Goal: Information Seeking & Learning: Learn about a topic

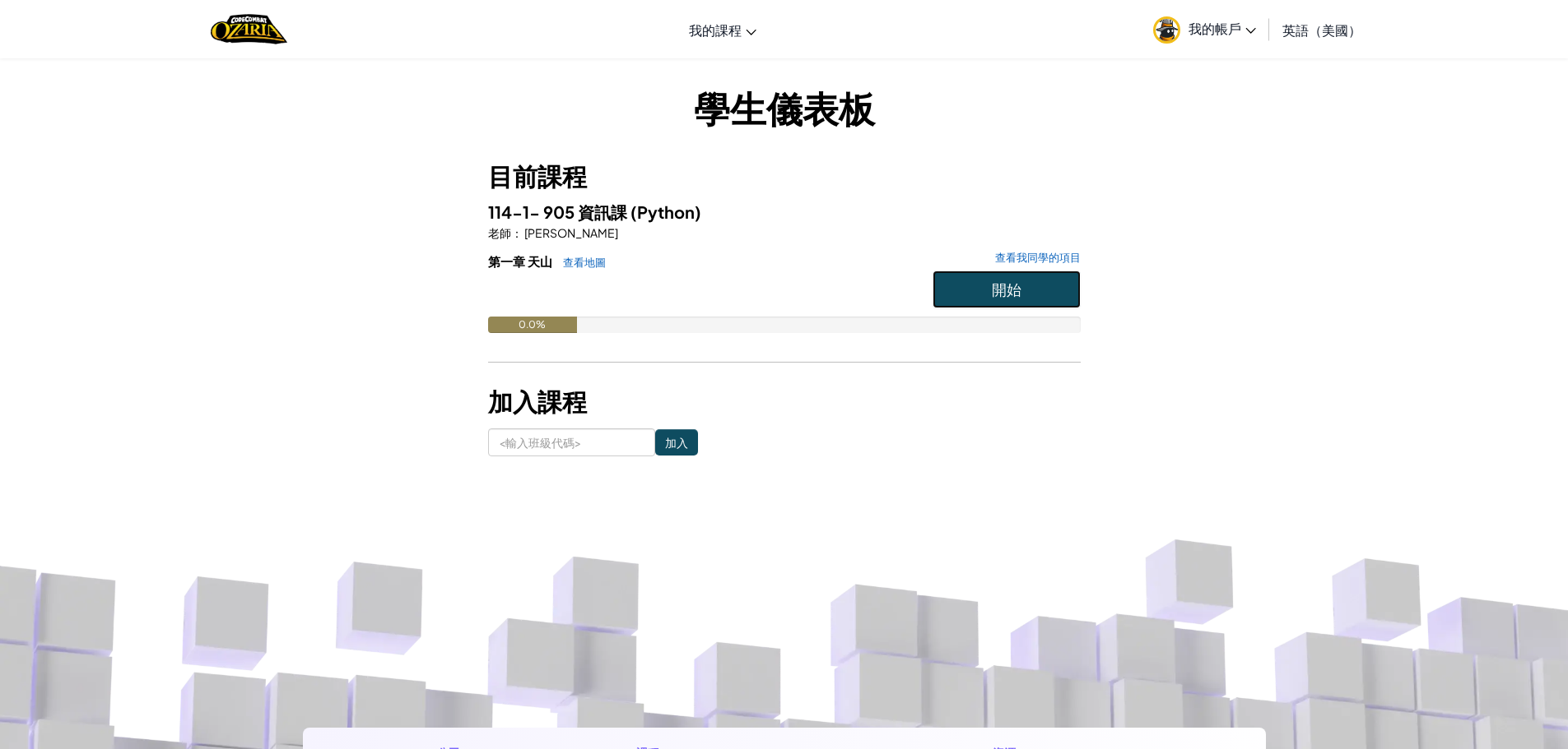
click at [982, 286] on button "開始" at bounding box center [1006, 290] width 148 height 37
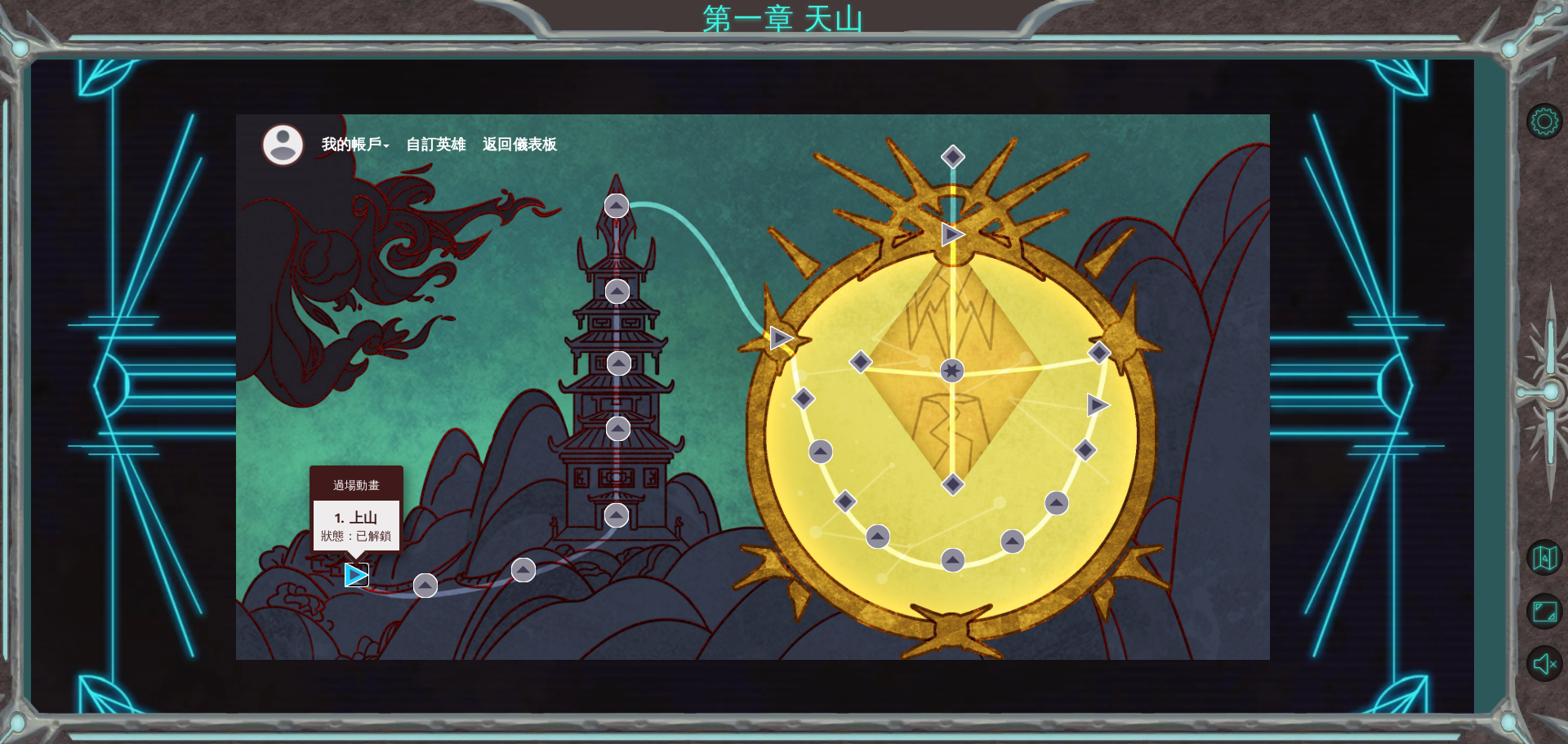
click at [359, 580] on img at bounding box center [356, 575] width 24 height 24
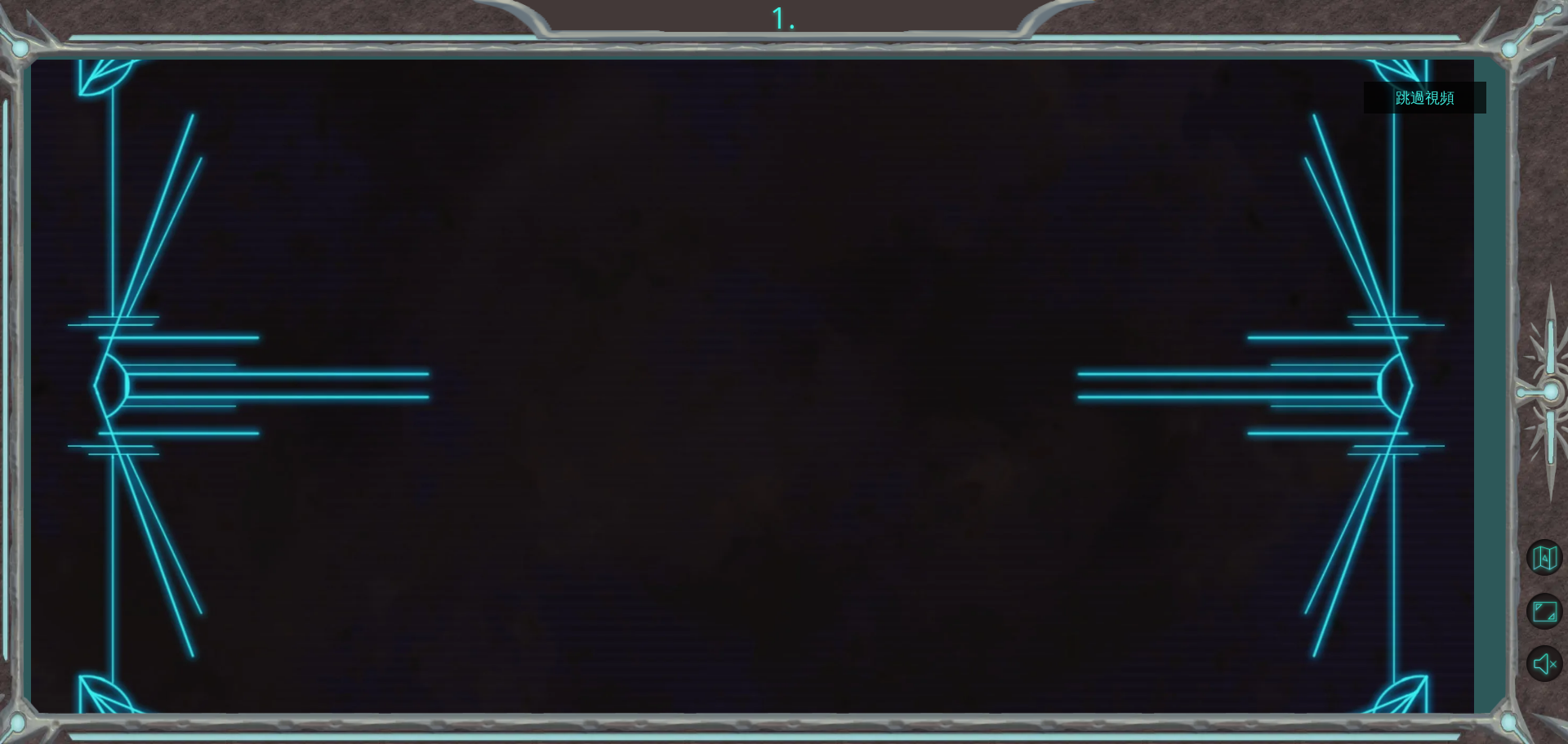
click at [1392, 96] on button "跳過視頻" at bounding box center [1425, 97] width 122 height 32
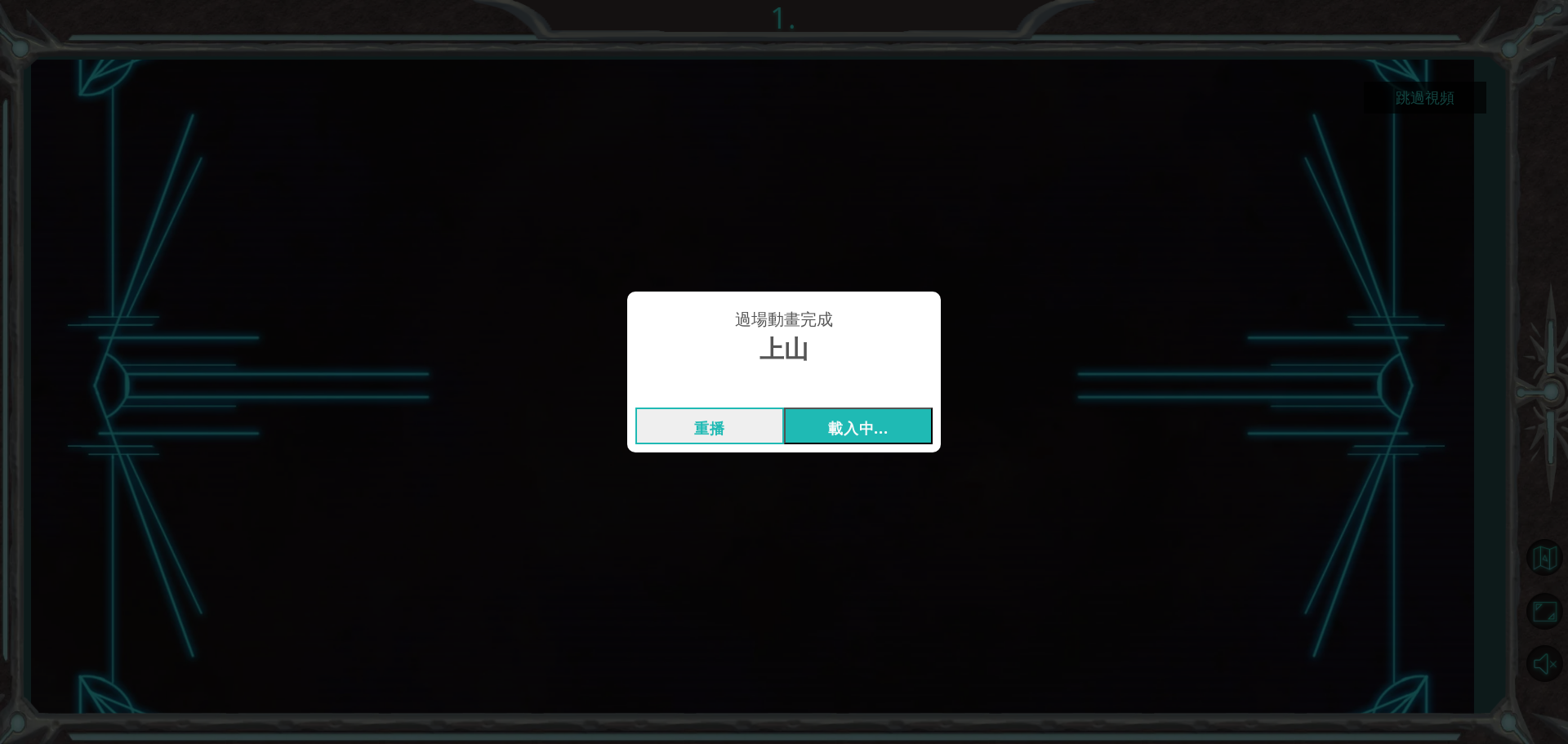
click at [875, 422] on font "載入中..." at bounding box center [857, 428] width 60 height 20
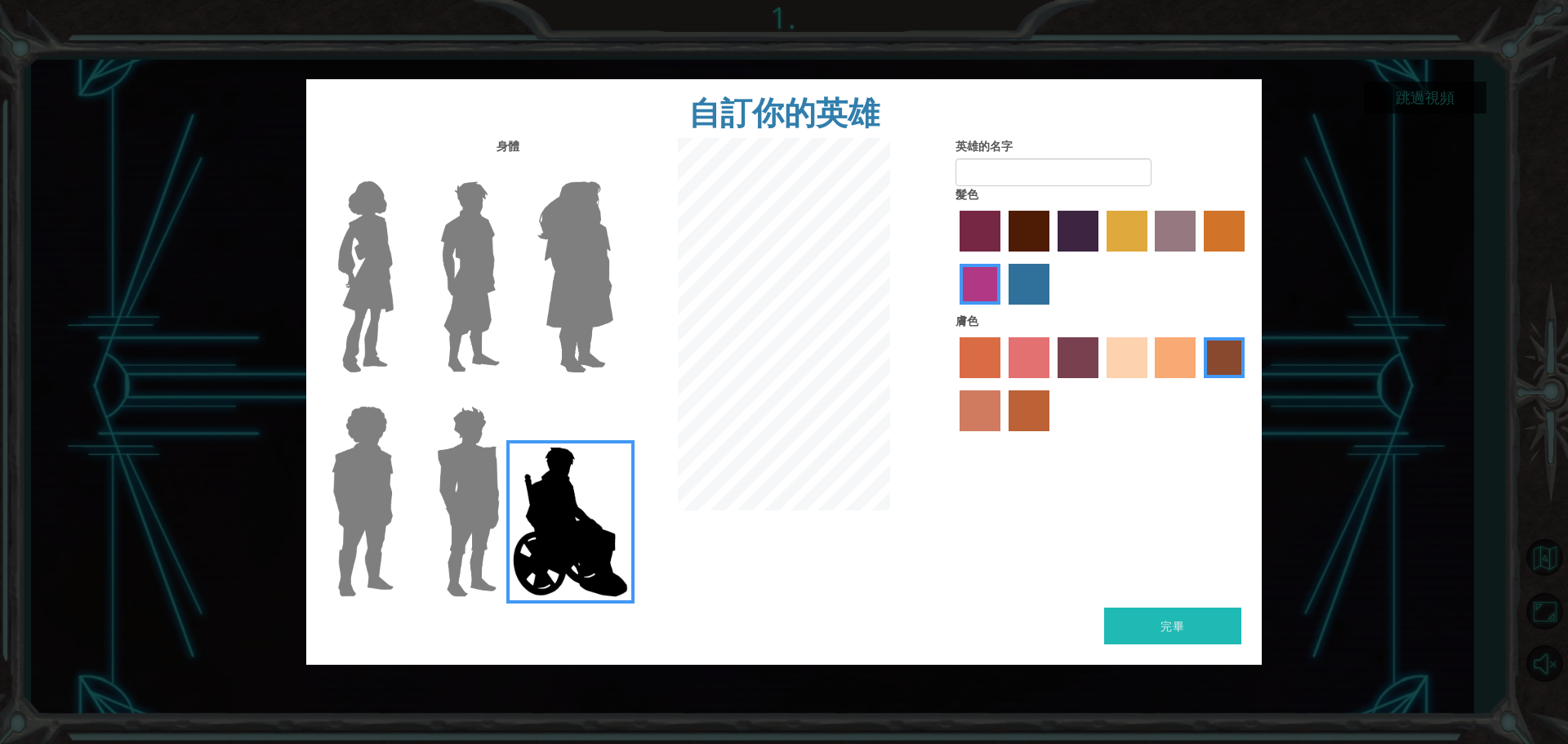
click at [484, 477] on img at bounding box center [469, 501] width 76 height 205
click at [506, 395] on input "英雄石榴石" at bounding box center [506, 395] width 0 height 0
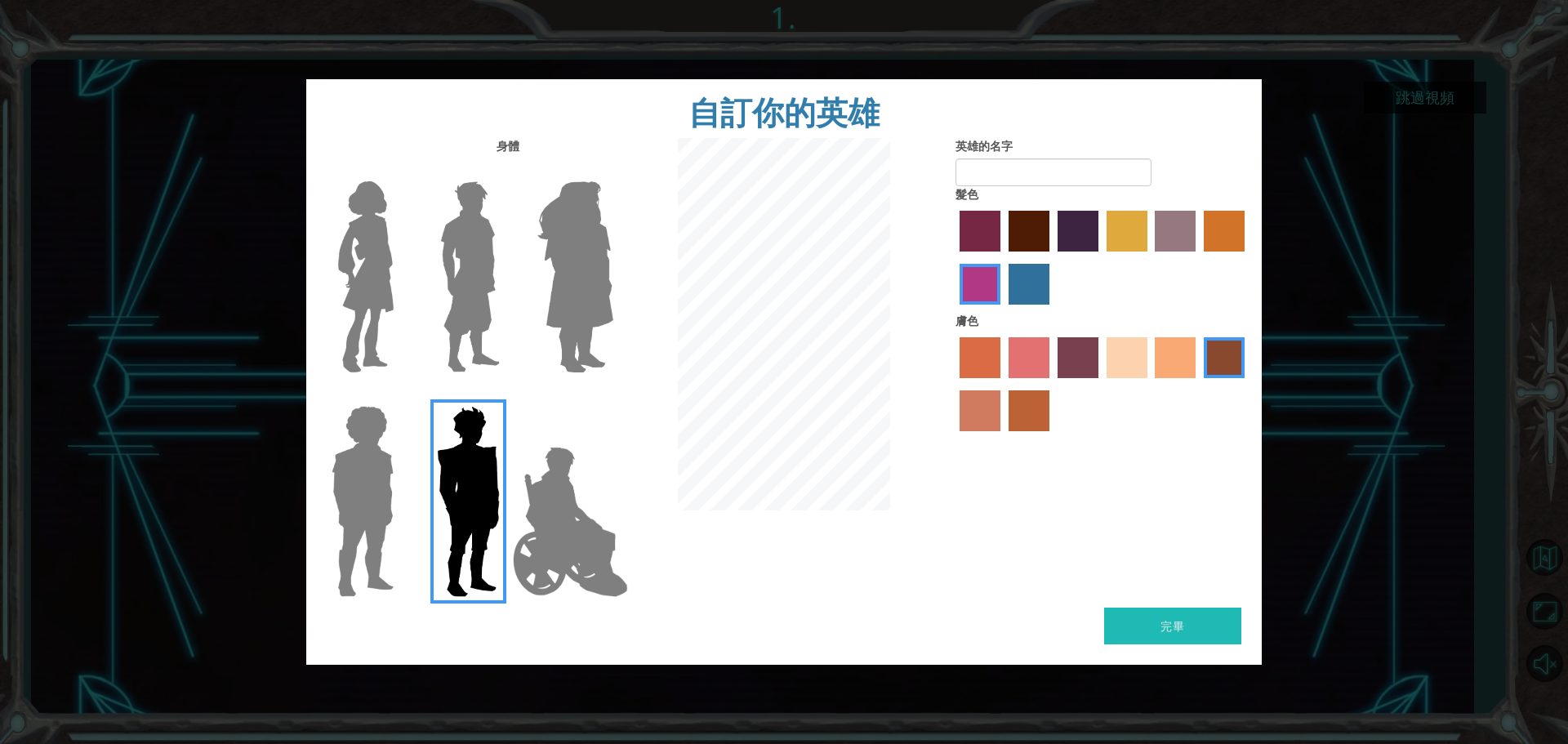
click at [370, 482] on img at bounding box center [362, 501] width 75 height 205
click at [400, 395] on input "英雄史蒂文" at bounding box center [400, 395] width 0 height 0
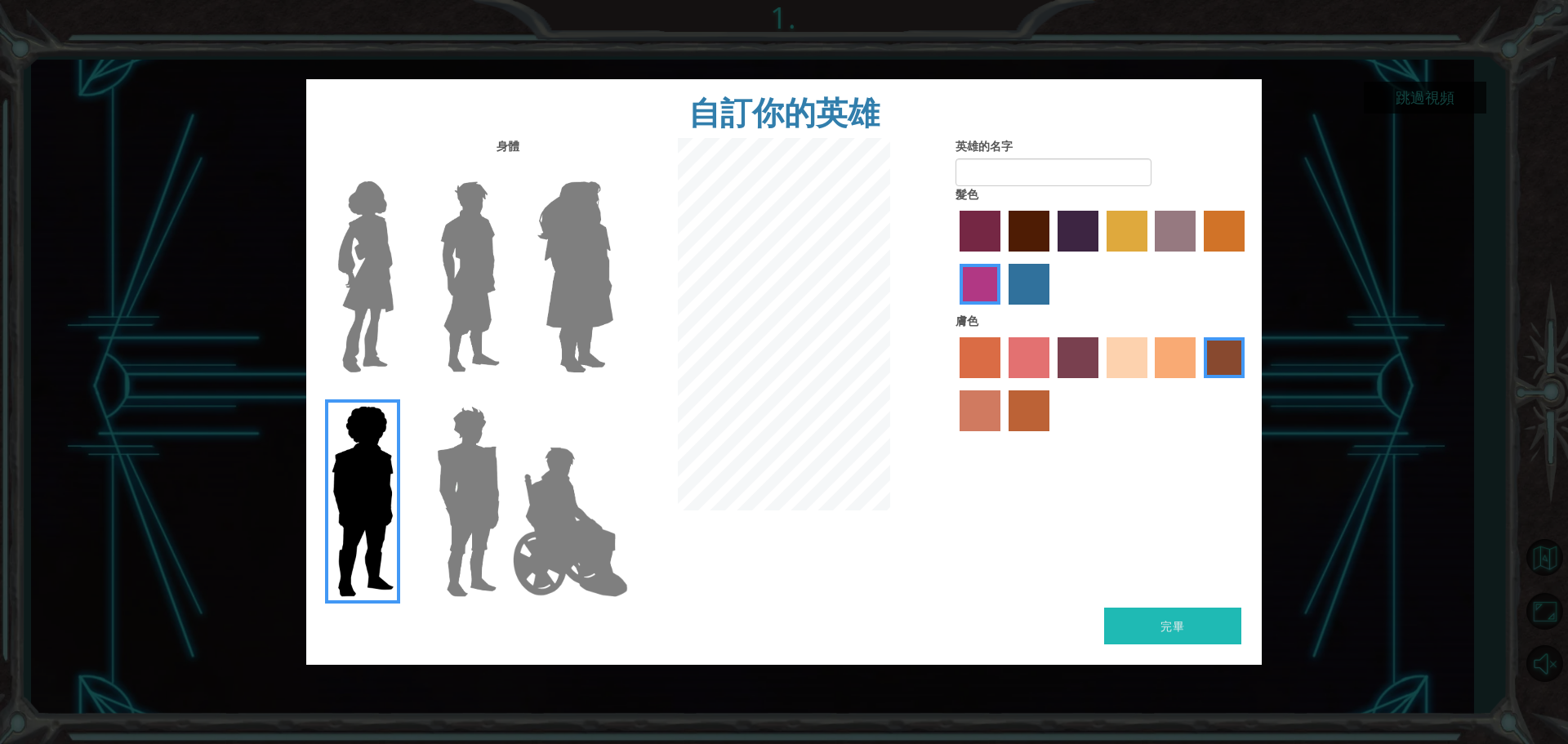
click at [374, 303] on img at bounding box center [366, 277] width 69 height 205
click at [400, 170] on input "英雄康妮" at bounding box center [400, 170] width 0 height 0
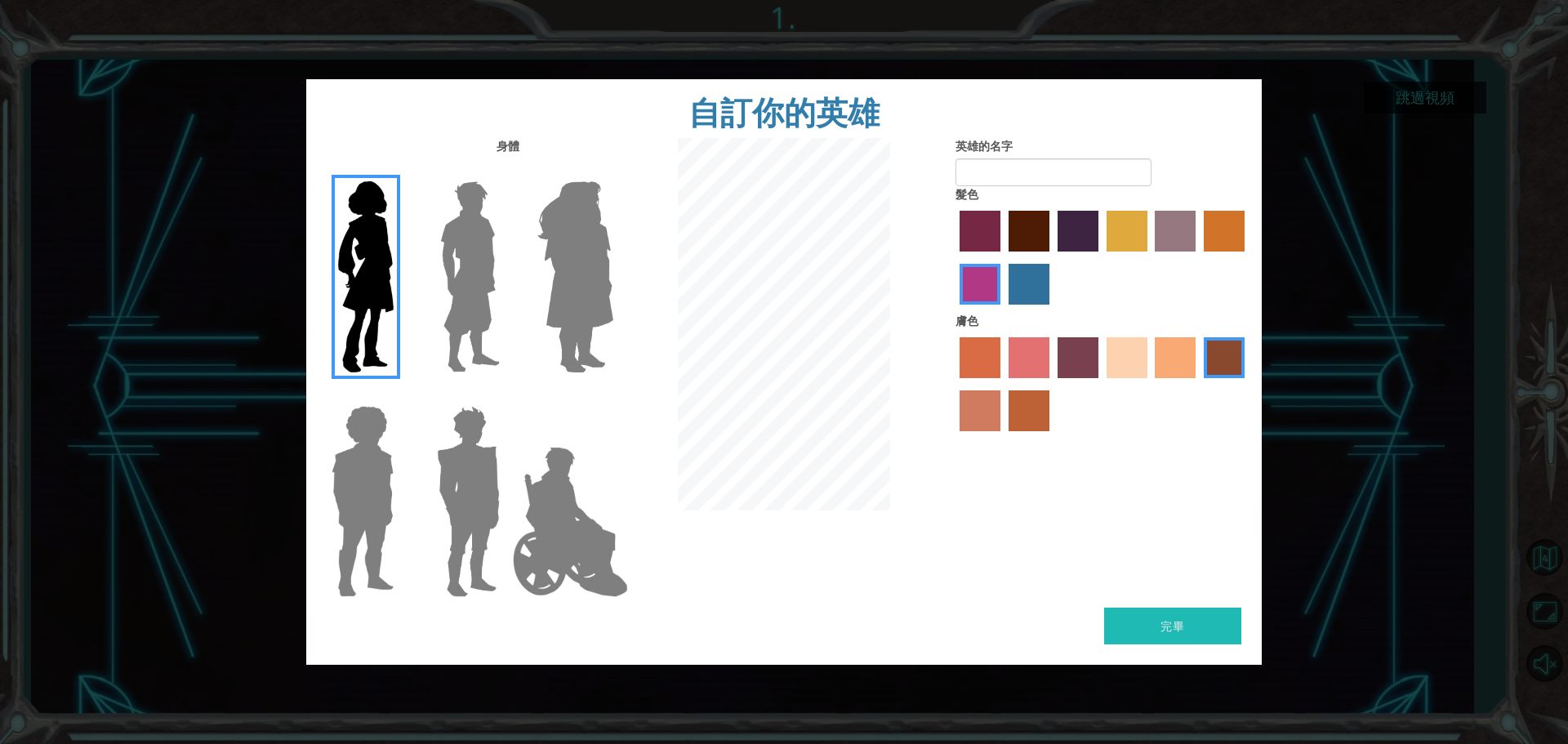
click at [465, 293] on img at bounding box center [470, 277] width 72 height 205
click at [506, 170] on input "英雄拉爾斯" at bounding box center [506, 170] width 0 height 0
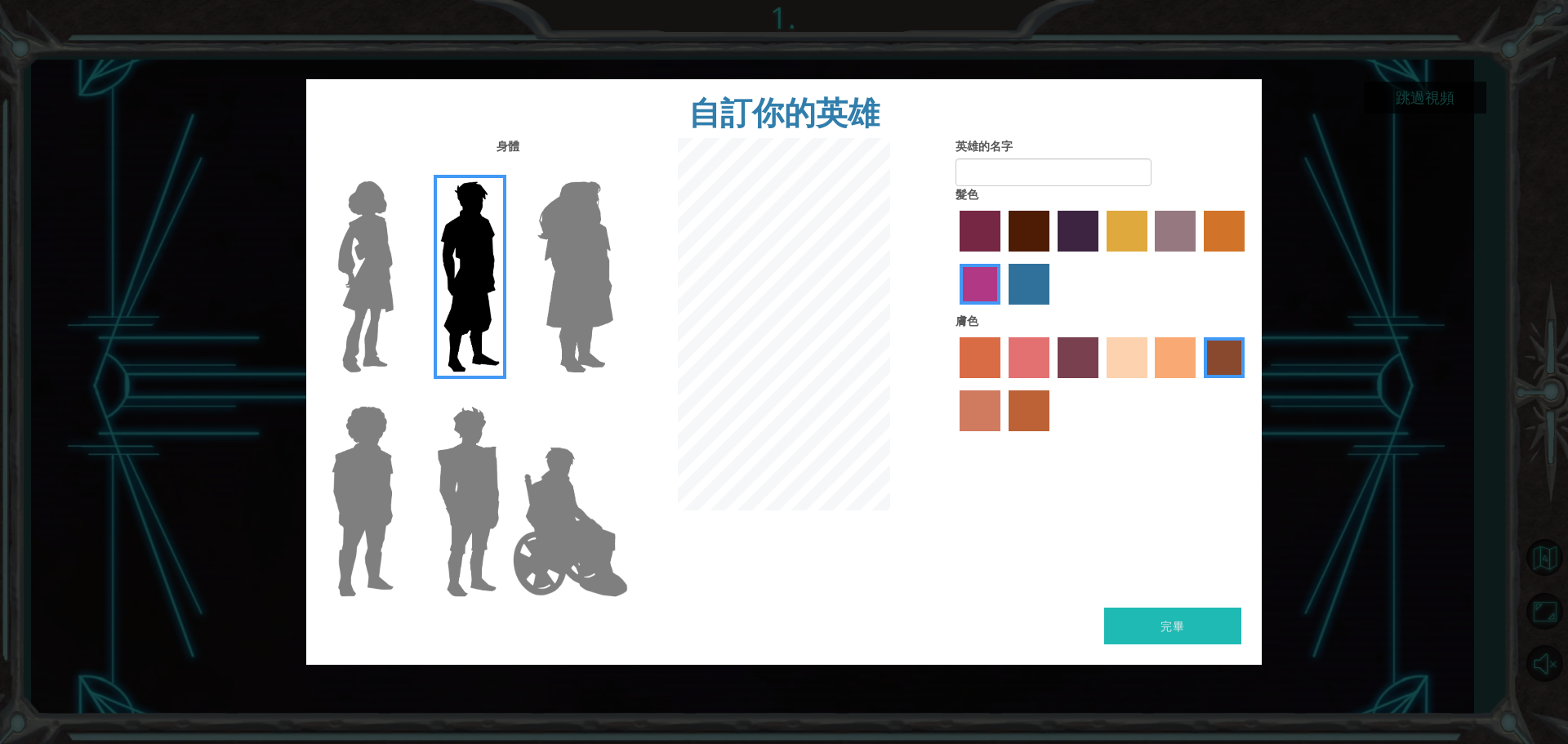
click at [574, 272] on img at bounding box center [575, 277] width 89 height 205
click at [613, 170] on input "英雄紫水晶" at bounding box center [613, 170] width 0 height 0
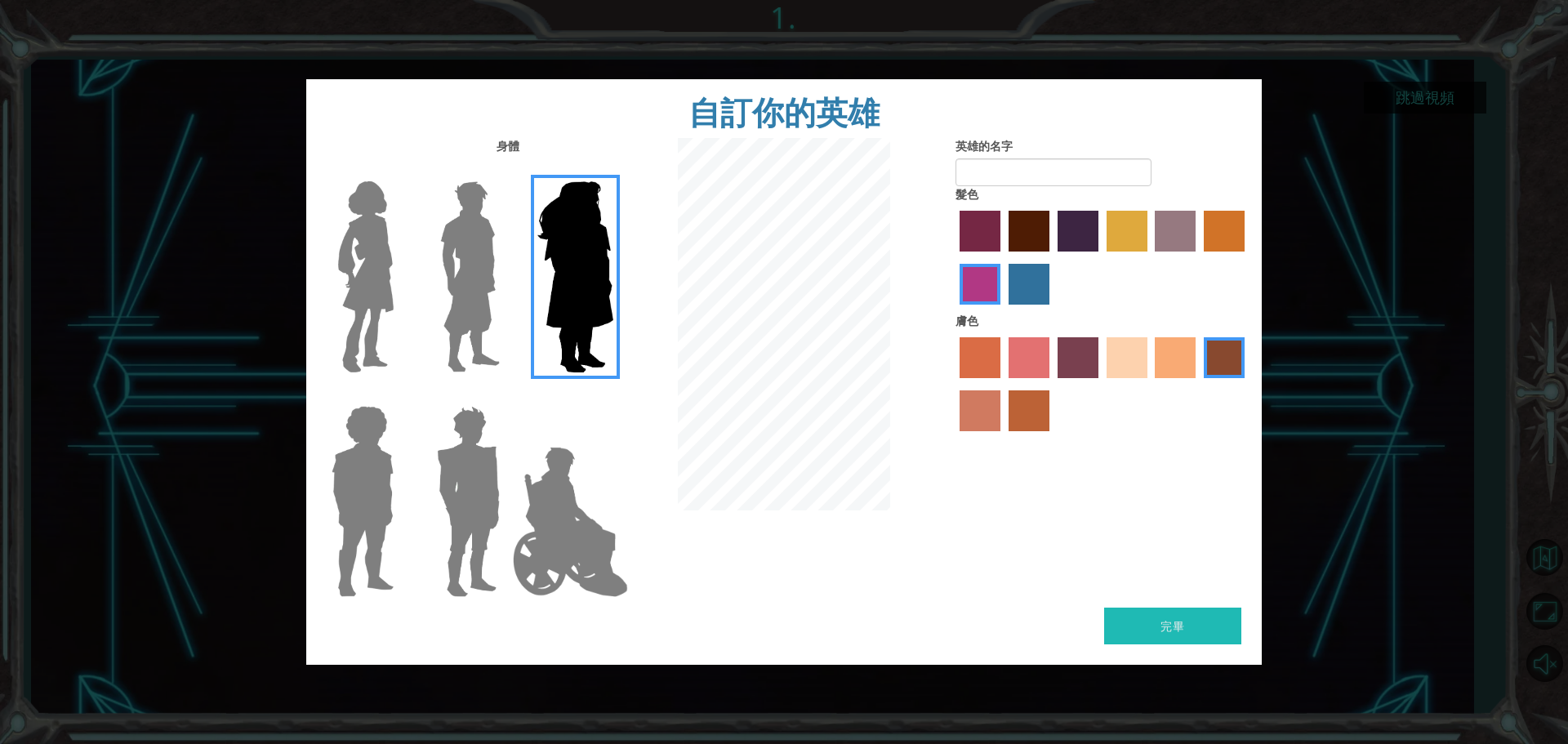
click at [555, 560] on img at bounding box center [570, 522] width 128 height 163
click at [613, 395] on input "英雄傑米" at bounding box center [613, 395] width 0 height 0
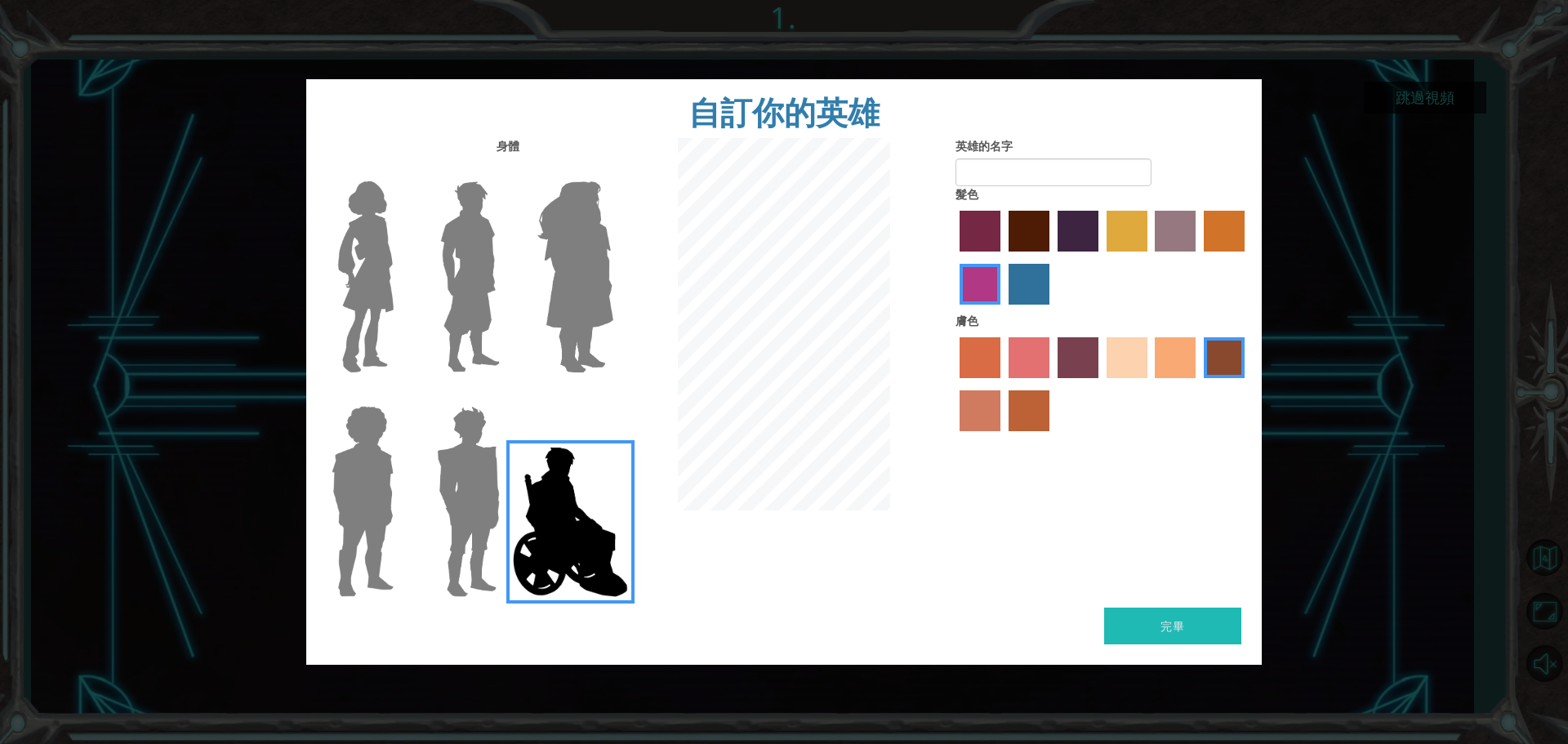
click at [1132, 353] on label "沙灘膚色" at bounding box center [1128, 358] width 41 height 41
click at [1101, 384] on input "沙灘膚色" at bounding box center [1101, 384] width 0 height 0
click at [1014, 278] on label "拉奇馬拉染髮劑" at bounding box center [1030, 285] width 41 height 41
click at [1003, 310] on input "拉奇馬拉染髮劑" at bounding box center [1003, 310] width 0 height 0
click at [1065, 231] on label "熱門紫色髮色" at bounding box center [1079, 231] width 41 height 41
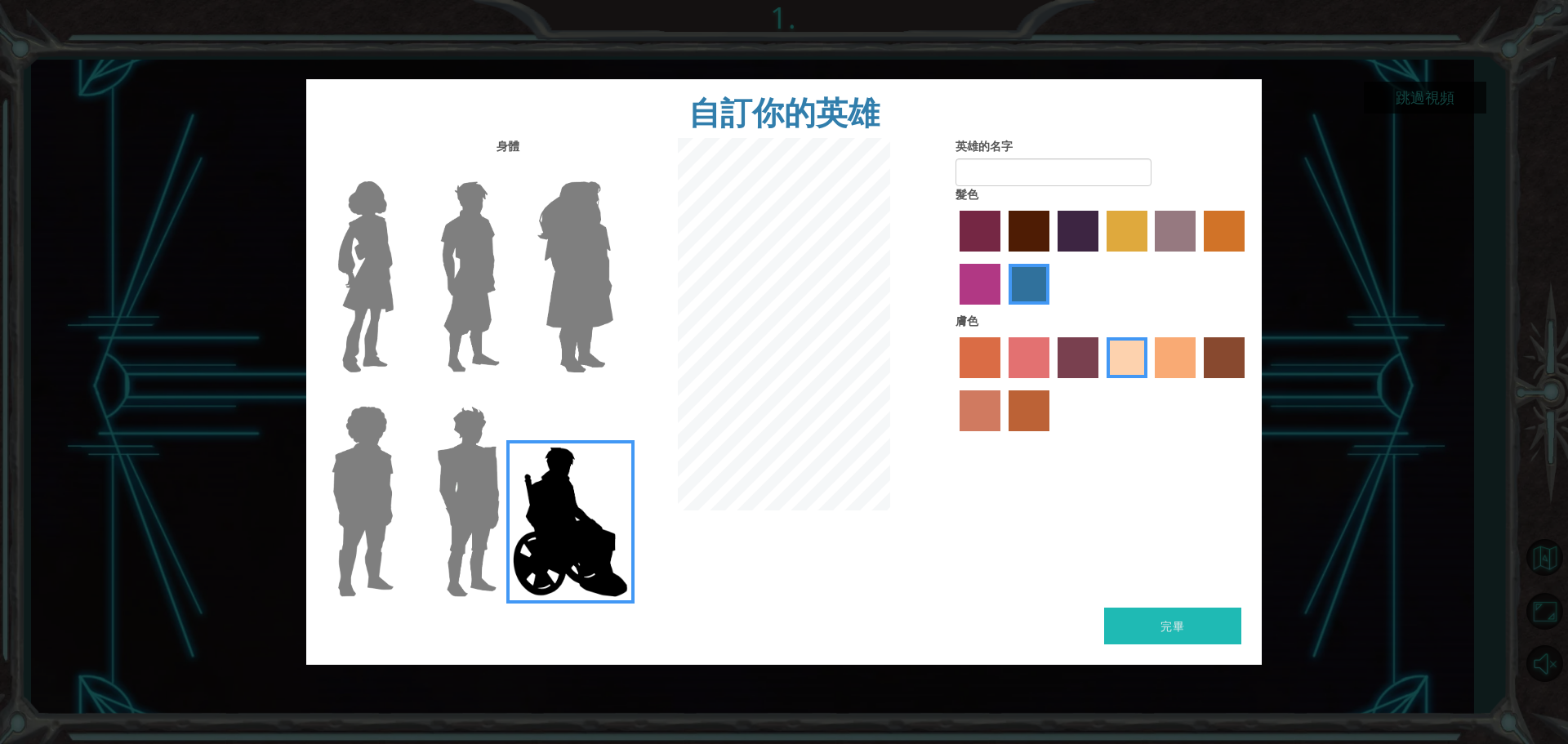
click at [1052, 257] on input "熱門紫色髮色" at bounding box center [1052, 257] width 0 height 0
click at [1124, 219] on label "鬱金香樹染髮劑" at bounding box center [1128, 231] width 41 height 41
click at [1101, 257] on input "鬱金香樹染髮劑" at bounding box center [1101, 257] width 0 height 0
click at [1184, 225] on label "芭莎染髮劑" at bounding box center [1176, 231] width 41 height 41
click at [1150, 257] on input "芭莎染髮劑" at bounding box center [1150, 257] width 0 height 0
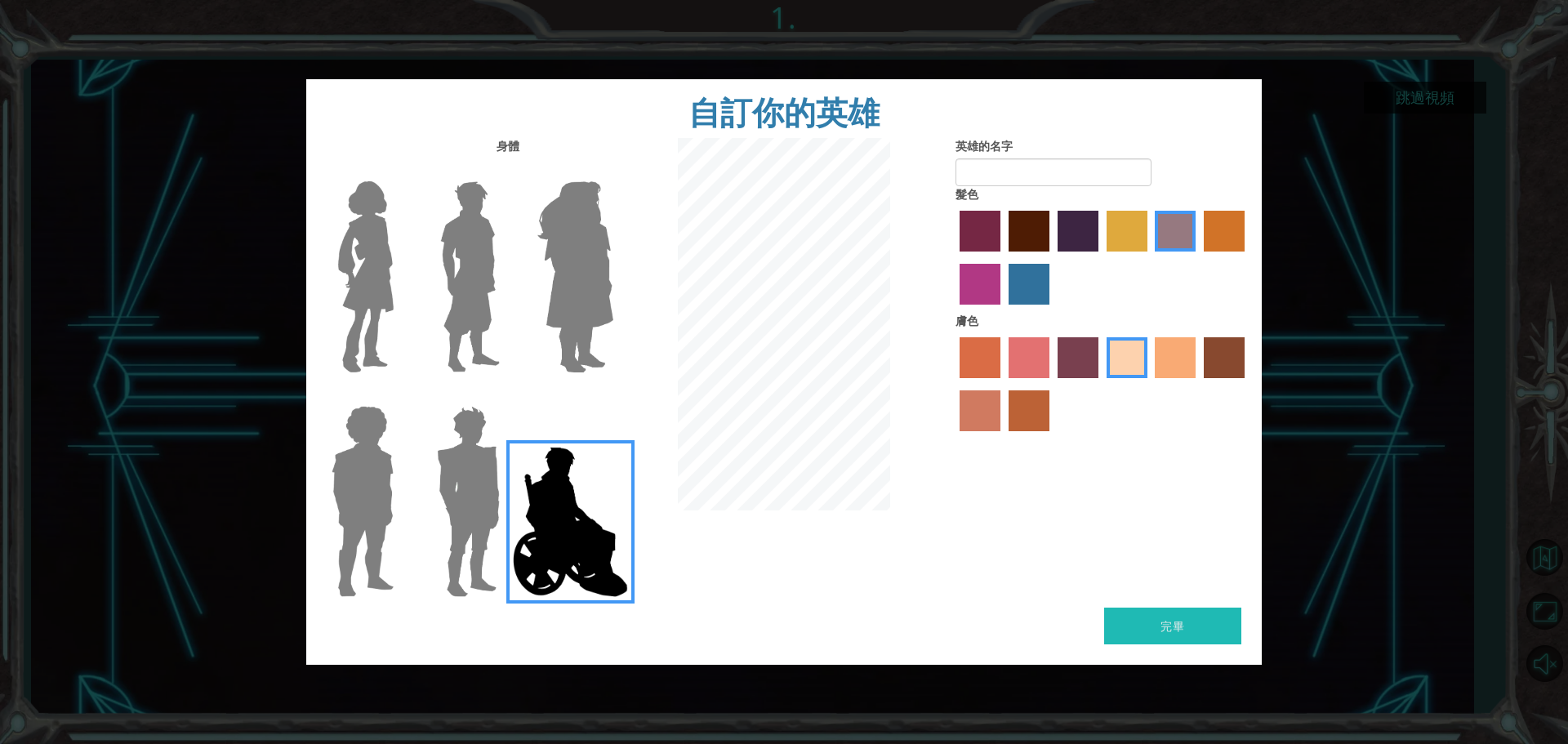
click at [1235, 226] on label "金色滴染髮劑" at bounding box center [1224, 231] width 41 height 41
click at [1198, 257] on input "金色滴染髮劑" at bounding box center [1198, 257] width 0 height 0
click at [1176, 237] on label "芭莎染髮劑" at bounding box center [1176, 231] width 41 height 41
click at [1150, 257] on input "芭莎染髮劑" at bounding box center [1150, 257] width 0 height 0
click at [575, 279] on img at bounding box center [575, 277] width 89 height 205
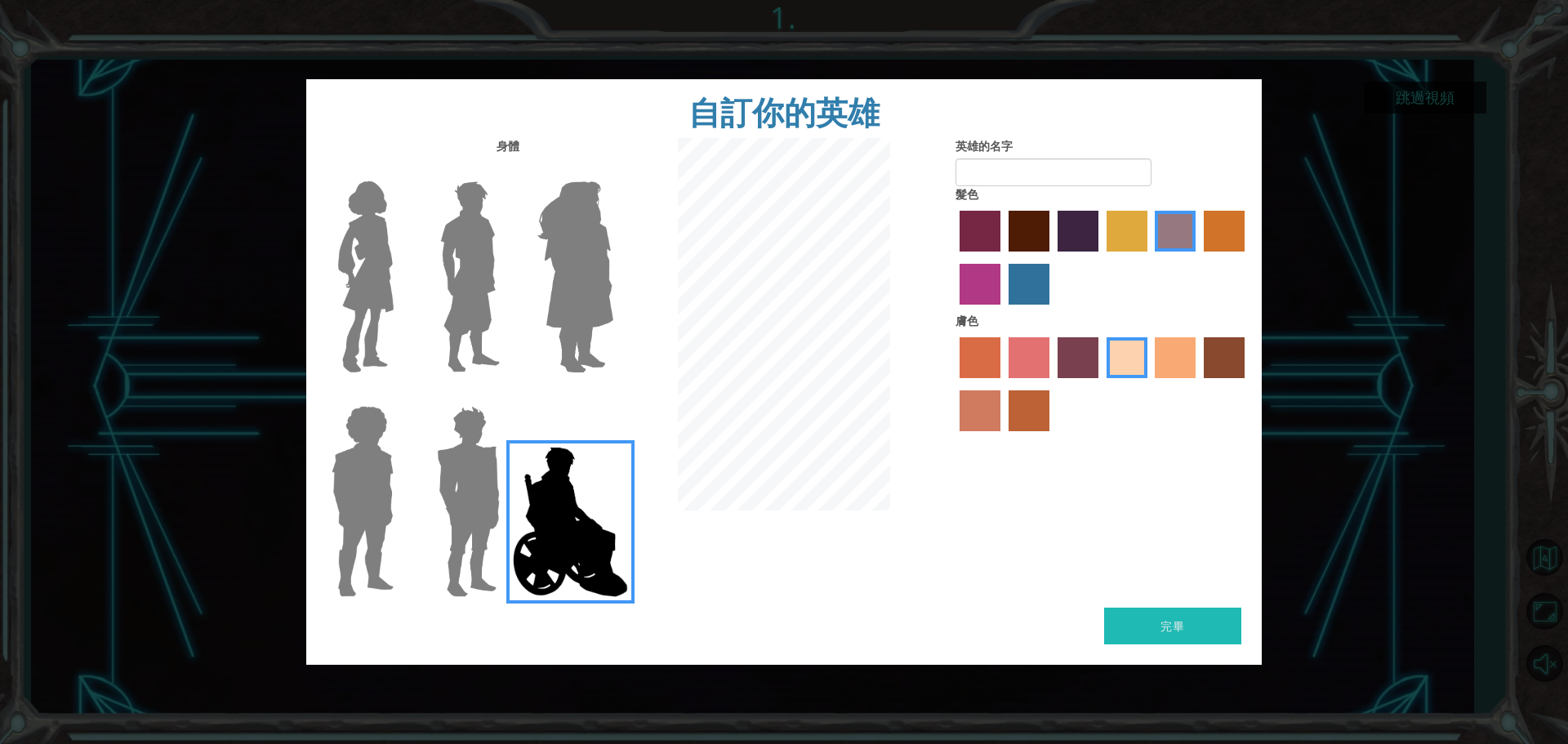
click at [613, 170] on input "英雄紫水晶" at bounding box center [613, 170] width 0 height 0
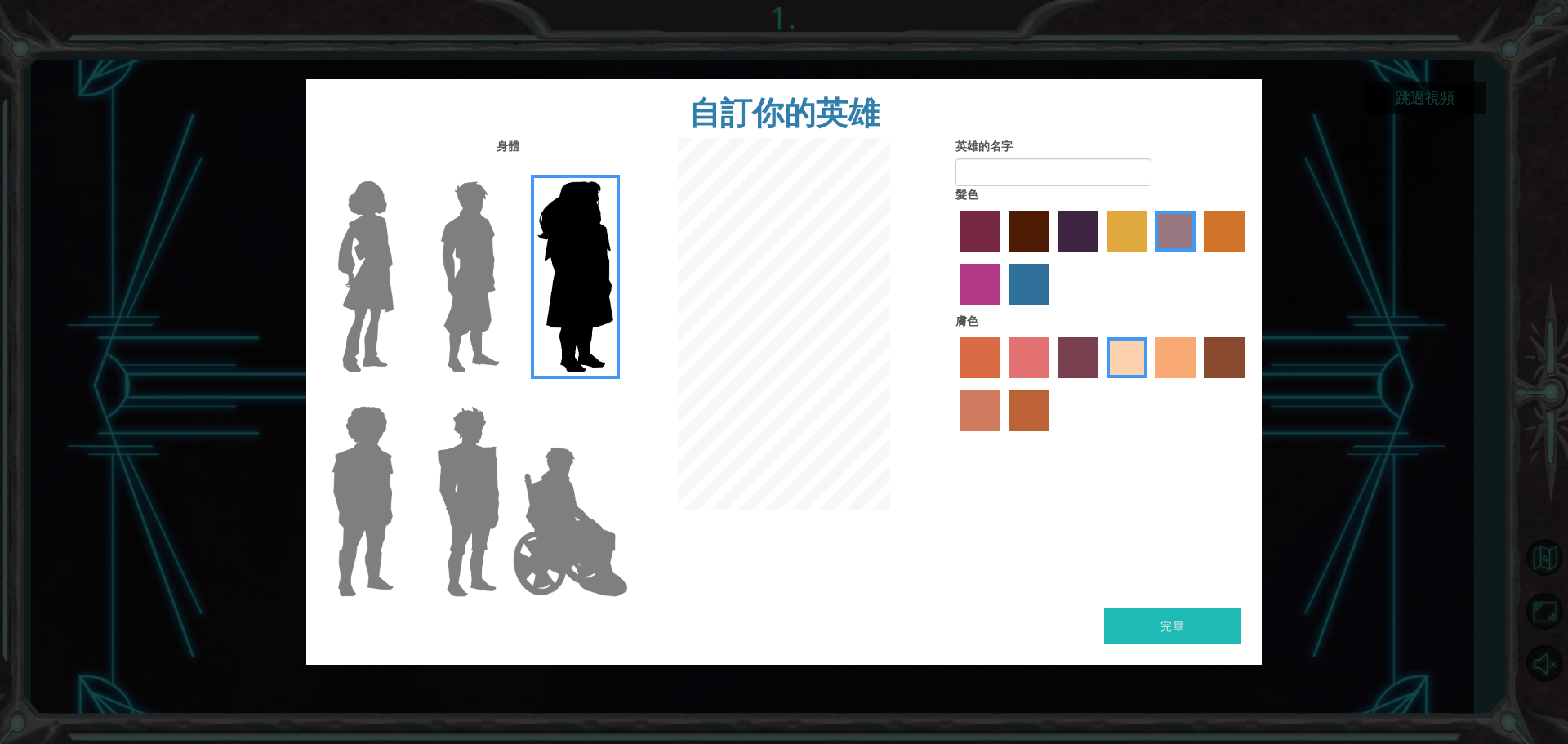
click at [485, 313] on img at bounding box center [470, 277] width 72 height 205
click at [506, 170] on input "英雄拉爾斯" at bounding box center [506, 170] width 0 height 0
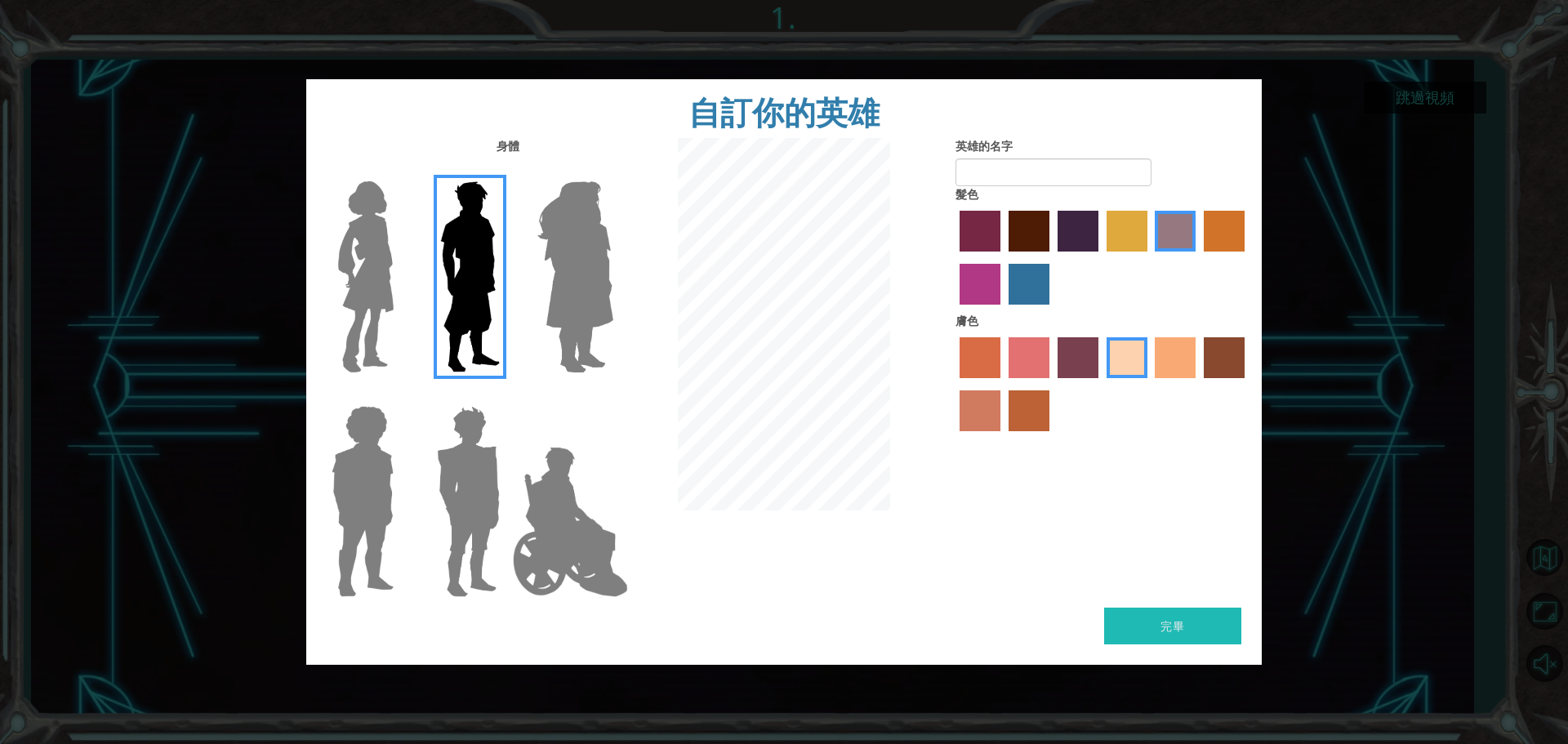
click at [372, 333] on img at bounding box center [366, 277] width 69 height 205
click at [400, 170] on input "英雄康妮" at bounding box center [400, 170] width 0 height 0
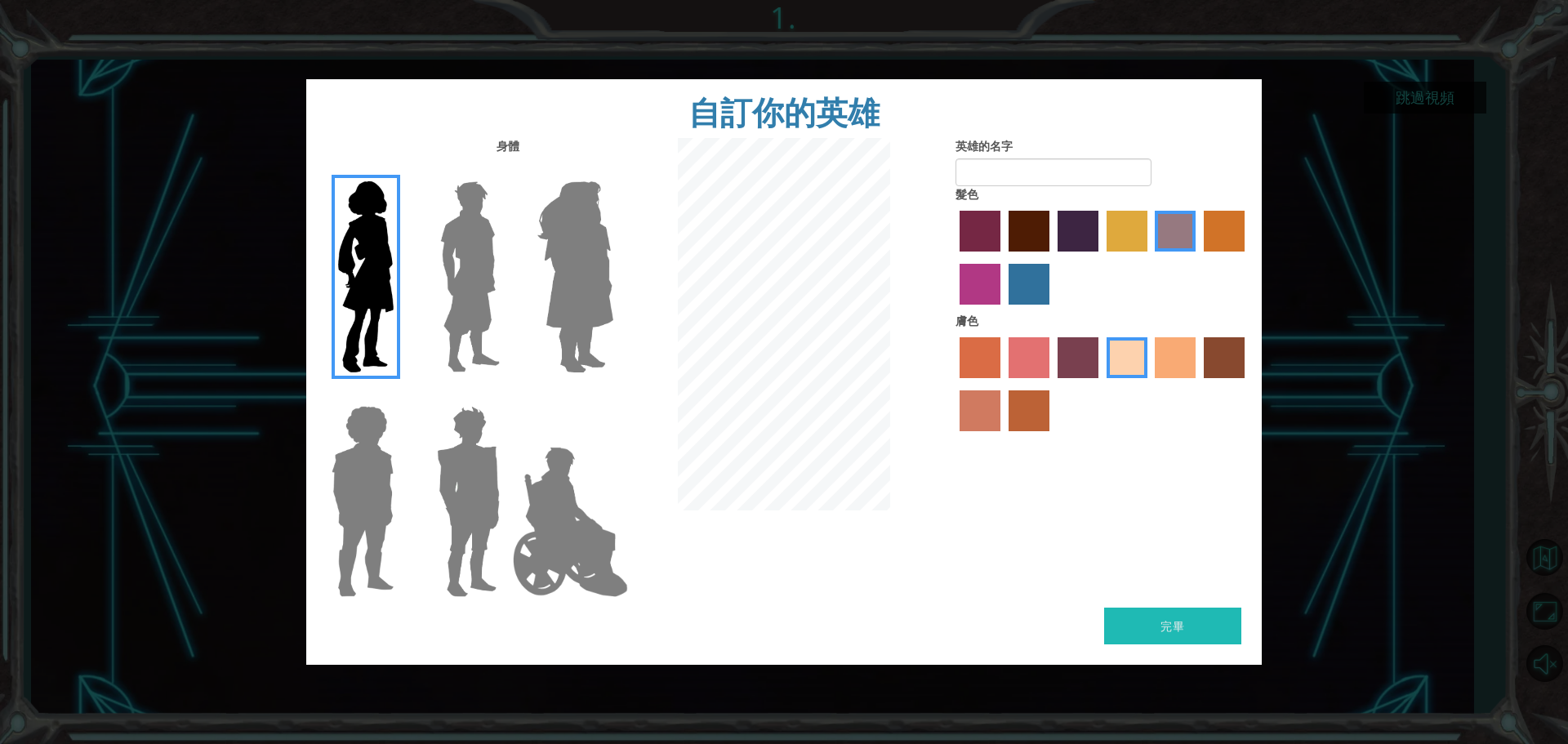
click at [351, 480] on img at bounding box center [362, 501] width 75 height 205
click at [400, 395] on input "英雄史蒂文" at bounding box center [400, 395] width 0 height 0
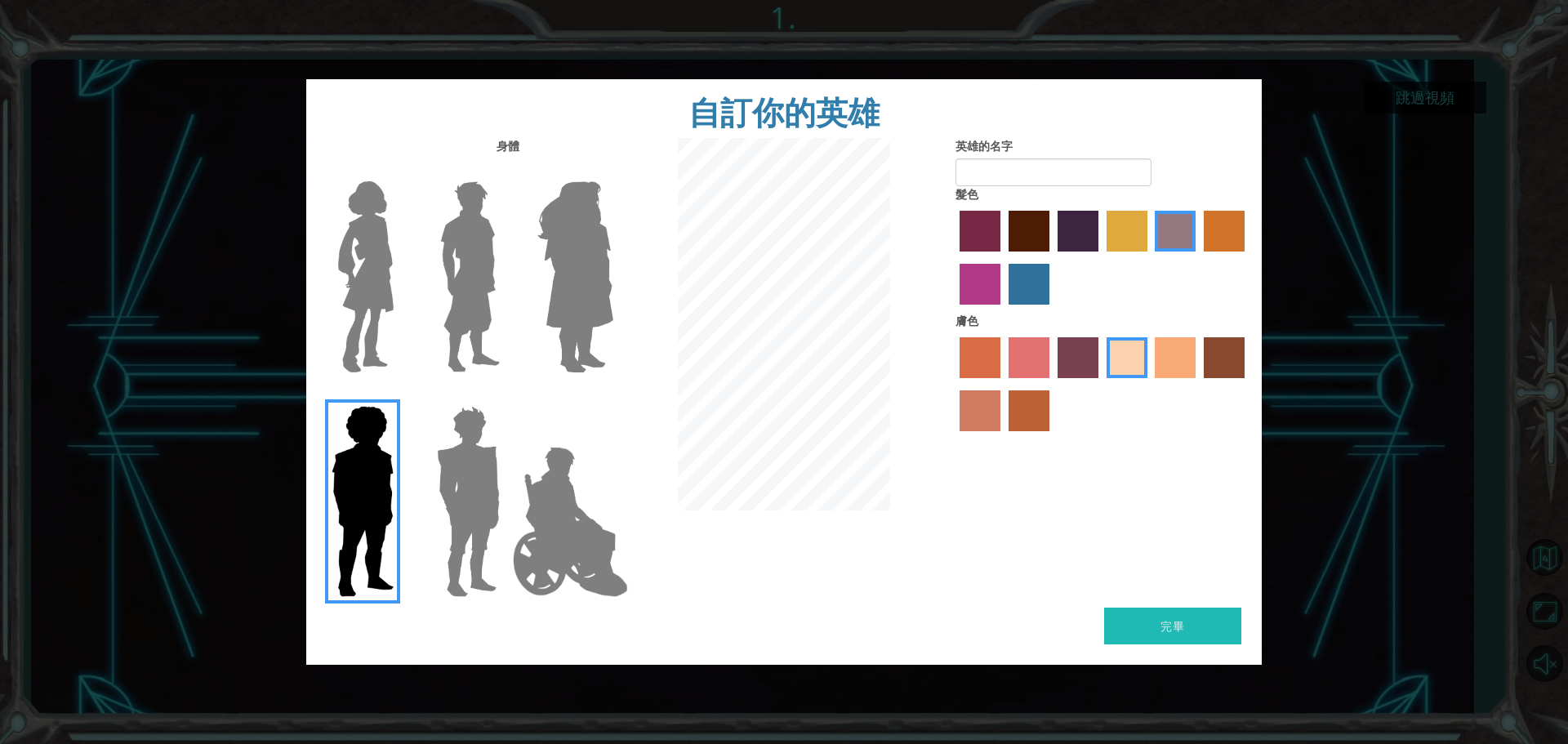
click at [451, 484] on img at bounding box center [469, 501] width 76 height 205
click at [506, 395] on input "英雄石榴石" at bounding box center [506, 395] width 0 height 0
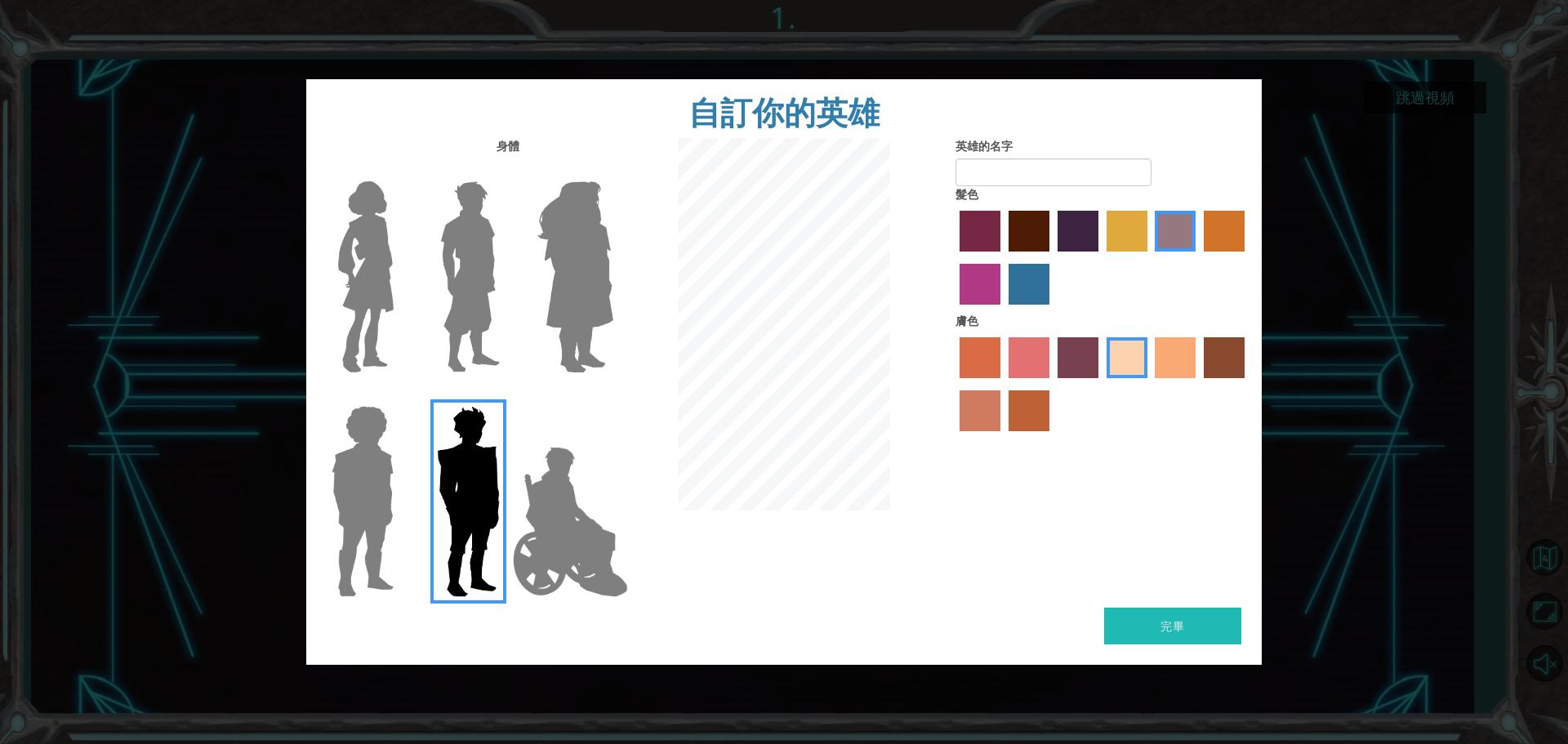
click at [560, 495] on img at bounding box center [570, 522] width 128 height 163
click at [613, 395] on input "英雄傑米" at bounding box center [613, 395] width 0 height 0
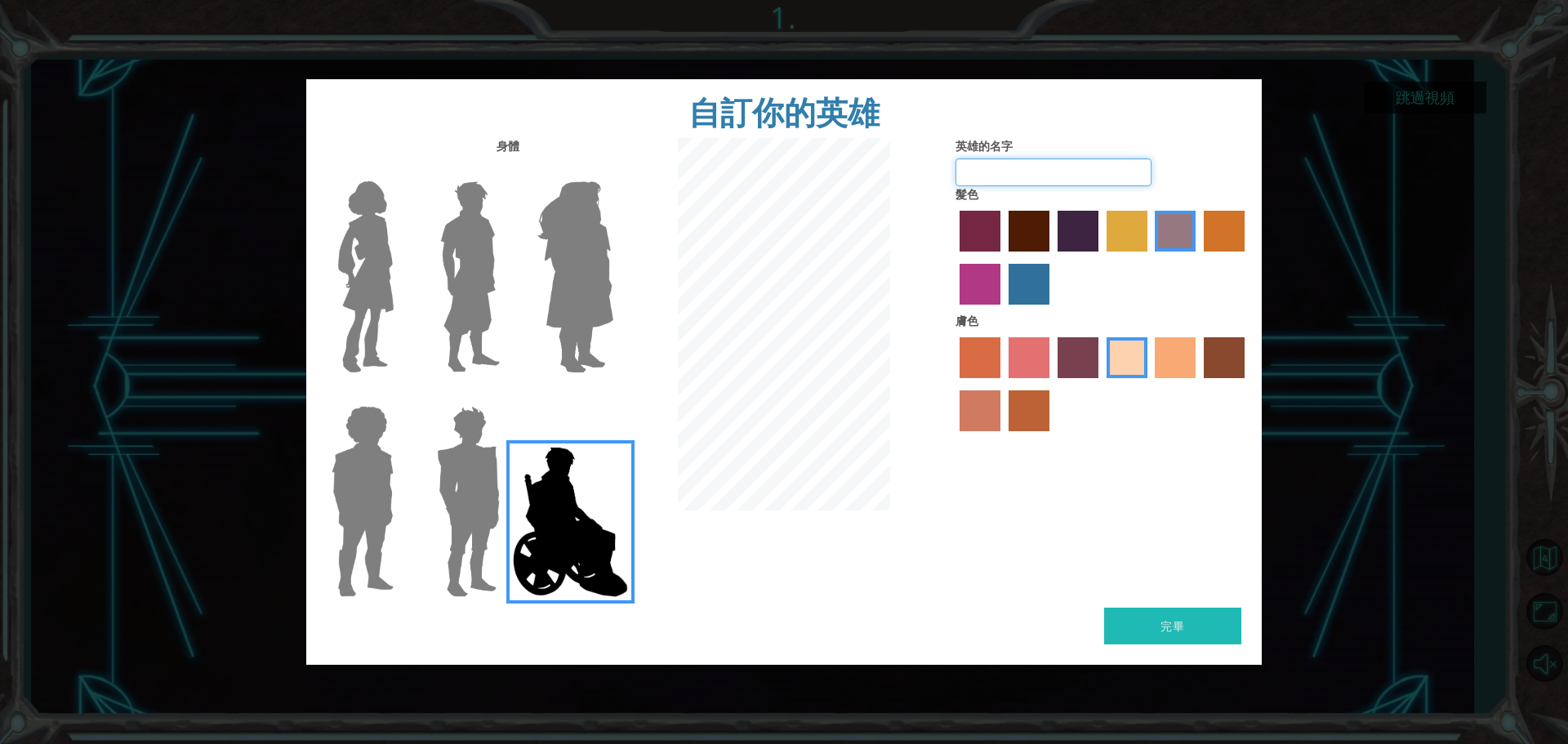
click at [1010, 173] on input "英雄的名字" at bounding box center [1053, 172] width 196 height 27
type input "7"
type input "0"
type input "h"
type input "g"
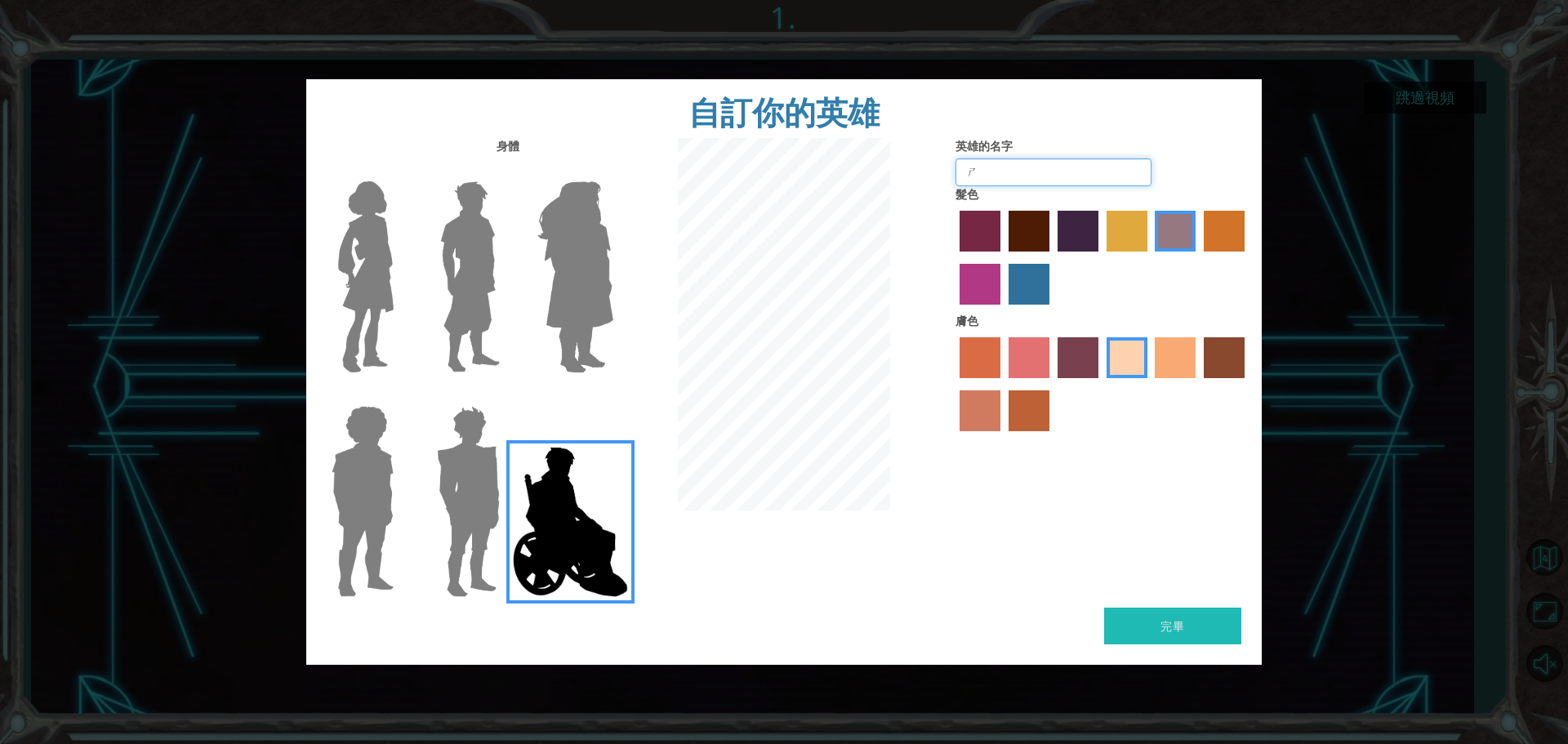
type input "使"
type input "狐林"
click at [978, 417] on label "灼燒沙膚色" at bounding box center [981, 411] width 41 height 41
click at [1247, 384] on input "灼燒沙膚色" at bounding box center [1247, 384] width 0 height 0
click at [969, 352] on label "山梨皮顏色" at bounding box center [981, 358] width 41 height 41
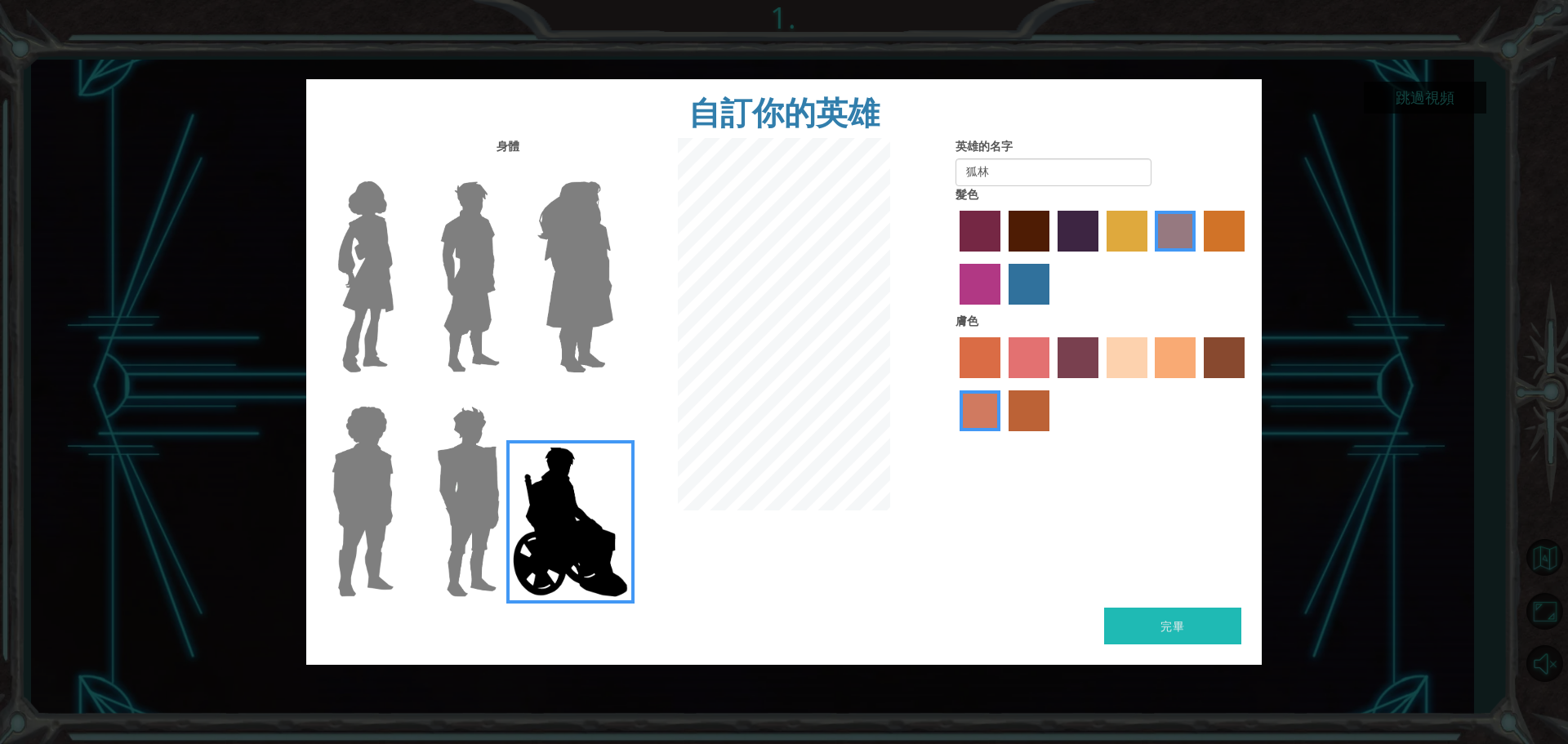
click at [954, 384] on input "山梨皮顏色" at bounding box center [954, 384] width 0 height 0
click at [1031, 358] on label "膚色" at bounding box center [1030, 358] width 41 height 41
click at [1003, 384] on input "膚色" at bounding box center [1003, 384] width 0 height 0
click at [1083, 360] on label "托斯卡膚色" at bounding box center [1079, 358] width 41 height 41
click at [1052, 384] on input "托斯卡膚色" at bounding box center [1052, 384] width 0 height 0
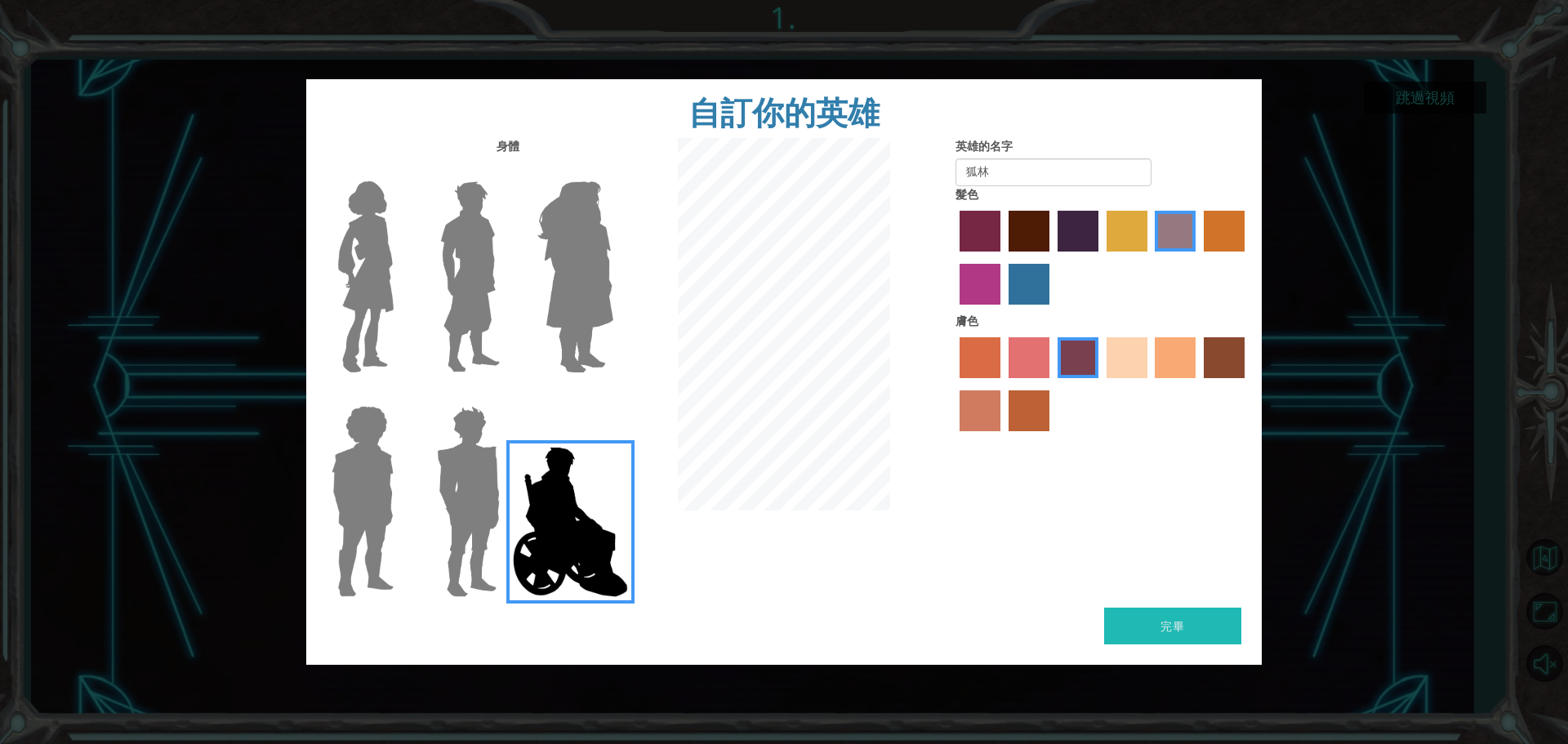
click at [1136, 360] on label "沙灘膚色" at bounding box center [1128, 358] width 41 height 41
click at [1101, 384] on input "沙灘膚色" at bounding box center [1101, 384] width 0 height 0
click at [1187, 354] on label "塔可膚色" at bounding box center [1176, 358] width 41 height 41
click at [1150, 384] on input "塔可膚色" at bounding box center [1150, 384] width 0 height 0
click at [1225, 352] on label "業力膚色" at bounding box center [1224, 358] width 41 height 41
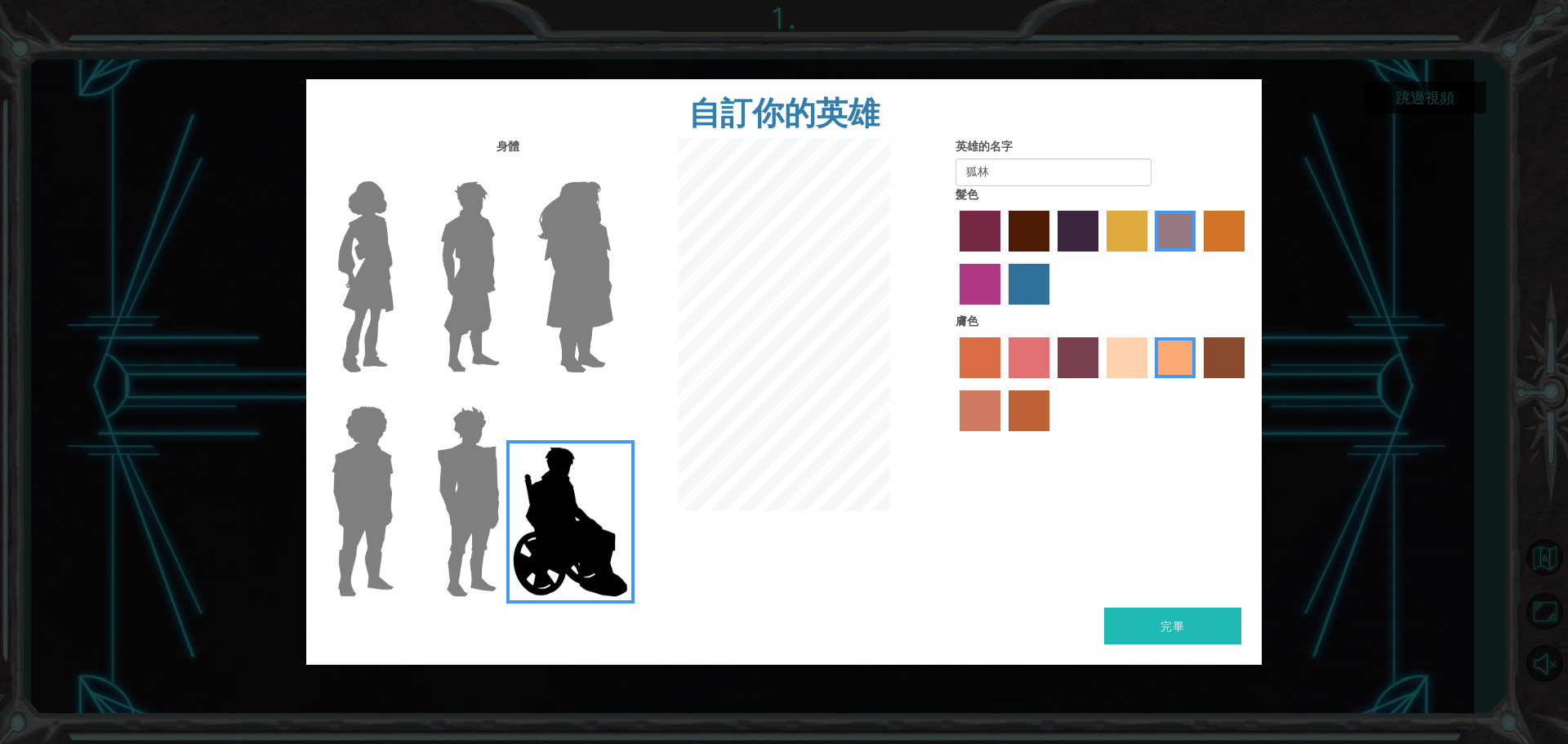
click at [1198, 384] on input "業力膚色" at bounding box center [1198, 384] width 0 height 0
click at [1041, 413] on label "煙樹皮顏色" at bounding box center [1030, 411] width 41 height 41
click at [1003, 437] on input "煙樹皮顏色" at bounding box center [1003, 437] width 0 height 0
click at [1124, 372] on label "沙灘膚色" at bounding box center [1128, 358] width 41 height 41
click at [1101, 384] on input "沙灘膚色" at bounding box center [1101, 384] width 0 height 0
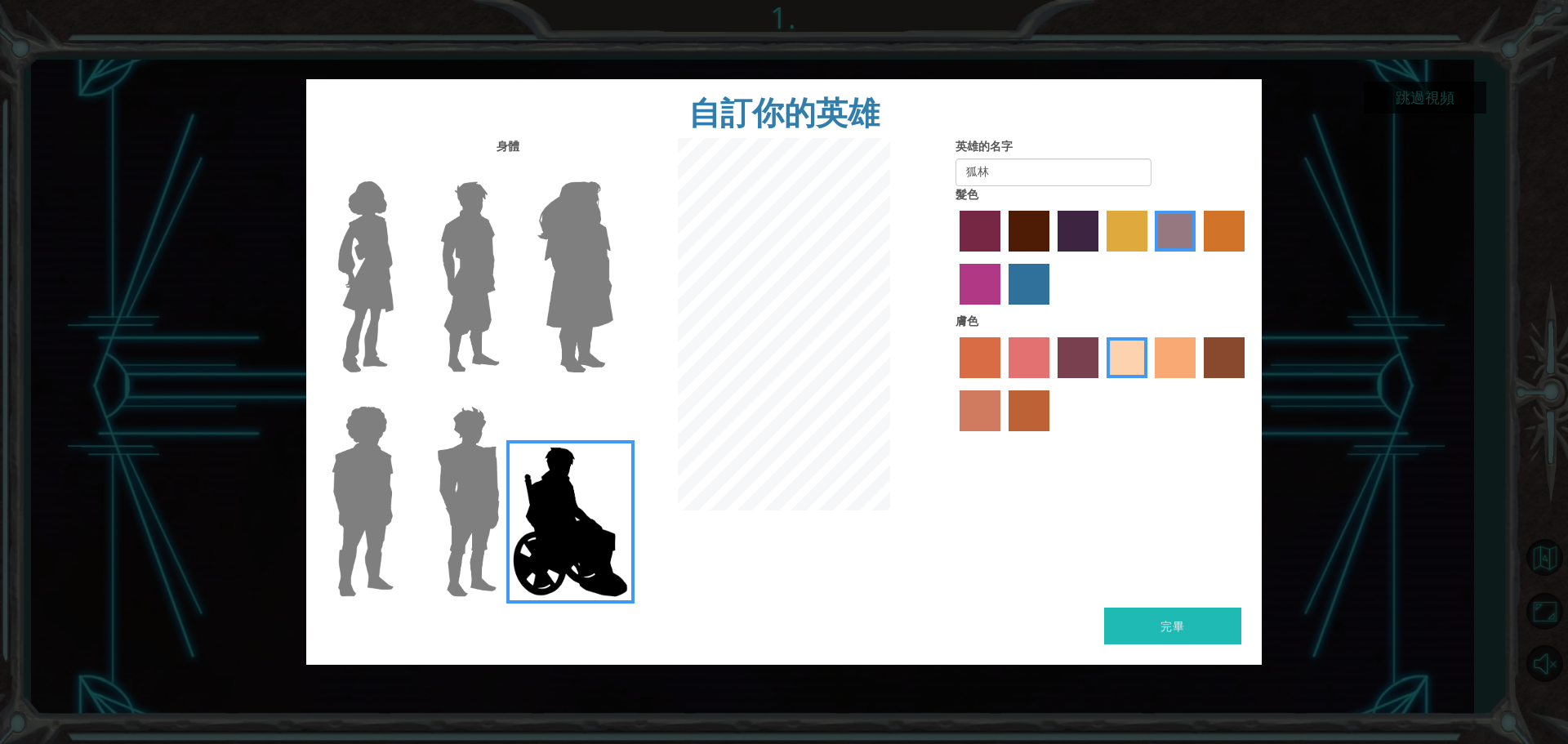
click at [1202, 616] on button "完畢" at bounding box center [1173, 627] width 137 height 37
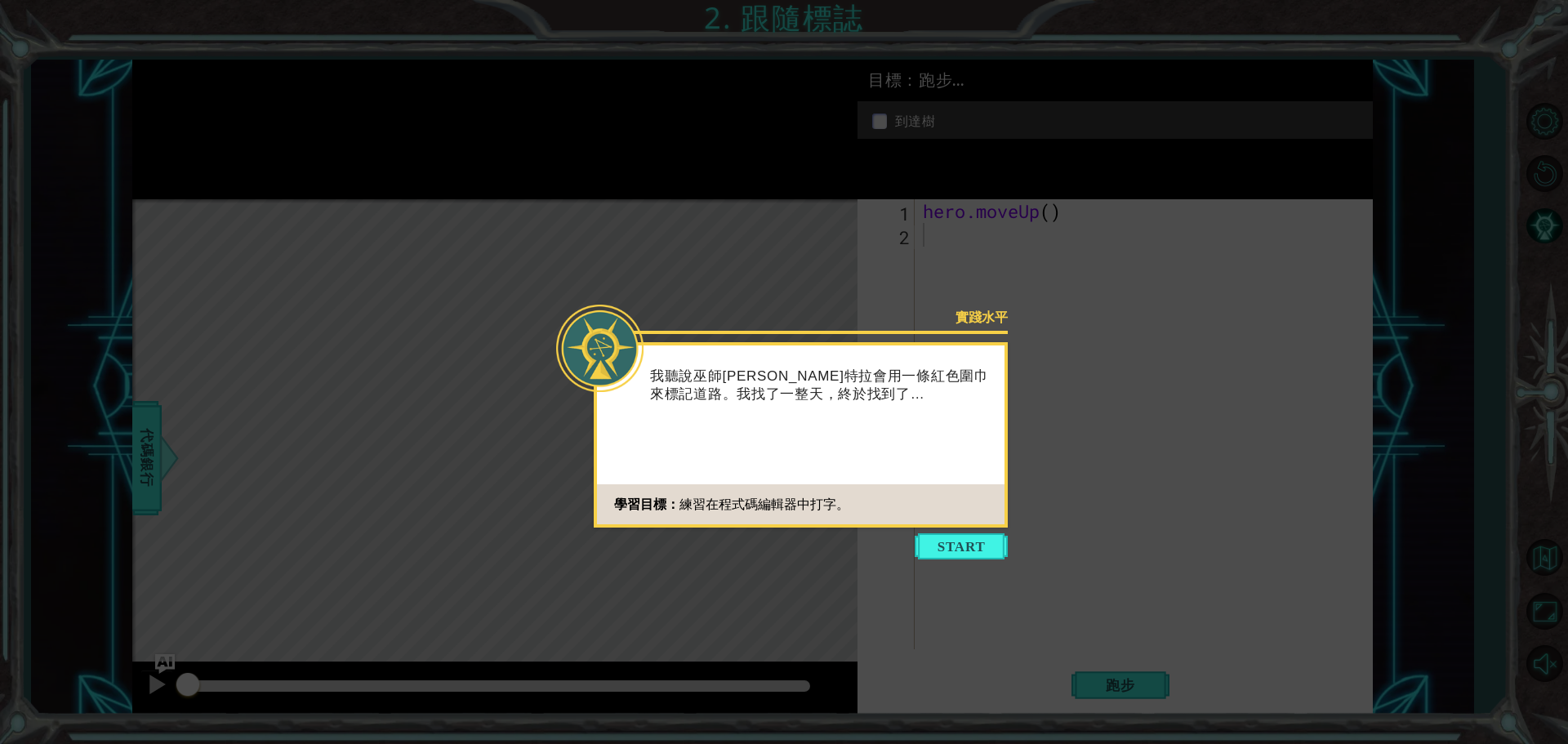
click at [992, 540] on button "開始" at bounding box center [961, 546] width 93 height 26
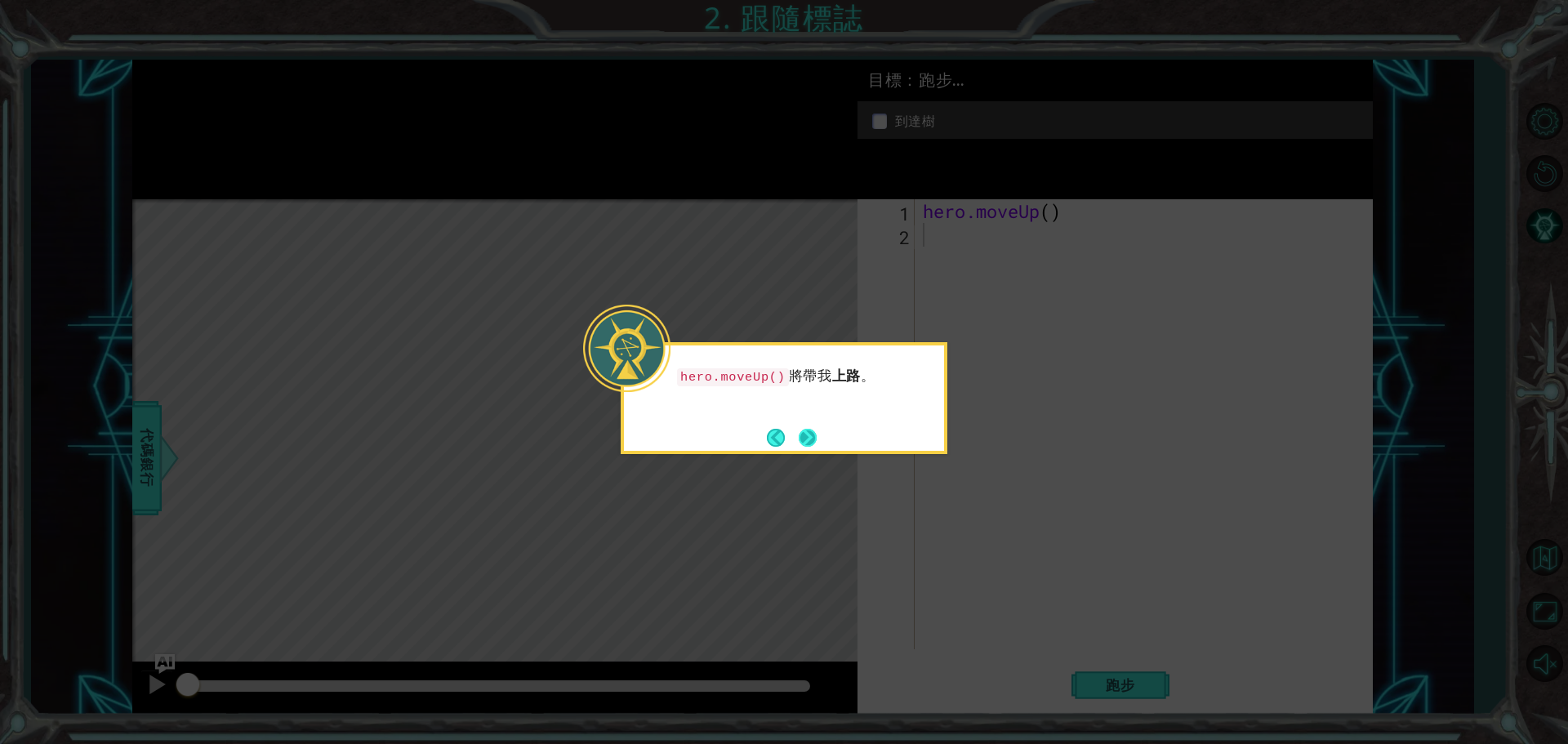
click at [807, 436] on button "下一個" at bounding box center [807, 438] width 18 height 18
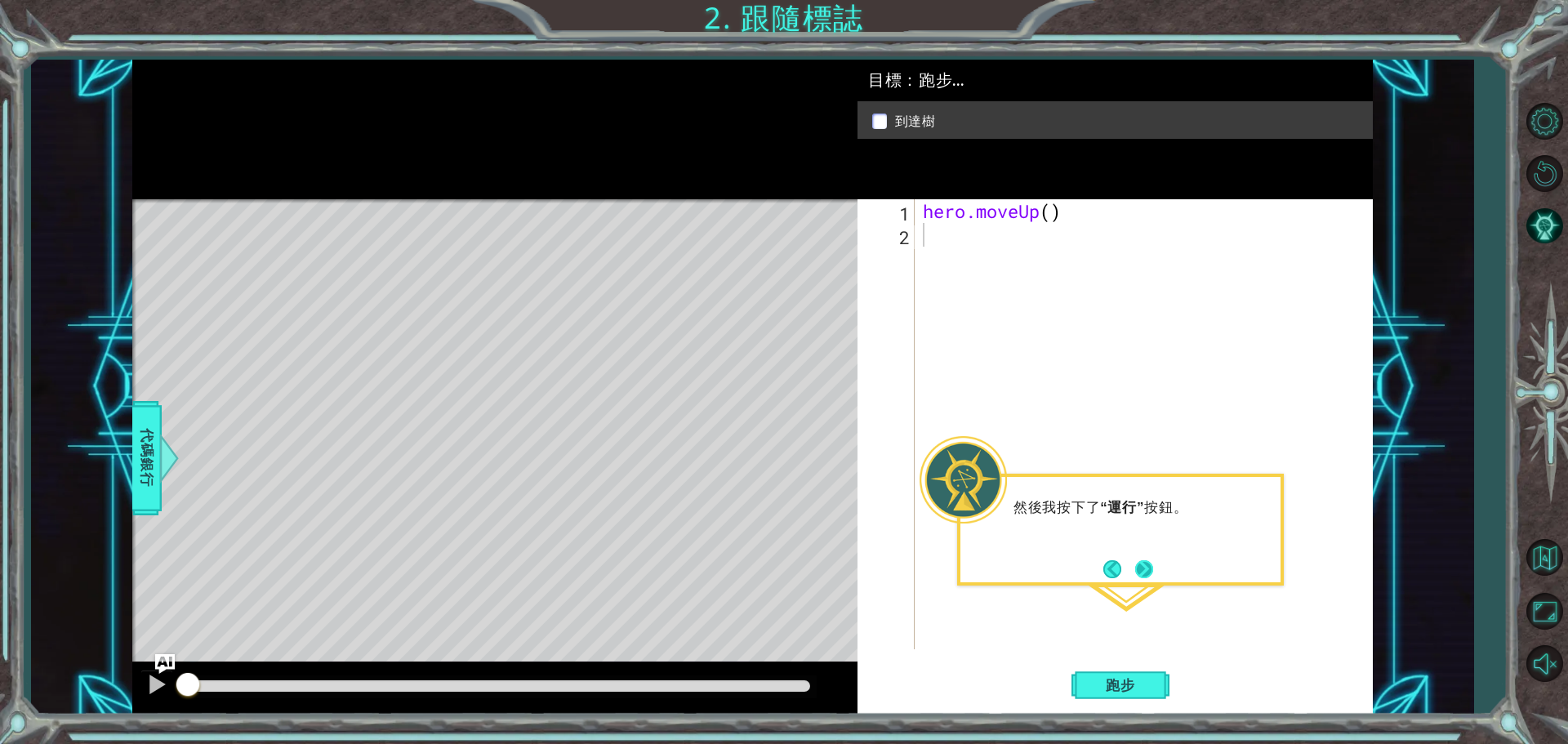
click at [1142, 575] on button "下一個" at bounding box center [1144, 569] width 18 height 18
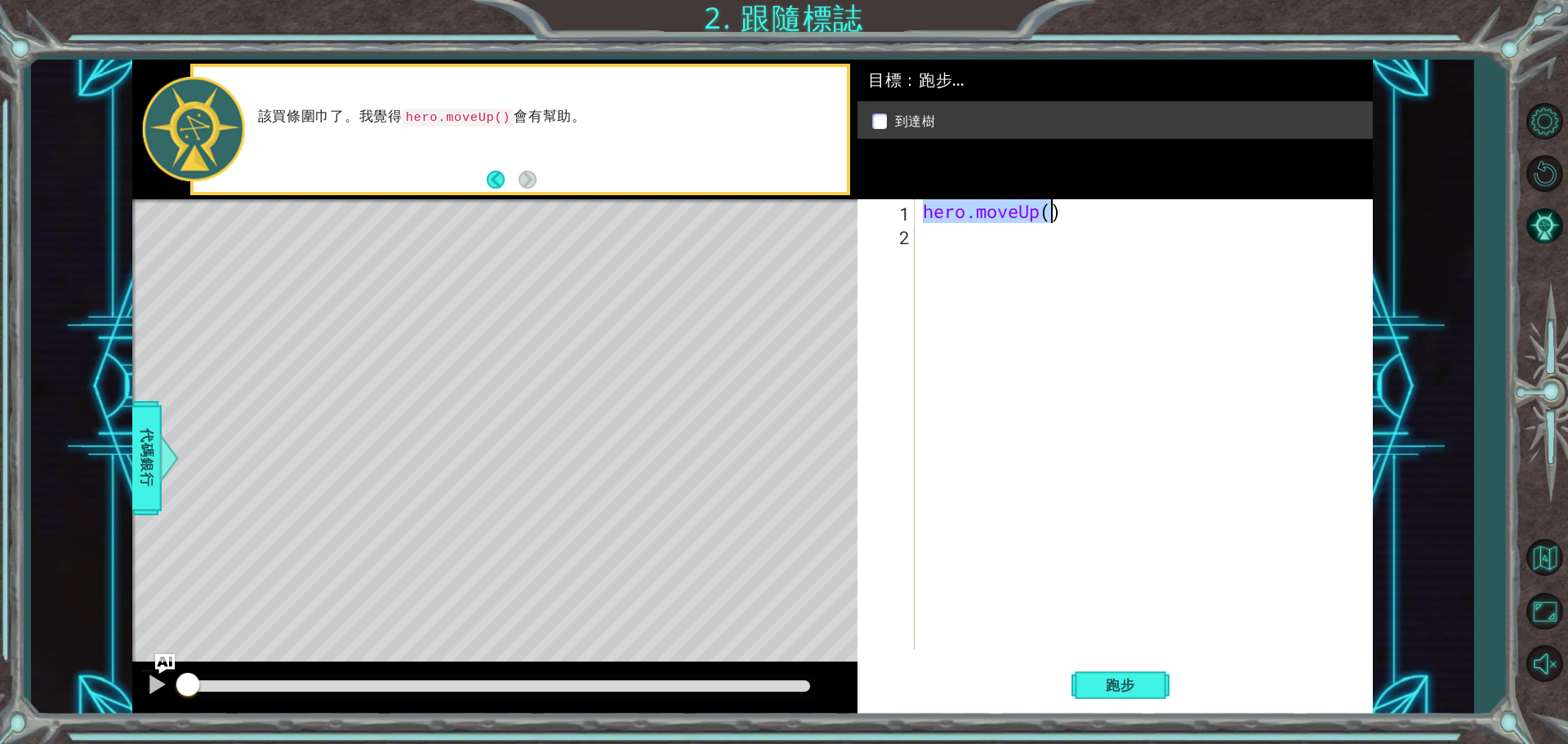
drag, startPoint x: 922, startPoint y: 209, endPoint x: 1035, endPoint y: 211, distance: 113.0
click at [1035, 211] on div "hero.moveUp ( )" at bounding box center [1148, 448] width 456 height 497
type textarea "hero.moveUp()"
drag, startPoint x: 1019, startPoint y: 212, endPoint x: 958, endPoint y: 322, distance: 125.8
click at [959, 322] on div "hero.moveUp ( )" at bounding box center [1148, 448] width 456 height 497
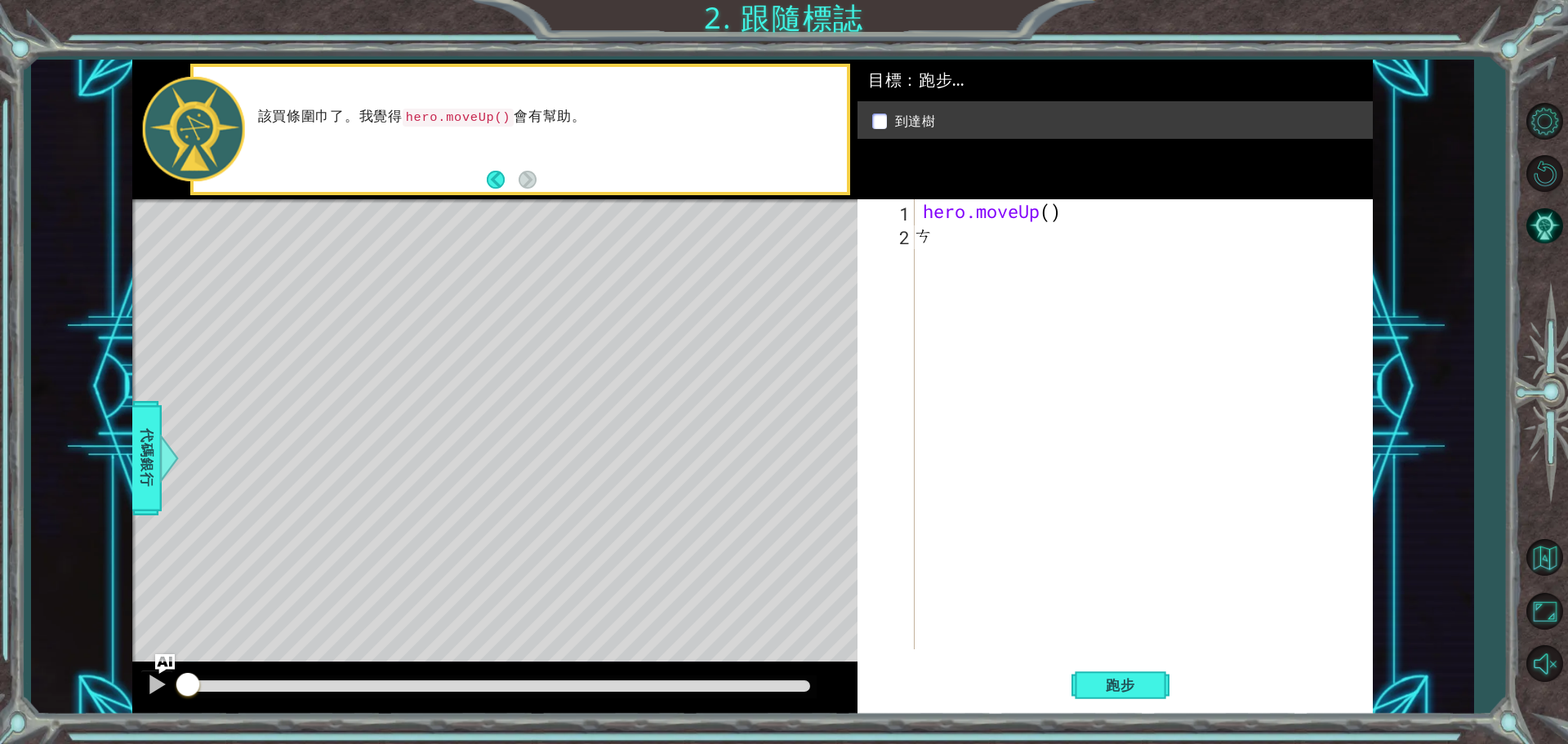
type textarea "ㄍ"
type textarea "hero"
click at [1137, 693] on button "跑步" at bounding box center [1121, 684] width 98 height 52
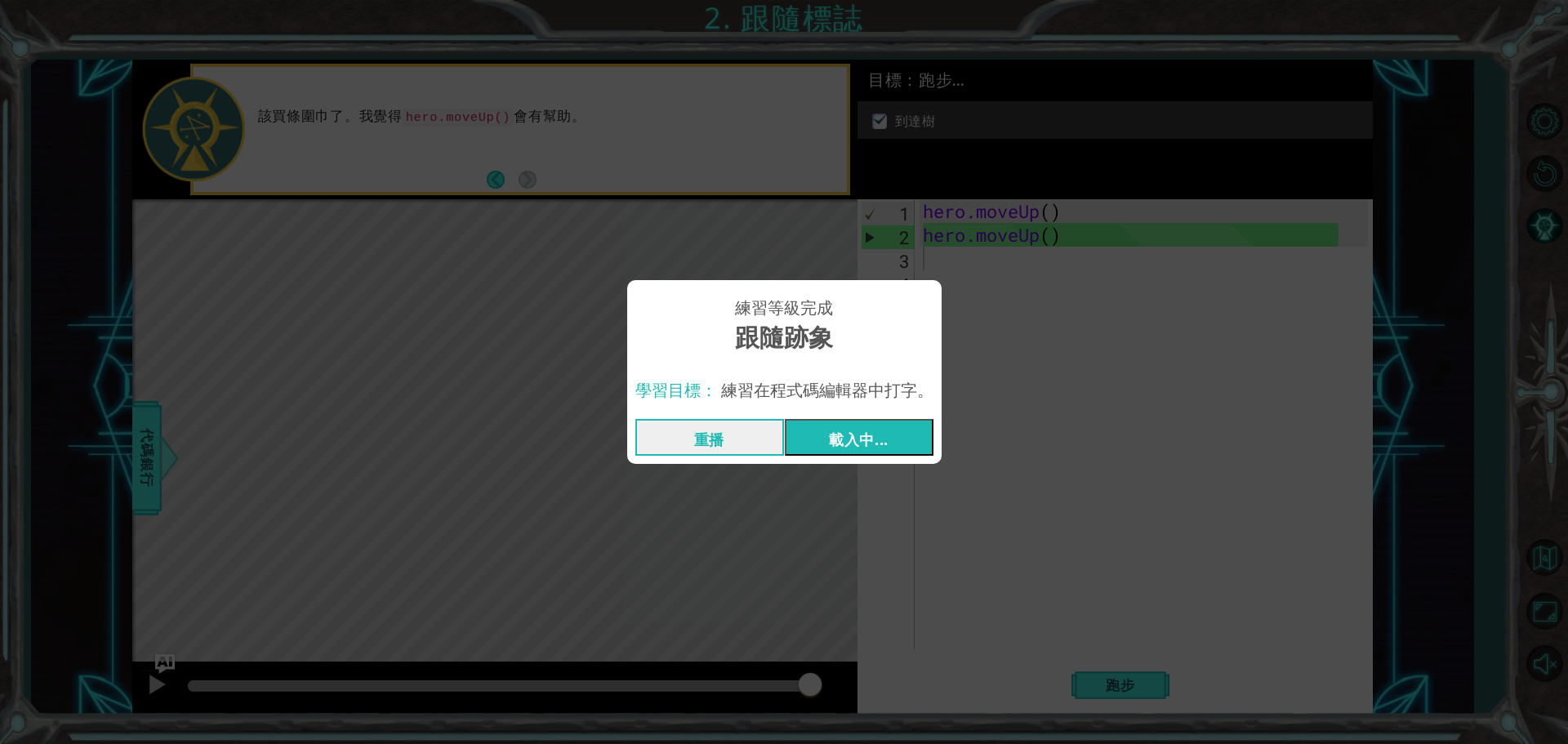
click at [748, 439] on button "重播" at bounding box center [710, 438] width 149 height 37
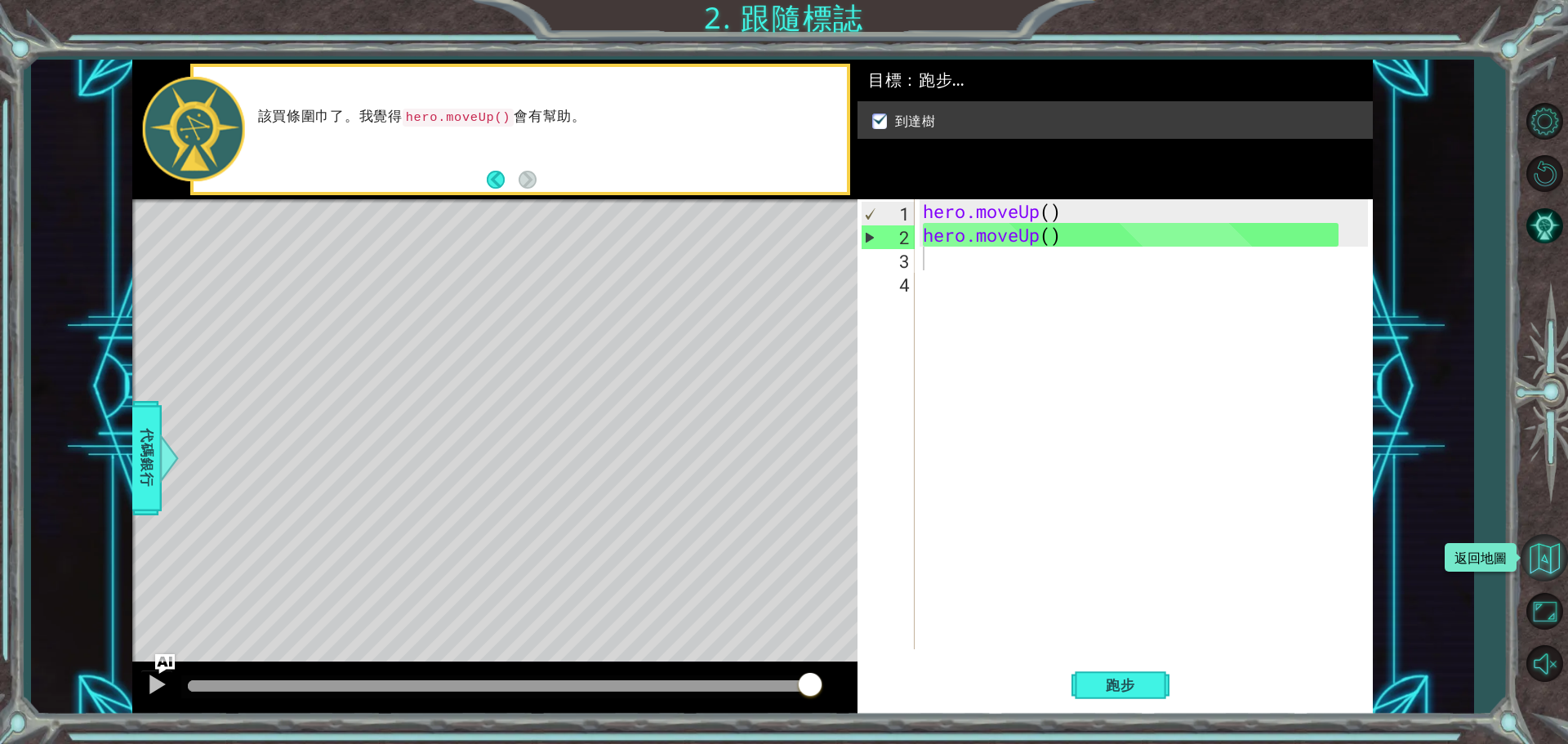
click at [1546, 565] on button "返回地圖" at bounding box center [1545, 558] width 47 height 47
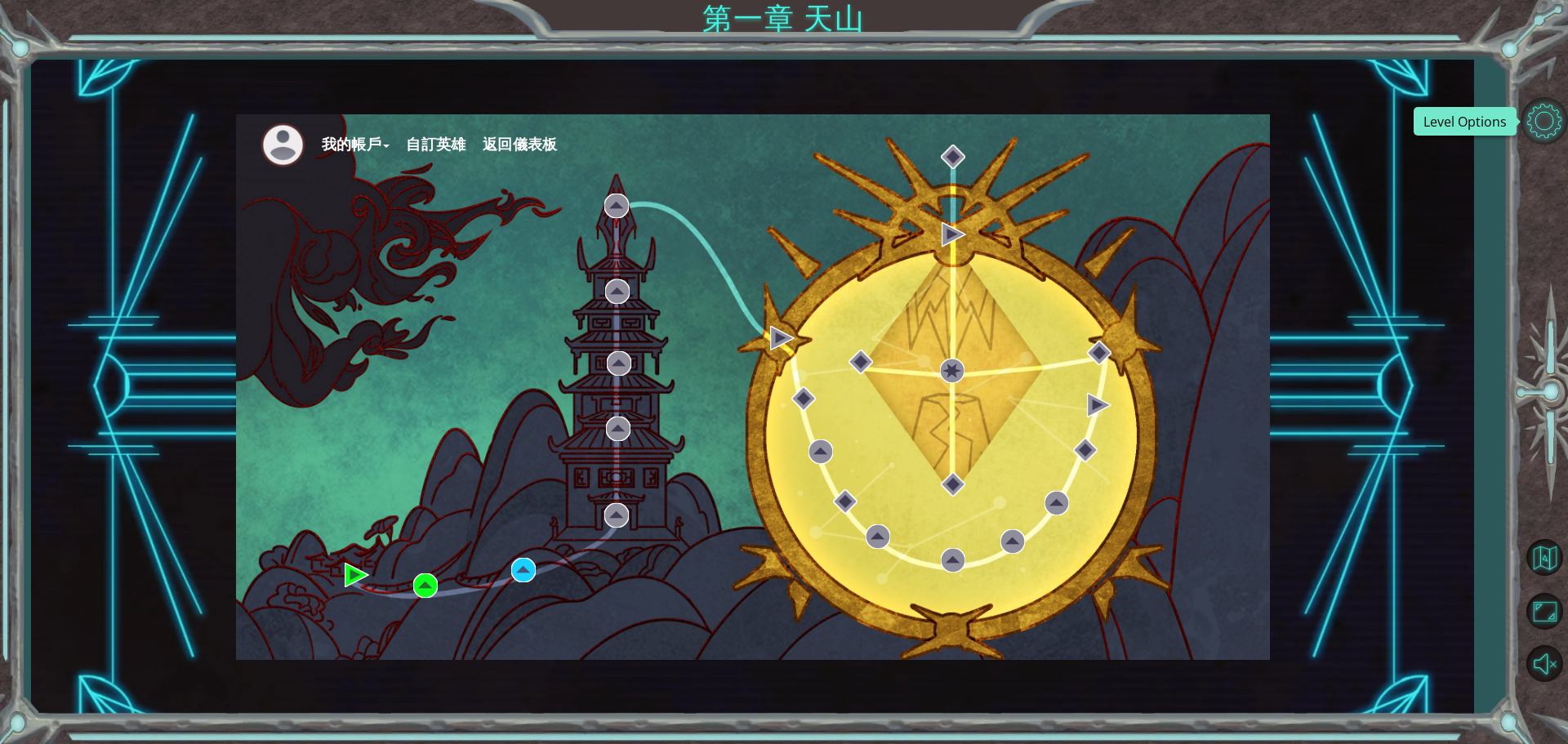
click at [1545, 116] on button "等級選項" at bounding box center [1545, 120] width 47 height 47
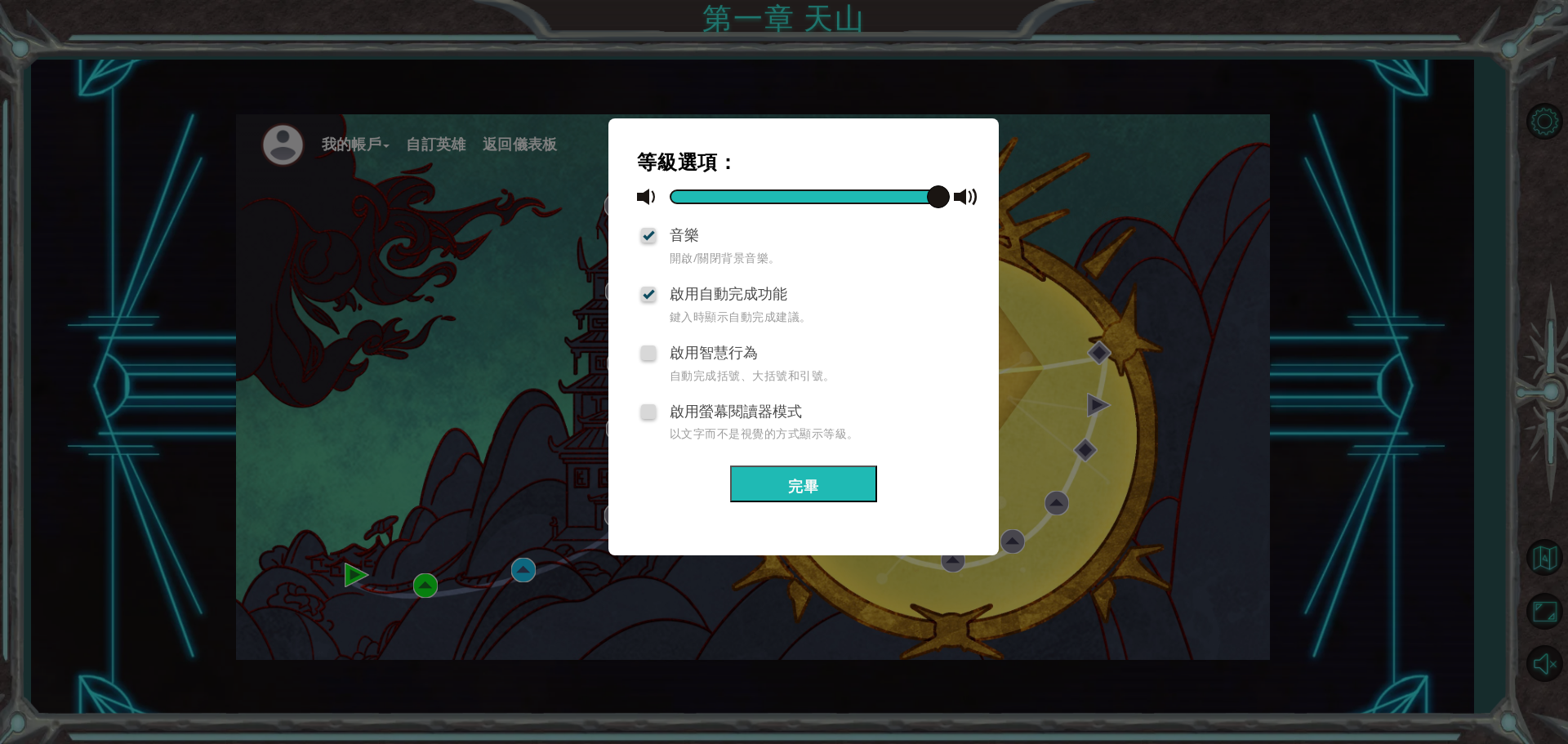
click at [816, 476] on button "完畢" at bounding box center [804, 485] width 147 height 37
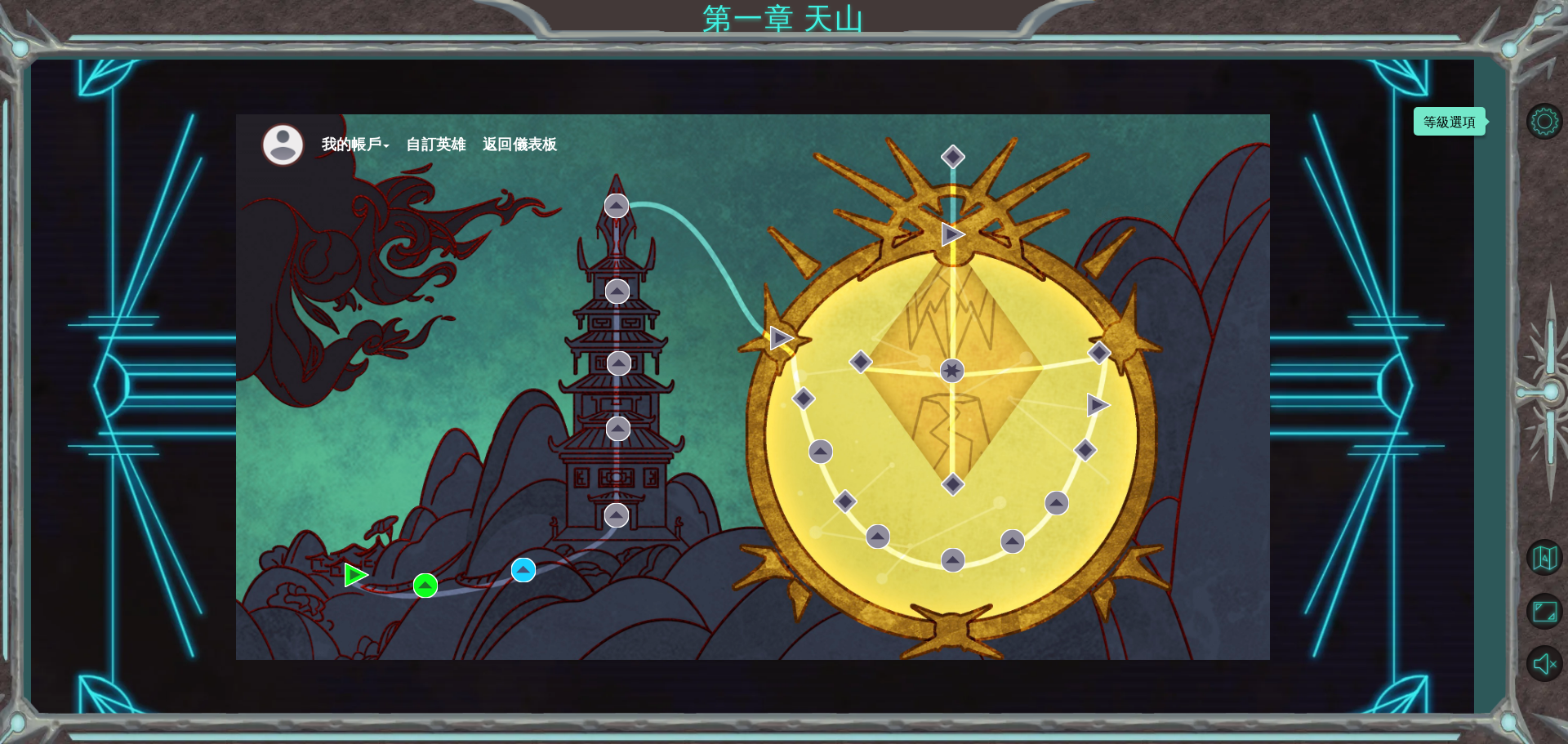
drag, startPoint x: 89, startPoint y: 29, endPoint x: 104, endPoint y: 35, distance: 16.2
click at [90, 29] on div "我的帳戶 自訂英雄 返回儀表板 第一章 天山" at bounding box center [784, 372] width 1568 height 744
click at [341, 141] on font "我的帳戶" at bounding box center [352, 145] width 61 height 18
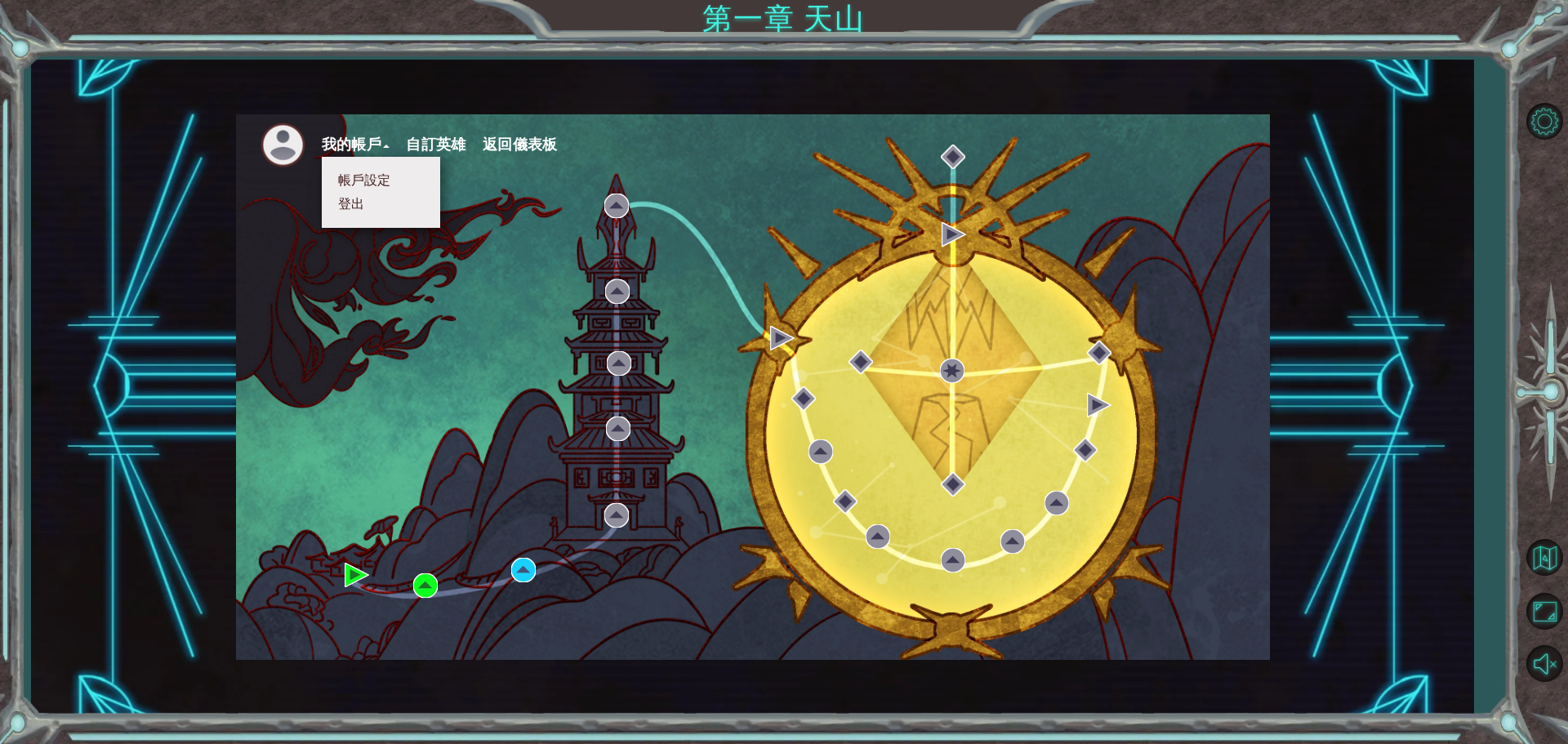
click at [379, 177] on font "帳戶設定" at bounding box center [364, 180] width 53 height 16
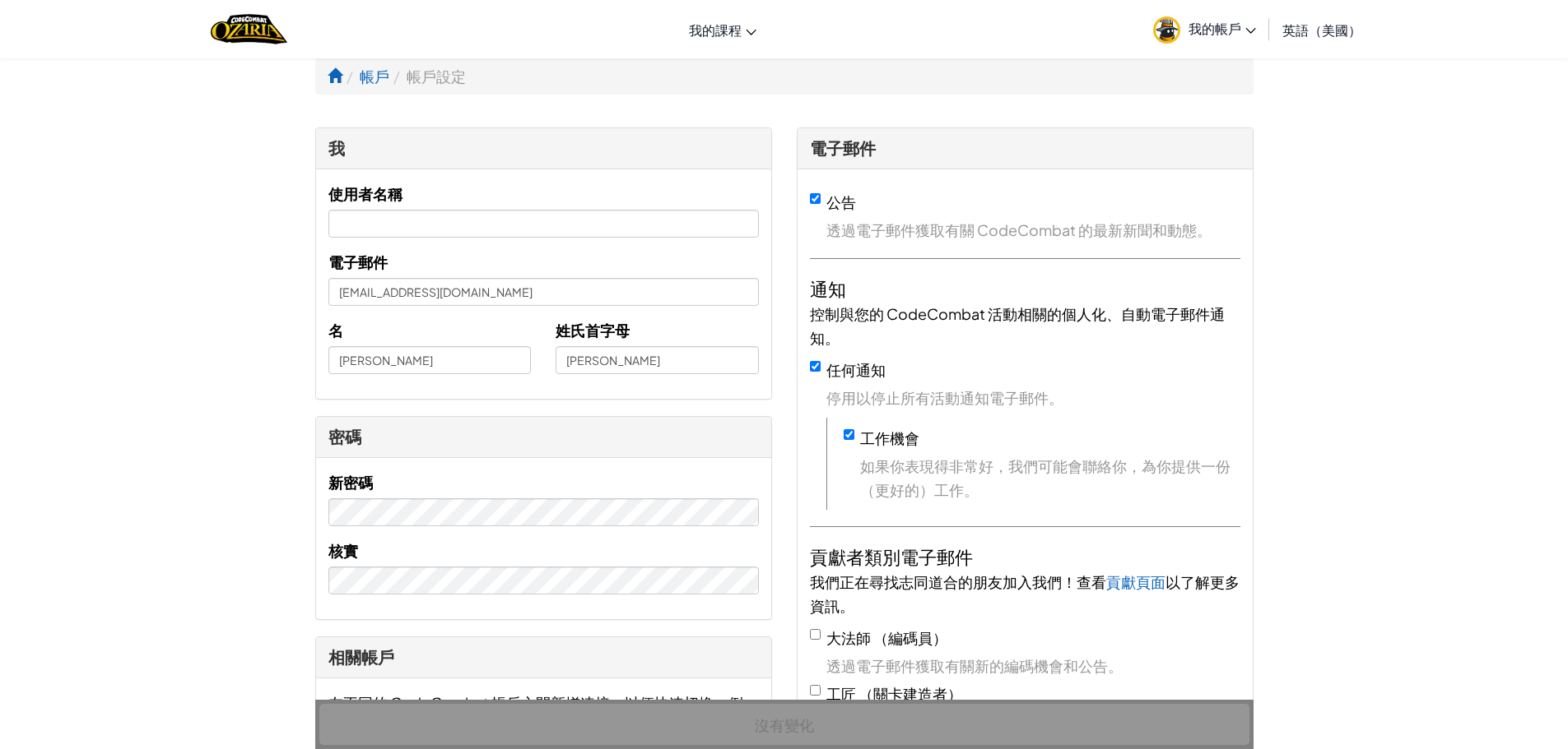
click at [1316, 27] on font "英語（美國）" at bounding box center [1321, 31] width 79 height 18
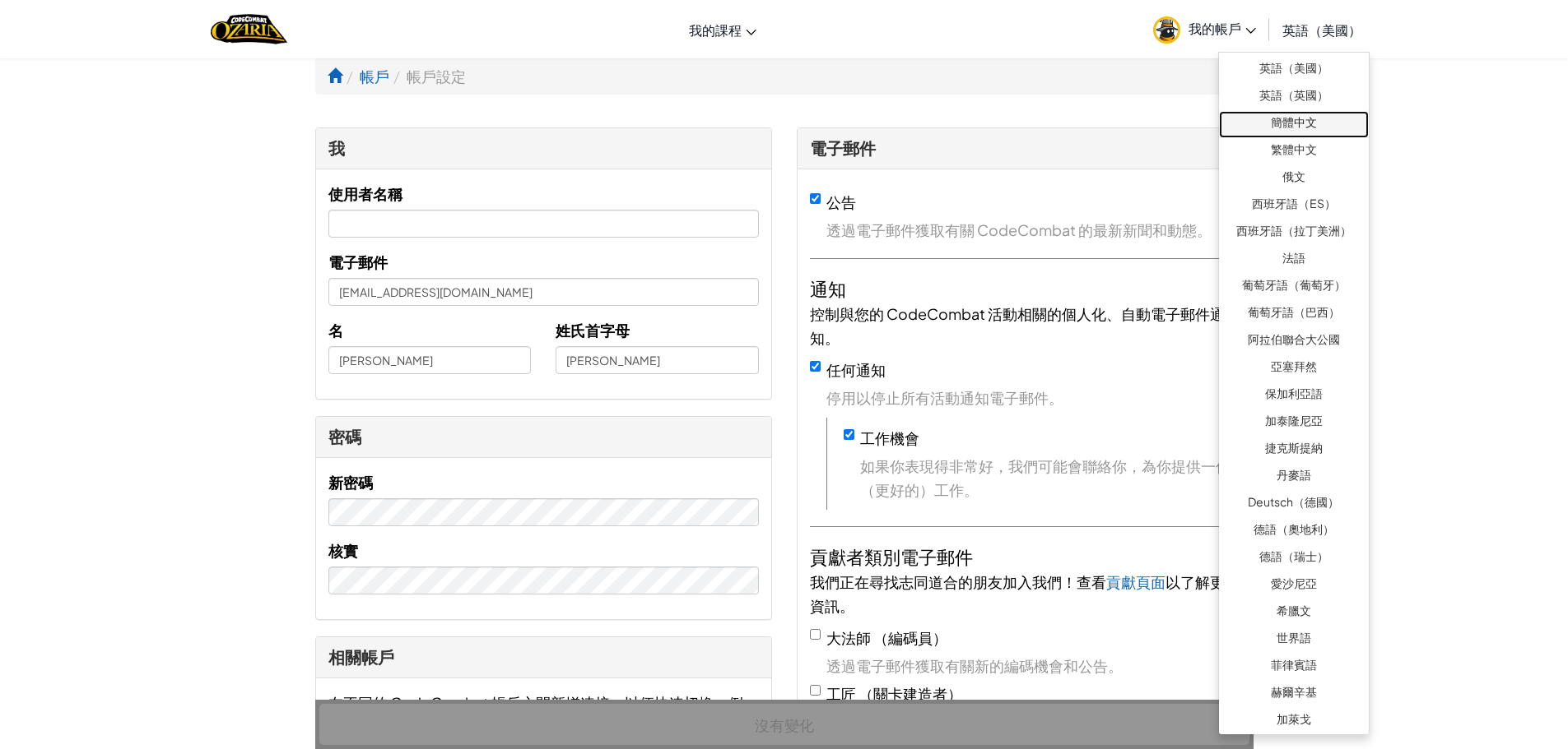
click at [1301, 120] on font "簡體中文" at bounding box center [1293, 121] width 46 height 15
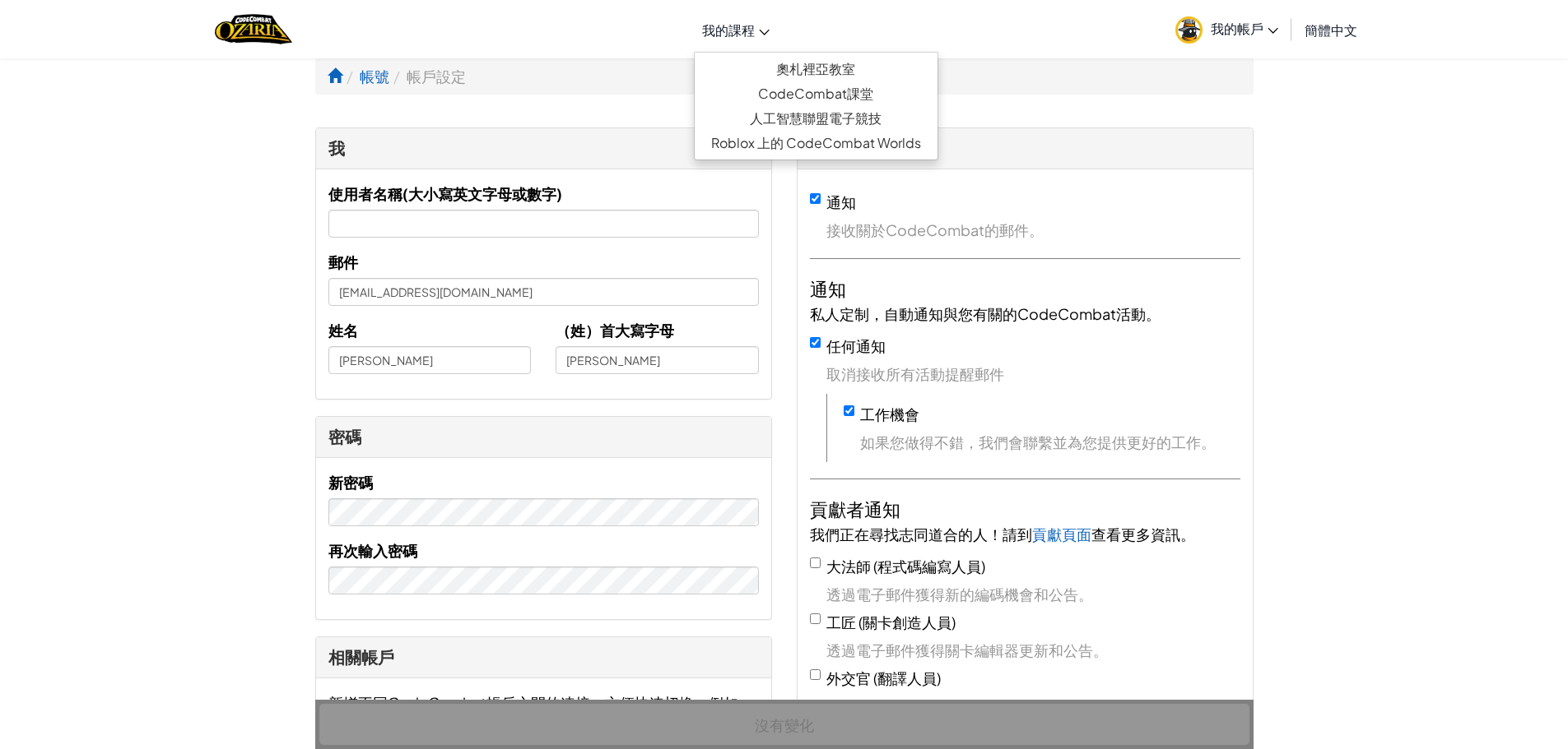
click at [754, 25] on link "我的課程" at bounding box center [735, 30] width 84 height 44
click at [722, 28] on font "我的課程" at bounding box center [728, 31] width 52 height 18
click at [438, 84] on font "帳戶設定" at bounding box center [436, 76] width 59 height 19
click at [780, 70] on font "奧札裡亞教室" at bounding box center [816, 69] width 79 height 18
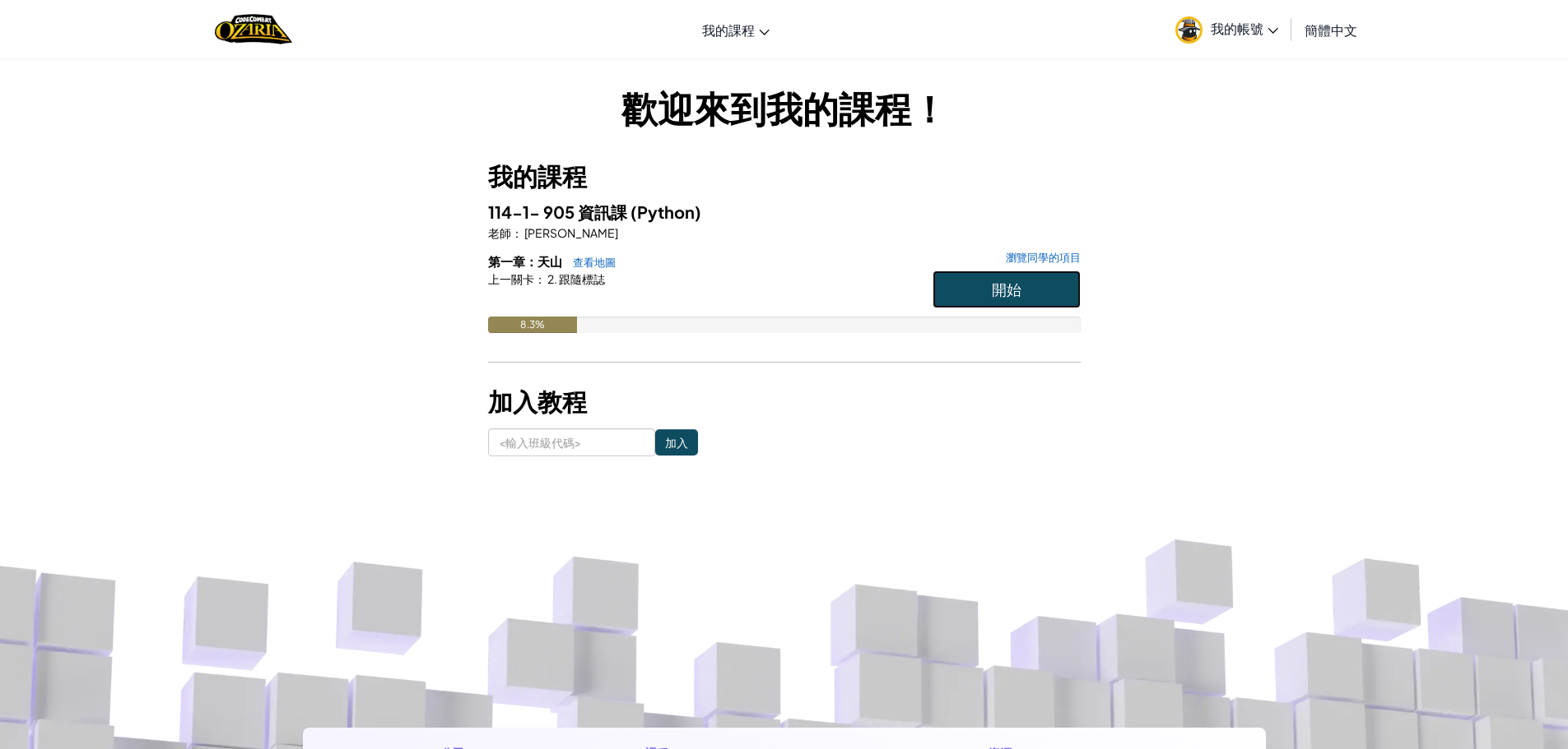
click at [1039, 284] on button "開始" at bounding box center [1006, 290] width 148 height 37
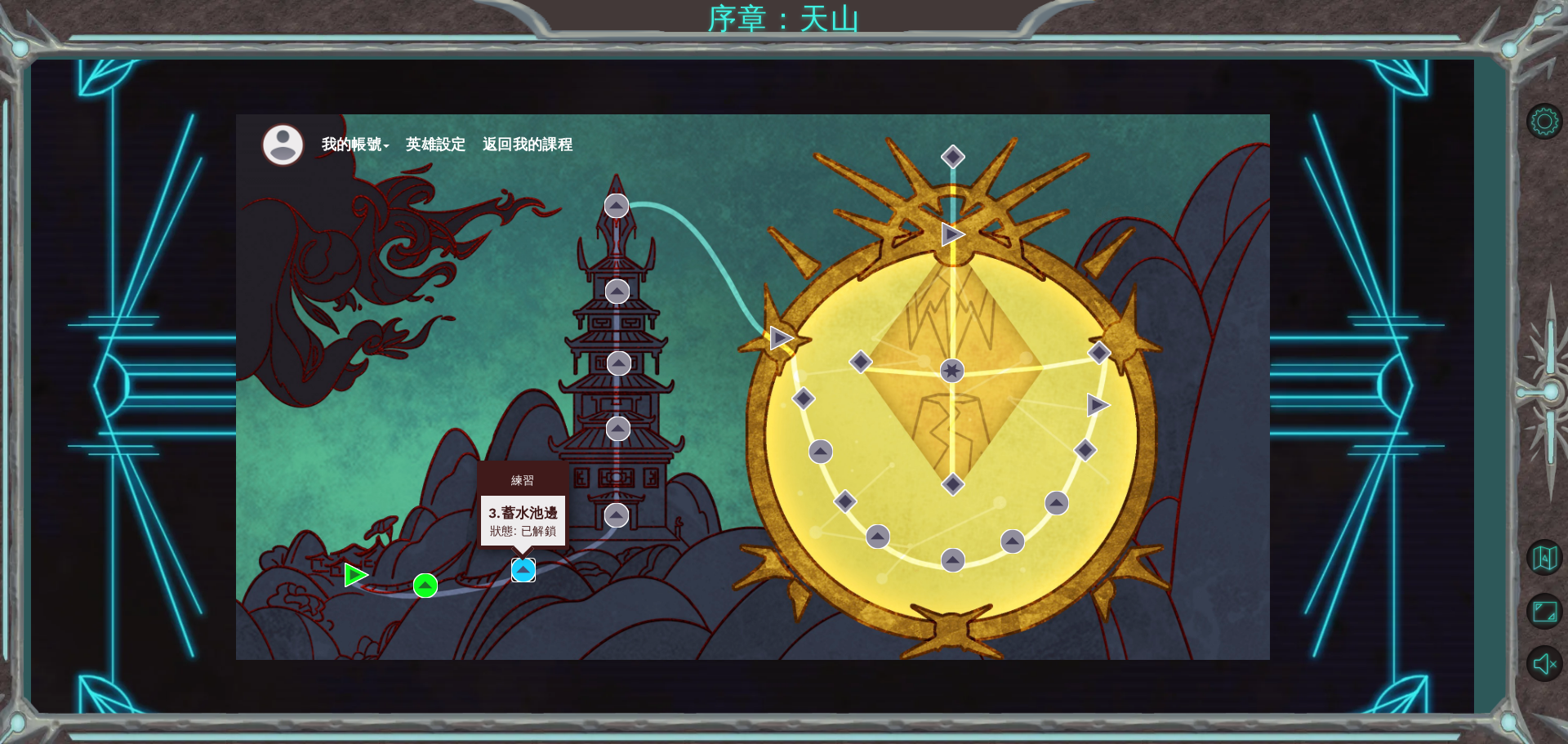
click at [518, 576] on img at bounding box center [523, 570] width 24 height 24
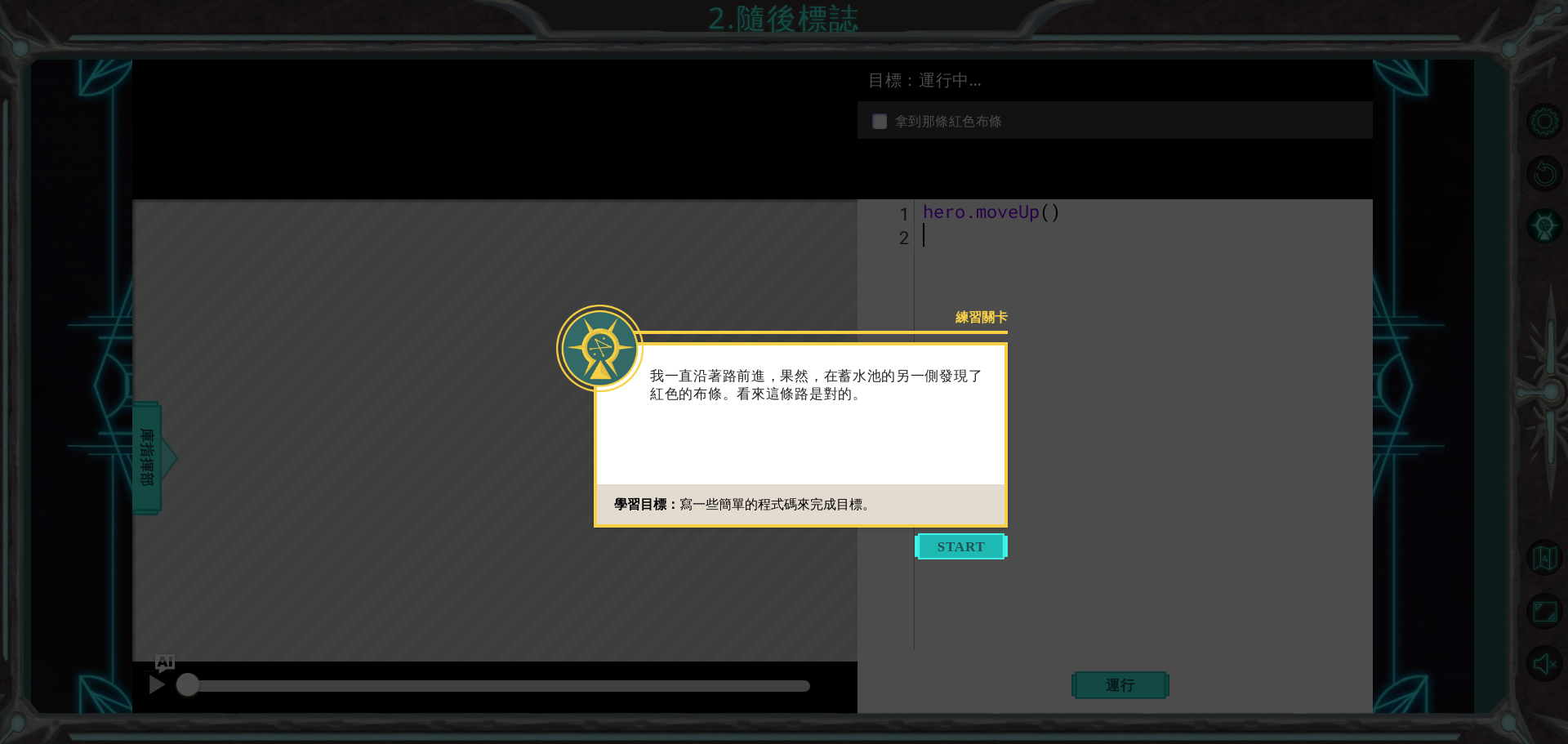
click at [966, 551] on button "開始" at bounding box center [961, 546] width 93 height 26
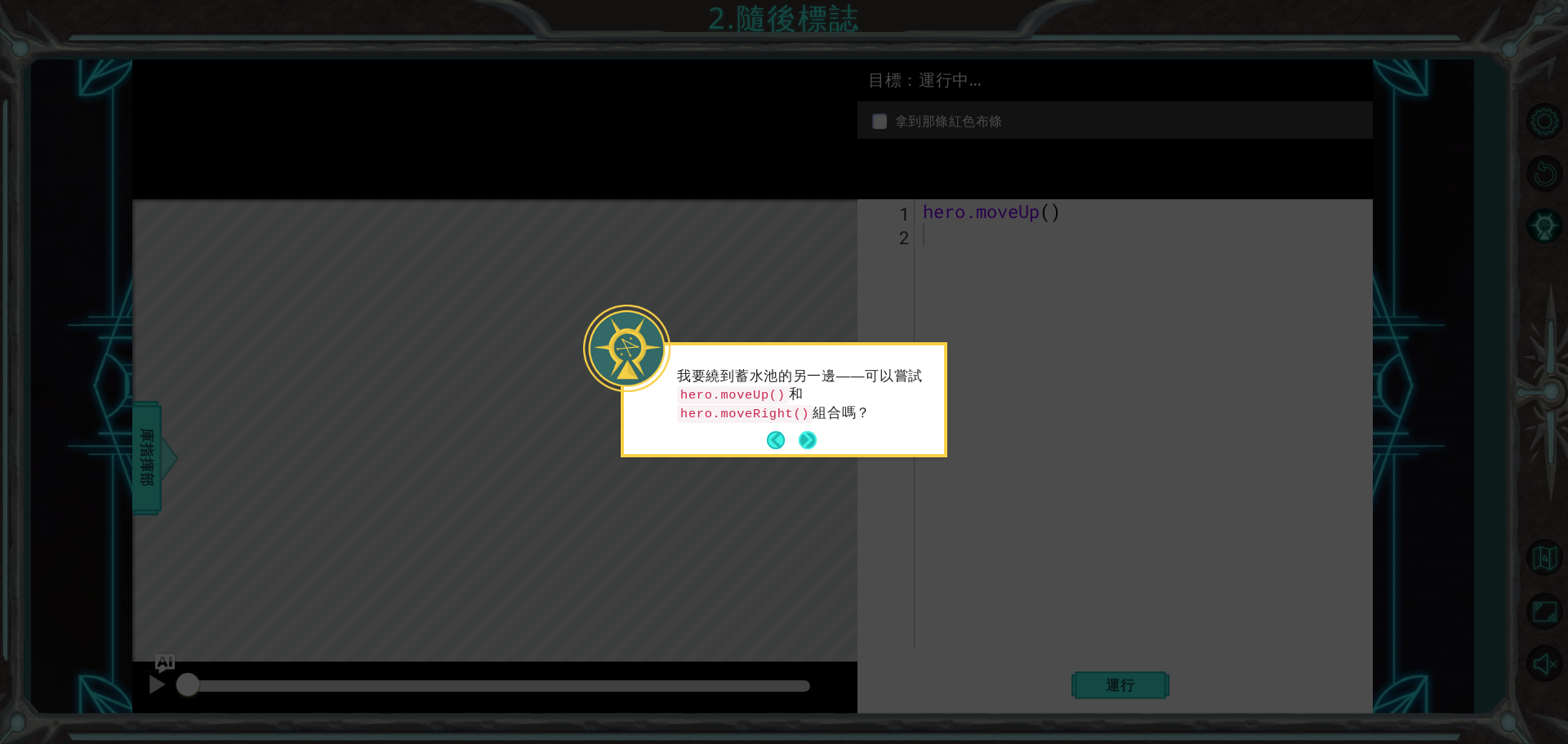
click at [810, 442] on button "下一個" at bounding box center [807, 441] width 19 height 19
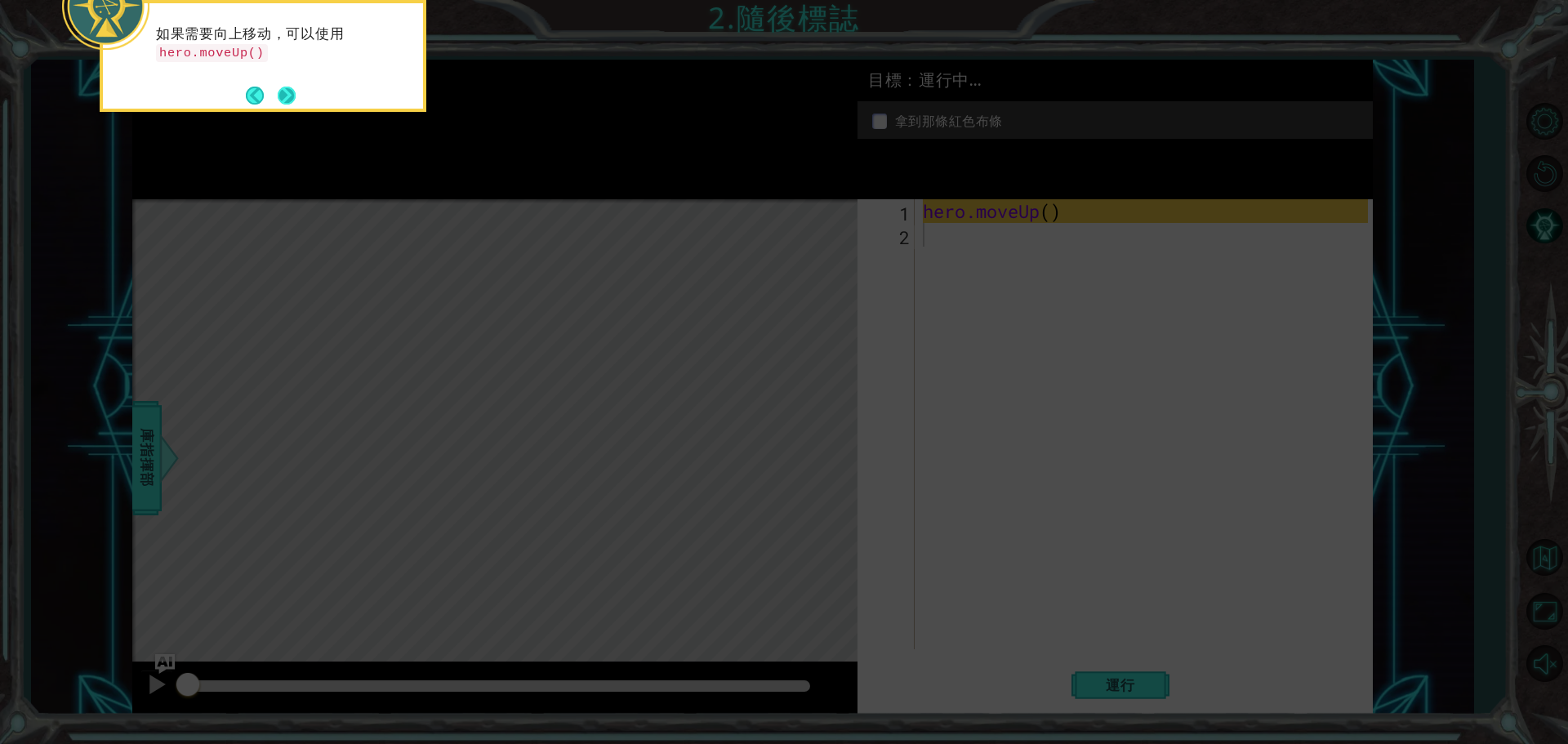
click at [294, 91] on button "下一個" at bounding box center [287, 95] width 18 height 18
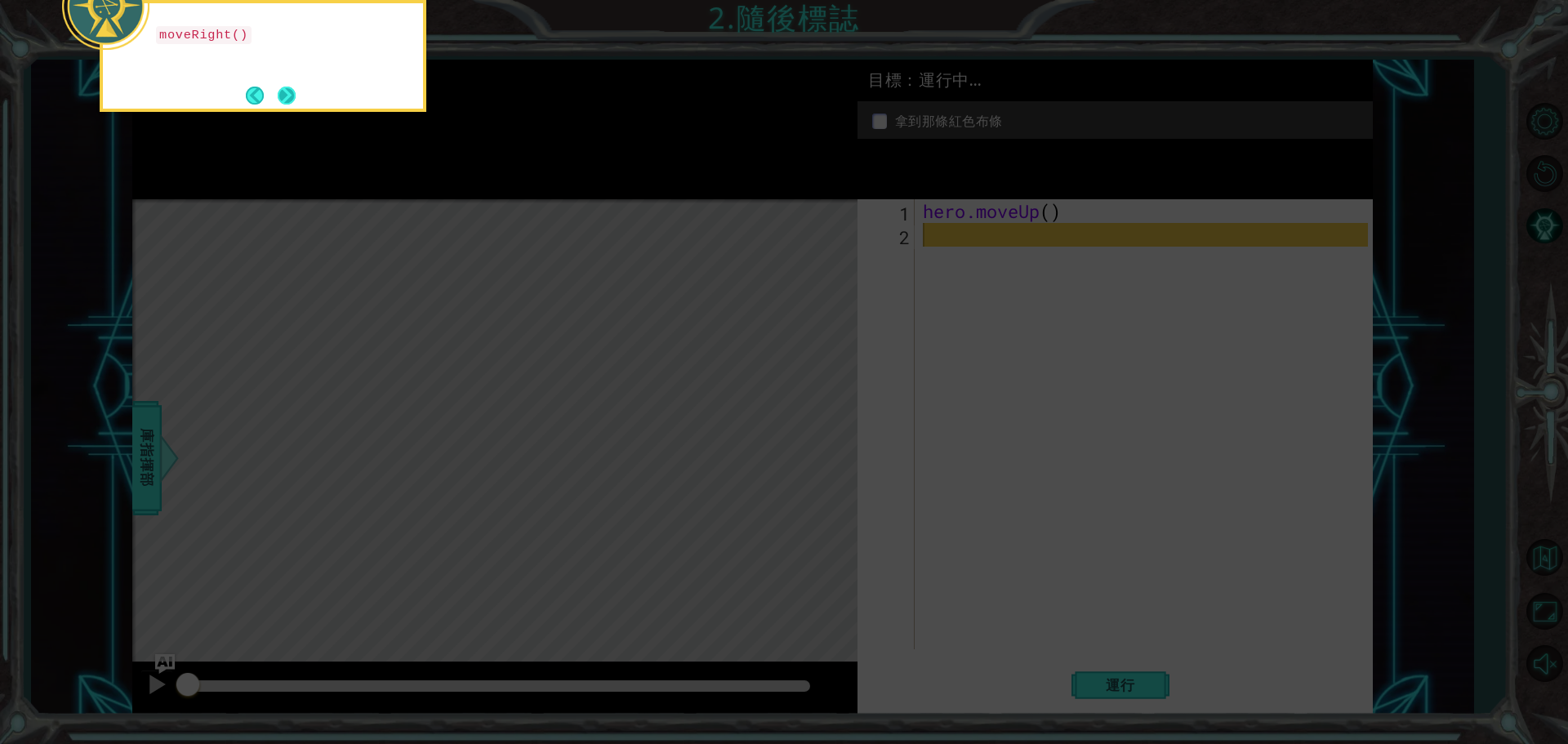
click at [289, 95] on button "Next" at bounding box center [287, 95] width 18 height 18
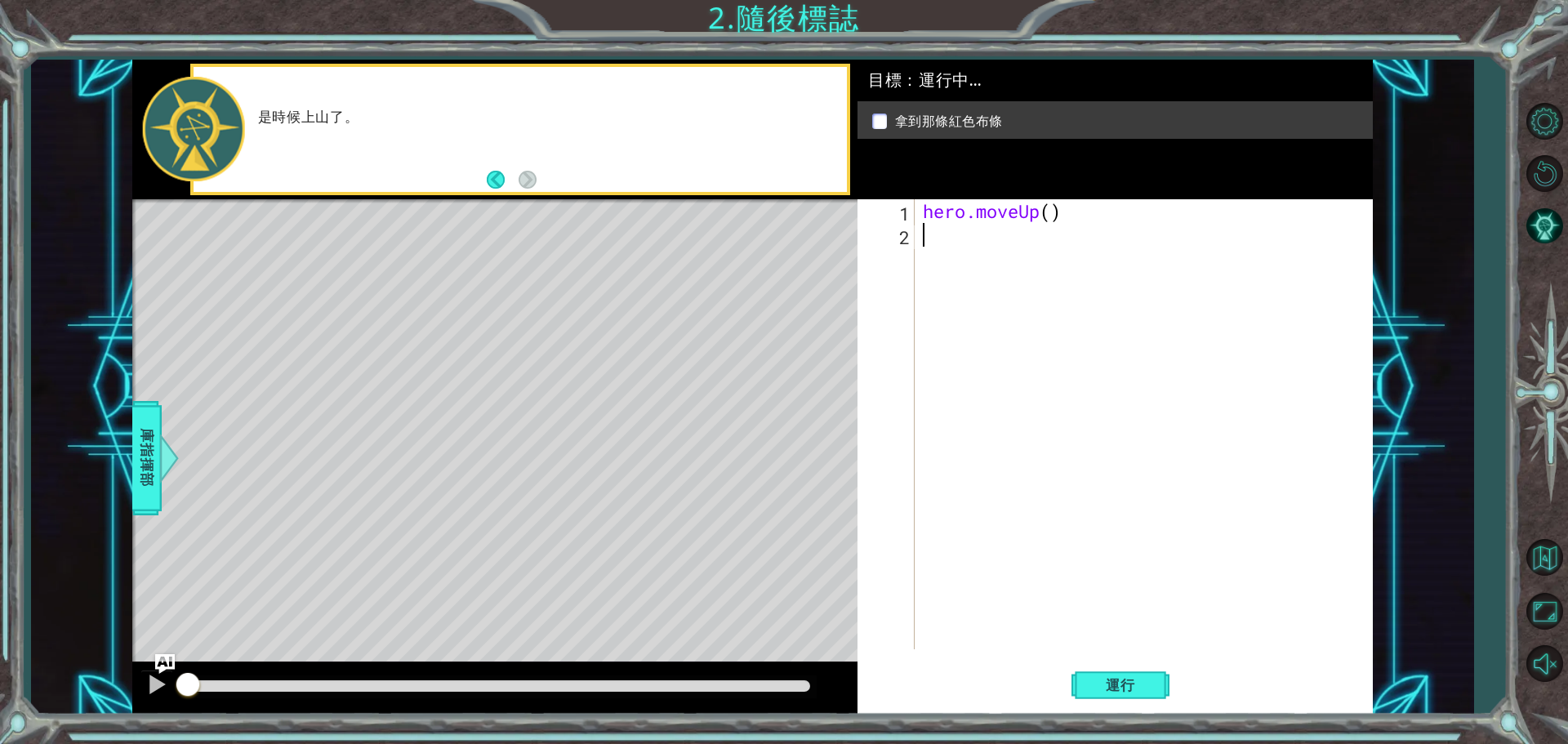
type textarea "h"
click at [1133, 674] on button "運行" at bounding box center [1121, 684] width 98 height 52
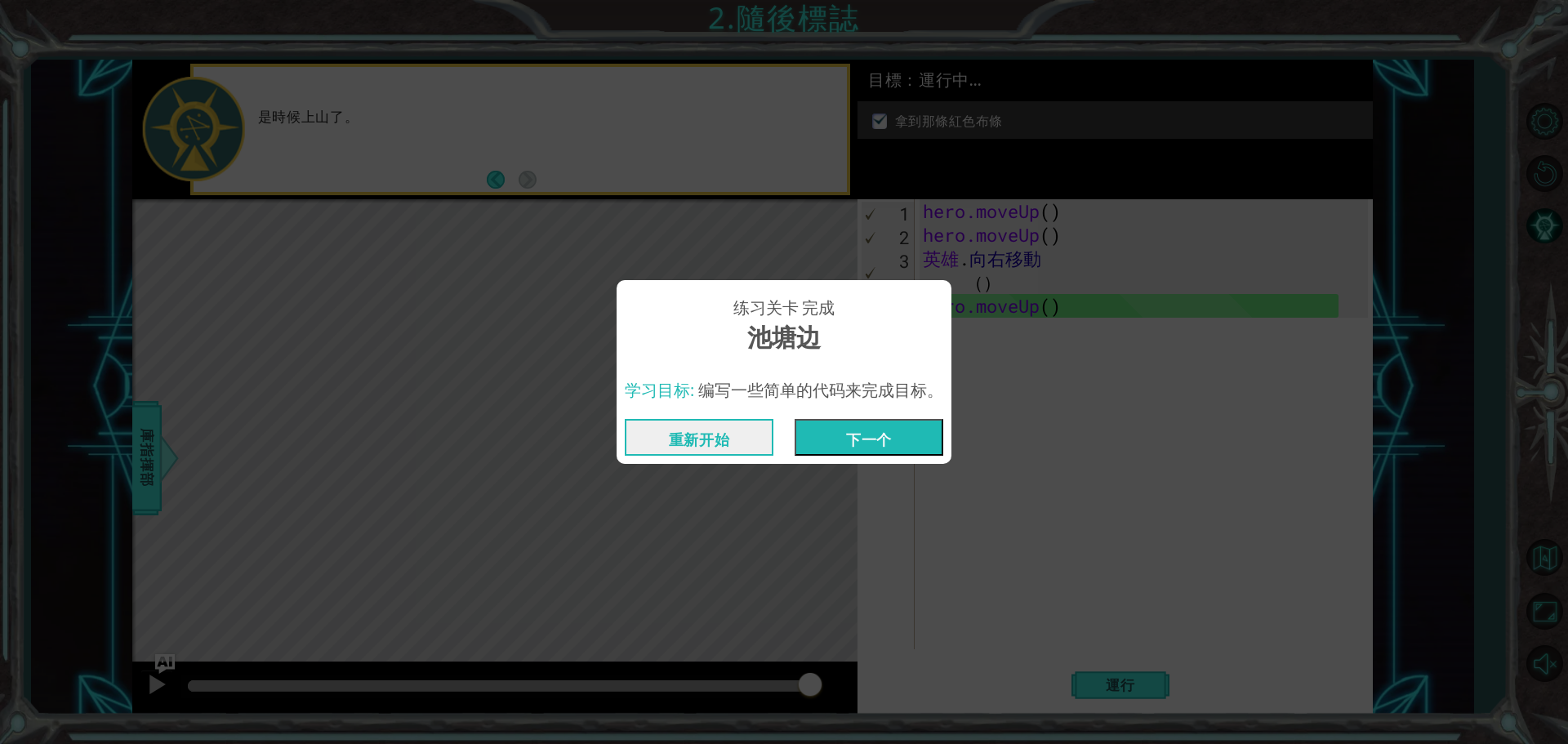
click at [868, 433] on button "下一个" at bounding box center [869, 438] width 149 height 37
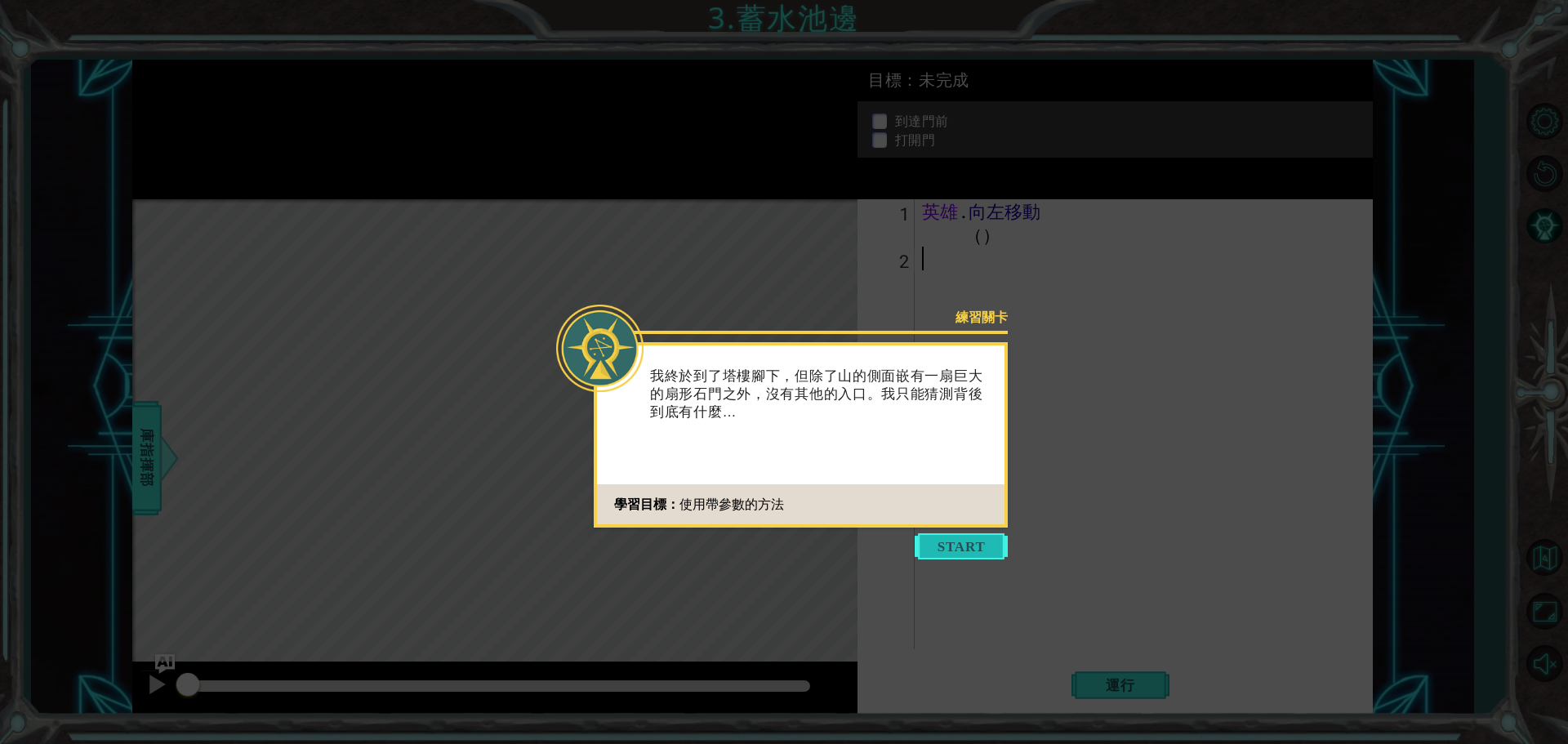
click at [982, 552] on button "開始" at bounding box center [961, 546] width 93 height 26
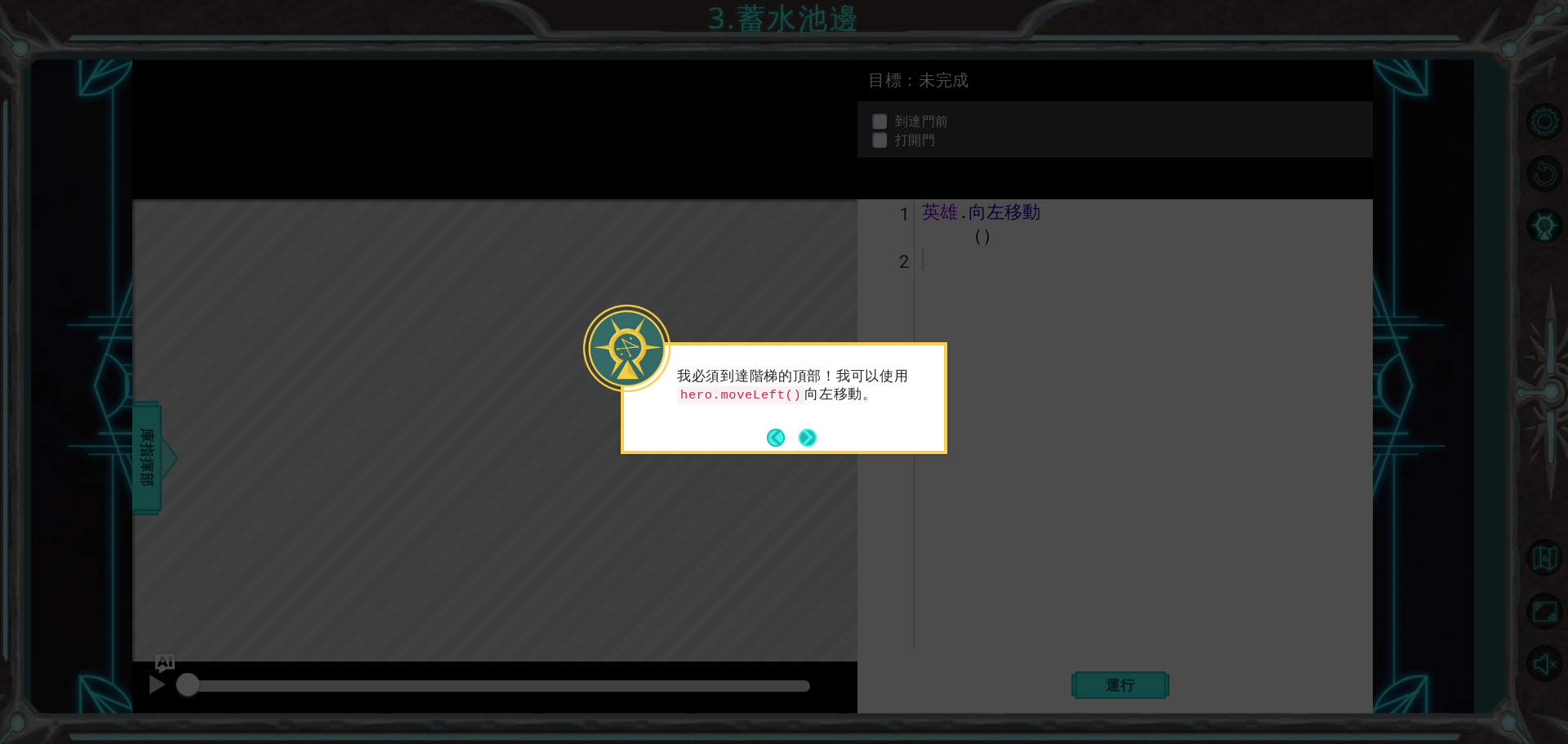
click at [813, 442] on button "下一個" at bounding box center [807, 438] width 18 height 18
click at [808, 442] on button "下一個" at bounding box center [807, 438] width 18 height 18
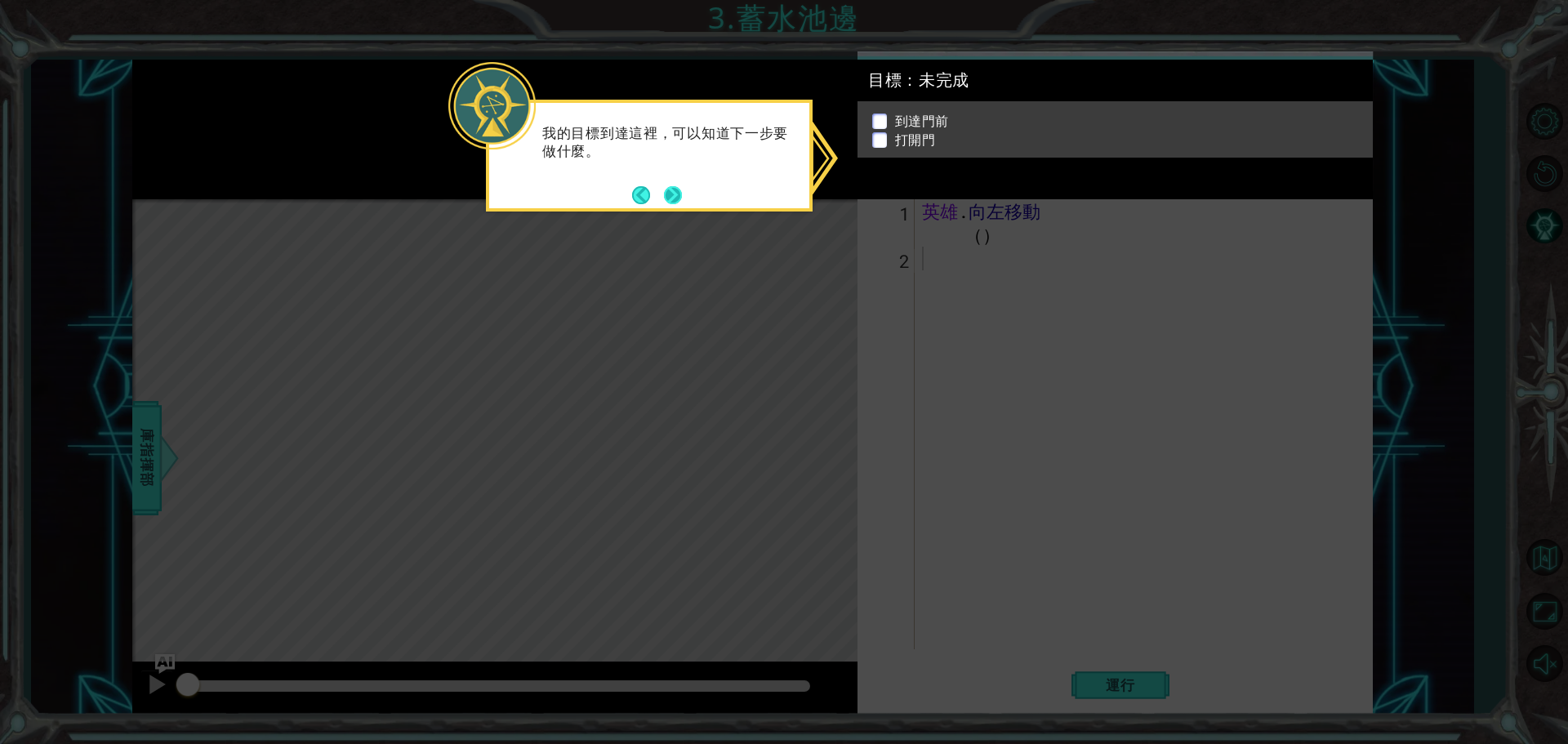
click at [674, 198] on button "下一個" at bounding box center [672, 194] width 19 height 19
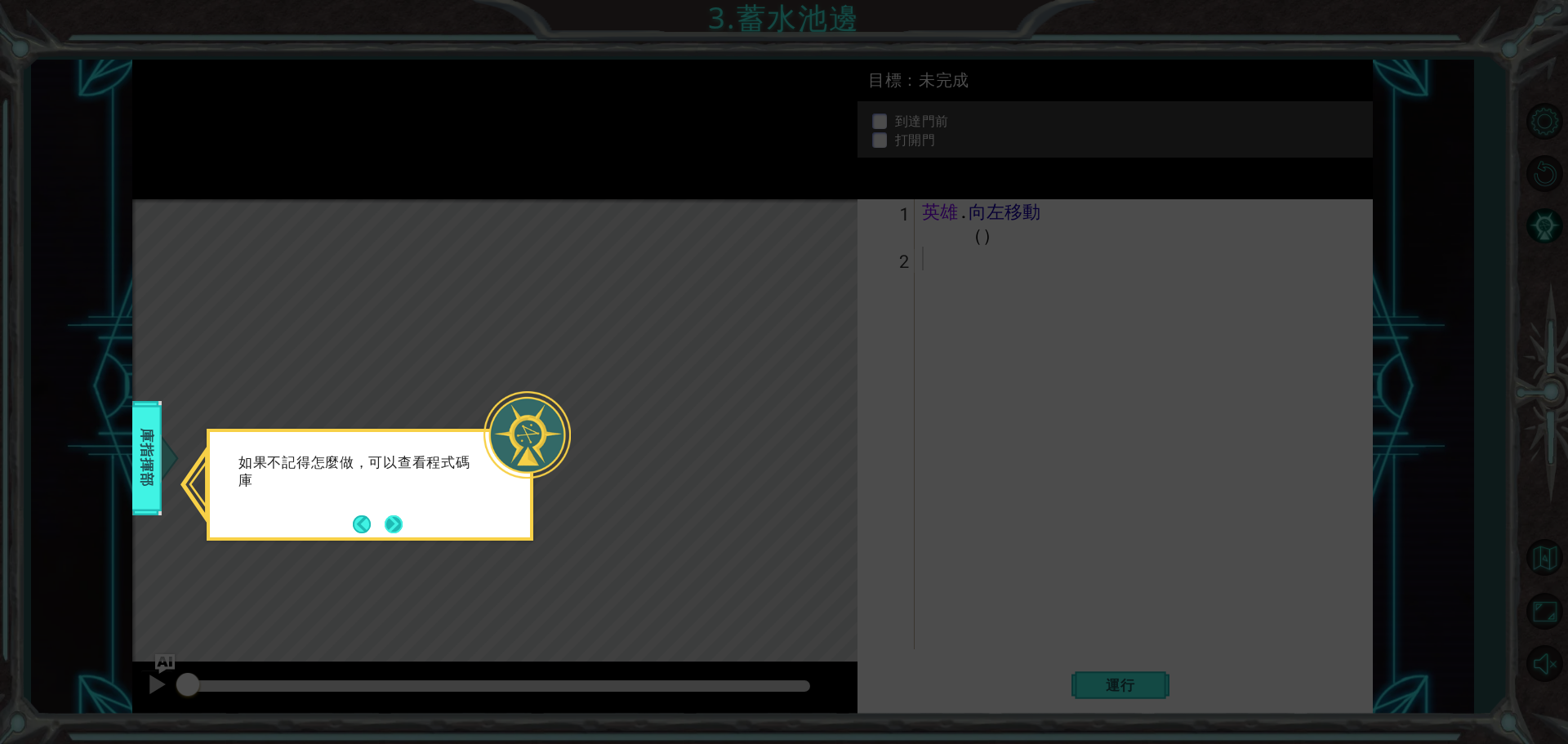
click at [399, 529] on button "下一個" at bounding box center [393, 525] width 18 height 18
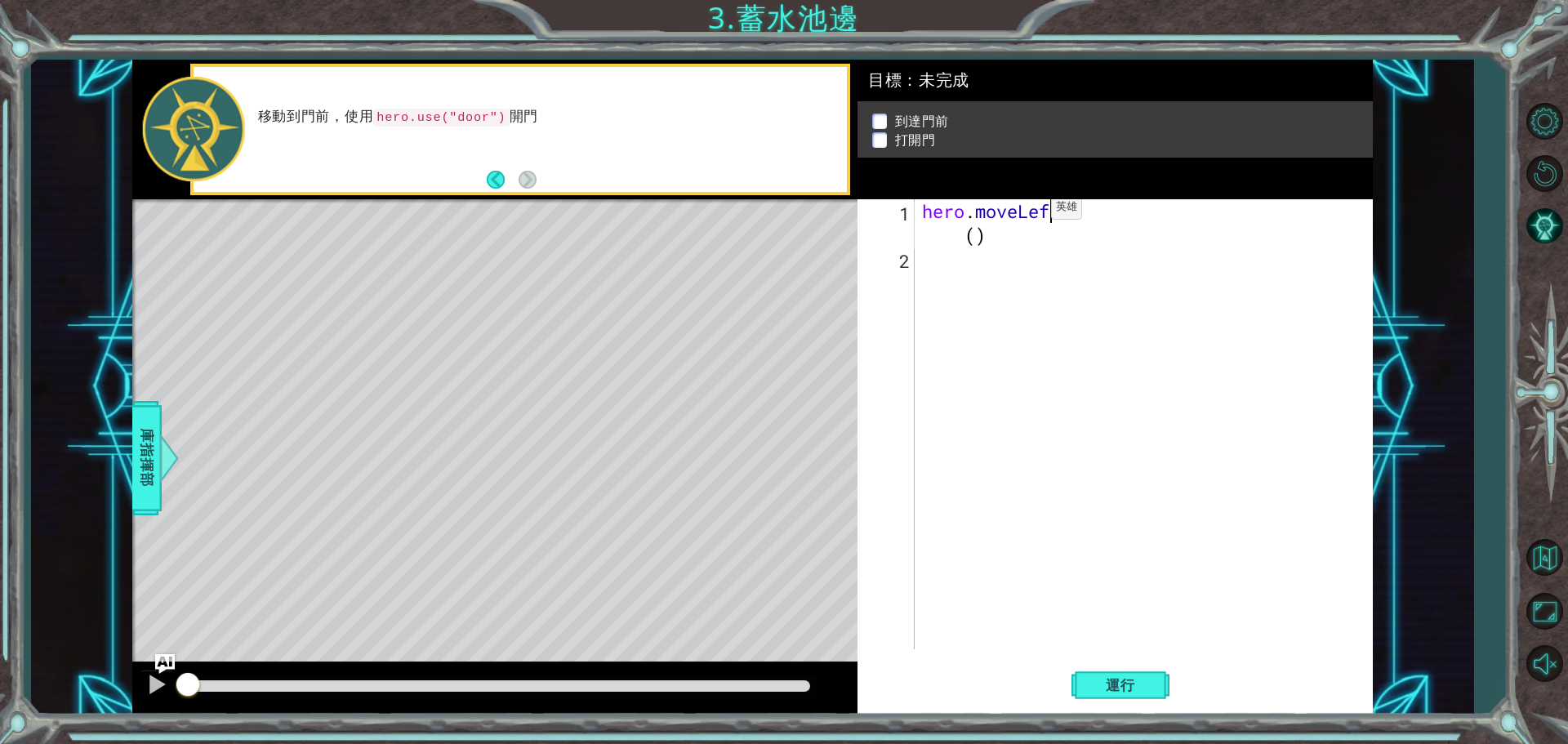
click at [1047, 211] on div "hero . moveLeft ( )" at bounding box center [1147, 460] width 457 height 521
click at [927, 212] on div "英雄 . 向左移動 （ ）" at bounding box center [1147, 460] width 457 height 521
click at [1038, 213] on div "英雄 . 向左移動 （ ）" at bounding box center [1147, 460] width 457 height 521
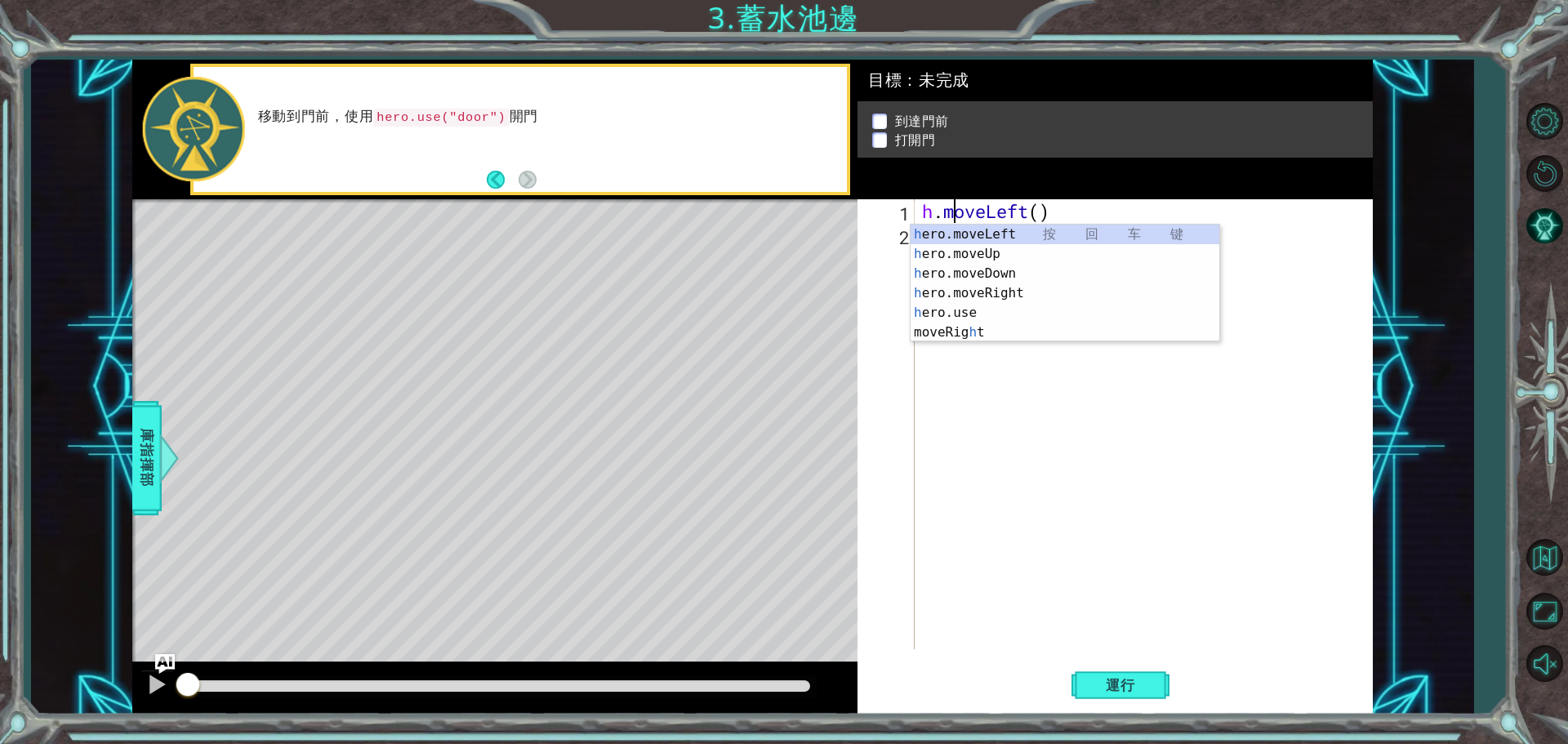
type textarea ".moveLeft()"
type textarea "hero.moveUp"
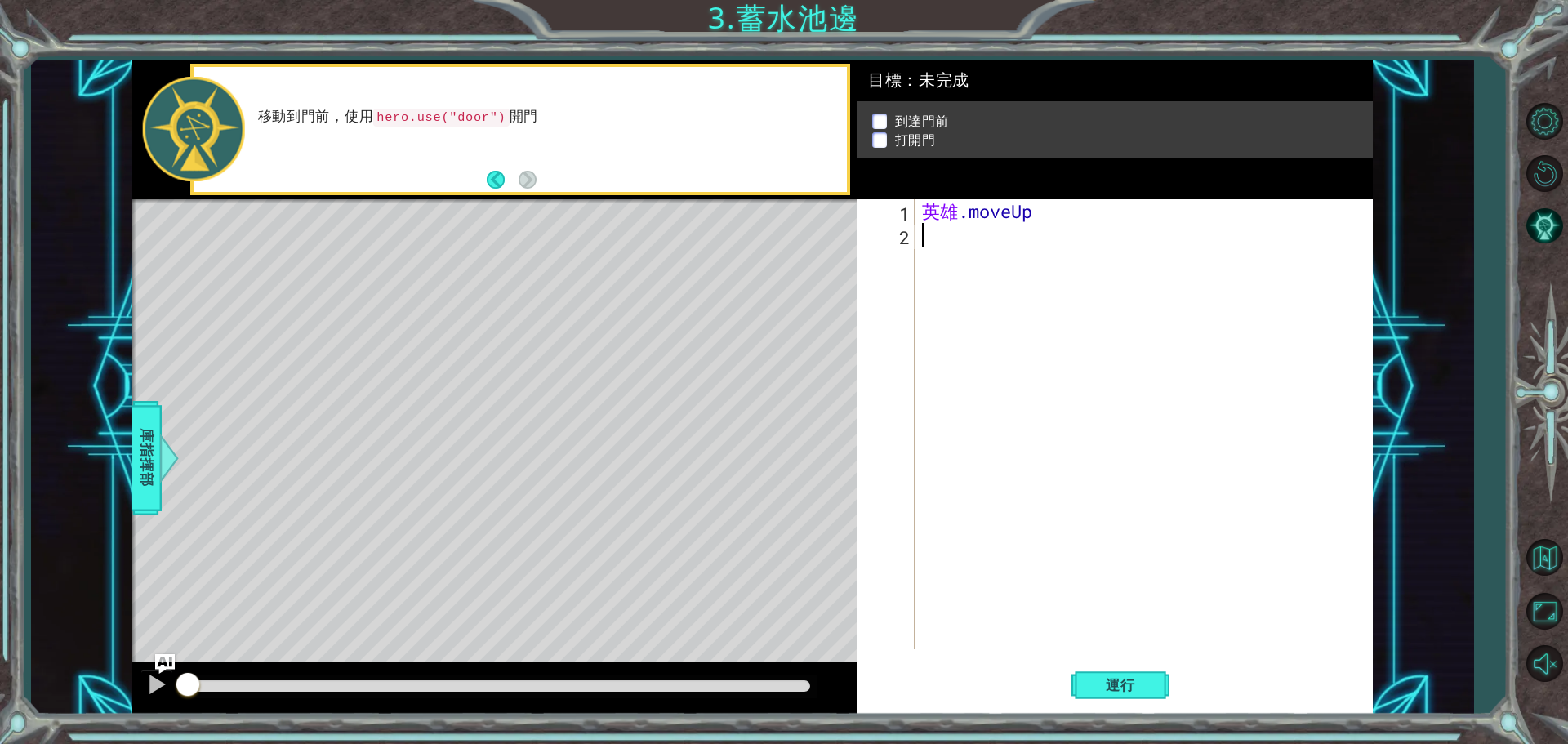
type textarea "h"
click at [1067, 240] on div "英雄 .moveUp hero.moveUp ( )" at bounding box center [1147, 448] width 457 height 497
click at [1059, 238] on div "英雄 .moveUp hero.moveUp ( )" at bounding box center [1147, 448] width 457 height 497
click at [1064, 238] on div "英雄 .moveUp hero.moveUp ( )" at bounding box center [1147, 448] width 457 height 497
drag, startPoint x: 1068, startPoint y: 237, endPoint x: 1078, endPoint y: 237, distance: 10.0
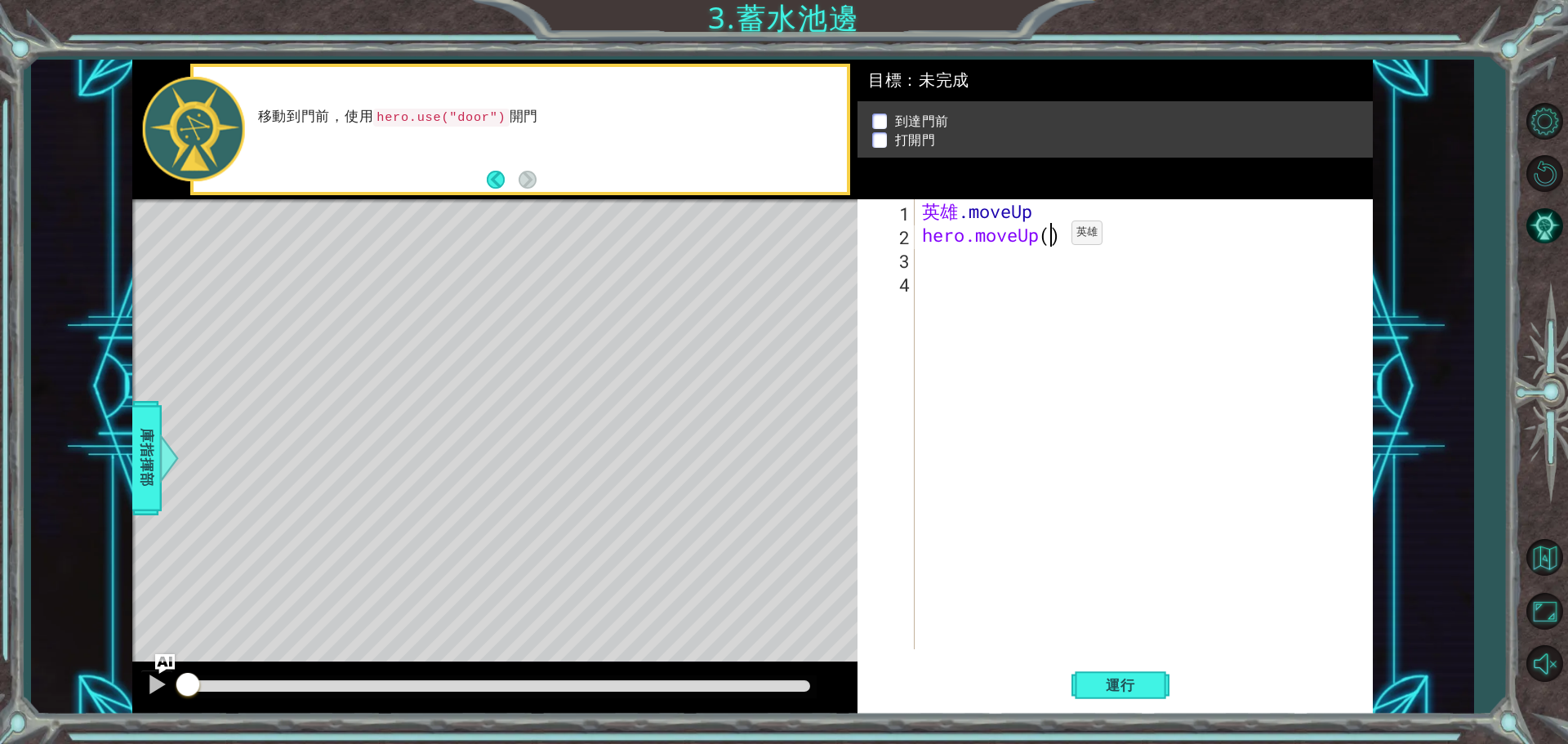
click at [1069, 237] on div "英雄 .moveUp hero.moveUp ( )" at bounding box center [1147, 448] width 457 height 497
click at [1071, 239] on div "英雄 .moveUp hero.moveUp ( )" at bounding box center [1147, 448] width 457 height 497
type textarea "hero.moveUp()"
click at [142, 474] on font "庫指揮部" at bounding box center [146, 457] width 17 height 58
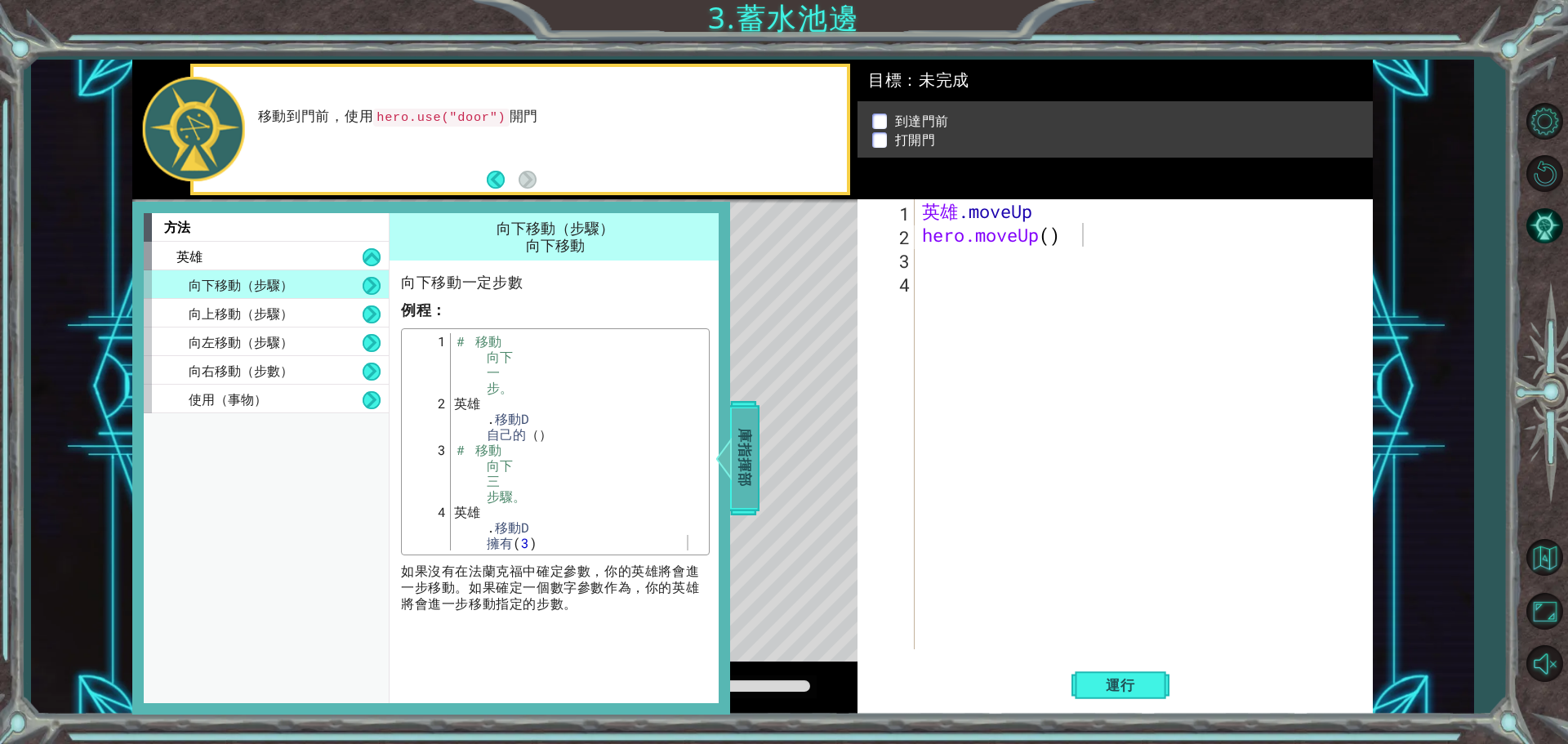
click at [740, 470] on font "庫指揮部" at bounding box center [742, 457] width 17 height 58
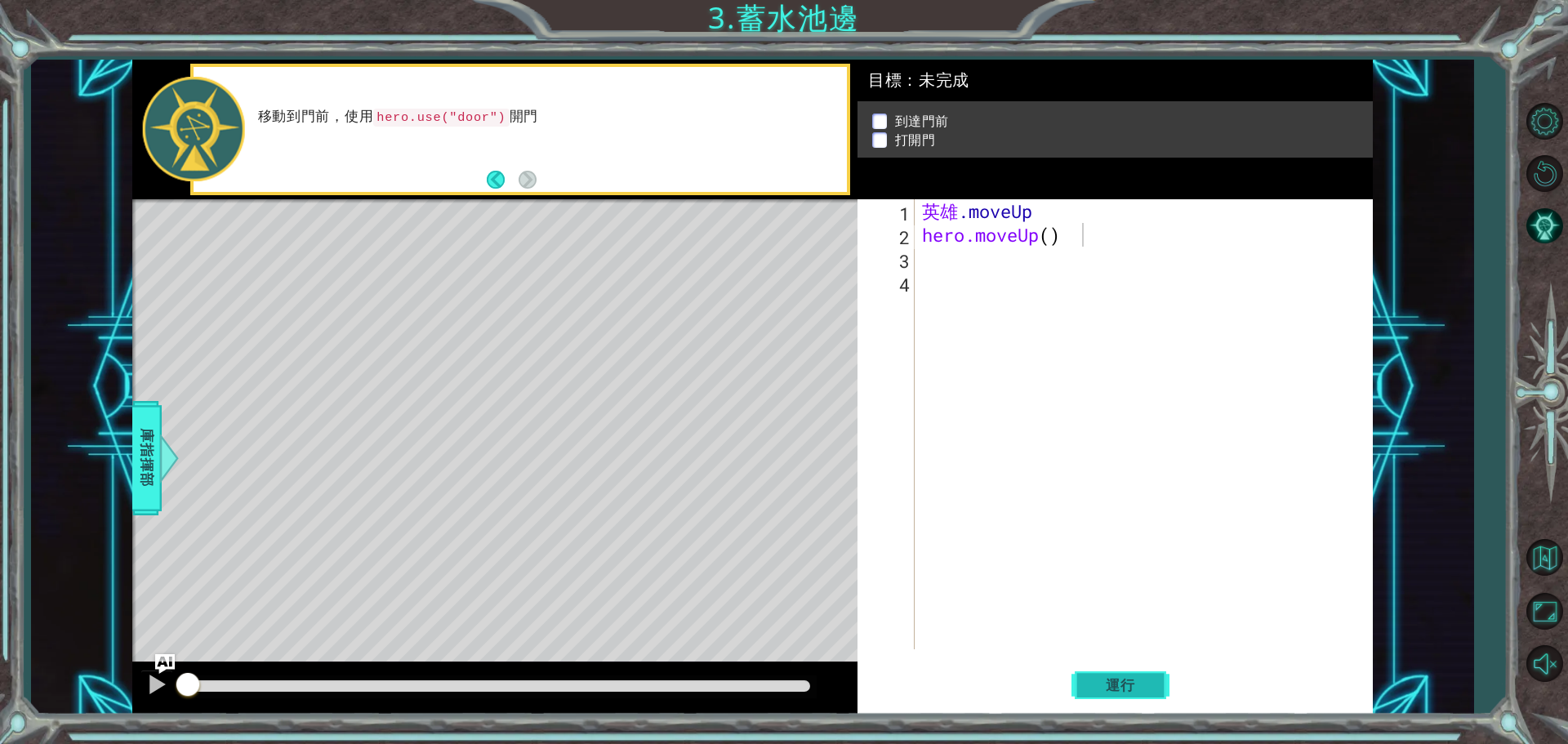
click at [1136, 680] on span "運行" at bounding box center [1120, 685] width 62 height 17
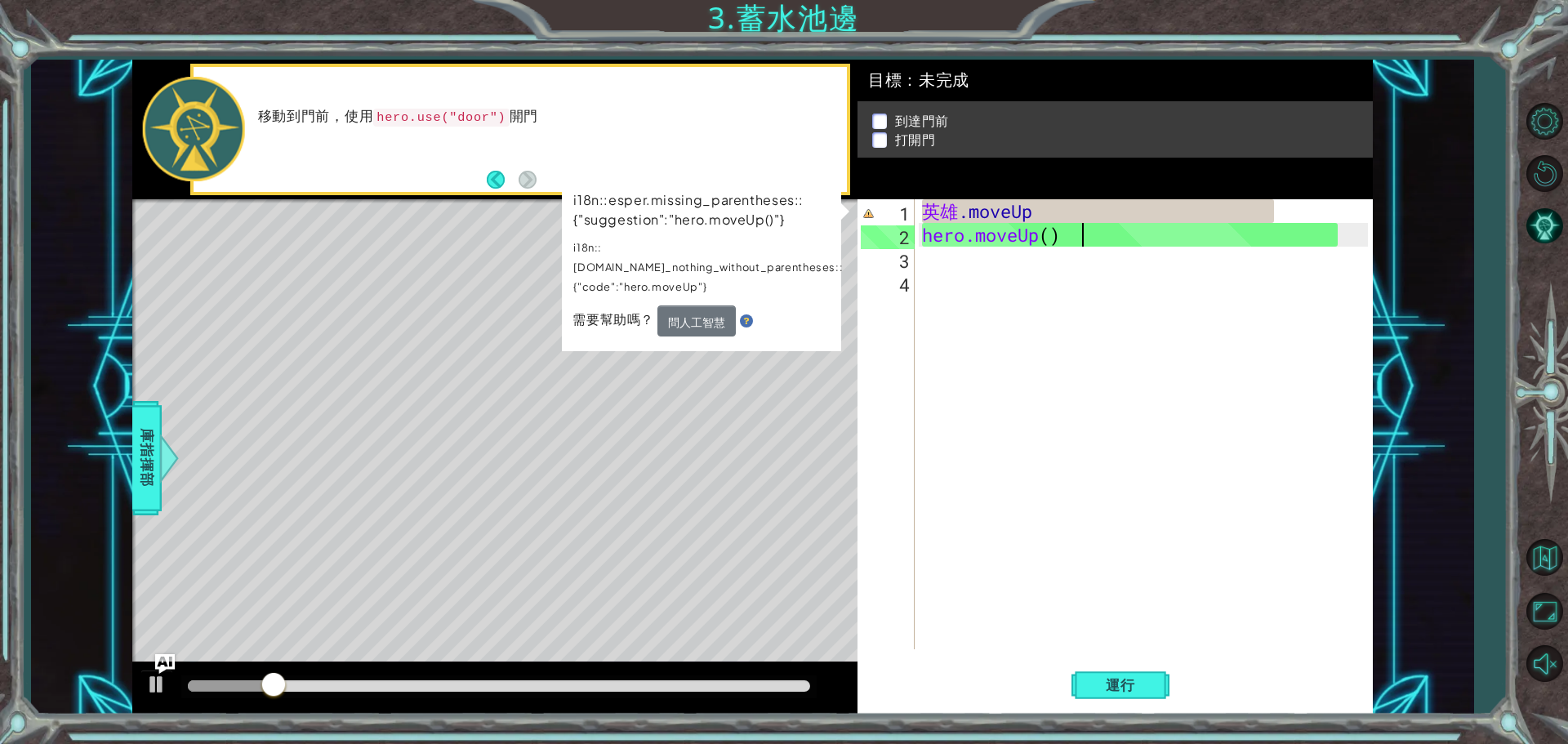
click at [926, 310] on div "英雄 .moveUp hero.moveUp ( )" at bounding box center [1147, 448] width 457 height 497
click at [1538, 173] on button "重新開始" at bounding box center [1545, 173] width 47 height 47
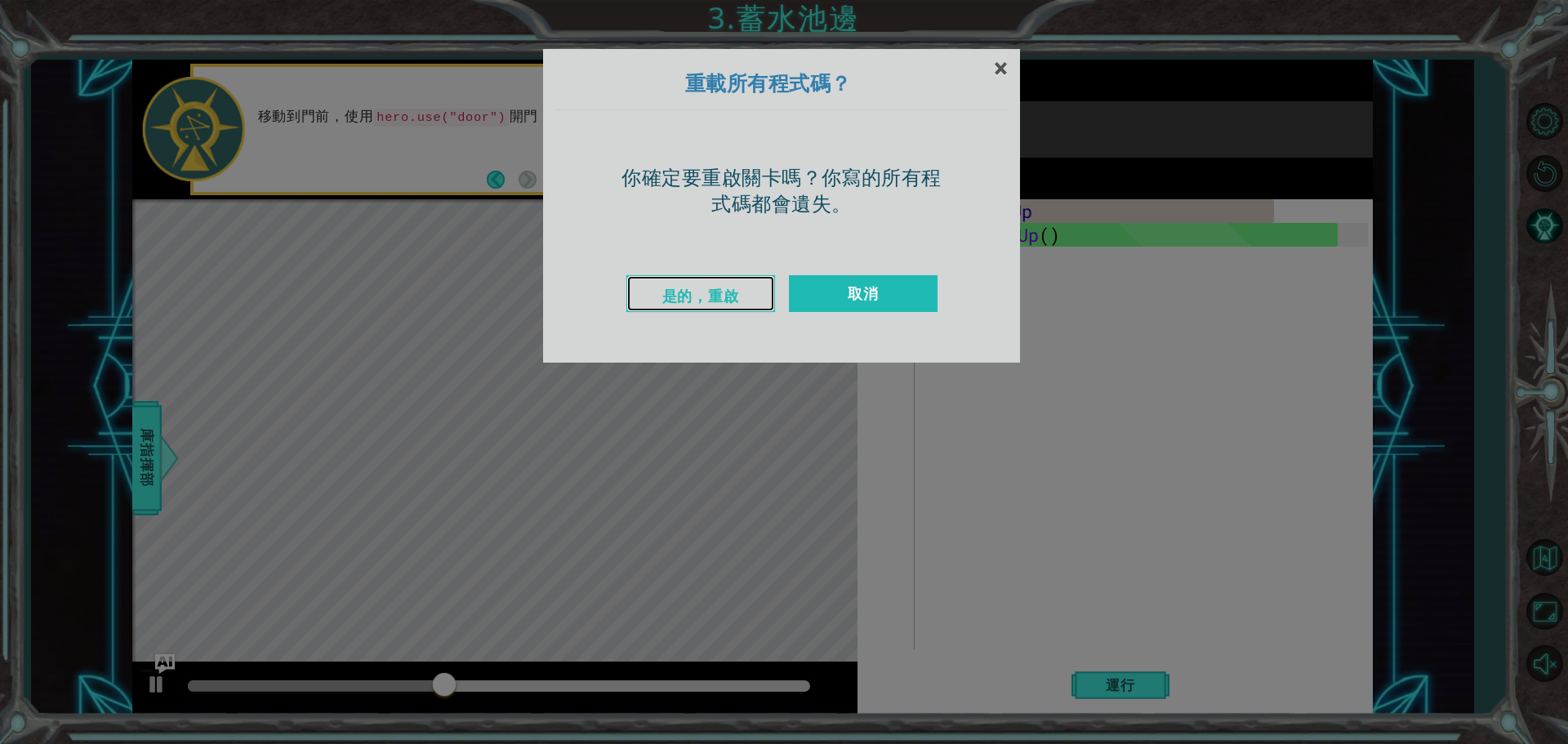
click at [731, 289] on font "是的，重啟" at bounding box center [701, 296] width 76 height 20
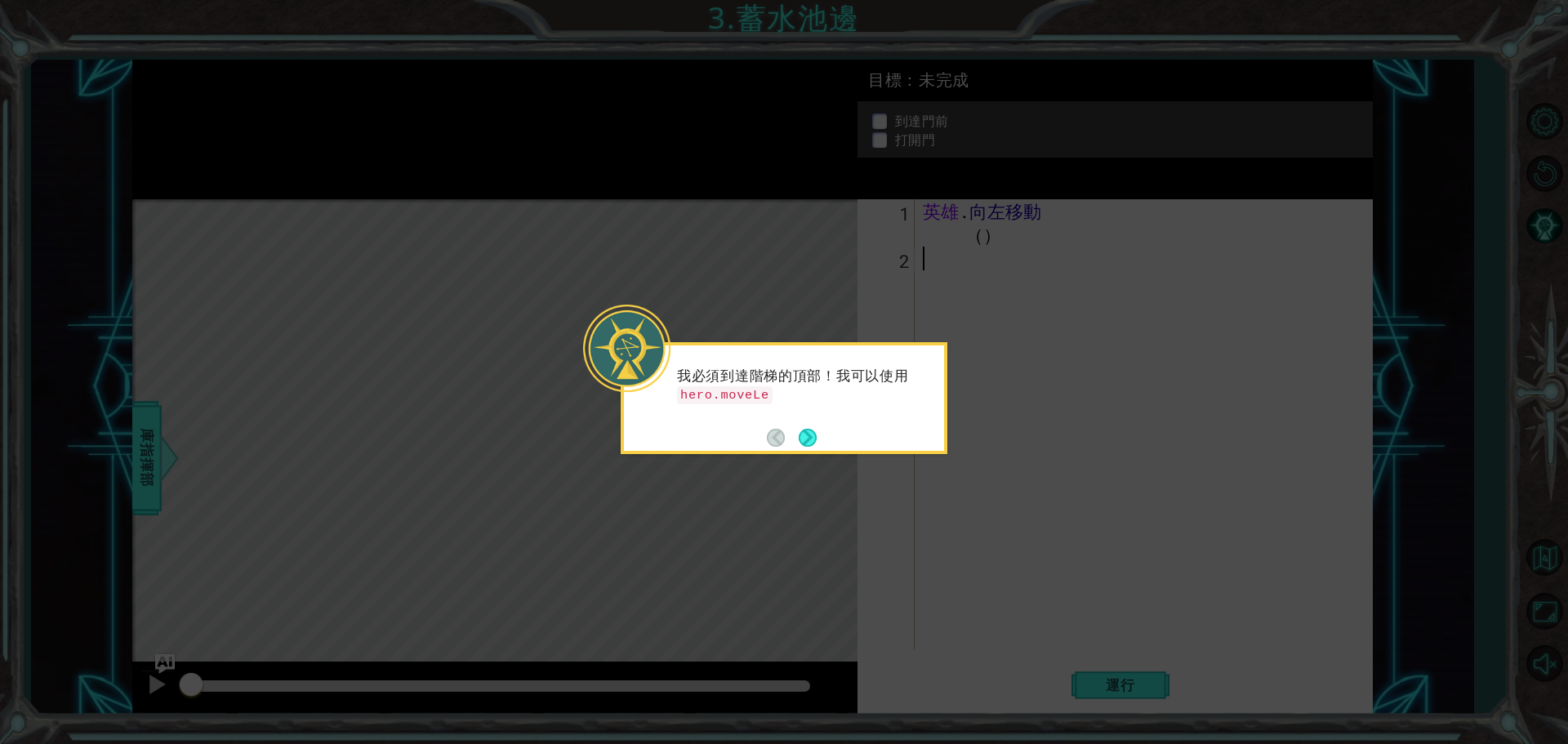
click at [1058, 307] on icon at bounding box center [784, 372] width 1568 height 744
click at [810, 433] on button "下一個" at bounding box center [807, 438] width 18 height 18
click at [812, 434] on button "Next" at bounding box center [807, 438] width 18 height 18
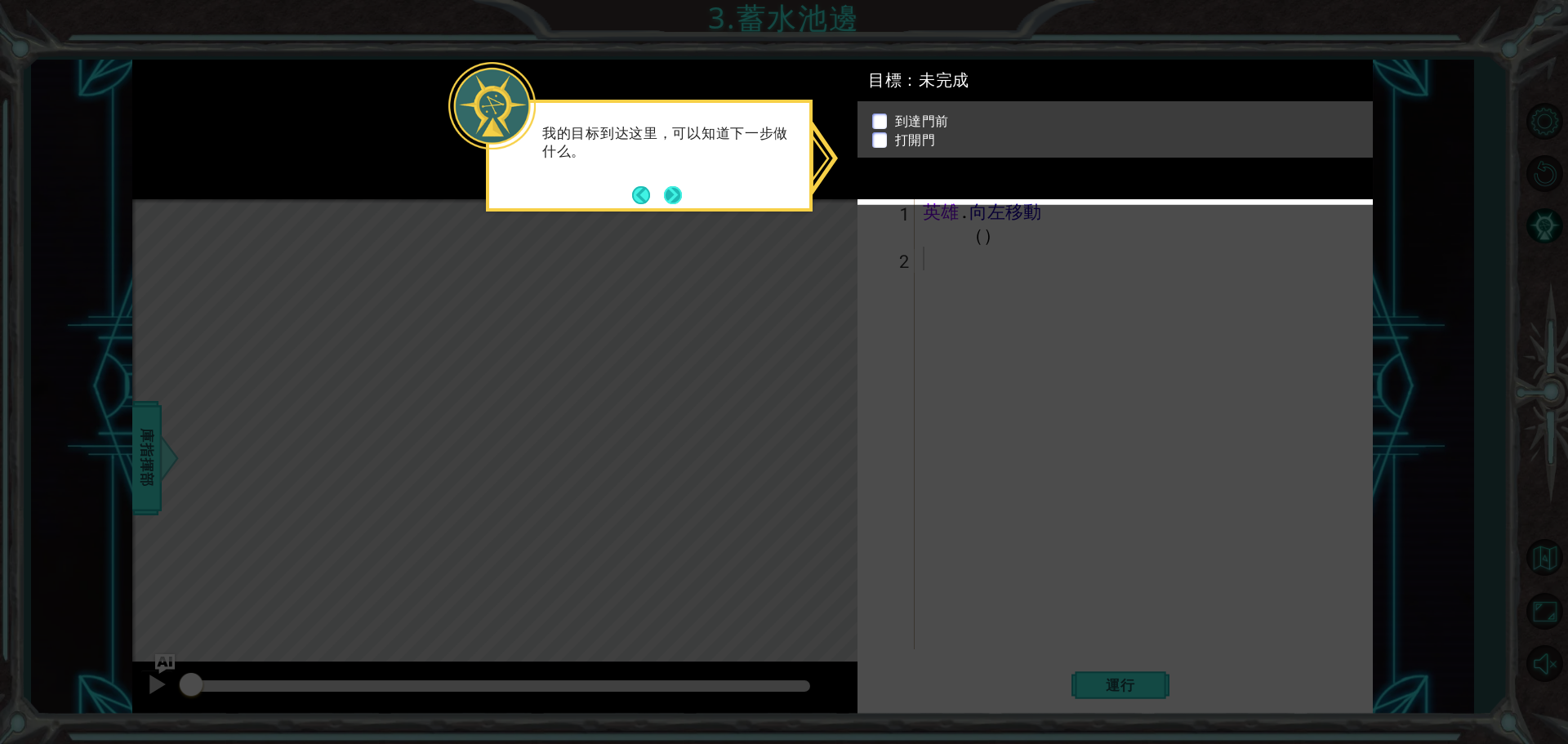
click at [673, 199] on button "下一個" at bounding box center [672, 195] width 18 height 18
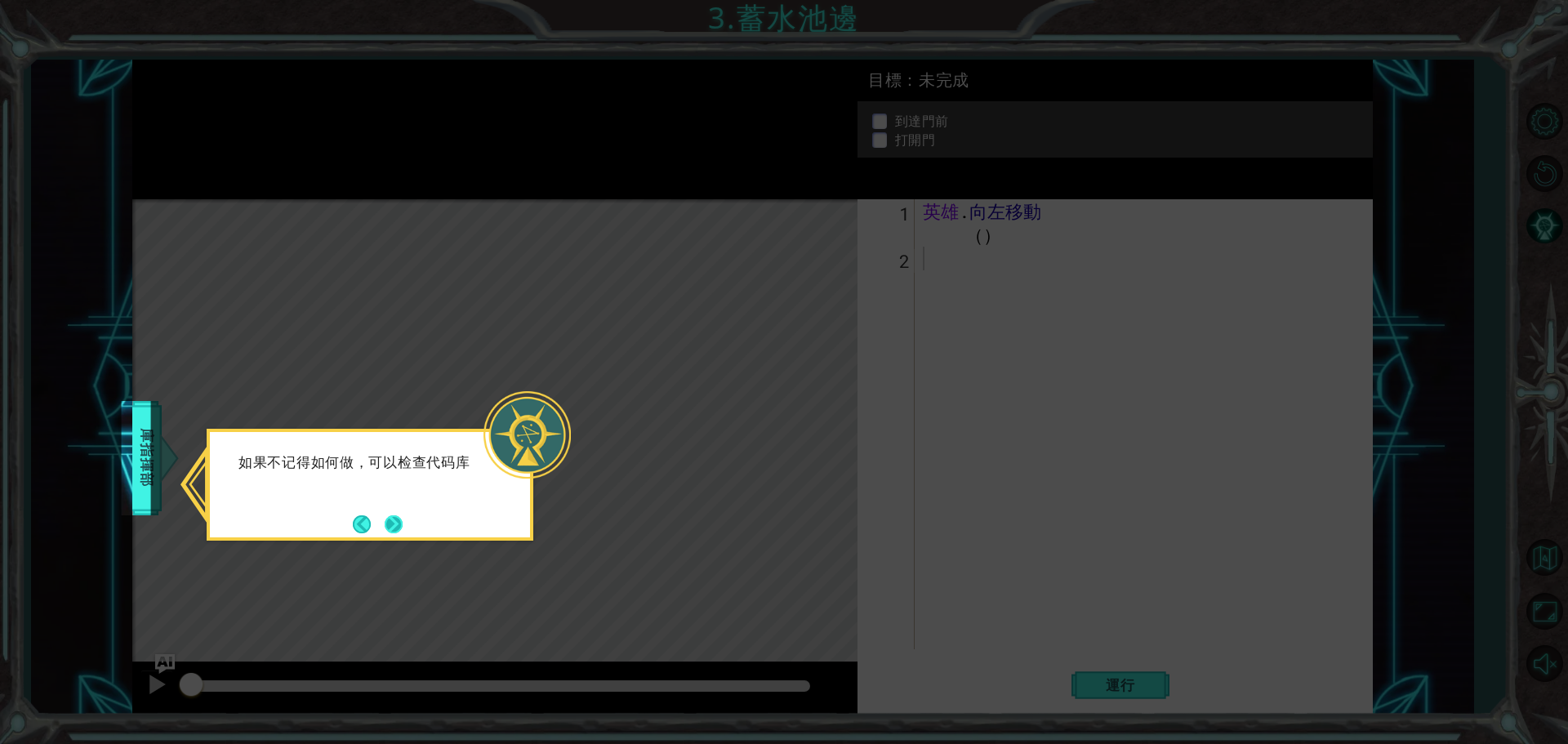
click at [402, 526] on button "下一個" at bounding box center [393, 525] width 18 height 18
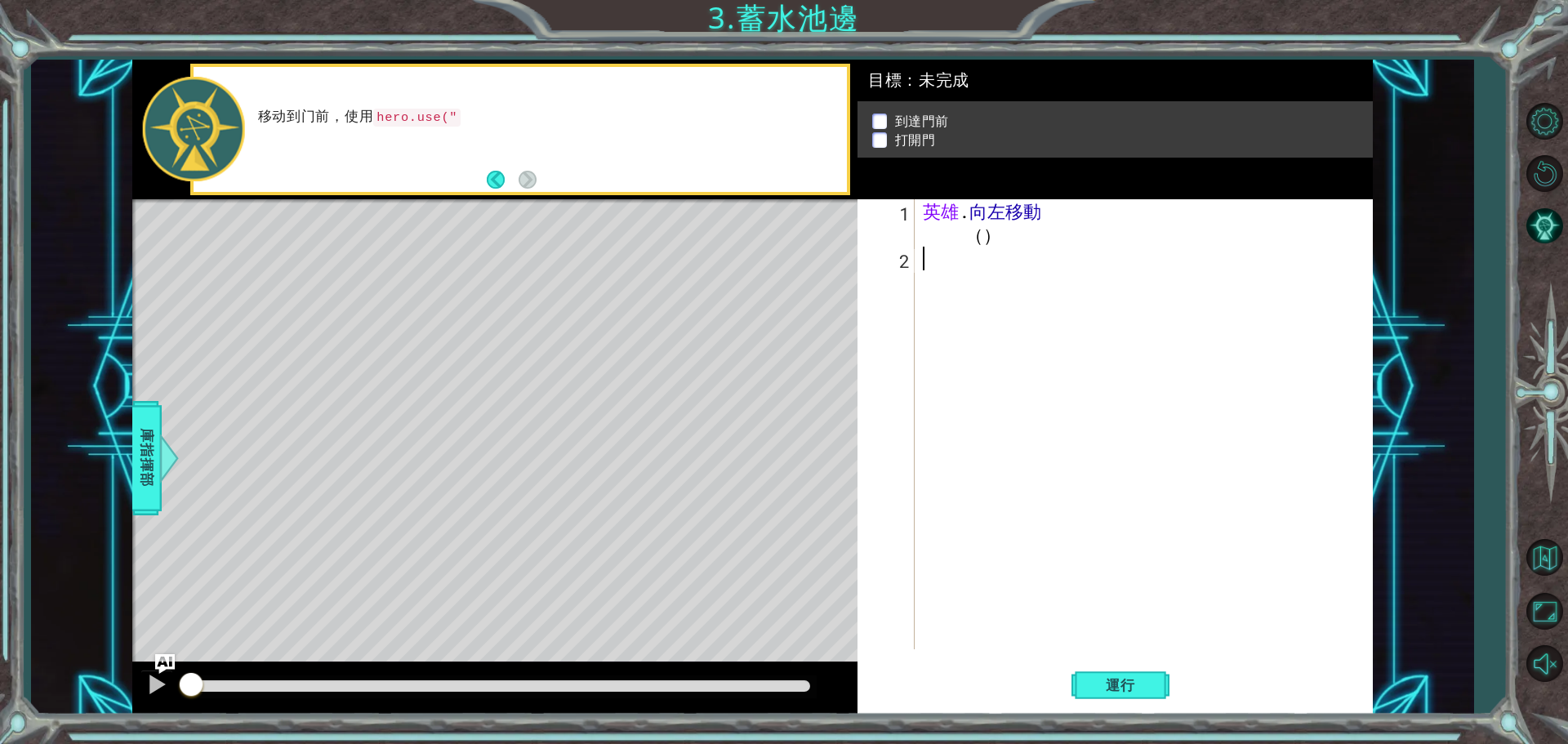
click at [974, 445] on div "英雄 . 向左移動 （ ）" at bounding box center [1148, 460] width 456 height 521
click at [1040, 237] on div "英雄 . 向左移動 （ ） h" at bounding box center [1148, 460] width 456 height 521
click at [980, 232] on div "英雄 . 向左移動 （ ） h" at bounding box center [1148, 460] width 456 height 521
click at [988, 259] on div "英雄 .moveLeft3 （ ） h" at bounding box center [1148, 460] width 456 height 521
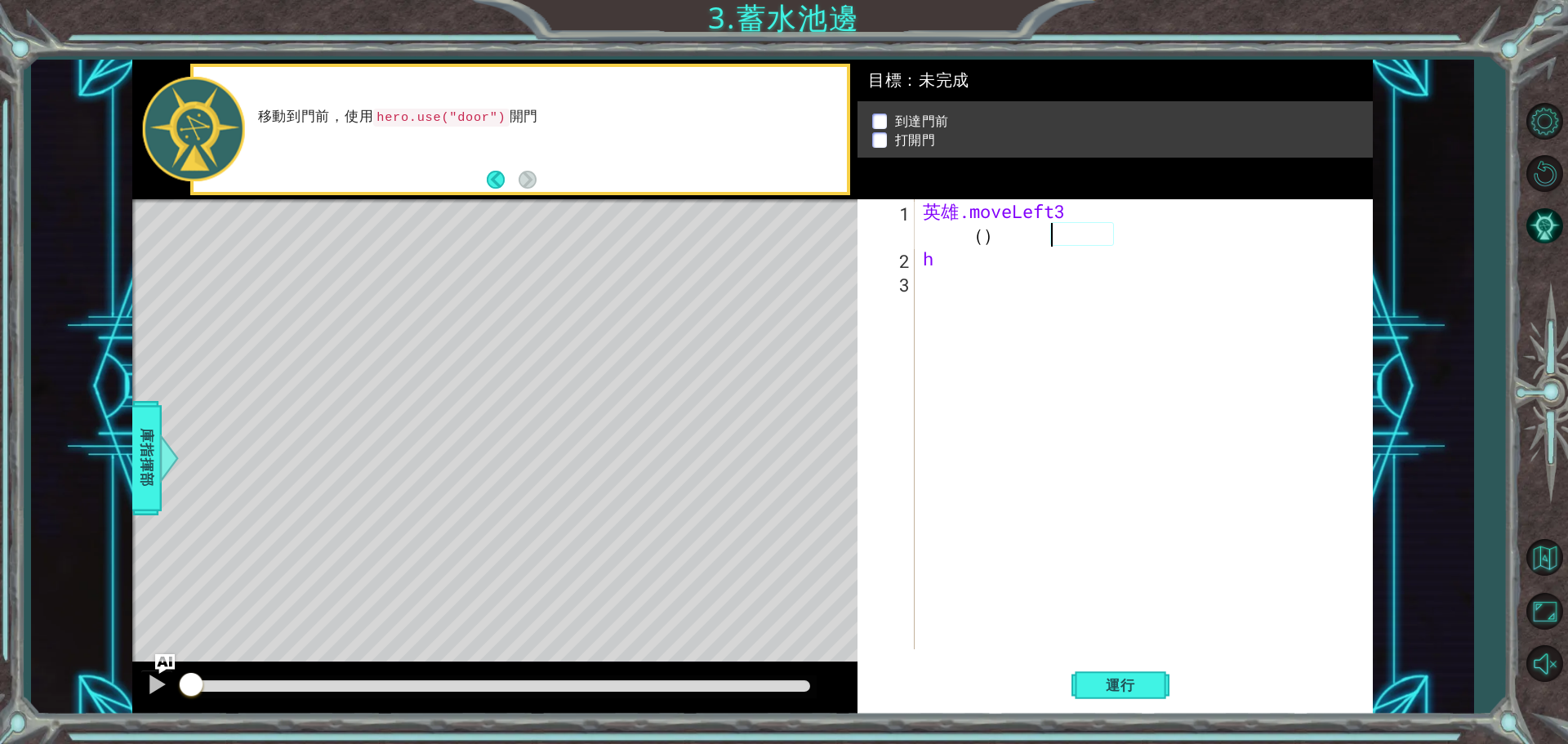
type textarea "h"
click at [1106, 674] on button "運行" at bounding box center [1121, 684] width 98 height 52
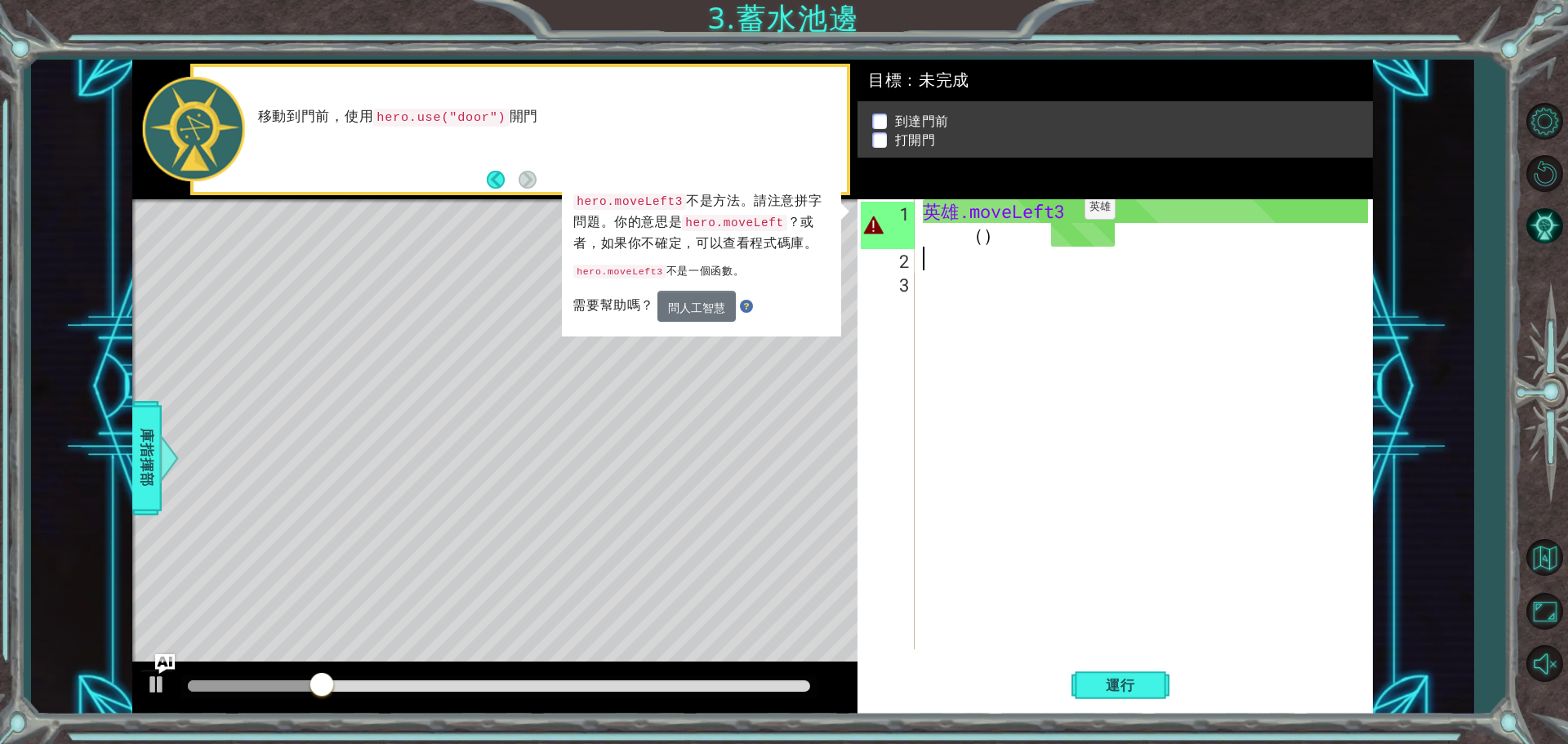
click at [1083, 211] on div "英雄 .moveLeft3 （ ）" at bounding box center [1148, 460] width 456 height 521
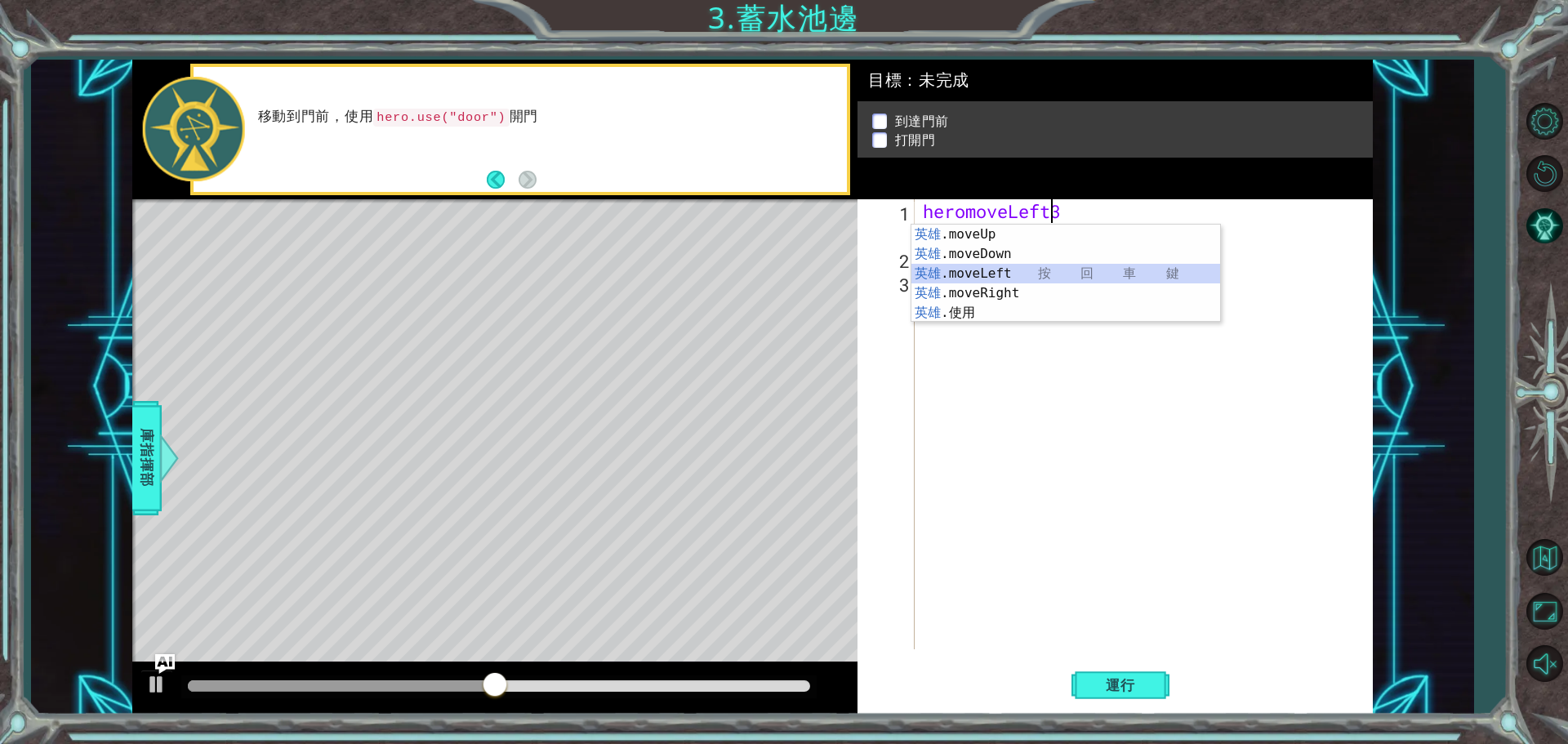
click at [1028, 276] on div "英雄 .moveUp 按 回 車 鍵 英雄 .moveDown 按 回 車 鍵 英雄 .moveLeft 按 回 車 鍵 英雄 .moveRight 按 回 …" at bounding box center [1065, 293] width 308 height 137
type textarea "hero.moveLeft()"
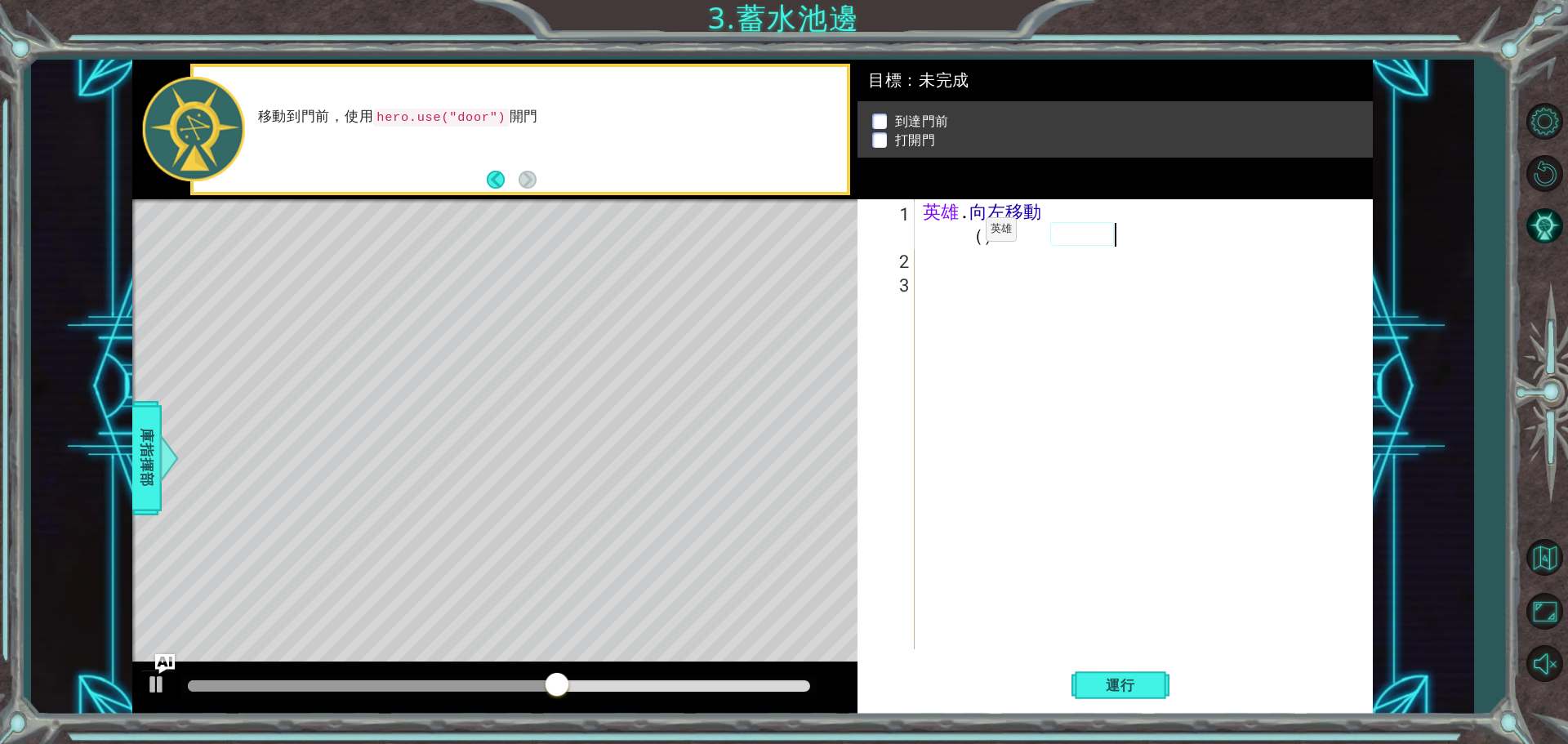
click at [983, 235] on div "英雄 . 向左移動 （ ）" at bounding box center [1148, 460] width 456 height 521
click at [953, 236] on div "英雄 . 向左移動 （ ）" at bounding box center [1148, 460] width 456 height 521
click at [1039, 301] on div "英雄 . 向左移動 （ ）" at bounding box center [1148, 460] width 456 height 521
drag, startPoint x: 145, startPoint y: 489, endPoint x: 129, endPoint y: 459, distance: 34.0
click at [145, 490] on span "庫指揮部" at bounding box center [144, 458] width 26 height 100
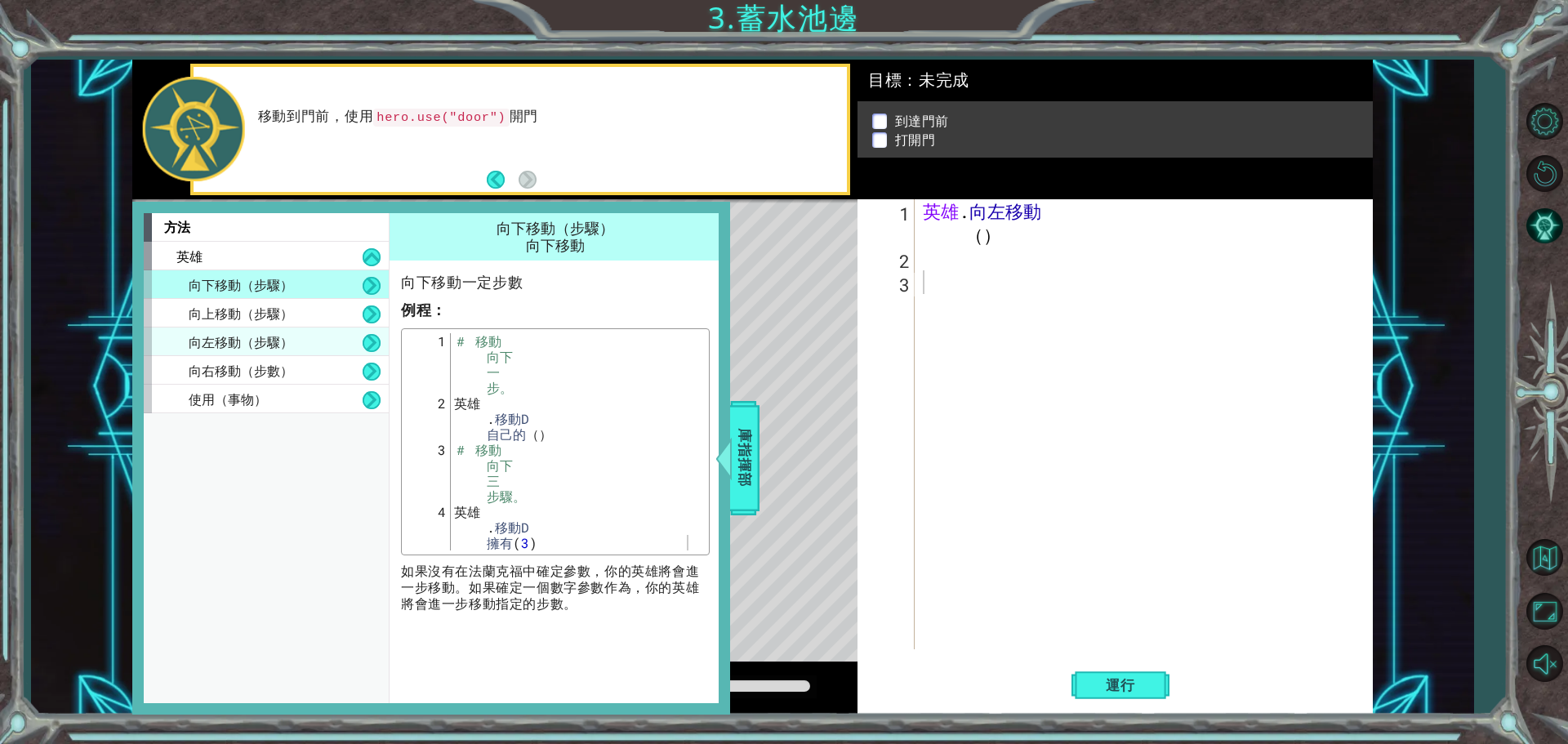
click at [273, 343] on font "向左移動（步驟）" at bounding box center [241, 342] width 105 height 18
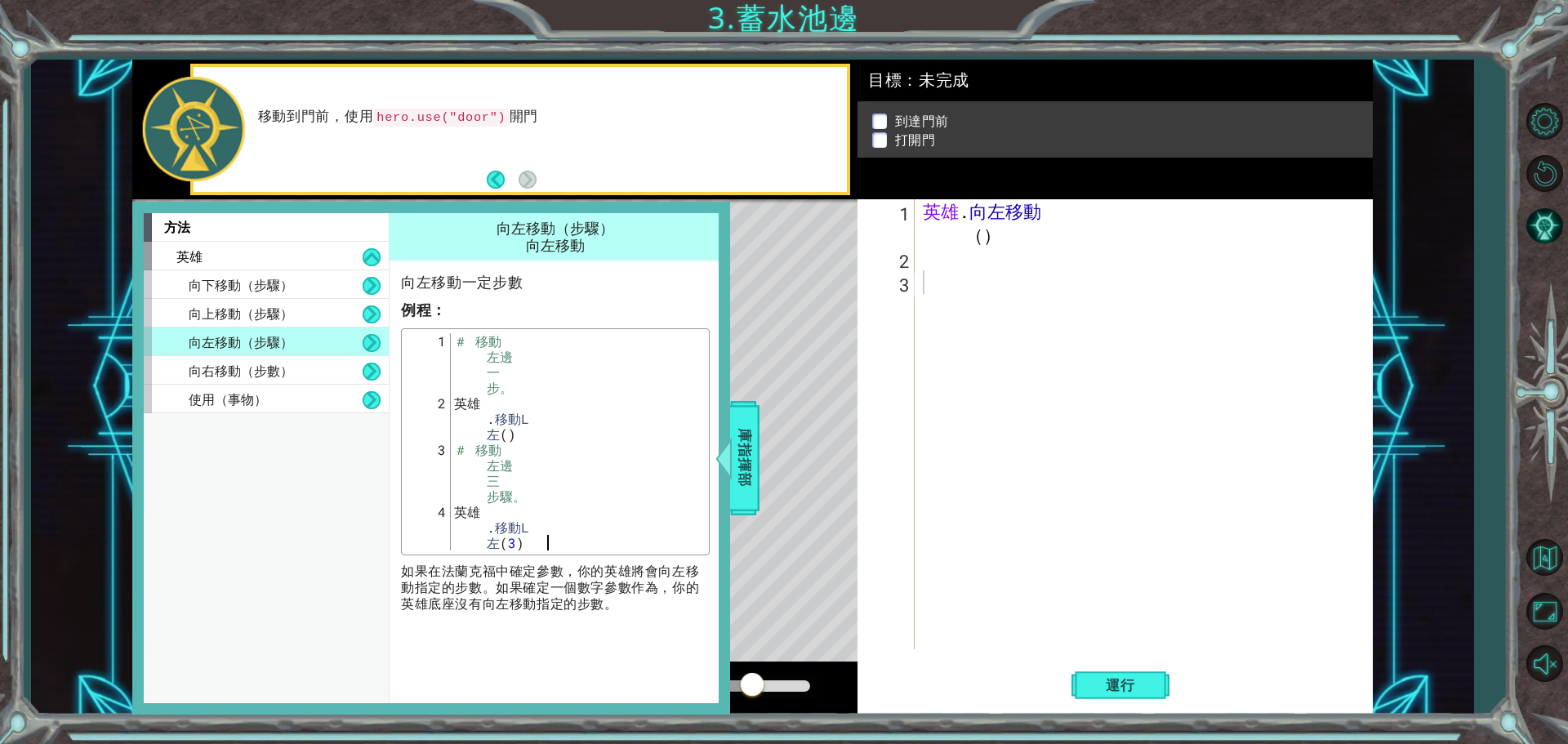
click at [516, 541] on div "＃ 移動 左邊 一 步。 英雄 . 移動L 左 ( ) ＃ 移動 左邊 三 步驟。 英雄 . 移動L 左 ( 3 )" at bounding box center [578, 495] width 254 height 326
click at [513, 542] on div "＃ 移動 左邊 一 步。 英雄 . 移動L 左 ( ) ＃ 移動 左邊 三 步驟。 英雄 . 移動L 左 ( 3 )" at bounding box center [578, 495] width 254 height 326
click at [511, 540] on div "＃ 移動 左邊 一 步。 英雄 . 移動L 左 ( ) ＃ 移動 左邊 三 步驟。 英雄 . 移動L 左 ( 3 )" at bounding box center [578, 495] width 254 height 326
drag, startPoint x: 583, startPoint y: 651, endPoint x: 555, endPoint y: 581, distance: 75.4
click at [585, 649] on div "向左移動（步驟） 向左移動 向左移動一定步數 例程 ： hero.moveLeft(3) 1 2 3 4 ＃ 移動 左邊 一 步。 英雄 . 移動L 左 ( …" at bounding box center [557, 458] width 337 height 489
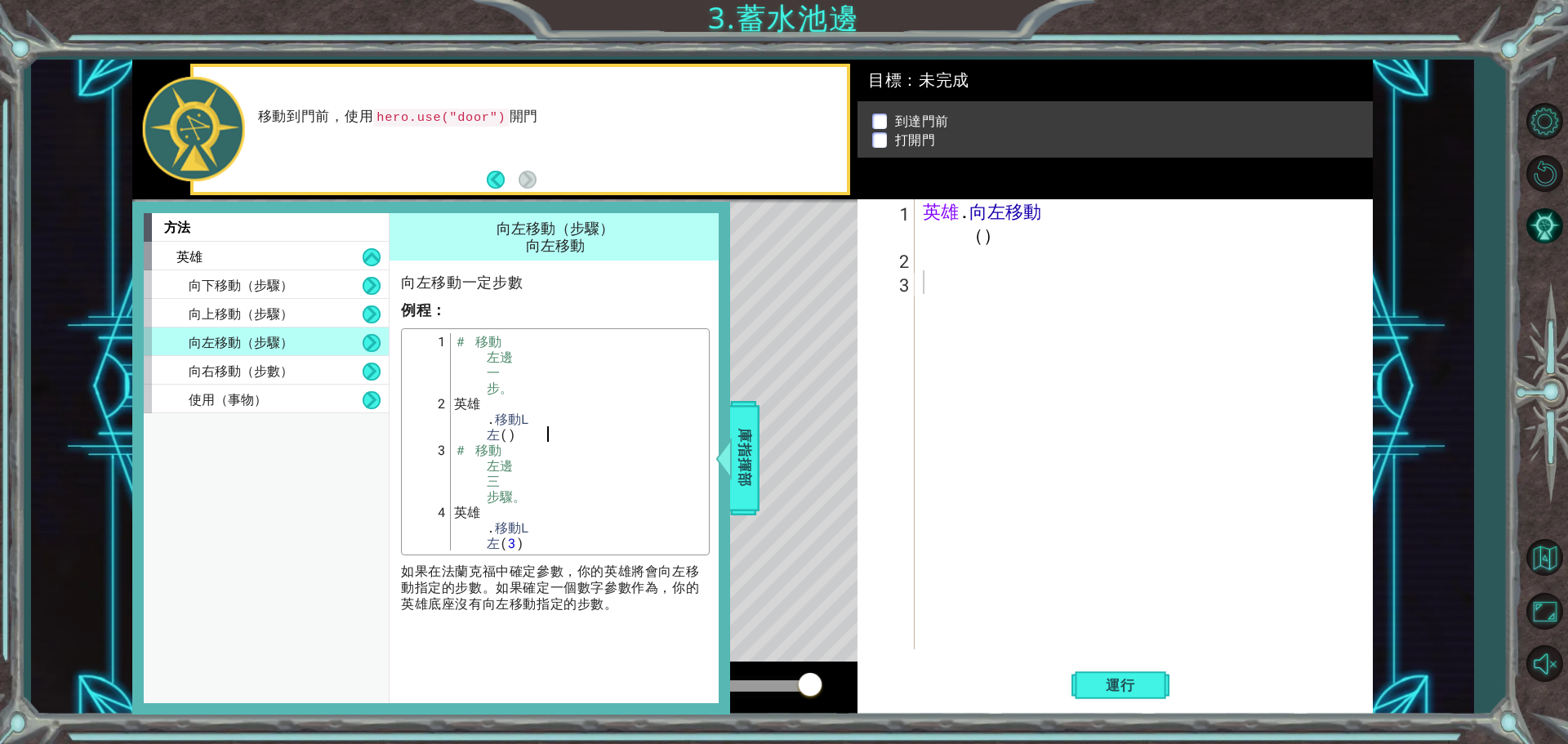
click at [506, 435] on div "＃ 移動 左邊 一 步。 英雄 . 移動L 左 ( ) ＃ 移動 左邊 三 步驟。 英雄 . 移動L 左 ( 3 )" at bounding box center [578, 495] width 254 height 326
drag, startPoint x: 560, startPoint y: 548, endPoint x: 571, endPoint y: 531, distance: 20.2
click at [561, 548] on div "＃ 移動 左邊 一 步。 英雄 . 移動L 左 ( ) ＃ 移動 左邊 三 步驟。 英雄 . 移動L 左 ( 3 )" at bounding box center [578, 495] width 254 height 326
click at [499, 501] on div "＃ 移動 左邊 一 步。 英雄 . 移動L 左 ( ) ＃ 移動 左邊 三 步驟。 英雄 . 移動L 左 ( 3 )" at bounding box center [578, 495] width 254 height 326
type textarea "# Move left three steps."
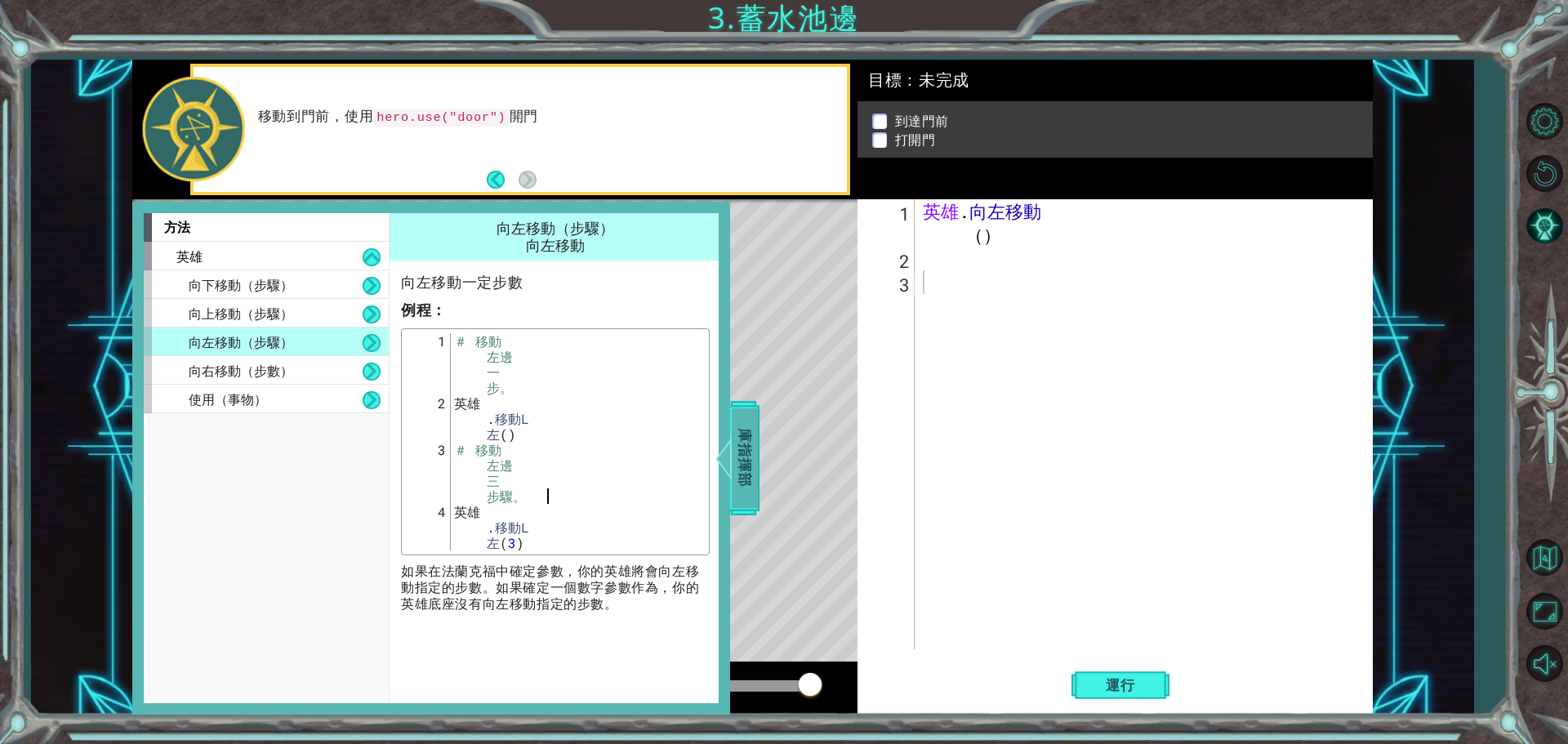
click at [726, 440] on div at bounding box center [731, 458] width 21 height 49
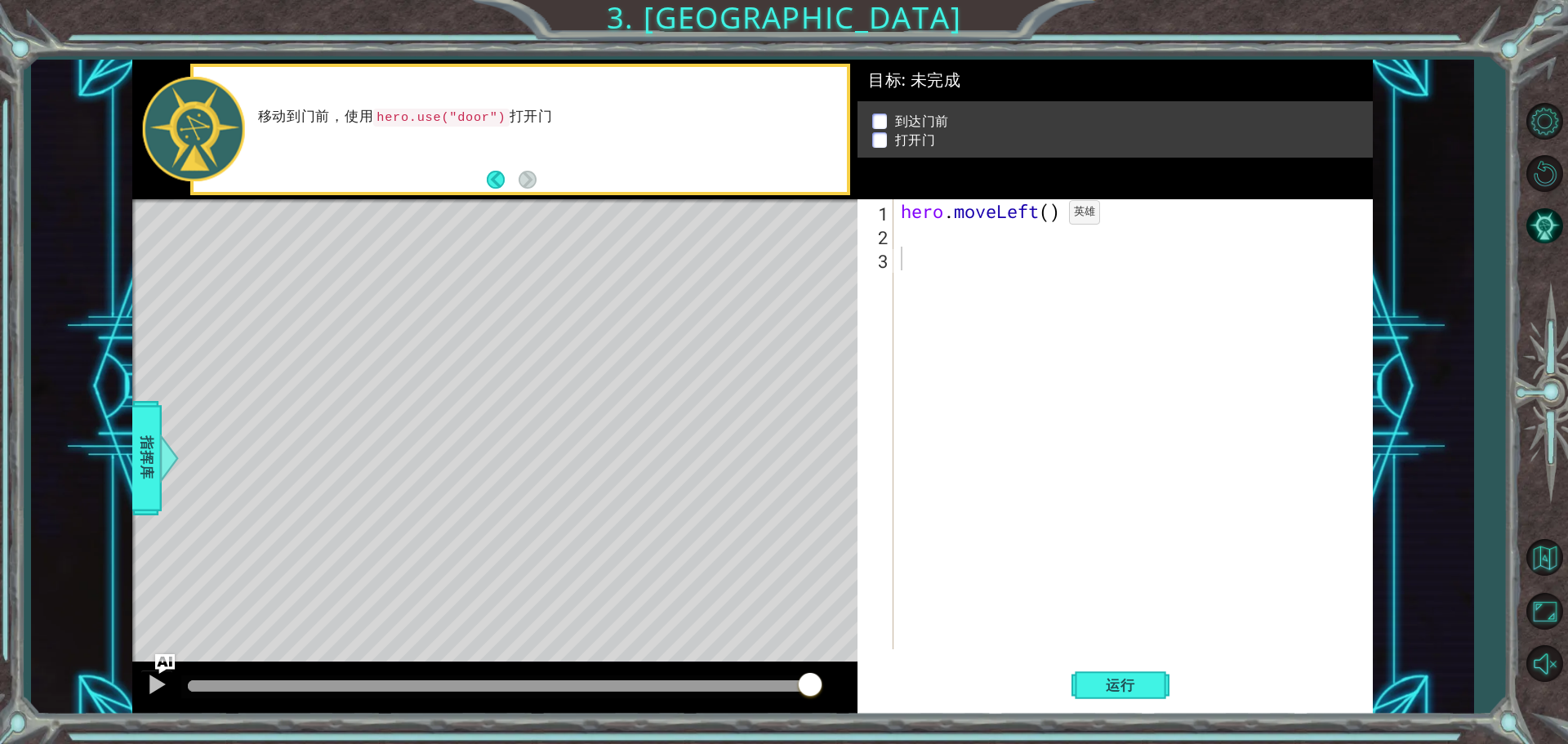
click at [1050, 214] on div "hero . moveLeft ( )" at bounding box center [1136, 448] width 479 height 497
type textarea "hero.moveLeft(3)"
click at [946, 243] on div "hero . moveLeft ( 3 )" at bounding box center [1136, 448] width 479 height 497
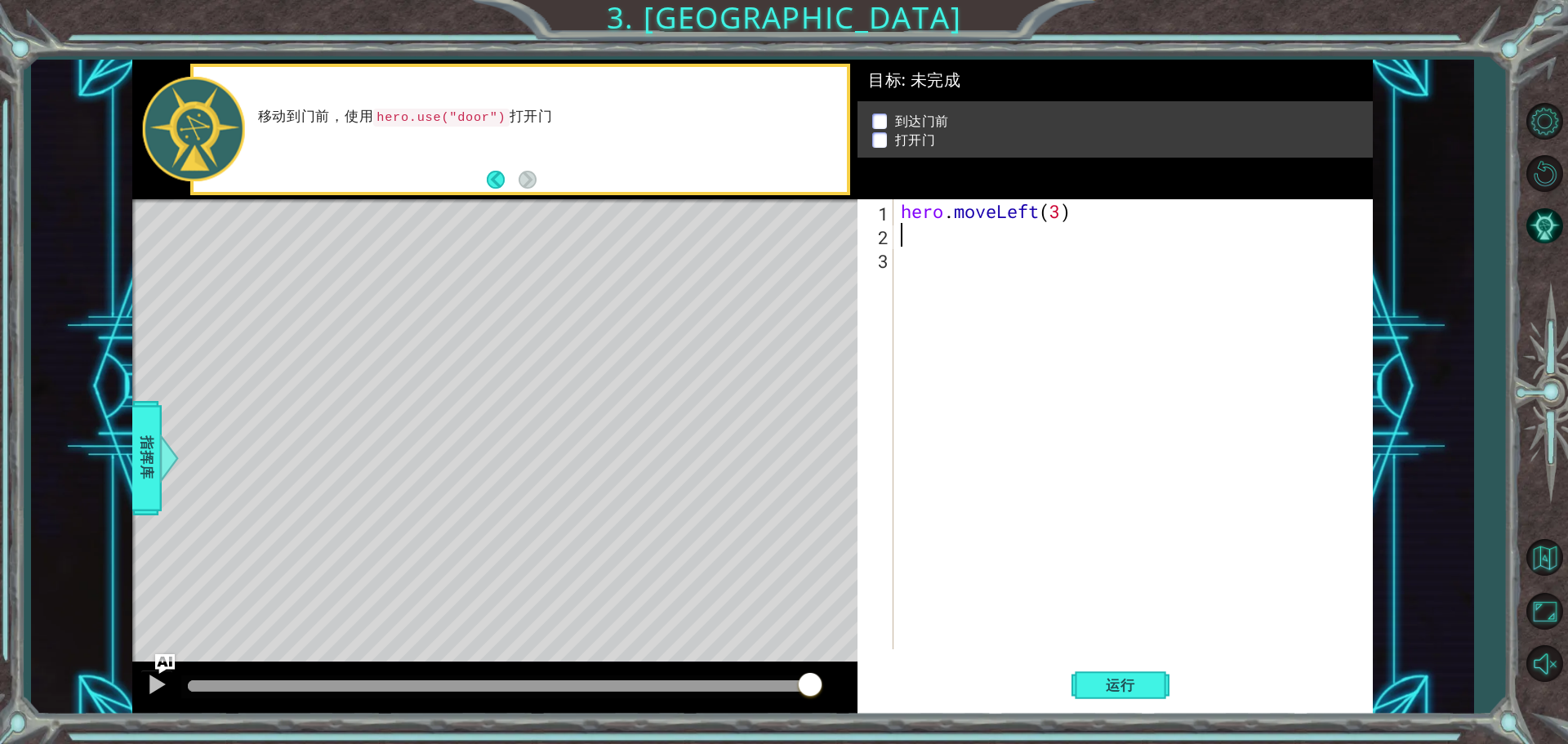
type textarea "h"
click at [1028, 237] on div "hero . moveLeft ( 3 ) hero . moveUp ( )" at bounding box center [1136, 448] width 479 height 497
type textarea "hero.moveUp(3)"
click at [960, 259] on div "hero . moveLeft ( 3 ) hero . moveUp ( 3 )" at bounding box center [1136, 448] width 479 height 497
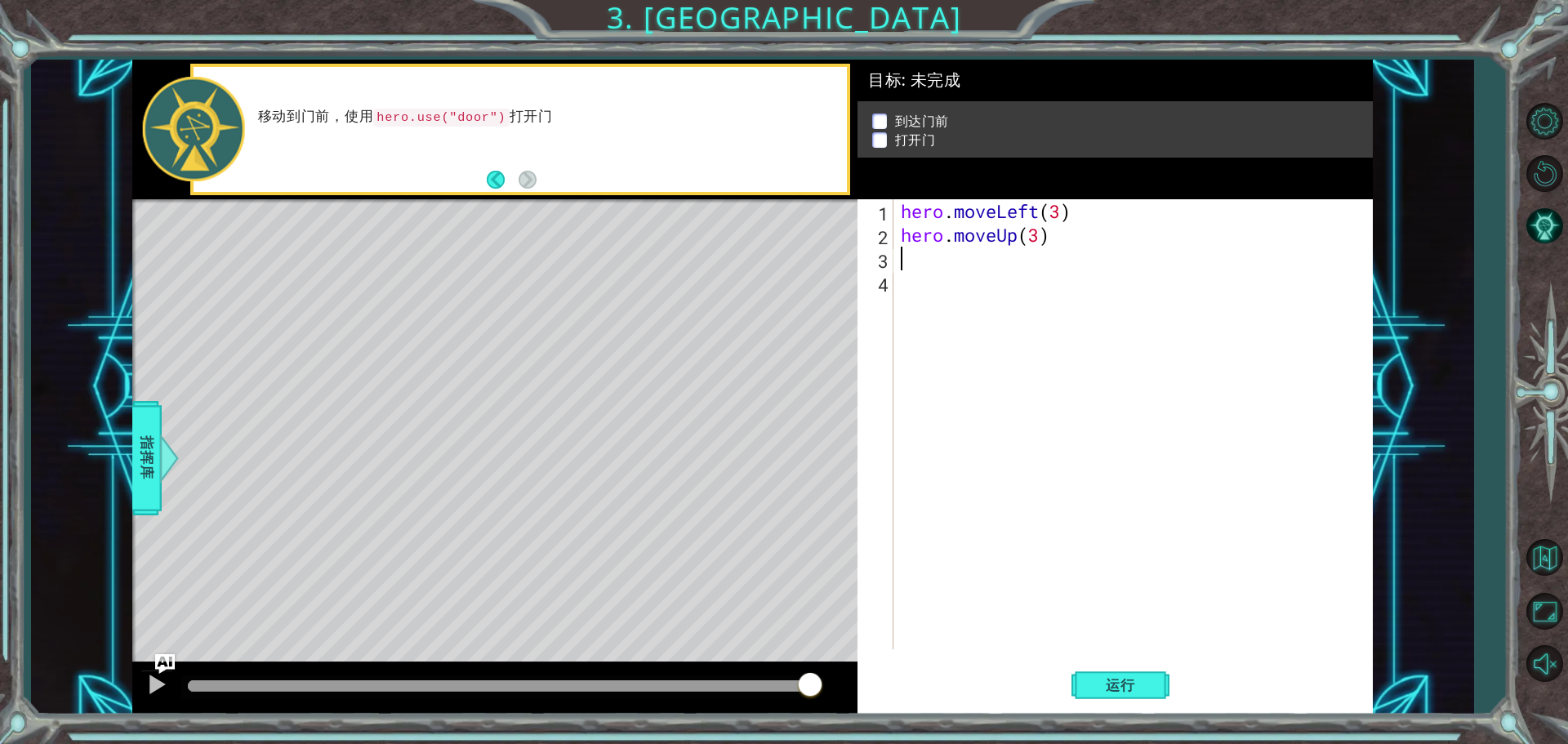
scroll to position [0, 0]
type textarea "h"
click at [1063, 263] on div "hero . moveLeft ( 3 ) hero . moveUp ( 3 ) hero . moveRight ( )" at bounding box center [1136, 448] width 479 height 497
click at [1128, 695] on button "运行" at bounding box center [1121, 684] width 98 height 52
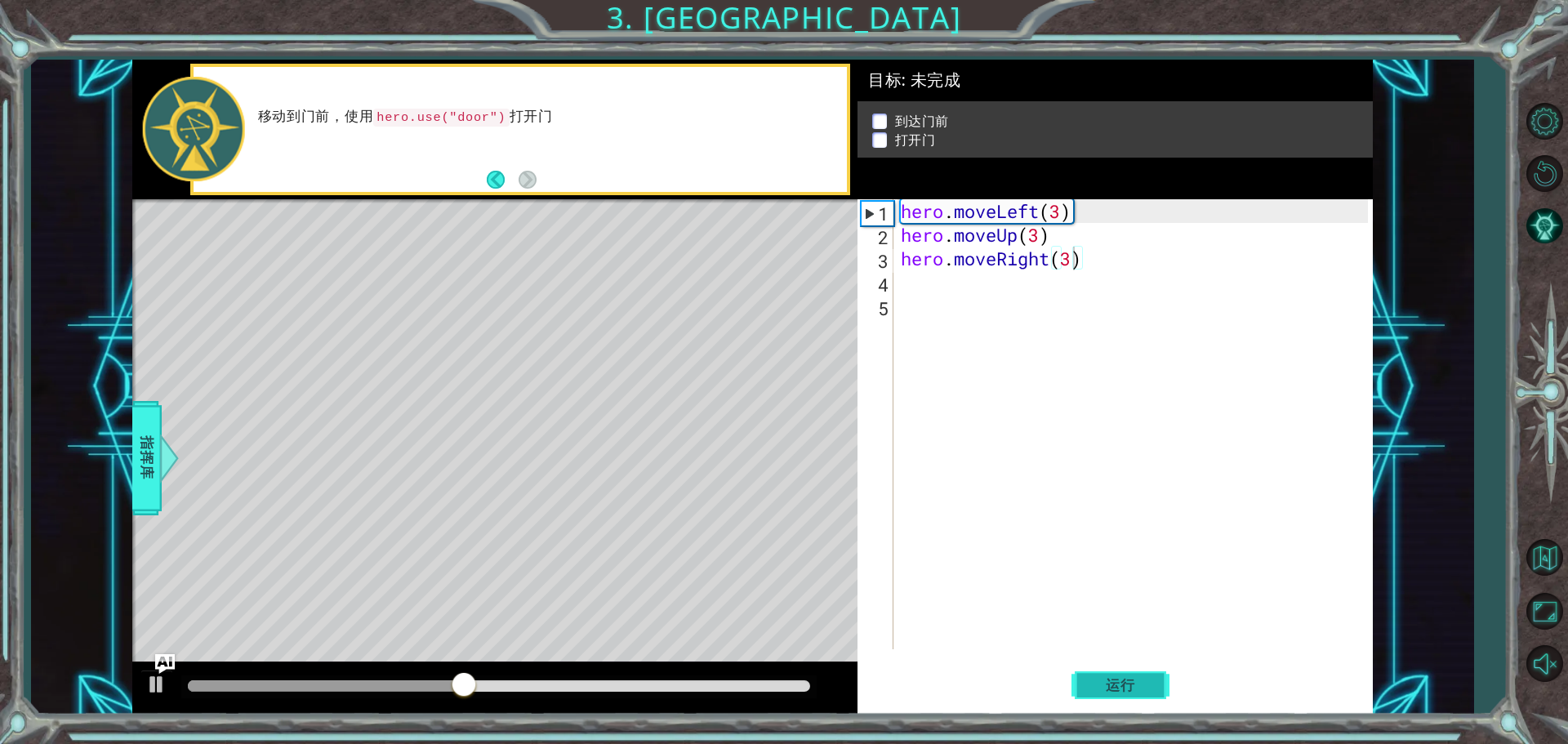
click at [1115, 687] on span "运行" at bounding box center [1120, 685] width 62 height 17
click at [154, 688] on div at bounding box center [157, 684] width 22 height 22
click at [1046, 229] on div "hero . moveLeft ( 3 ) hero . moveUp ( 3 ) hero . moveRight ( 3 )" at bounding box center [1136, 448] width 479 height 497
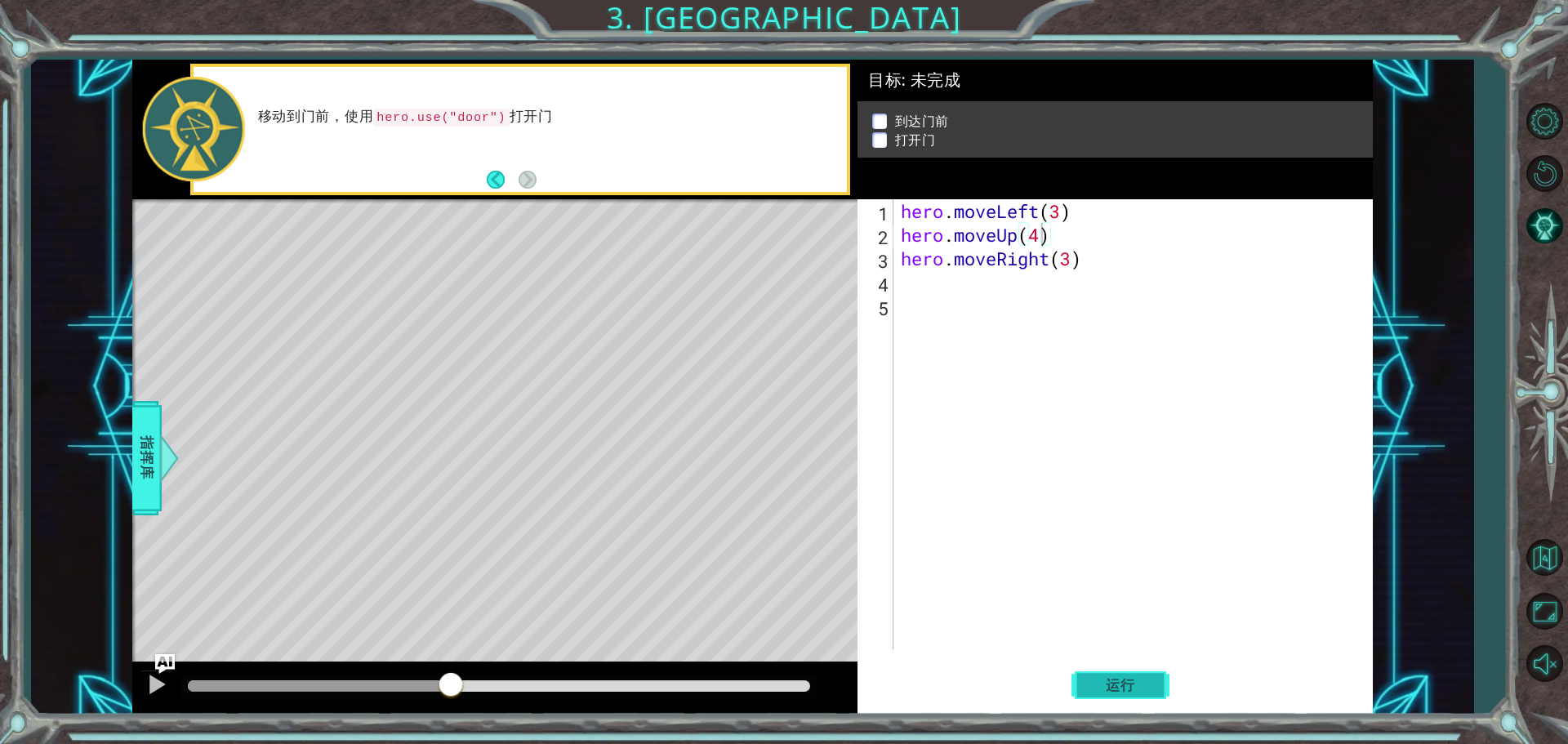
click at [1121, 682] on span "运行" at bounding box center [1120, 685] width 62 height 17
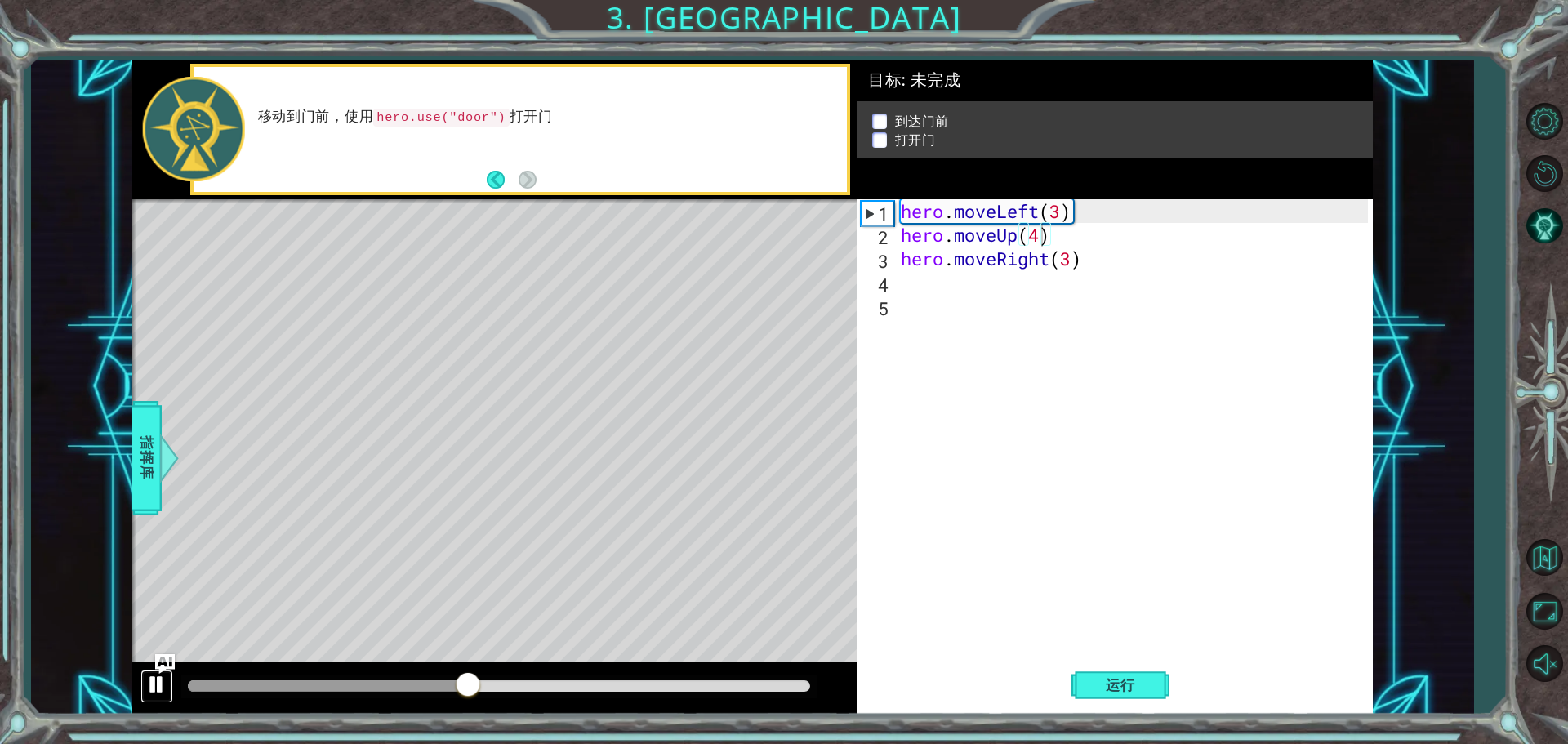
click at [156, 690] on div at bounding box center [157, 684] width 22 height 22
click at [1079, 253] on div "hero . moveLeft ( 3 ) hero . moveUp ( 4 ) hero . moveRight ( 3 )" at bounding box center [1136, 448] width 479 height 497
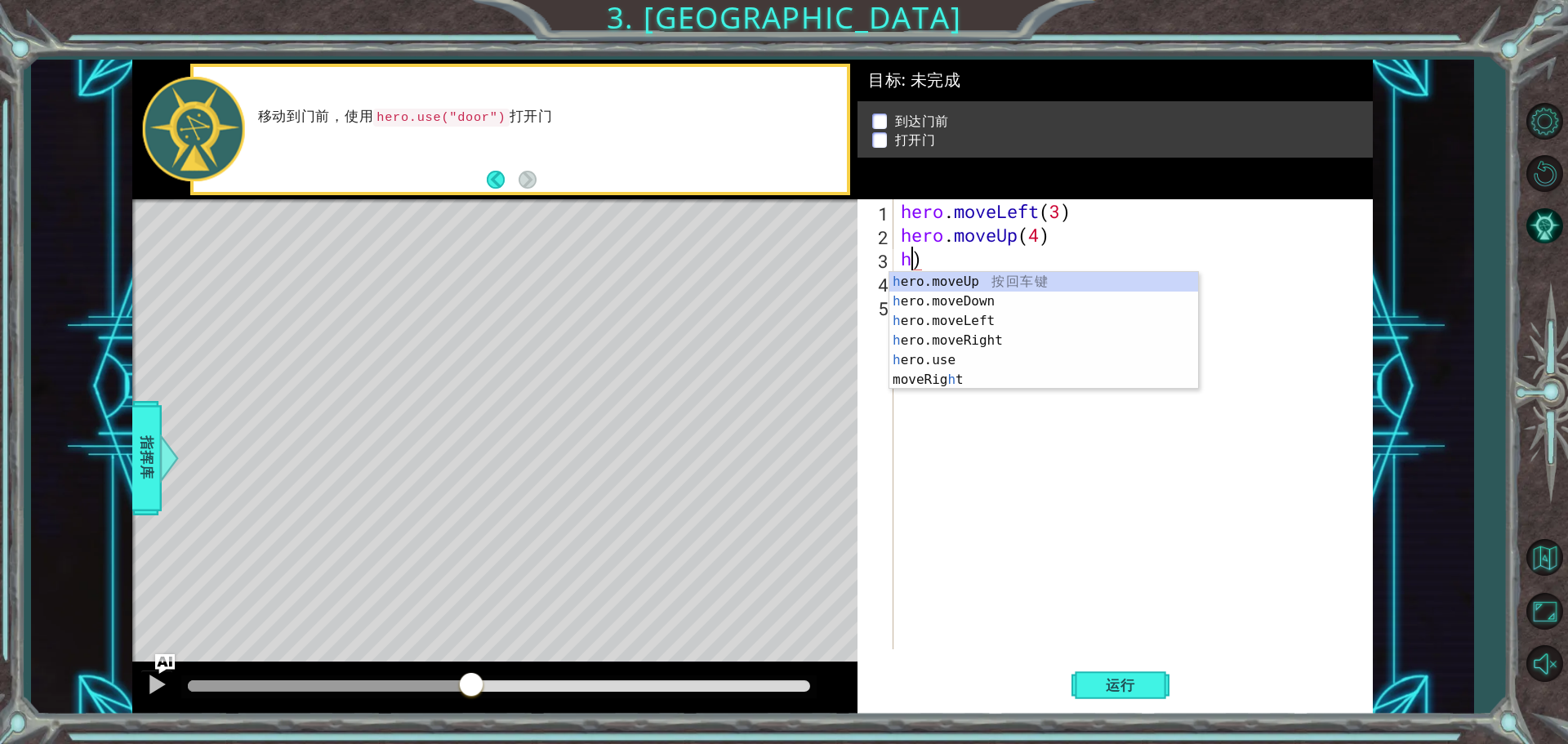
scroll to position [0, 0]
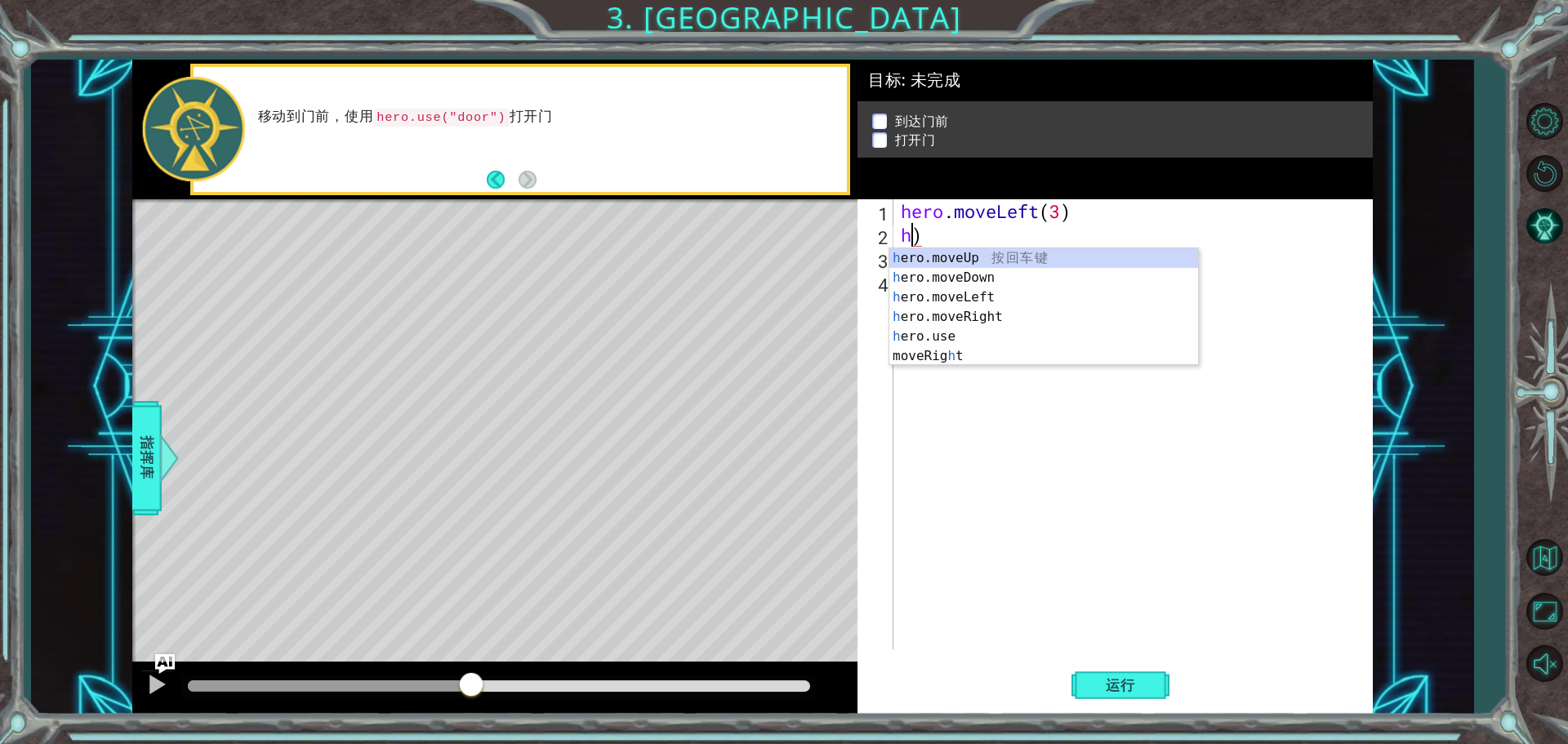
type textarea ")"
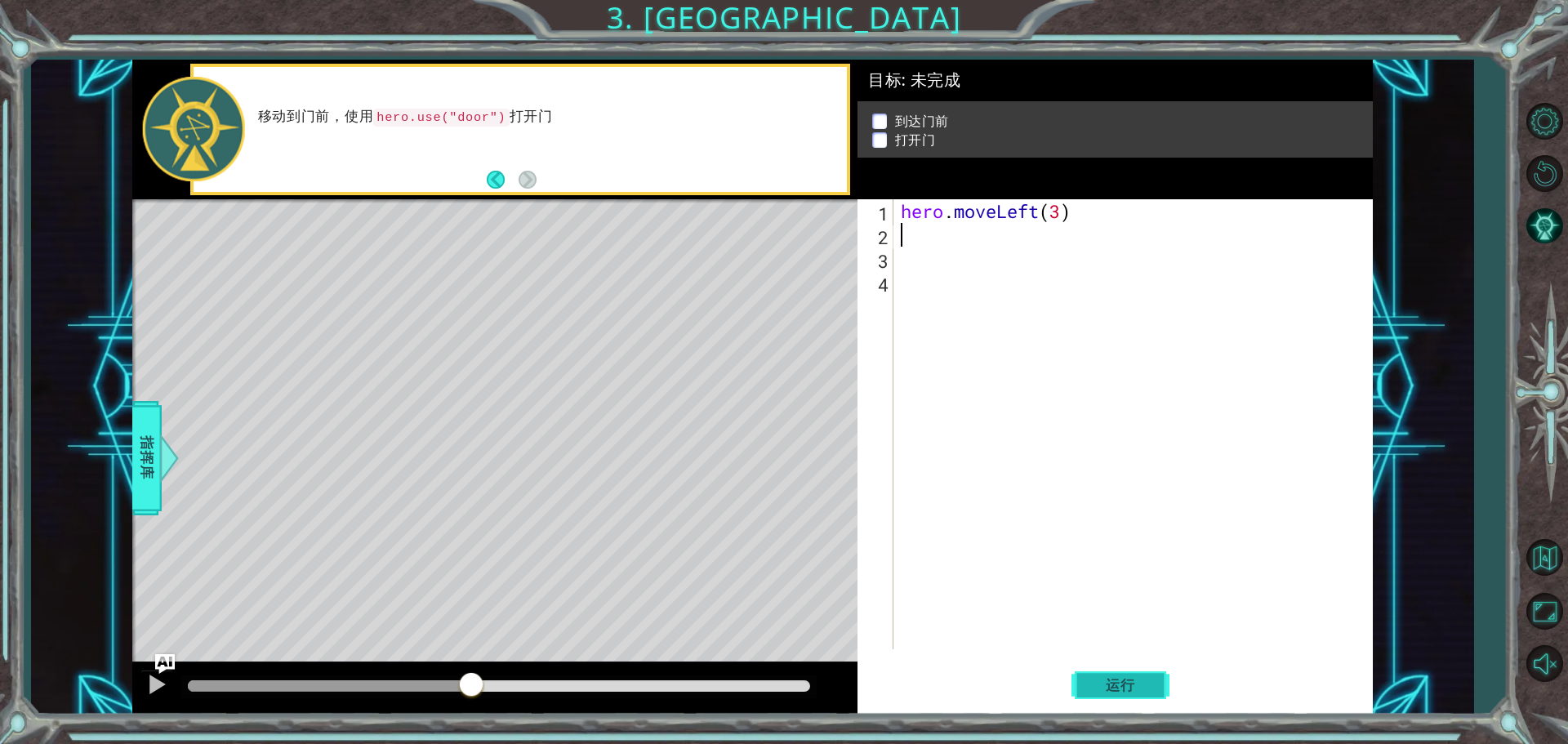
click at [1131, 678] on span "运行" at bounding box center [1120, 685] width 62 height 17
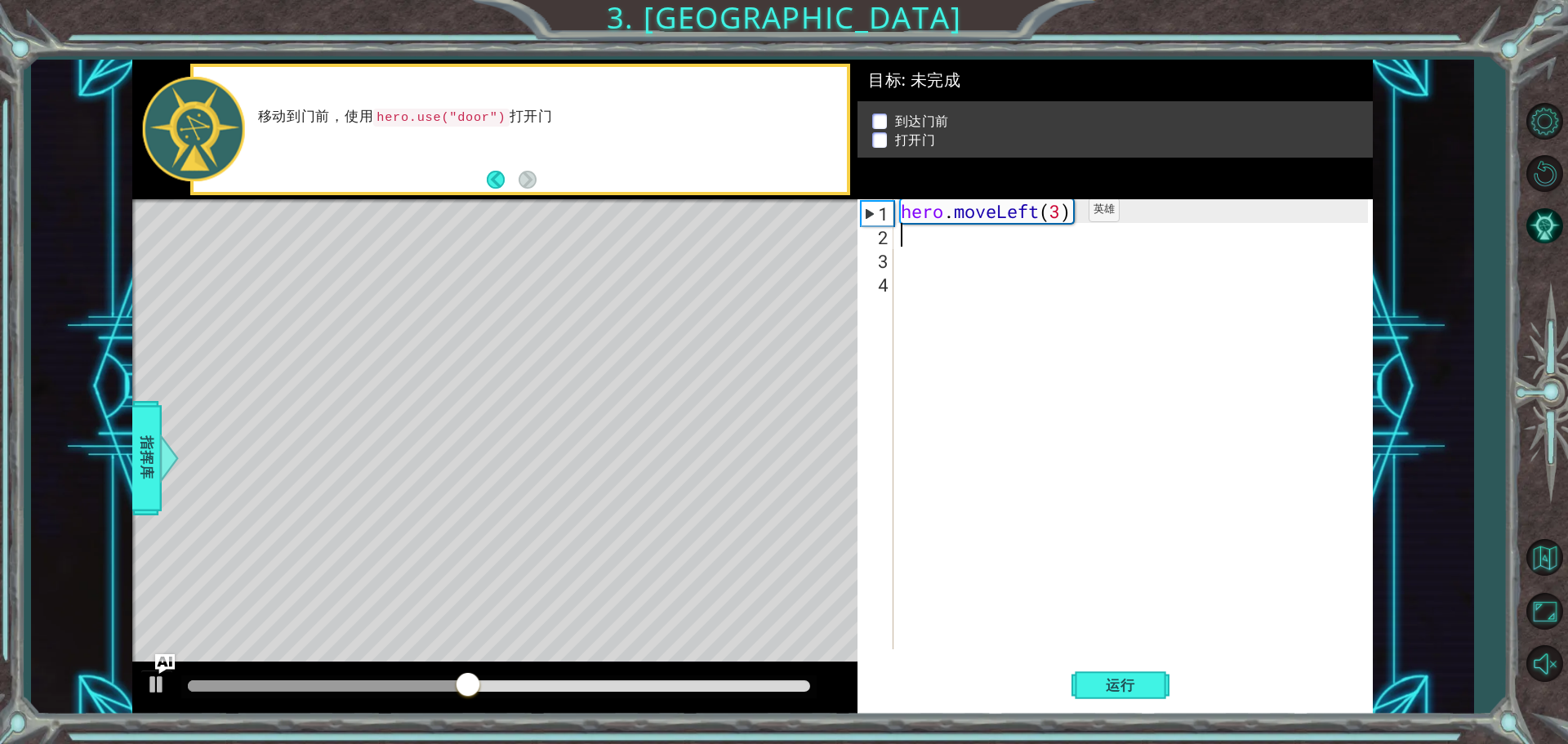
click at [1064, 213] on div "hero . moveLeft ( 3 )" at bounding box center [1136, 448] width 479 height 497
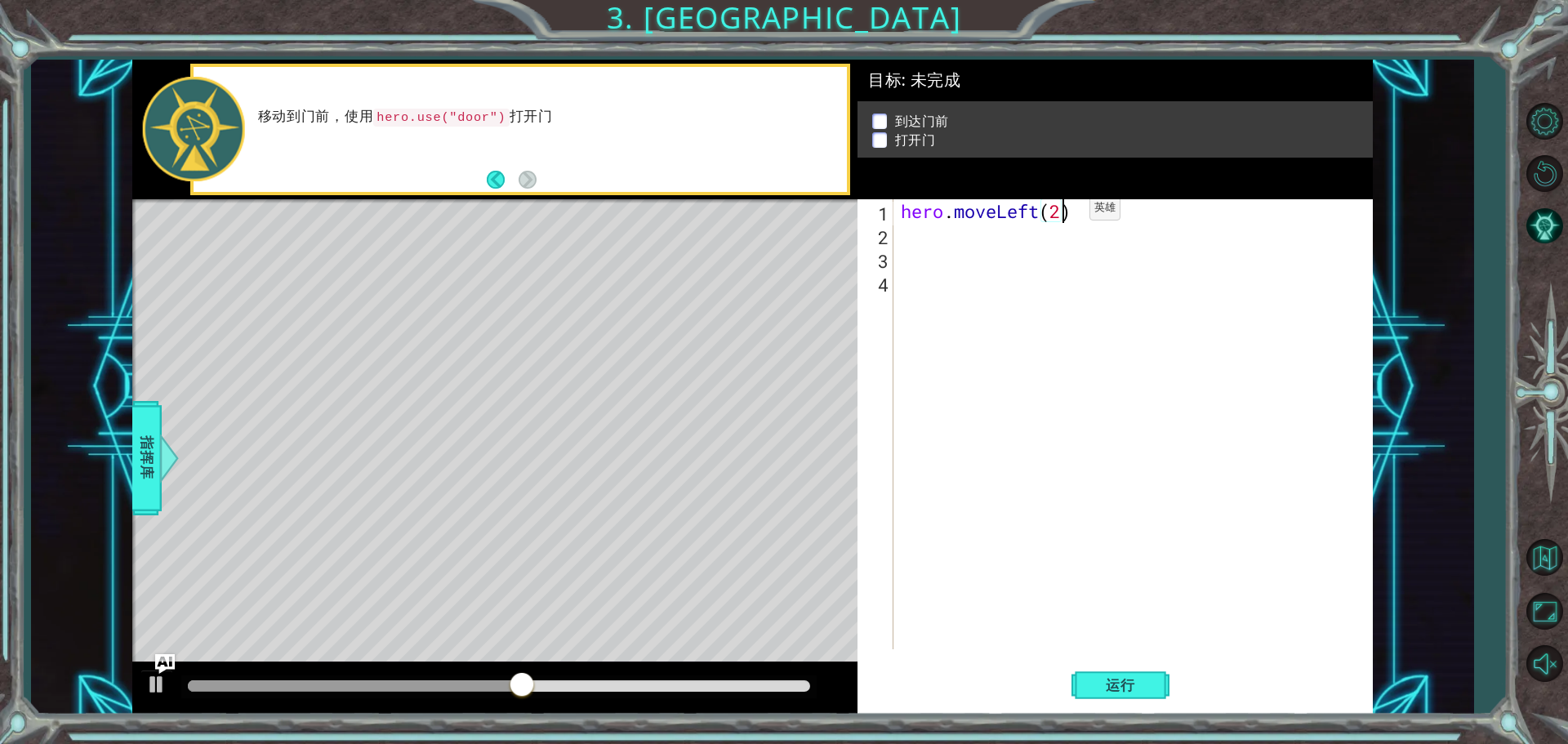
scroll to position [0, 7]
type textarea "hero.moveLeft(2)"
click at [1118, 689] on span "运行" at bounding box center [1120, 685] width 62 height 17
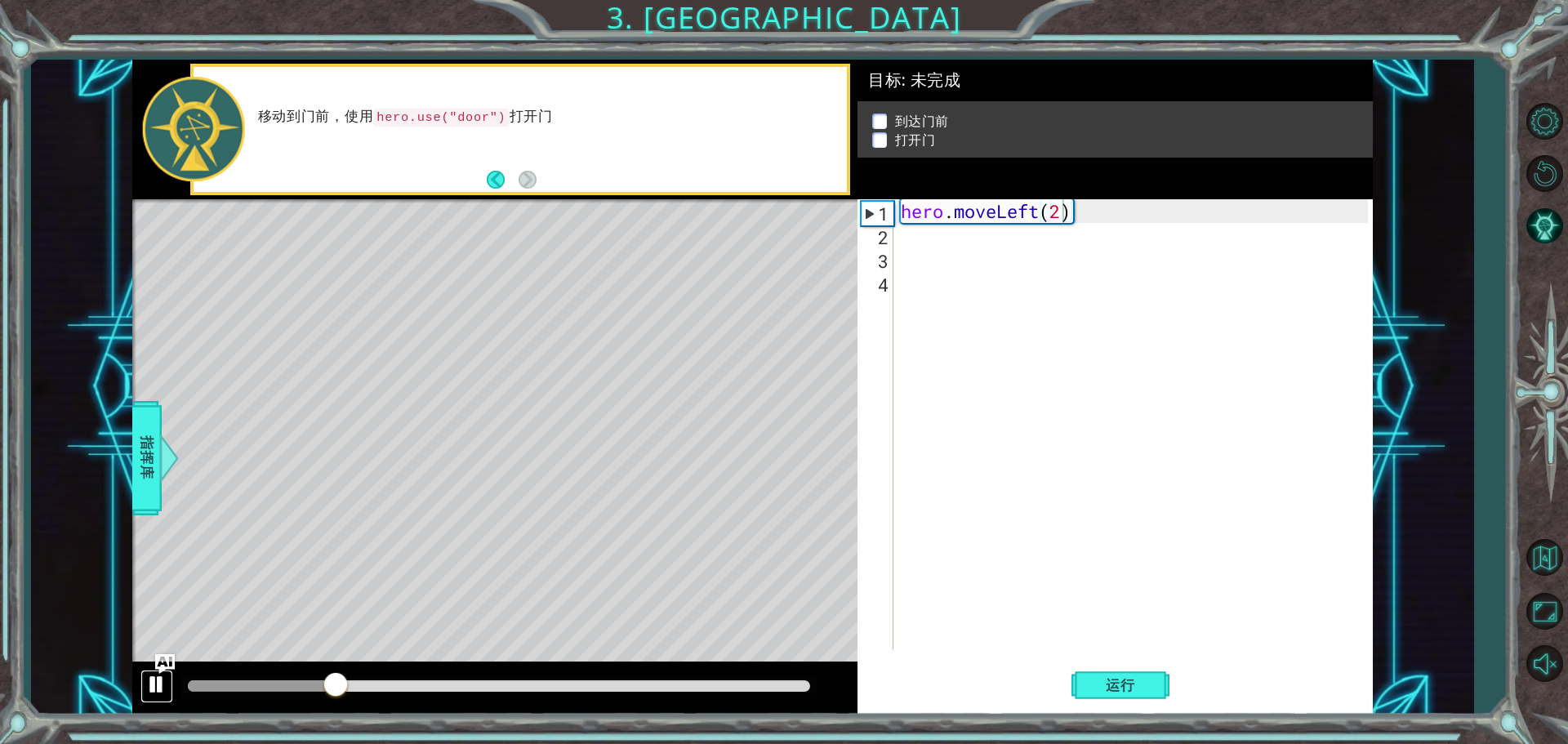
click at [166, 688] on button at bounding box center [157, 686] width 32 height 33
click at [956, 247] on div "hero . moveLeft ( 2 )" at bounding box center [1136, 448] width 479 height 497
type textarea "h"
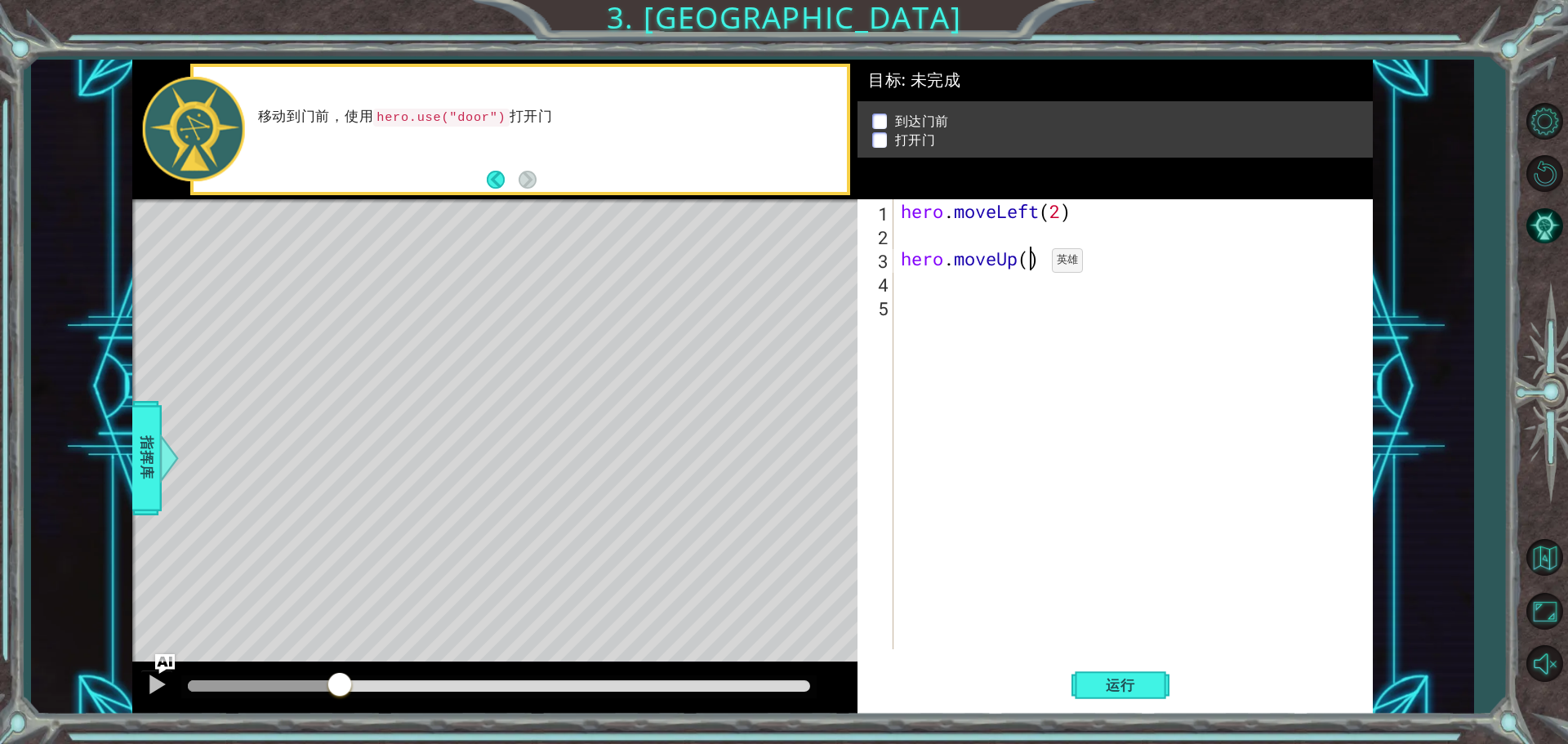
click at [1027, 264] on div "hero . moveLeft ( 2 ) hero . moveUp ( )" at bounding box center [1136, 448] width 479 height 497
type textarea "hero.moveUp(2)"
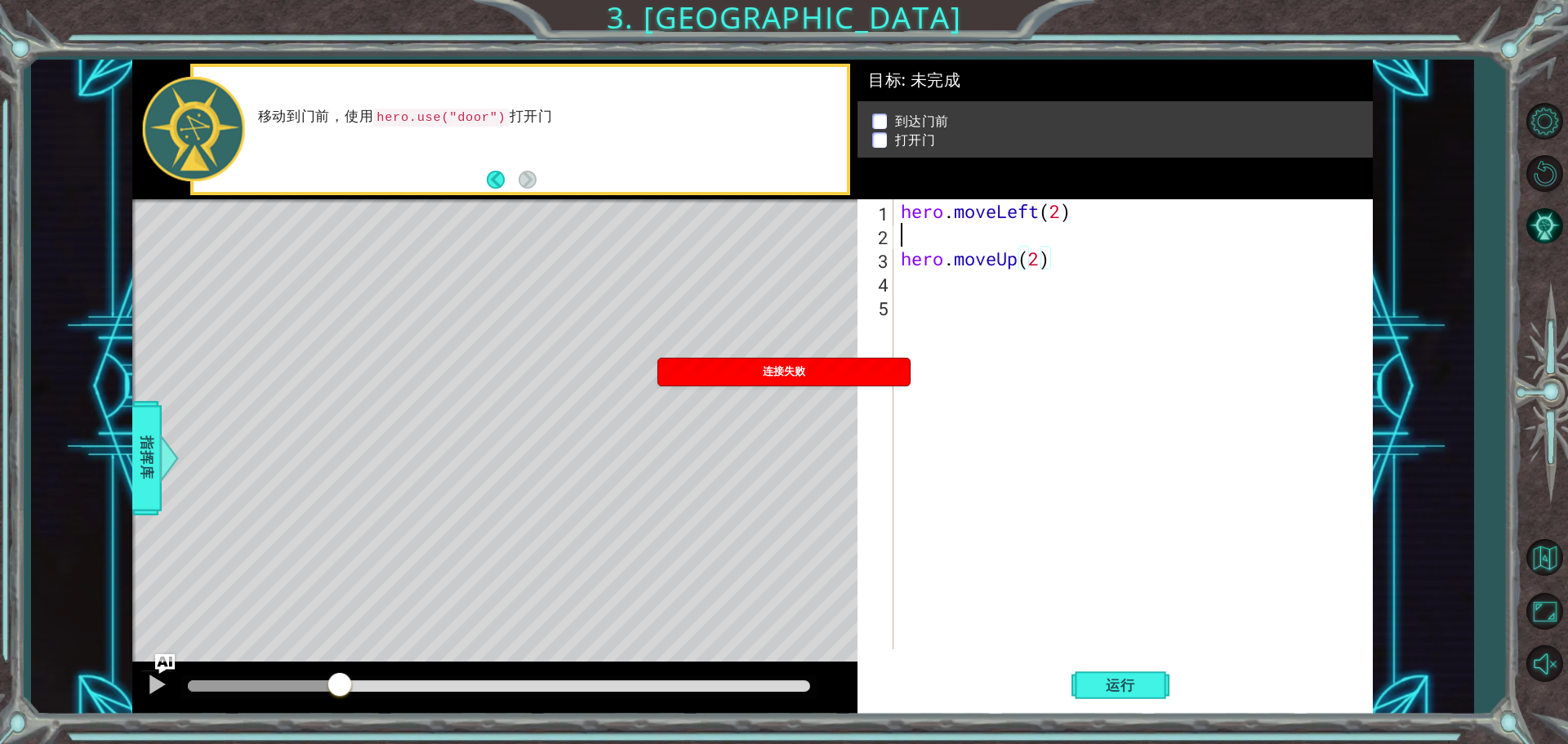
click at [923, 236] on div "hero . moveLeft ( 2 ) hero . moveUp ( 2 )" at bounding box center [1136, 448] width 479 height 497
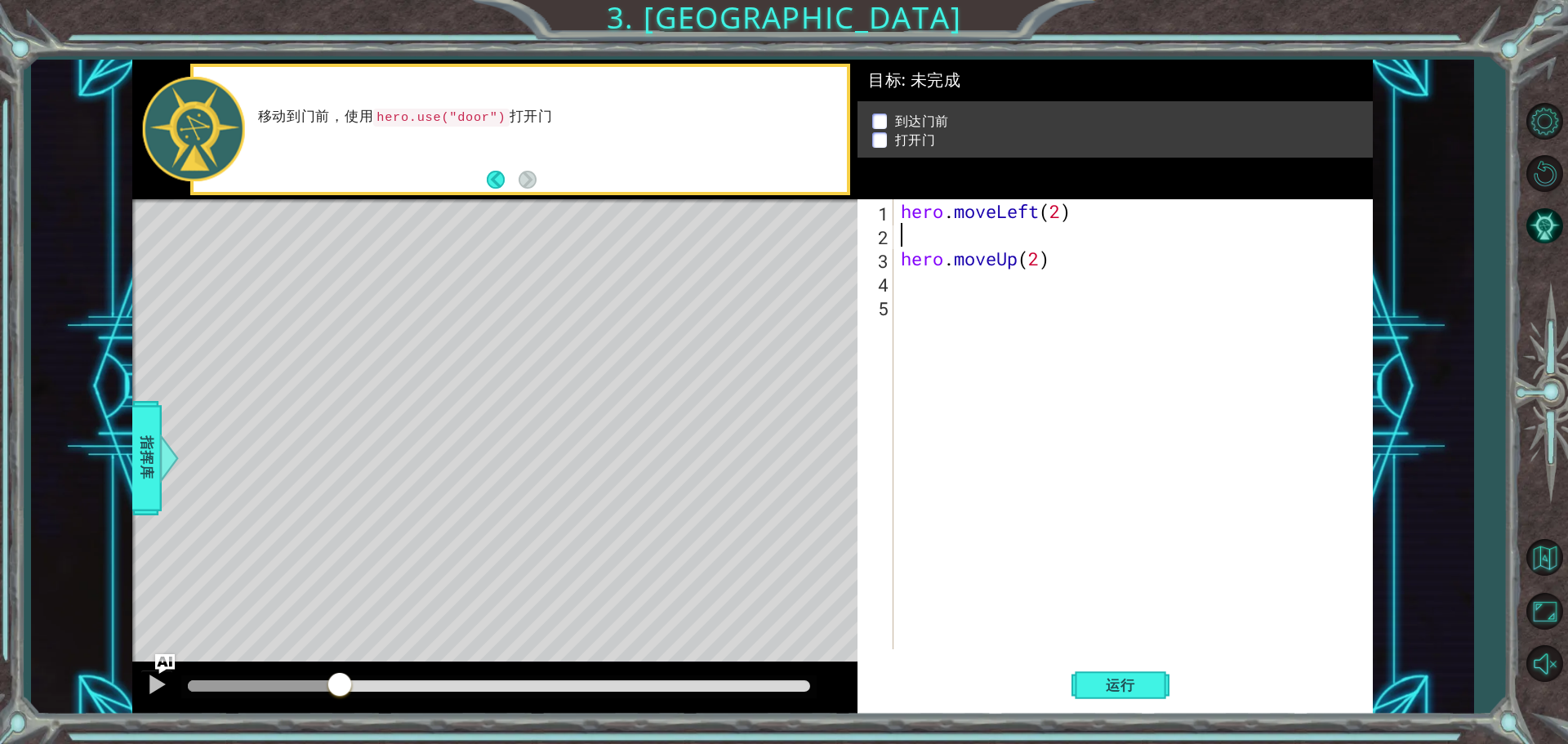
type textarea "h"
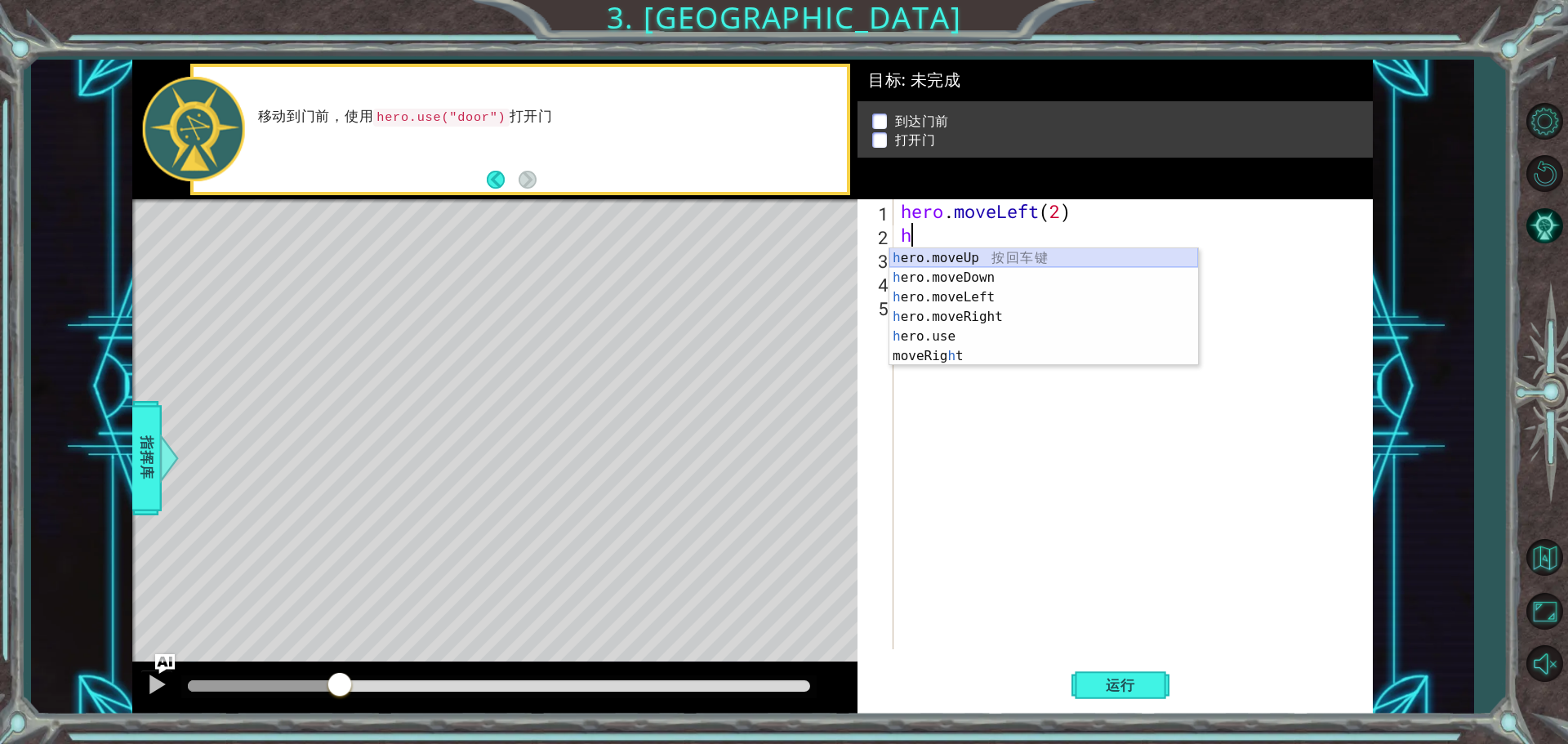
click at [1112, 255] on div "h ero.moveUp 按 回 车 键 h ero.moveDown 按 回 车 键 h ero.moveLeft 按 回 车 键 h ero.moveRi…" at bounding box center [1043, 327] width 308 height 157
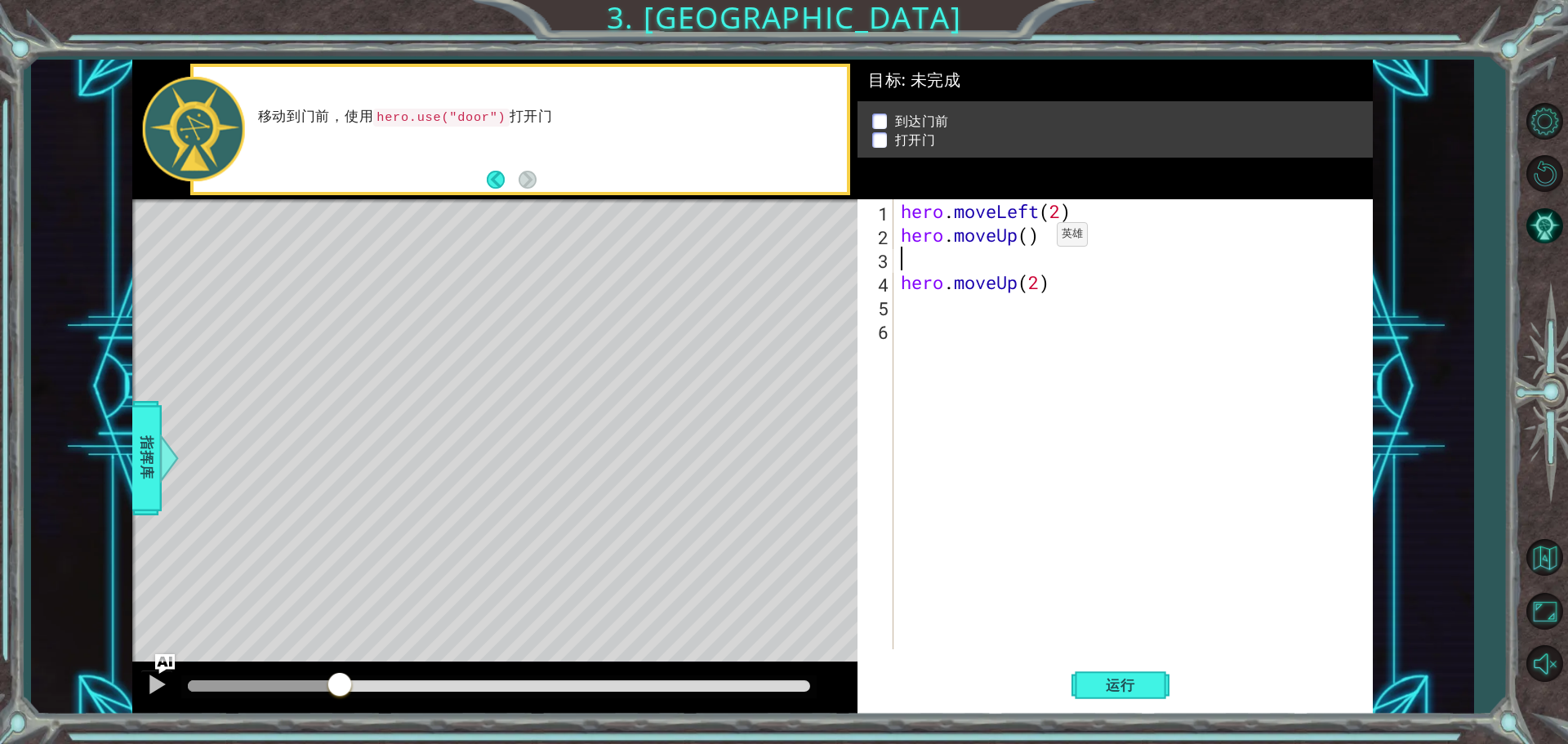
click at [1031, 239] on div "hero . moveLeft ( 2 ) hero . moveUp ( ) hero . moveUp ( 2 )" at bounding box center [1136, 448] width 479 height 497
click at [1069, 285] on div "hero . moveLeft ( 2 ) hero . moveUp ( 2 ) hero . moveUp ( 2 )" at bounding box center [1136, 448] width 479 height 497
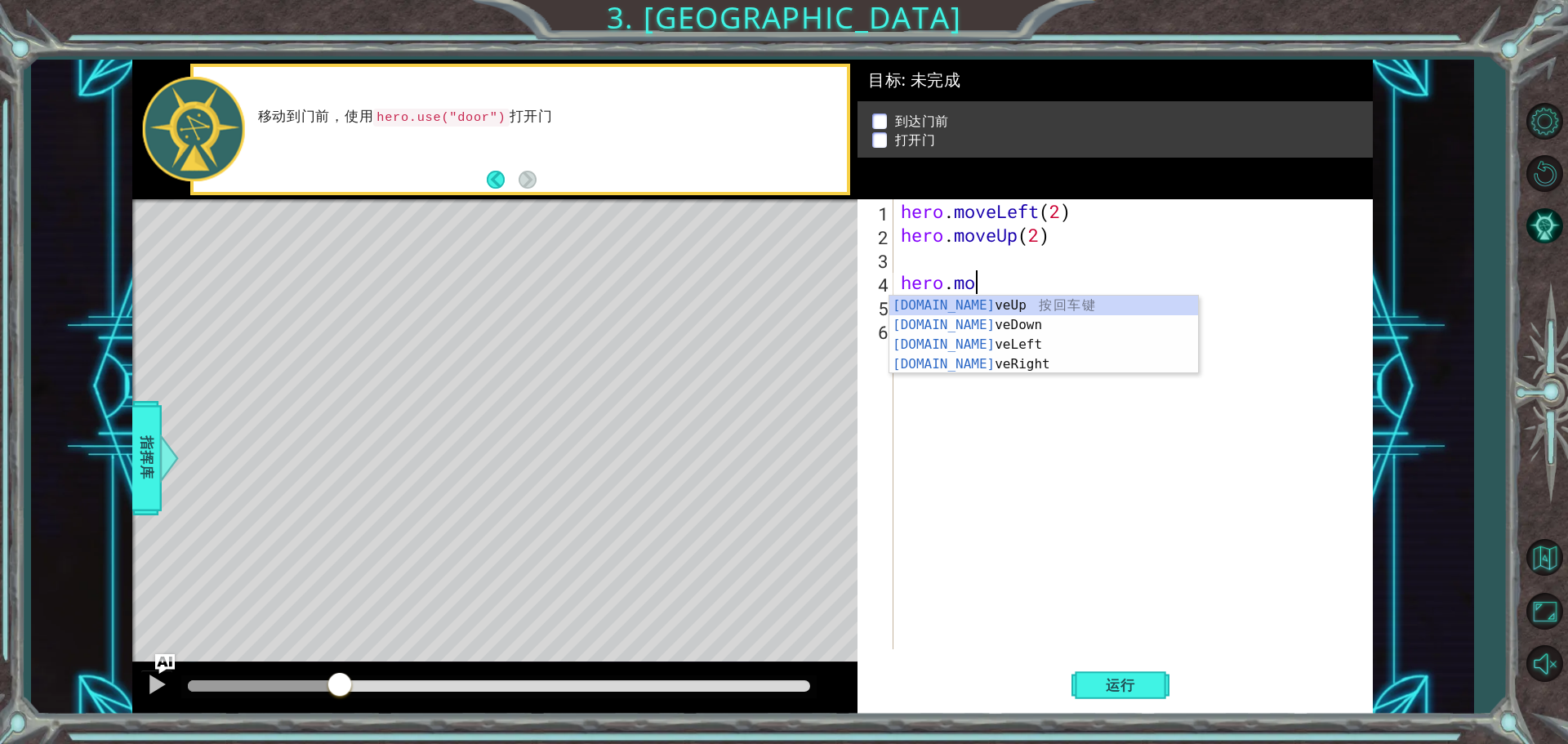
scroll to position [0, 1]
type textarea "h"
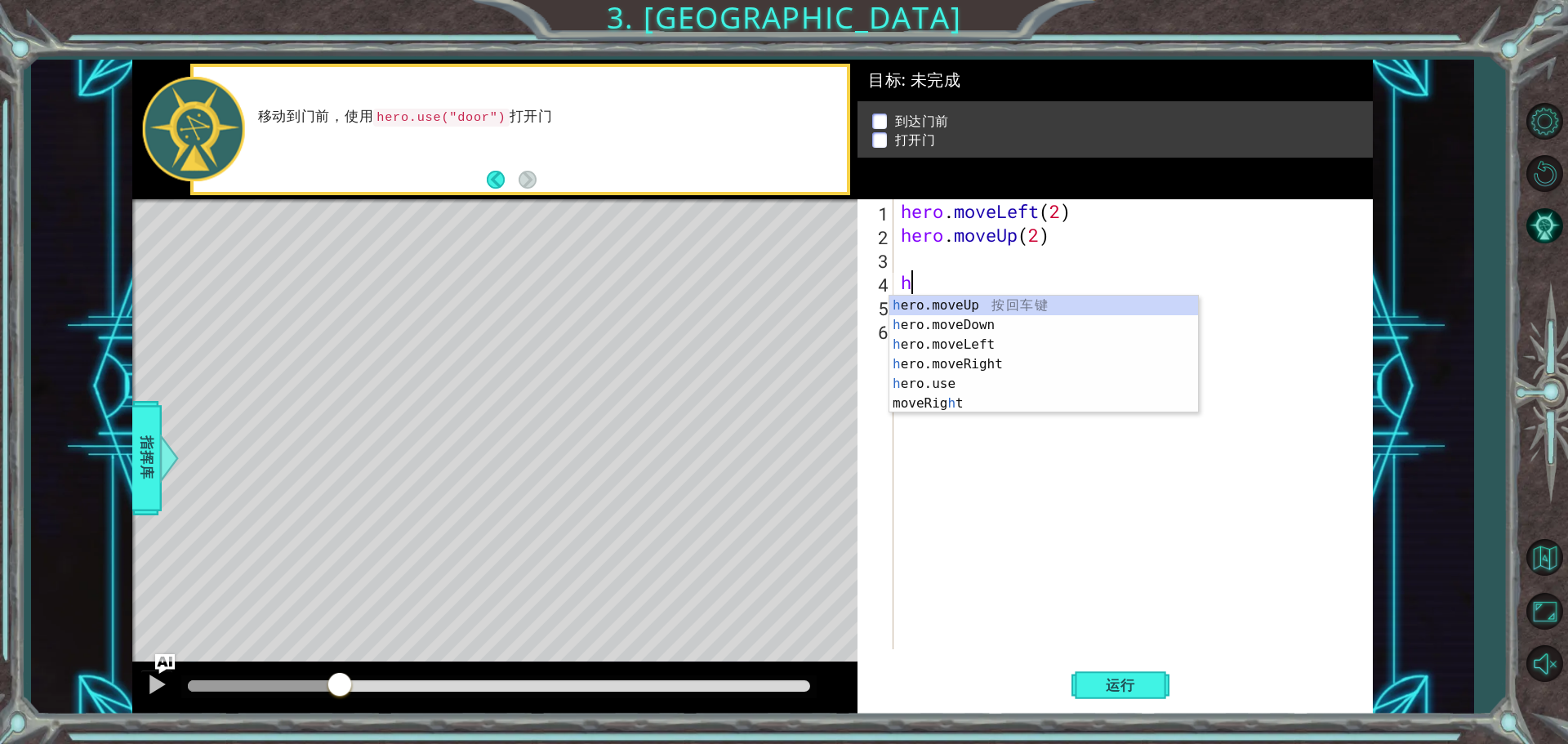
scroll to position [0, 0]
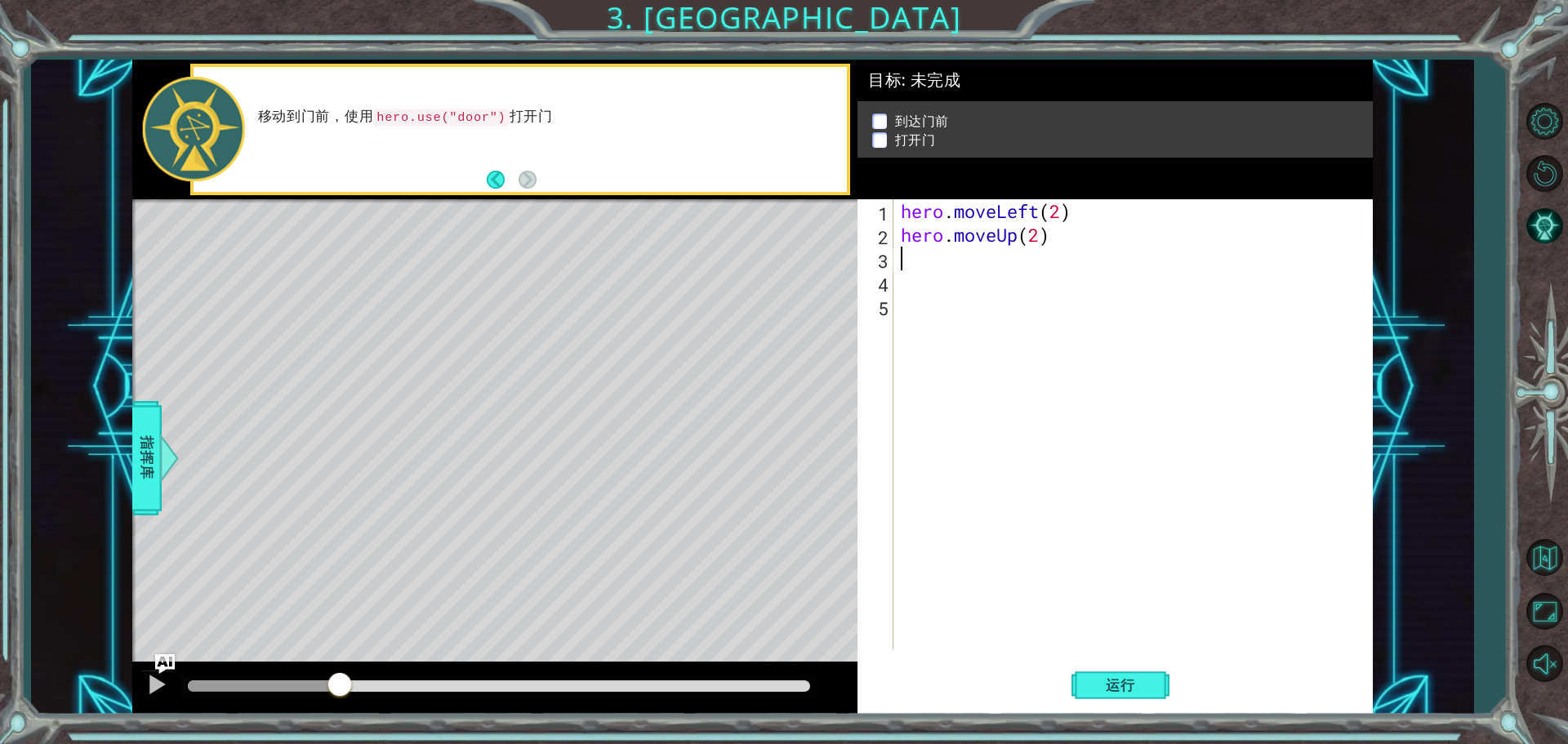
type textarea "h"
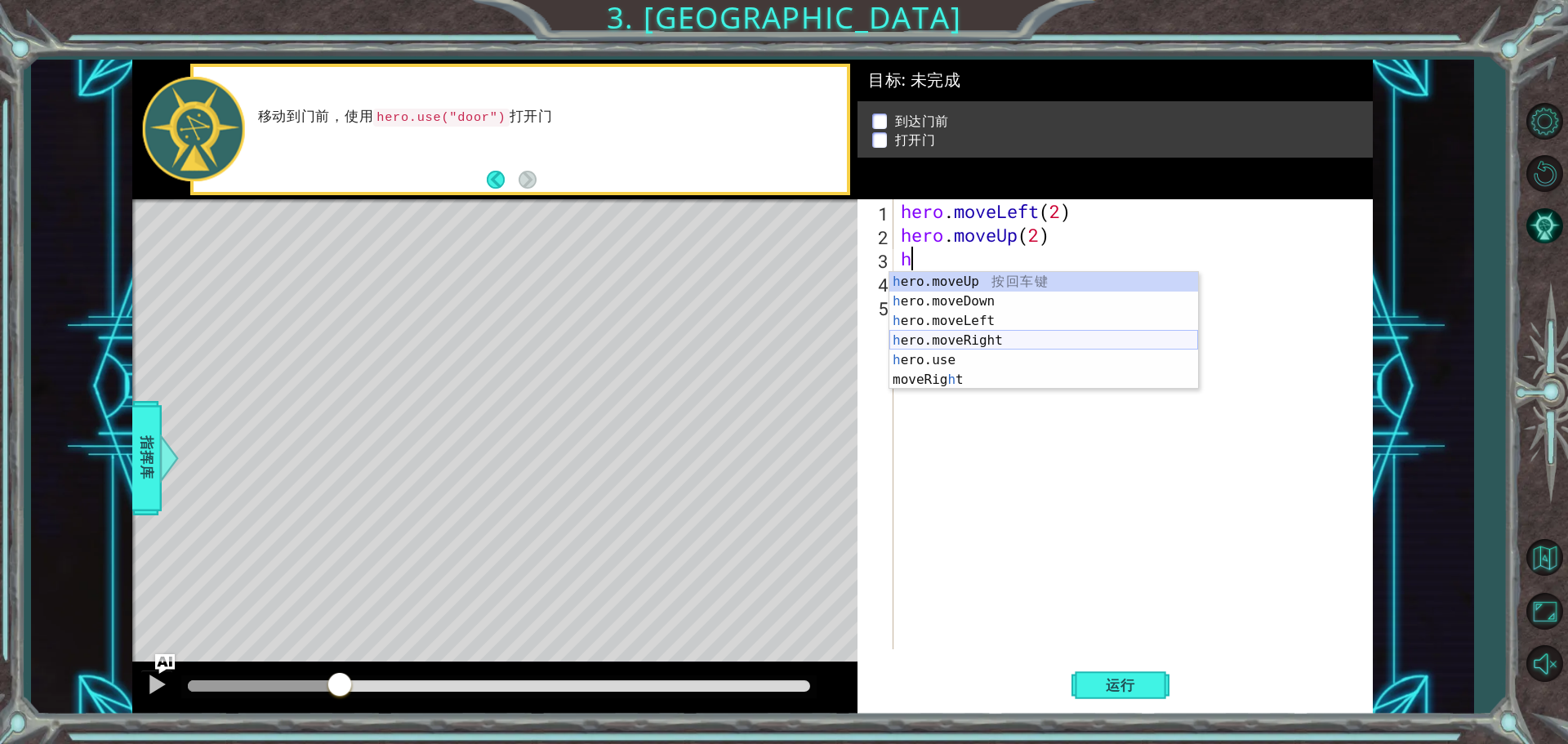
click at [1007, 338] on div "h ero.moveUp 按 回 车 键 h ero.moveDown 按 回 车 键 h ero.moveLeft 按 回 车 键 h ero.moveRi…" at bounding box center [1043, 350] width 308 height 157
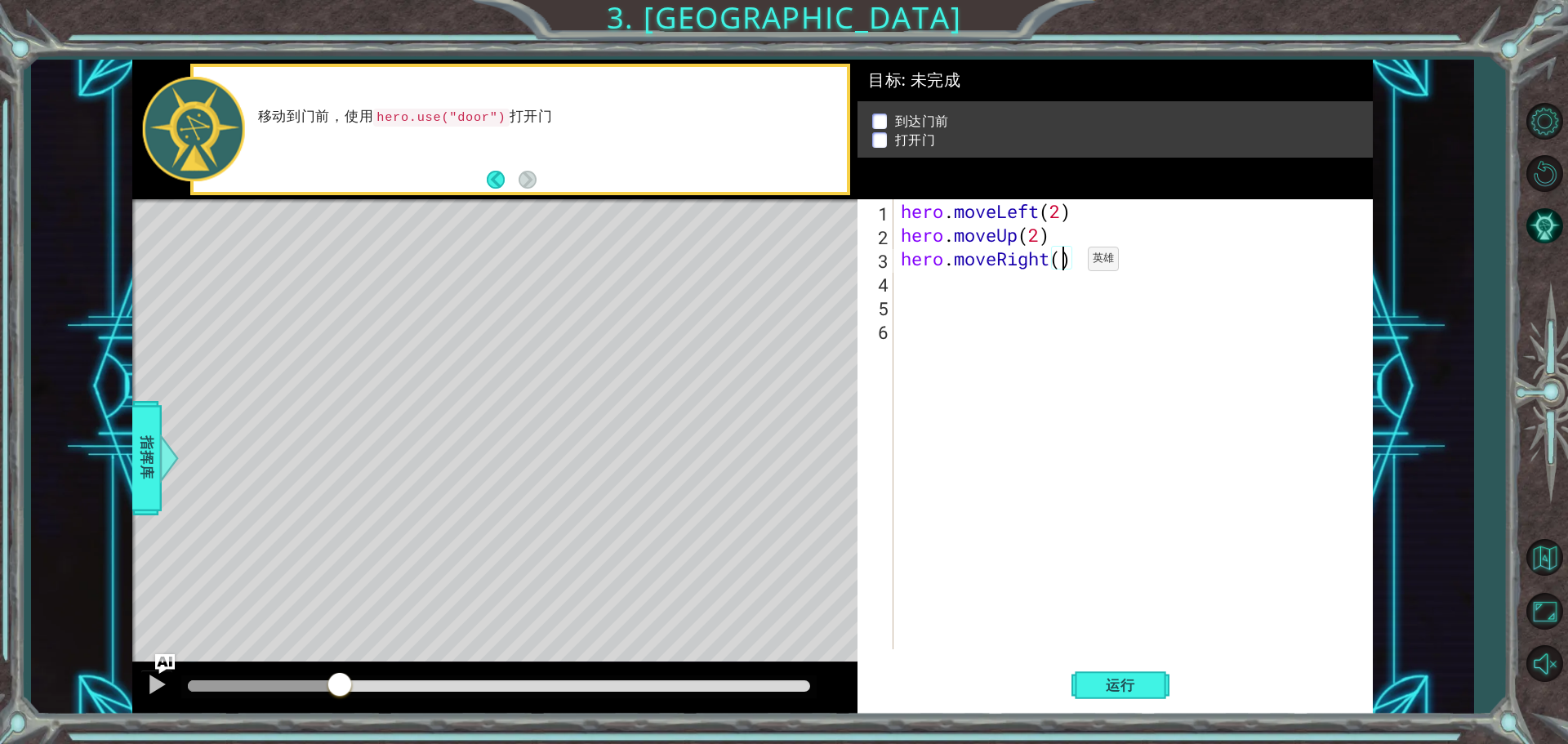
click at [1063, 263] on div "hero . moveLeft ( 2 ) hero . moveUp ( 2 ) hero . moveRight ( )" at bounding box center [1136, 448] width 479 height 497
type textarea "hero.moveRight(2)"
click at [1056, 295] on div "hero . moveLeft ( 2 ) hero . moveUp ( 2 ) hero . moveRight ( 2 )" at bounding box center [1136, 448] width 479 height 497
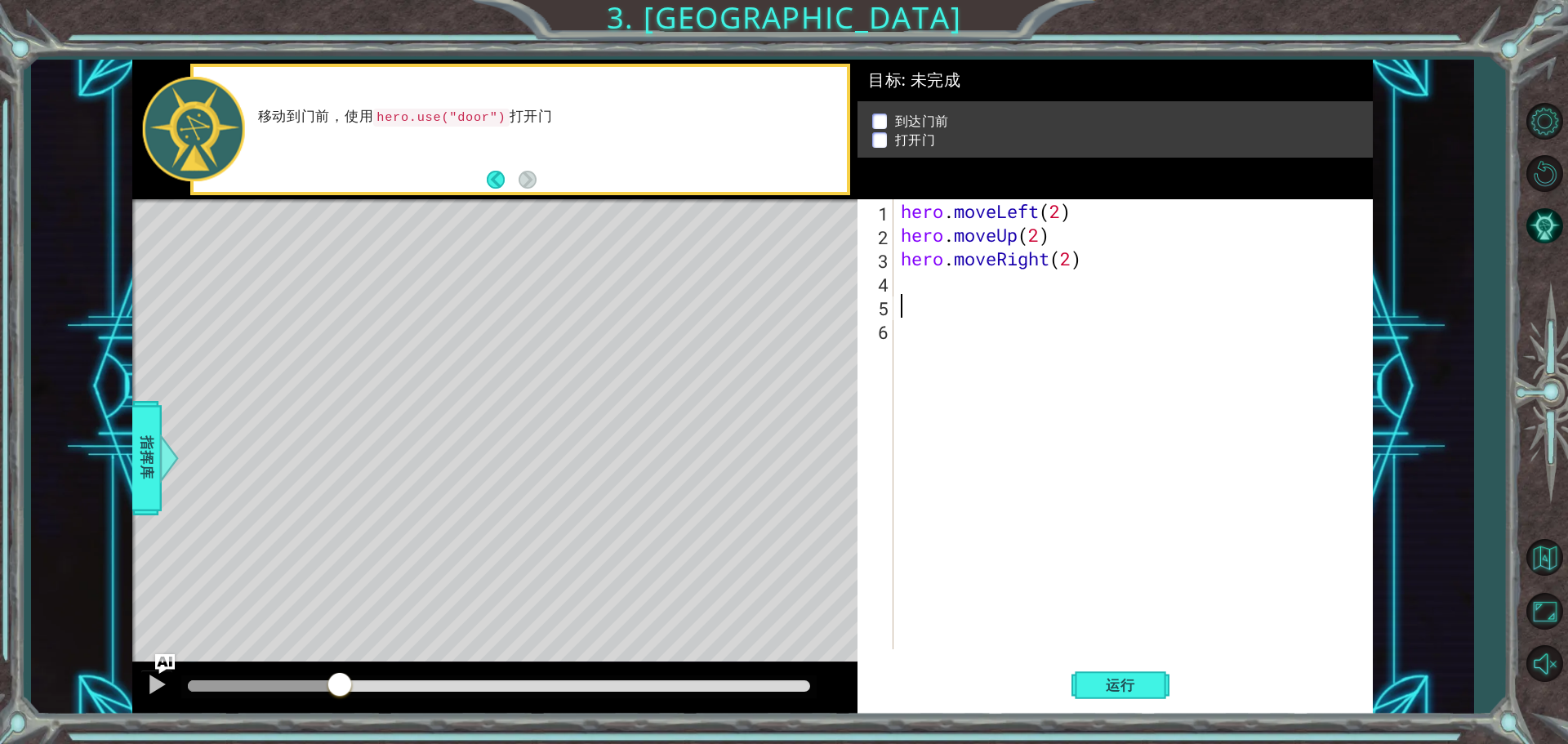
click at [1055, 285] on div "hero . moveLeft ( 2 ) hero . moveUp ( 2 ) hero . moveRight ( 2 )" at bounding box center [1136, 448] width 479 height 497
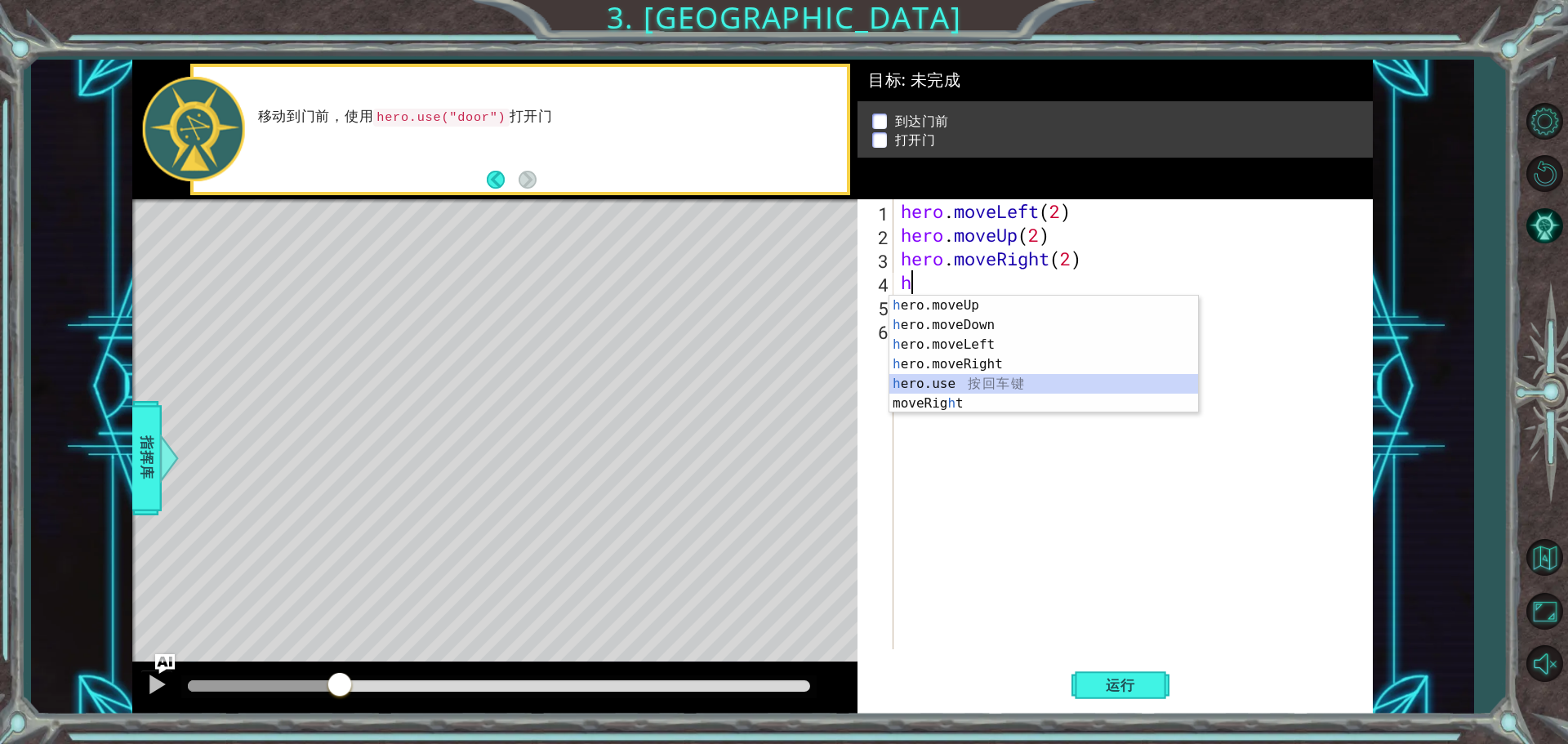
click at [987, 385] on div "h ero.moveUp 按 回 车 键 h ero.moveDown 按 回 车 键 h ero.moveLeft 按 回 车 键 h ero.moveRi…" at bounding box center [1043, 374] width 308 height 157
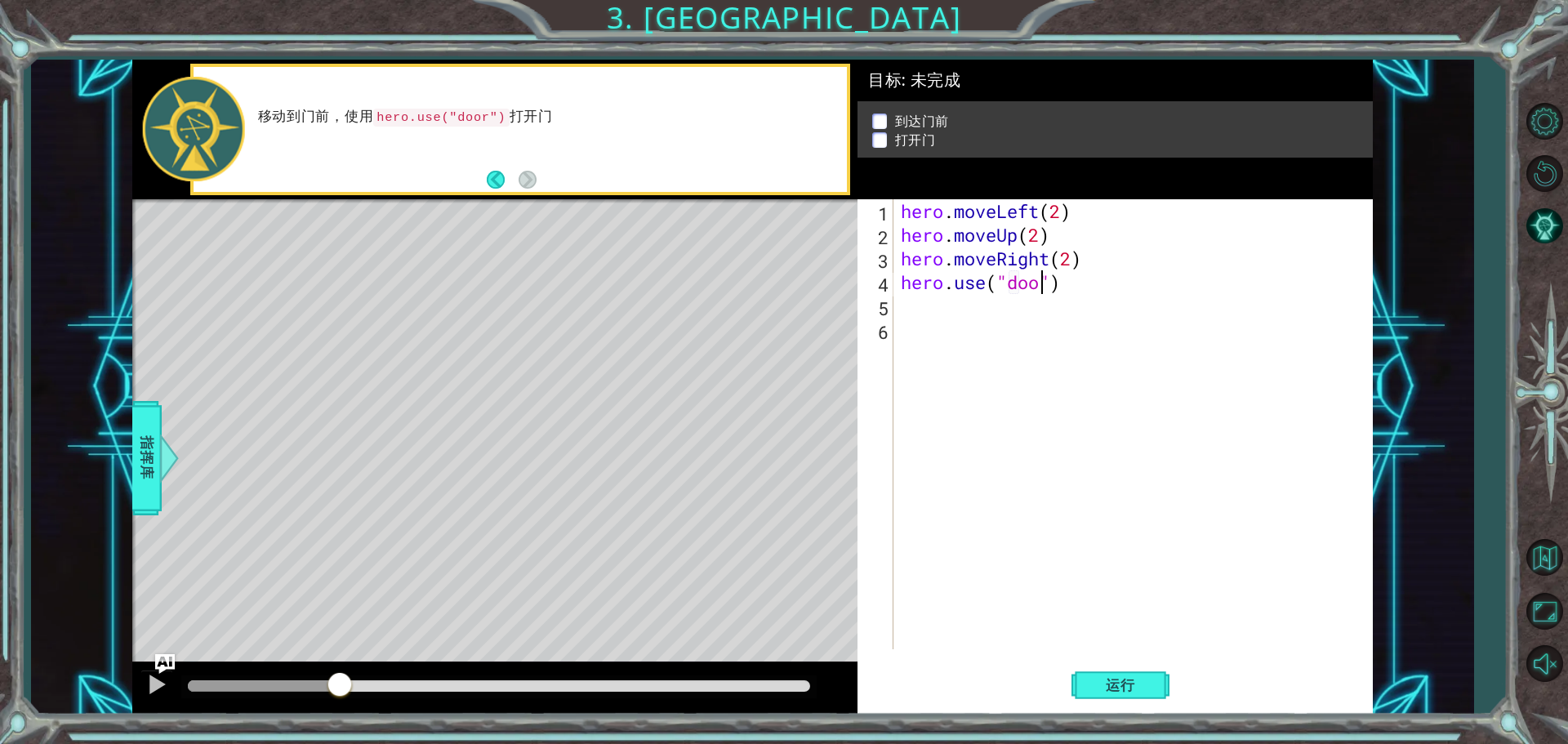
scroll to position [0, 7]
type textarea "hero.use("door")"
click at [1130, 678] on span "运行" at bounding box center [1120, 685] width 62 height 17
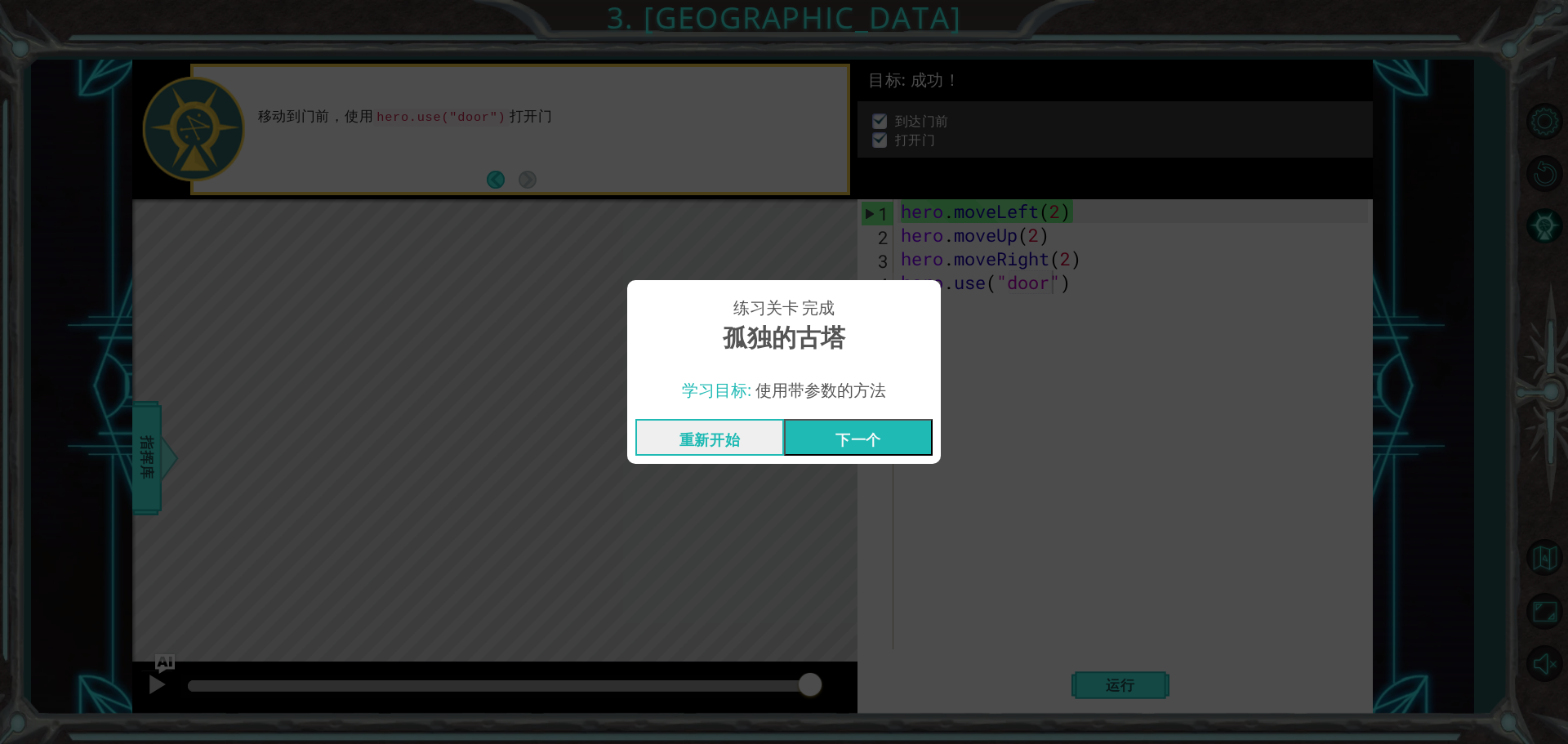
click at [886, 443] on button "下一个" at bounding box center [858, 438] width 149 height 37
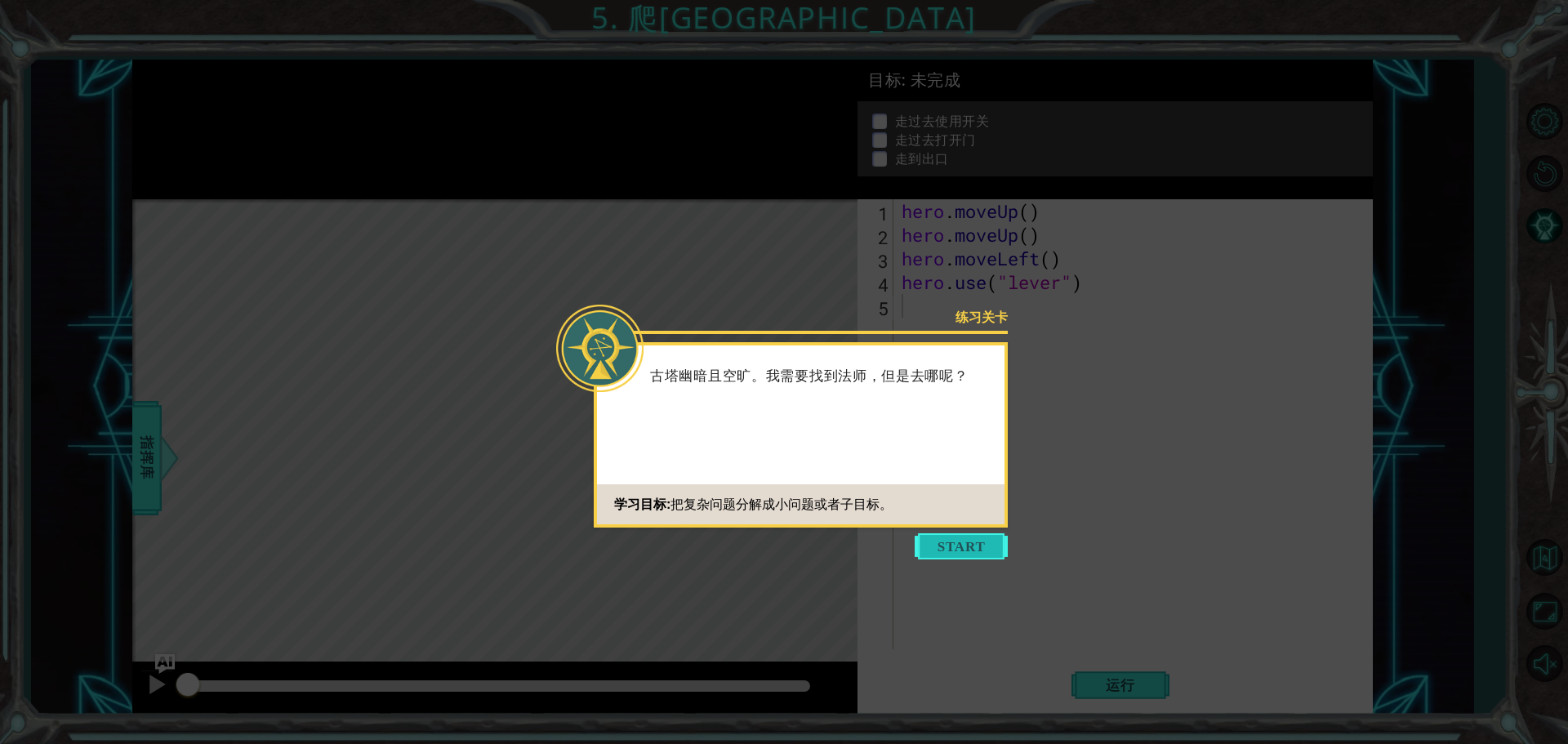
click at [966, 545] on button "Start" at bounding box center [961, 546] width 93 height 26
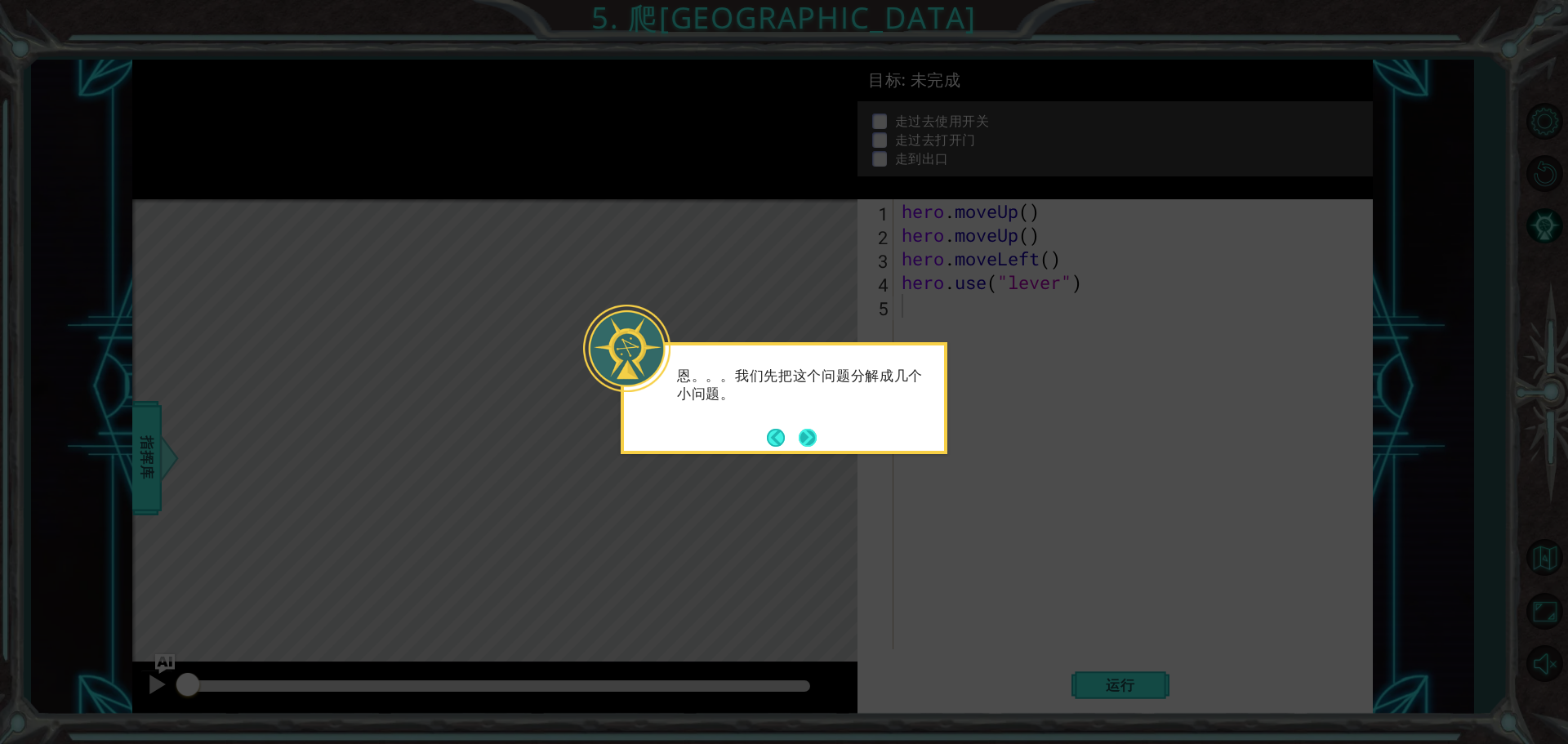
click at [811, 434] on button "Next" at bounding box center [807, 437] width 19 height 19
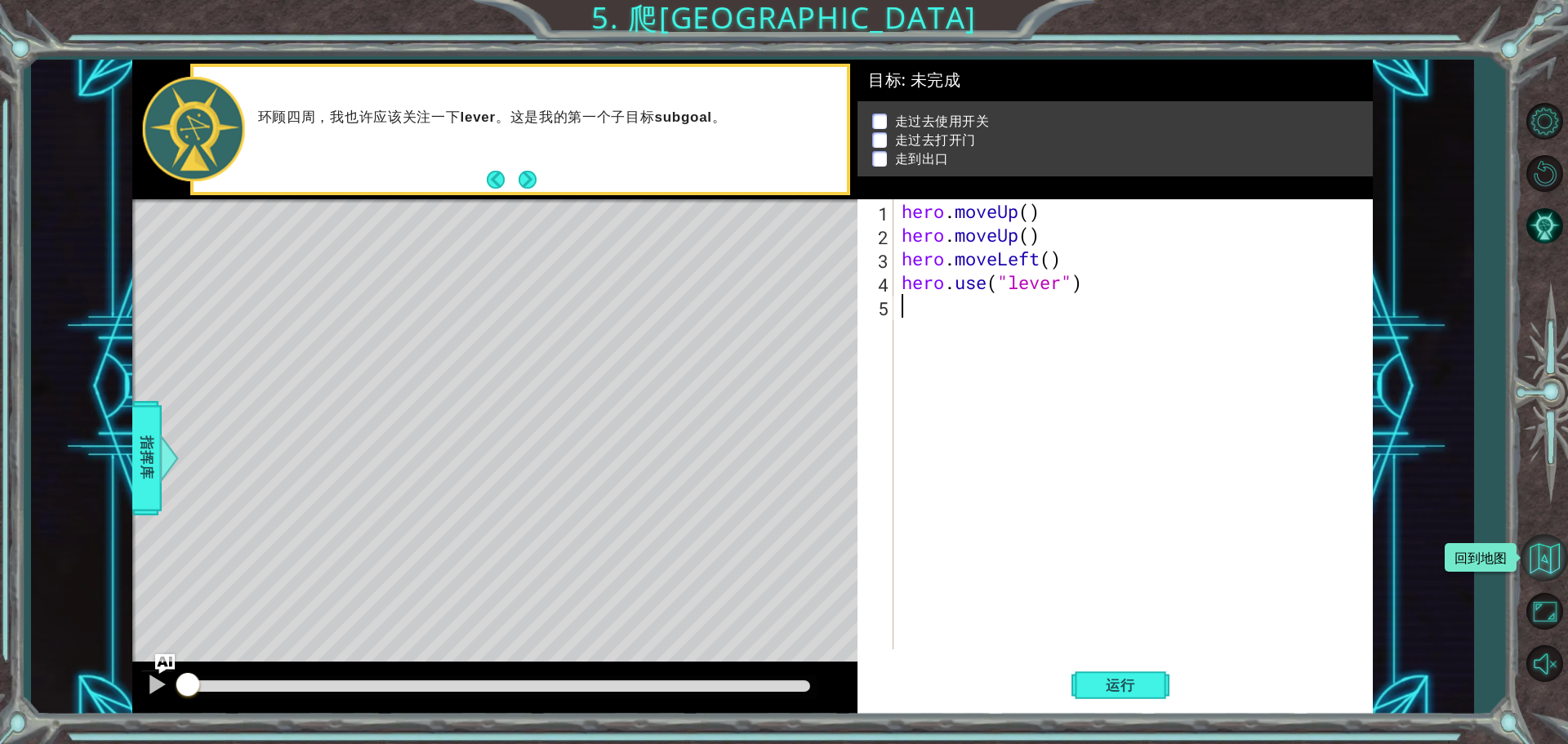
click at [1550, 555] on button "回到地图" at bounding box center [1545, 558] width 47 height 47
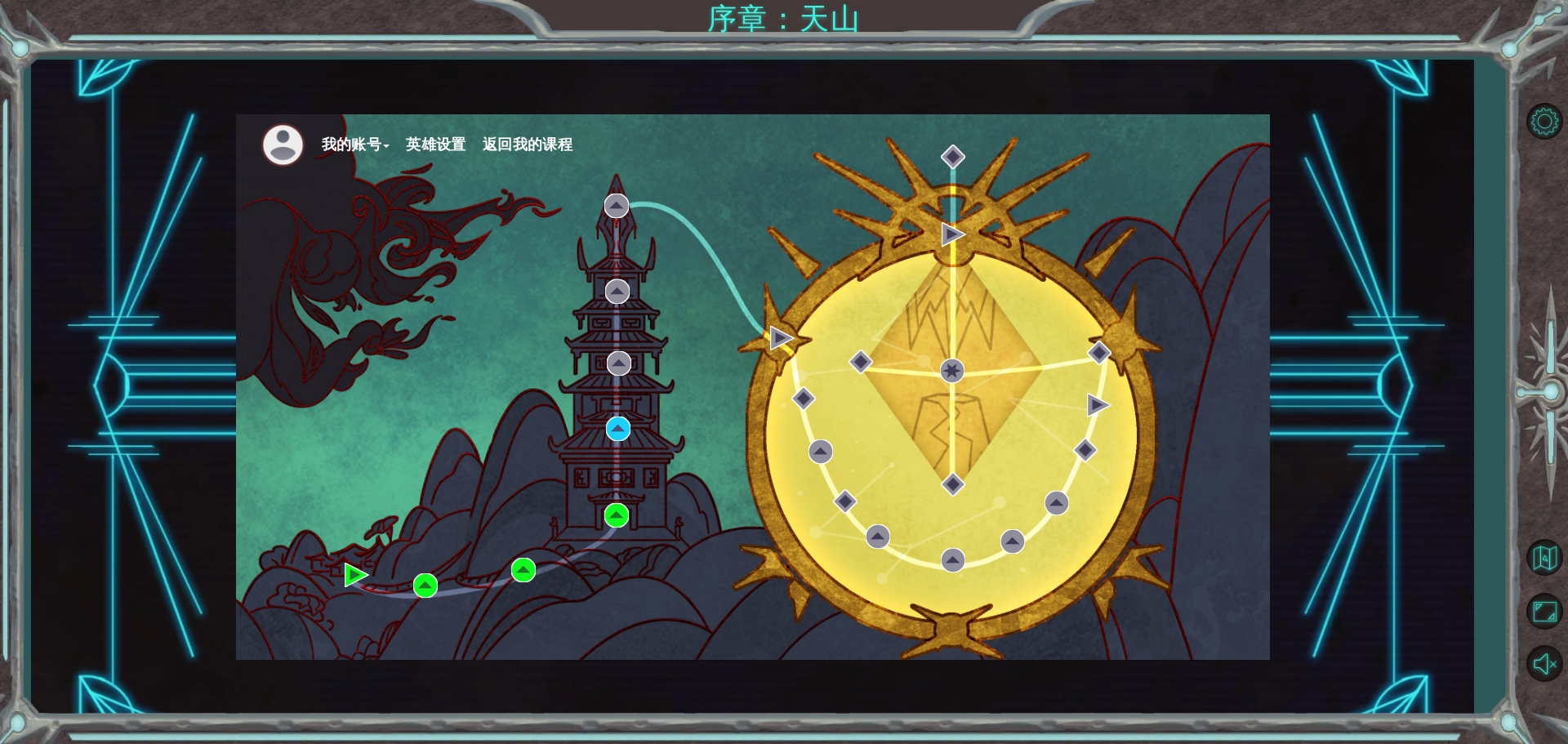
click at [346, 134] on button "我的账号" at bounding box center [356, 144] width 69 height 24
click at [360, 174] on button "账户设置" at bounding box center [364, 180] width 63 height 18
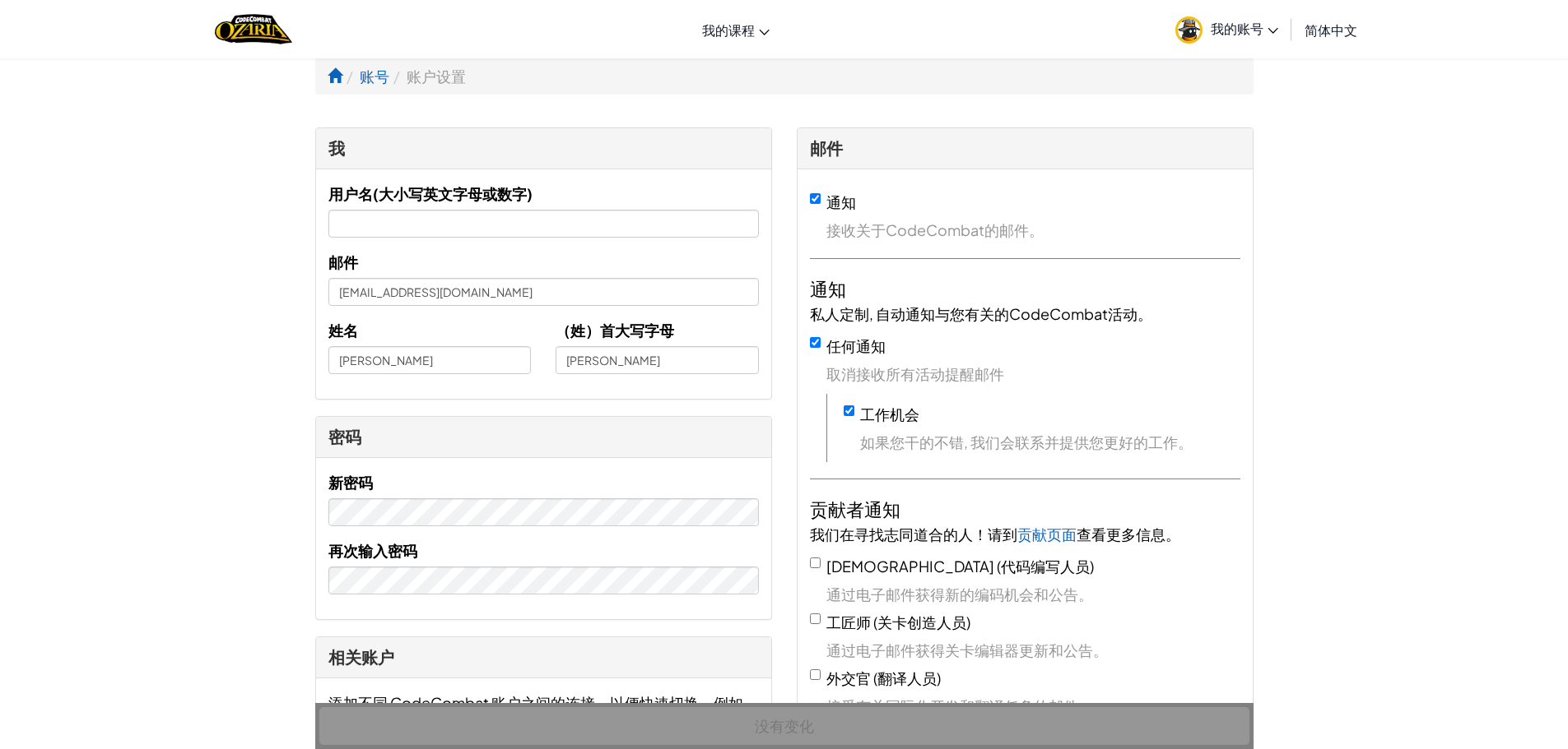
click at [1325, 30] on span "简体中文" at bounding box center [1330, 31] width 52 height 18
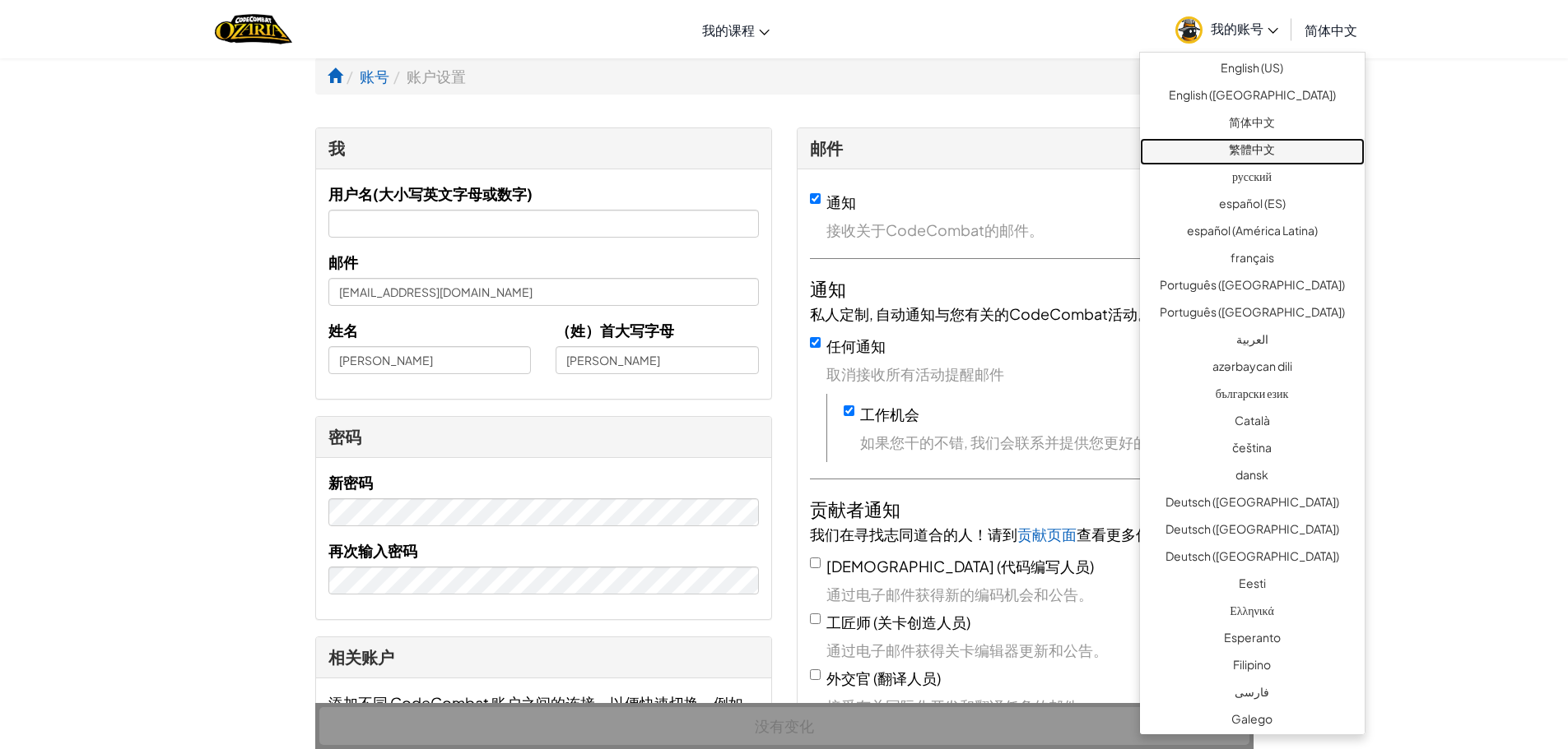
click at [1308, 152] on link "繁體中文" at bounding box center [1252, 152] width 225 height 28
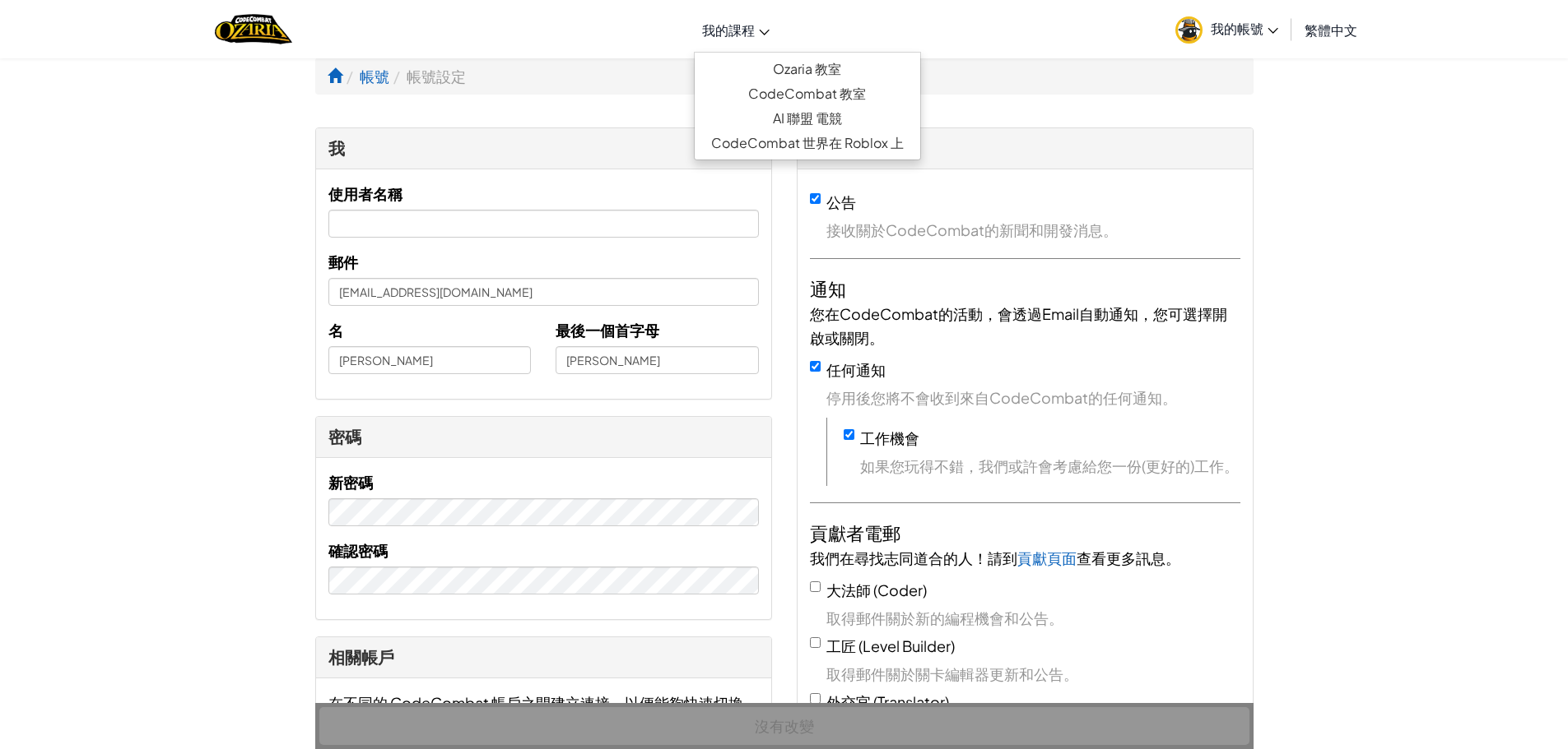
click at [737, 33] on span "我的課程" at bounding box center [728, 31] width 52 height 18
click at [775, 62] on link "Ozaria 教室" at bounding box center [807, 69] width 226 height 25
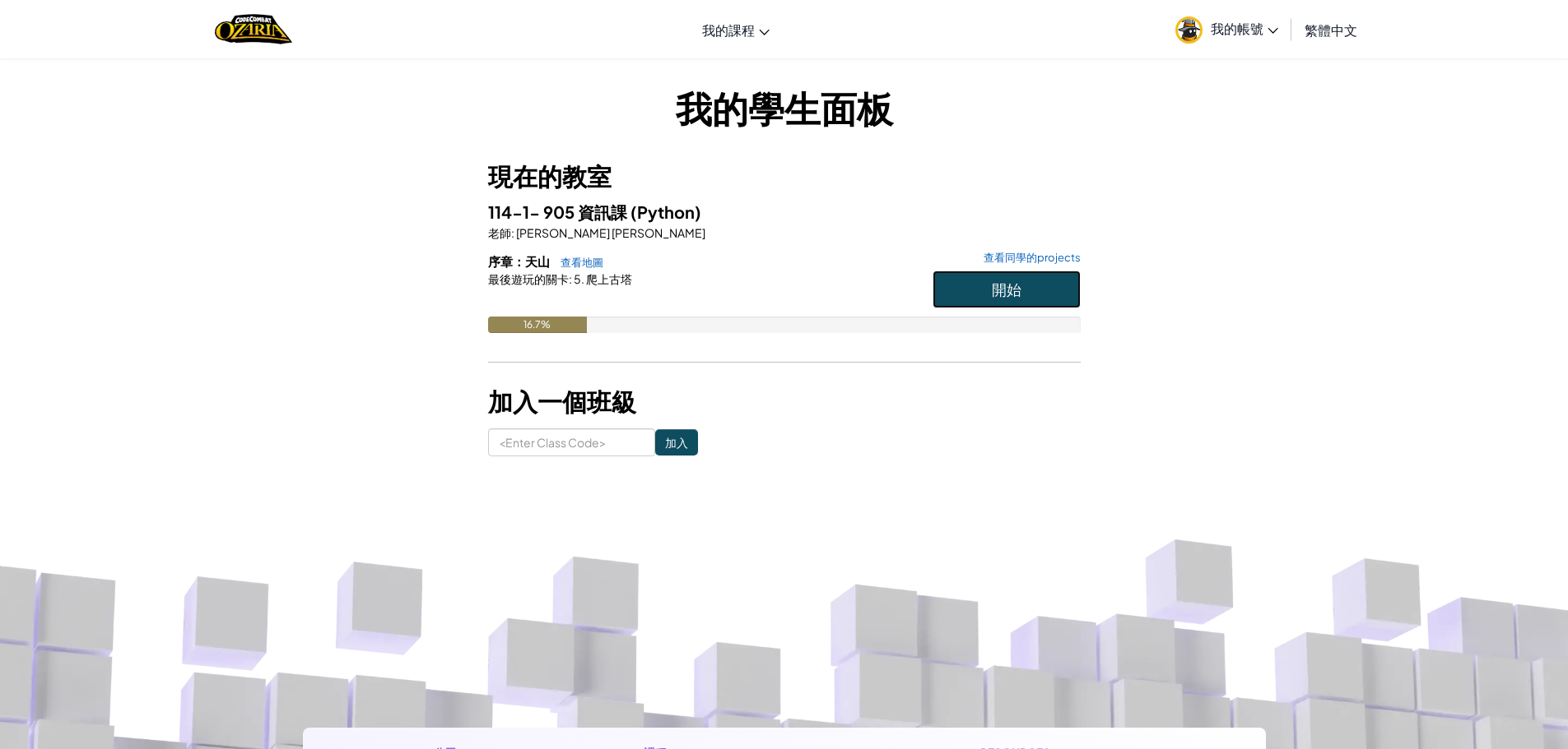
click at [1049, 282] on button "開始" at bounding box center [1006, 290] width 148 height 37
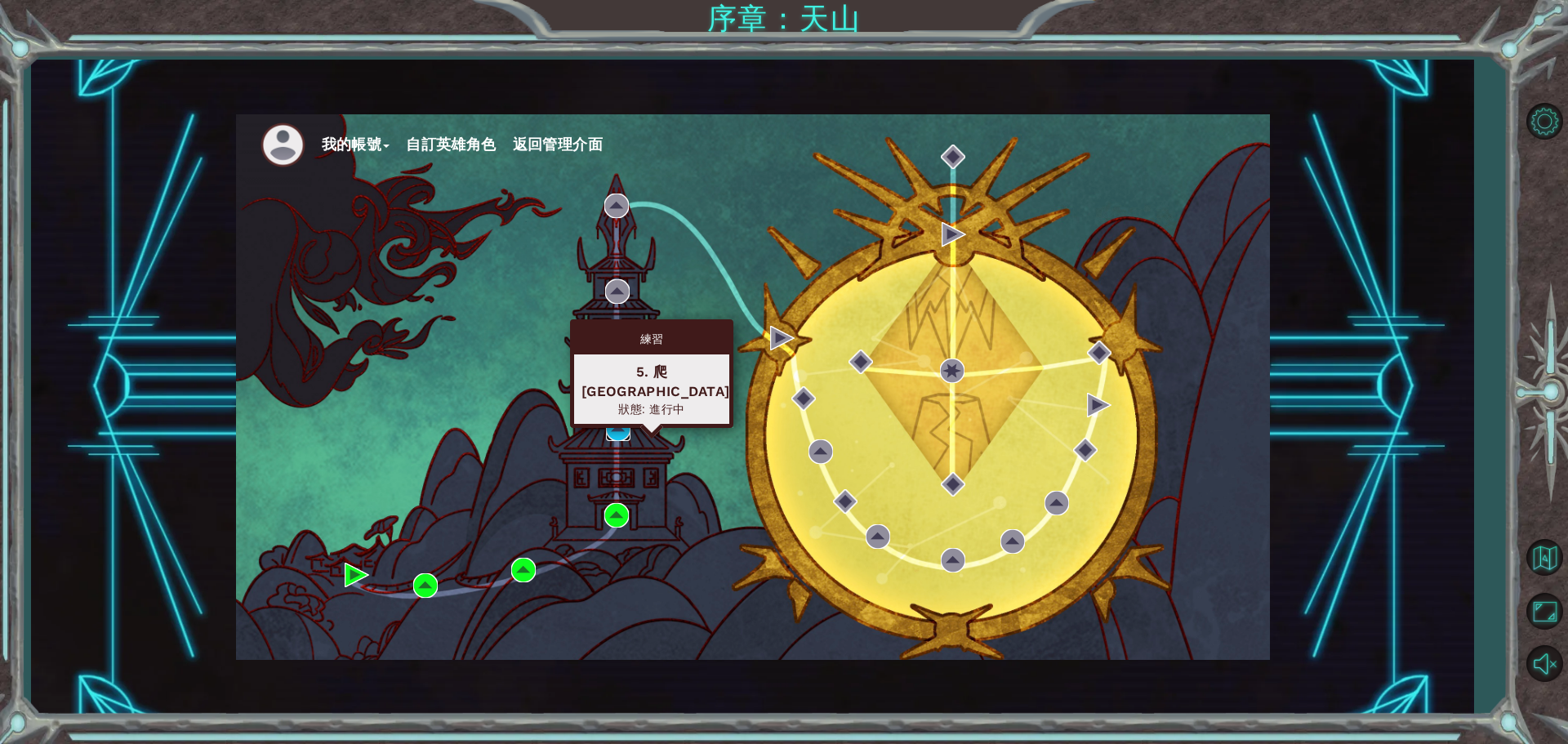
click at [615, 436] on img at bounding box center [618, 429] width 24 height 24
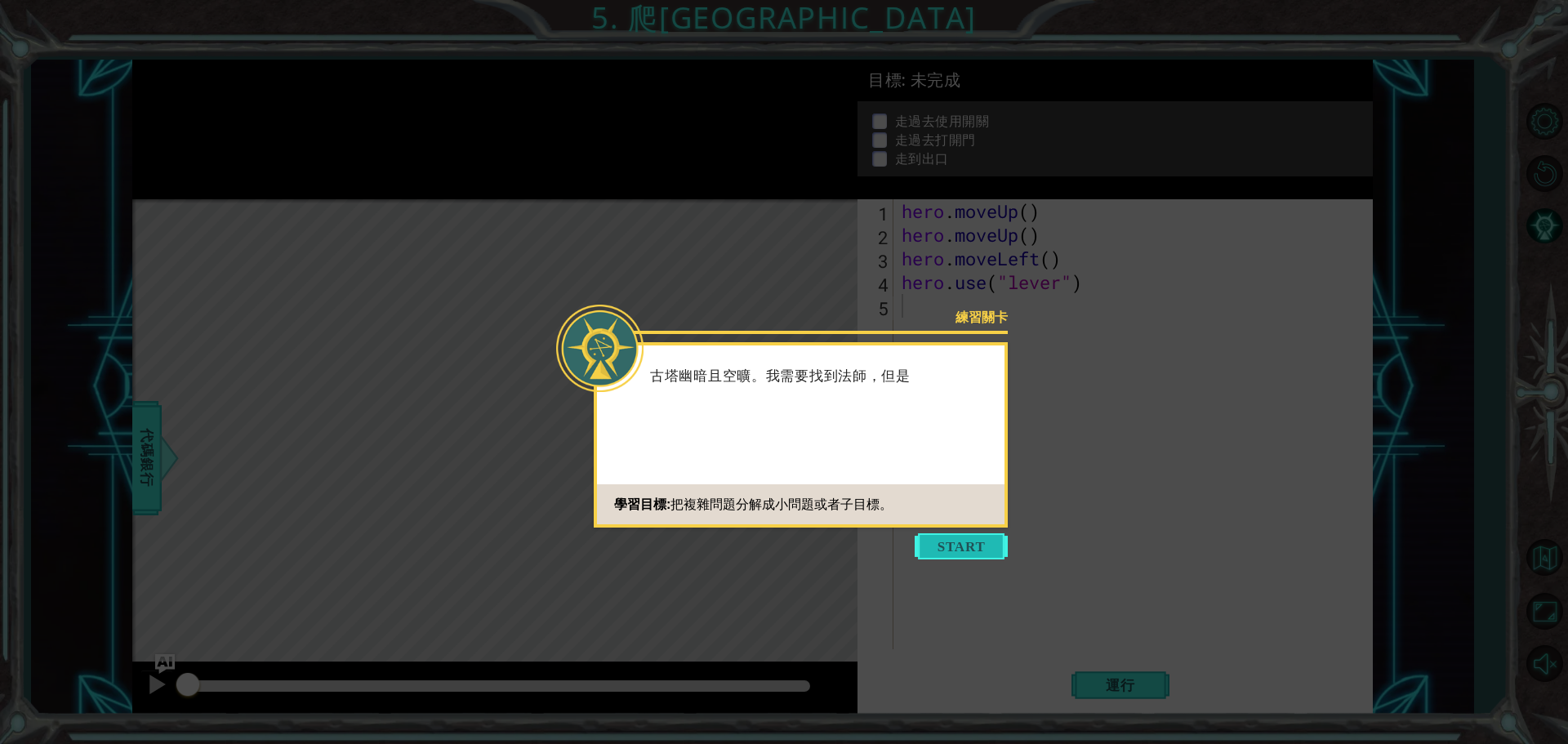
click at [963, 557] on button "Start" at bounding box center [961, 546] width 93 height 26
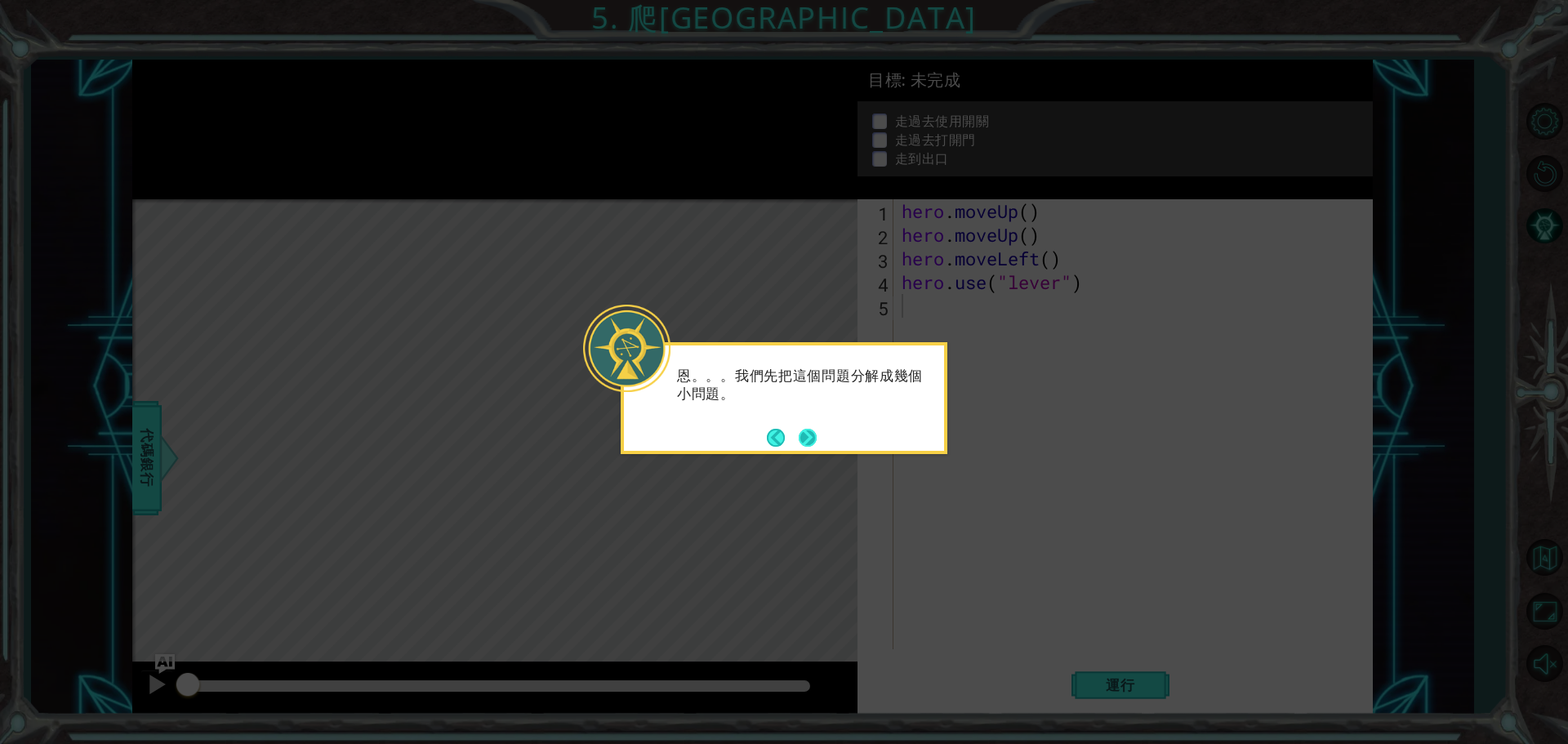
click at [802, 435] on button "Next" at bounding box center [807, 437] width 19 height 19
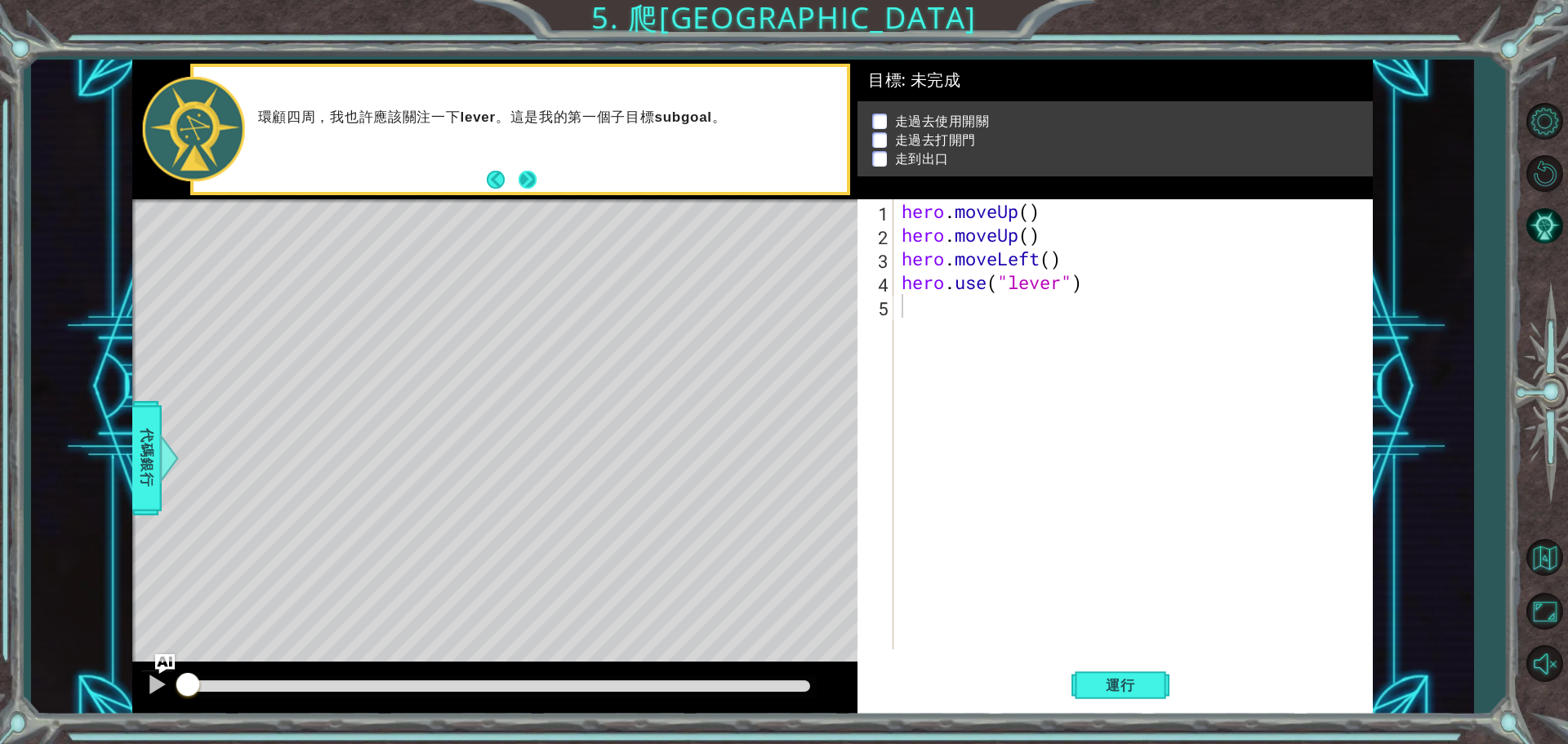
click at [528, 184] on button "Next" at bounding box center [528, 179] width 18 height 18
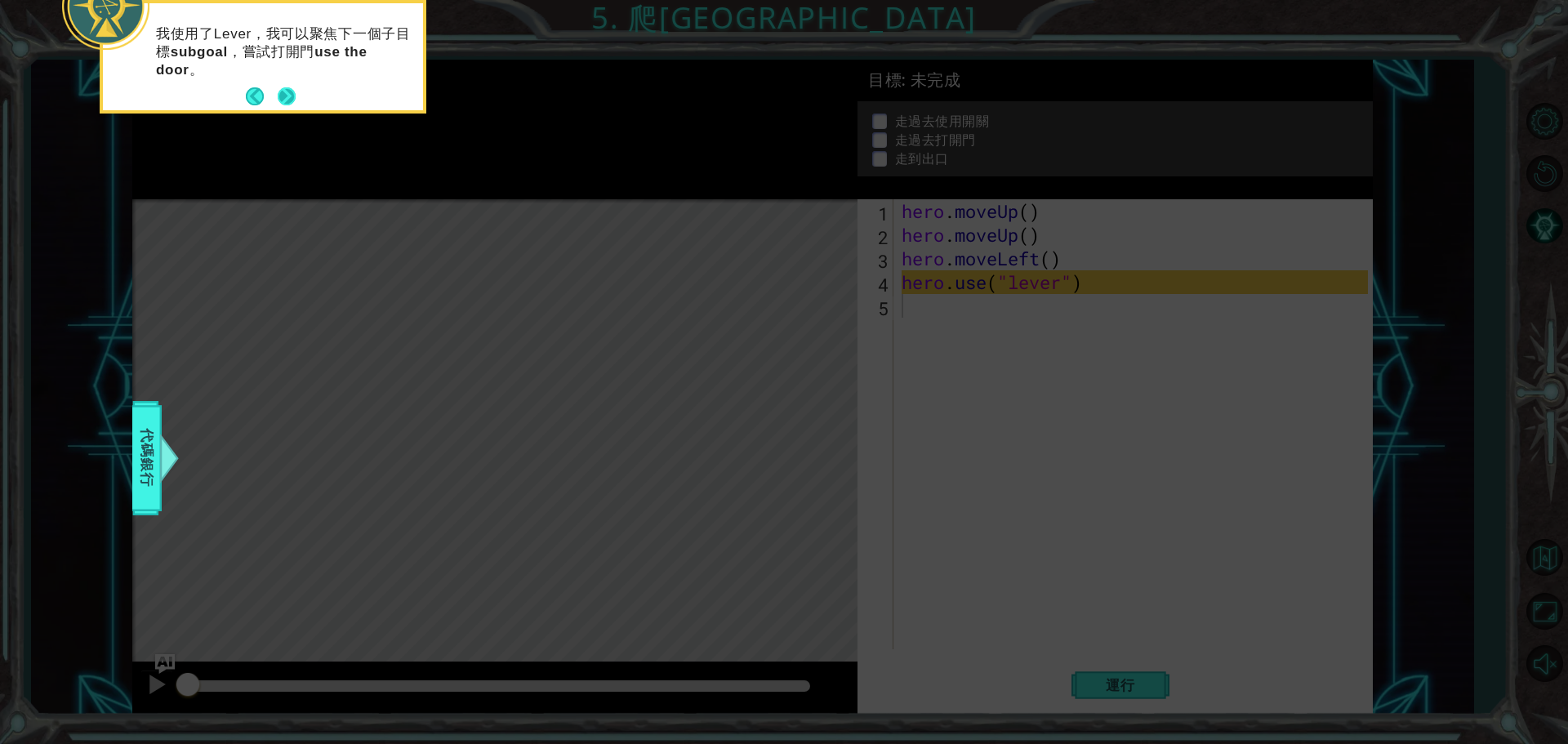
click at [294, 102] on button "Next" at bounding box center [286, 96] width 19 height 19
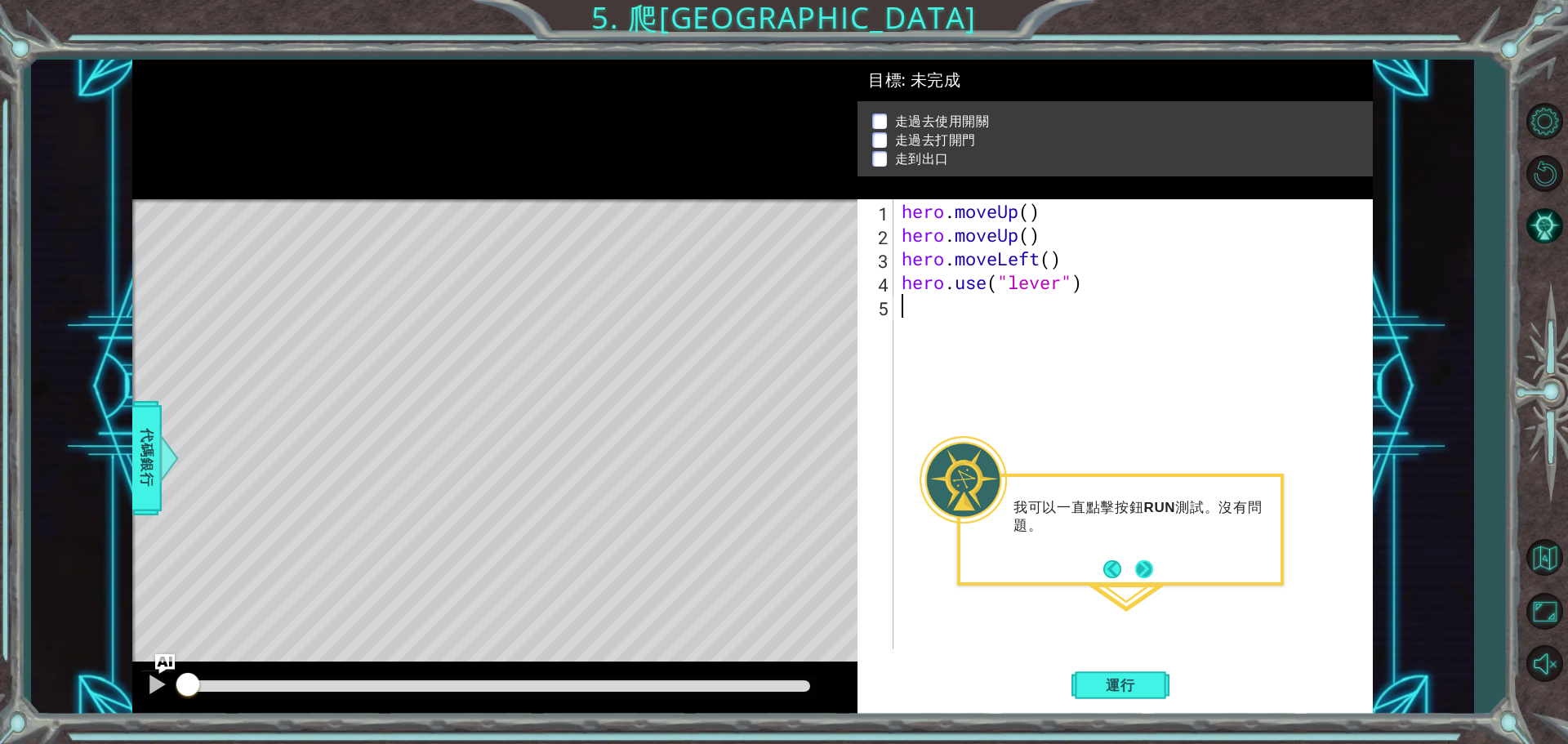
click at [1137, 569] on button "Next" at bounding box center [1144, 569] width 18 height 18
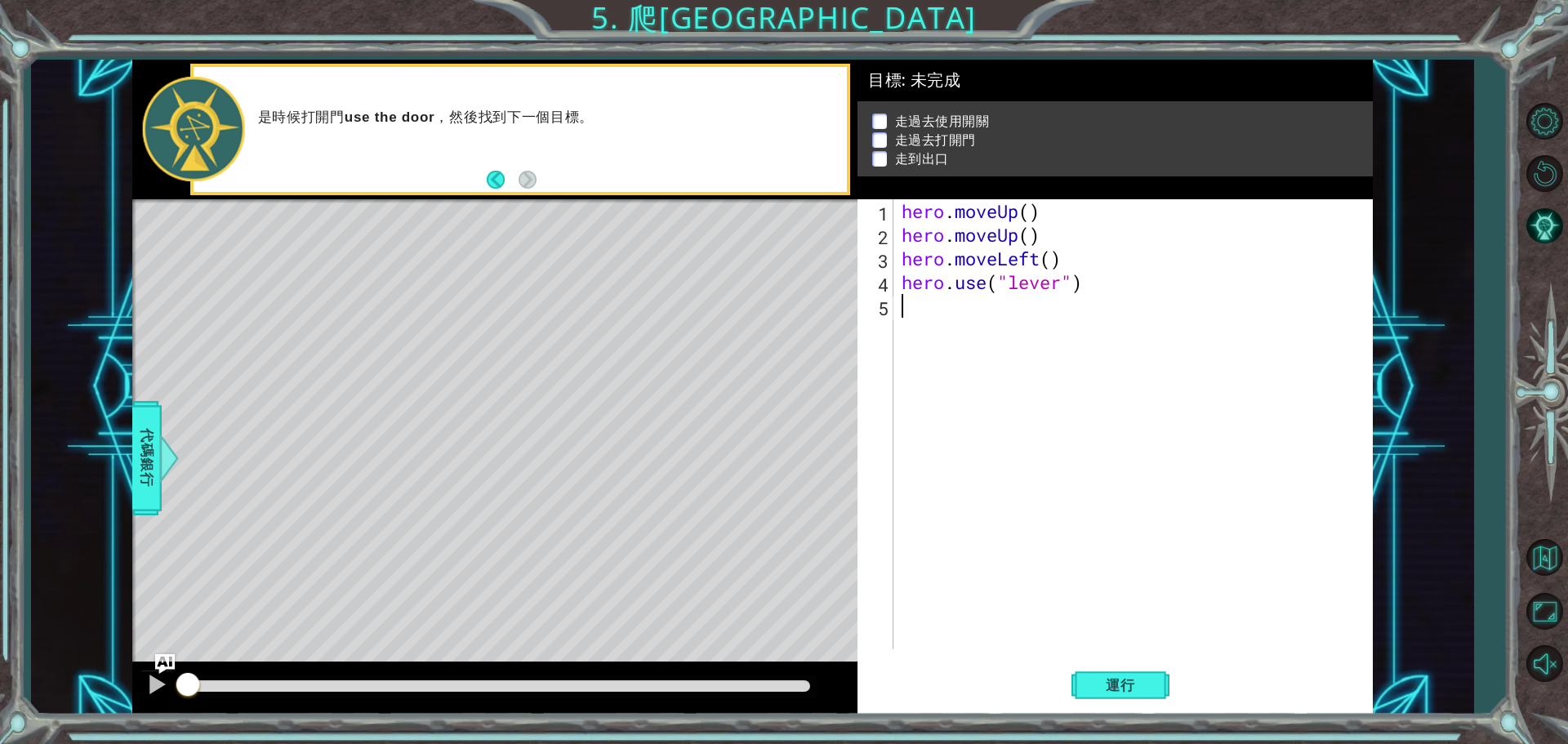
type textarea "h"
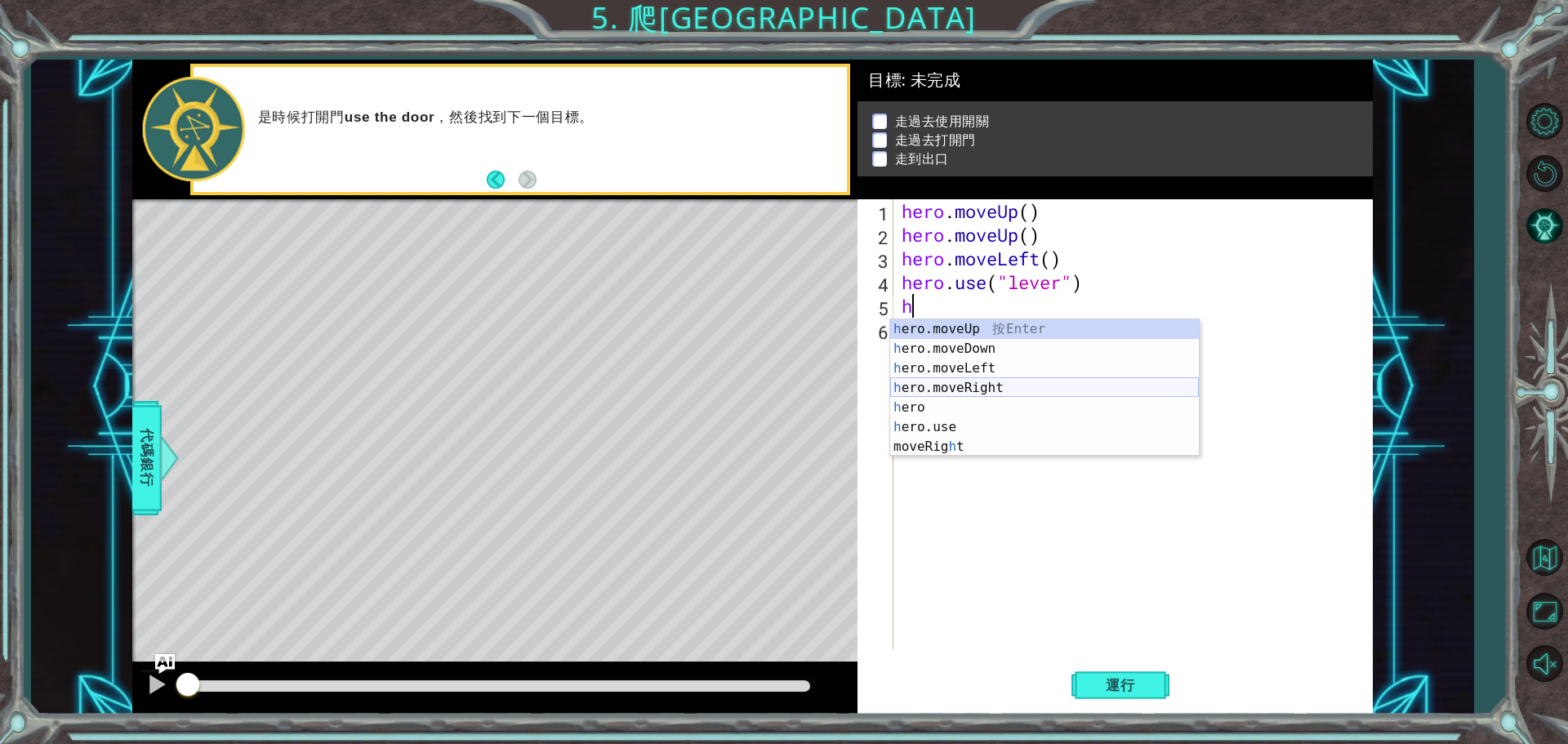
click at [1000, 386] on div "h ero.moveUp 按 Enter h ero.moveDown 按 Enter h ero.moveLeft 按 Enter h ero.moveRi…" at bounding box center [1044, 407] width 308 height 176
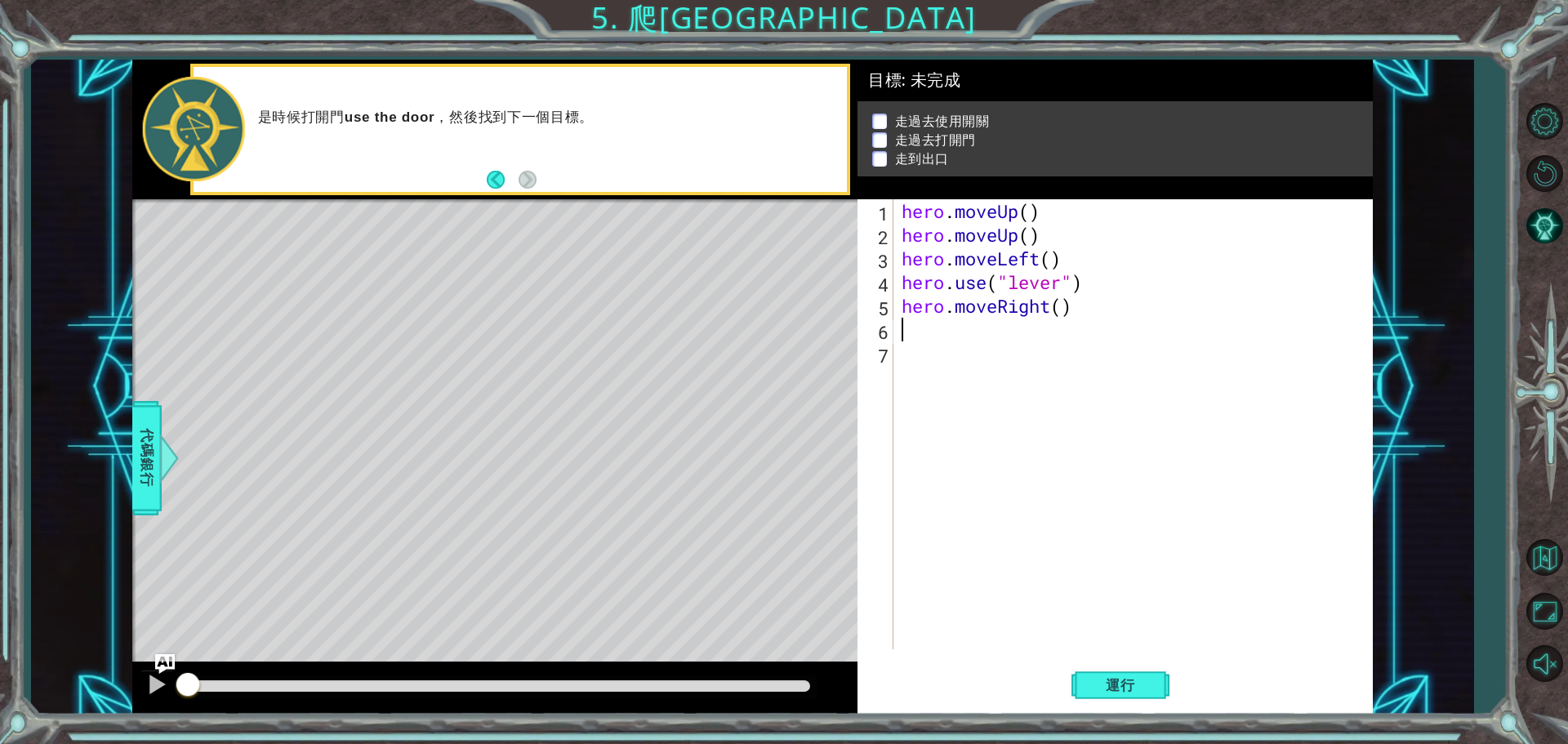
type textarea "3"
click at [1066, 314] on div "hero . moveUp ( ) hero . moveUp ( ) hero . moveLeft ( ) hero . use ( "lever" ) …" at bounding box center [1137, 448] width 478 height 497
type textarea "hero.moveRight(3)"
click at [1004, 342] on div "hero . moveUp ( ) hero . moveUp ( ) hero . moveLeft ( ) hero . use ( "lever" ) …" at bounding box center [1137, 448] width 478 height 497
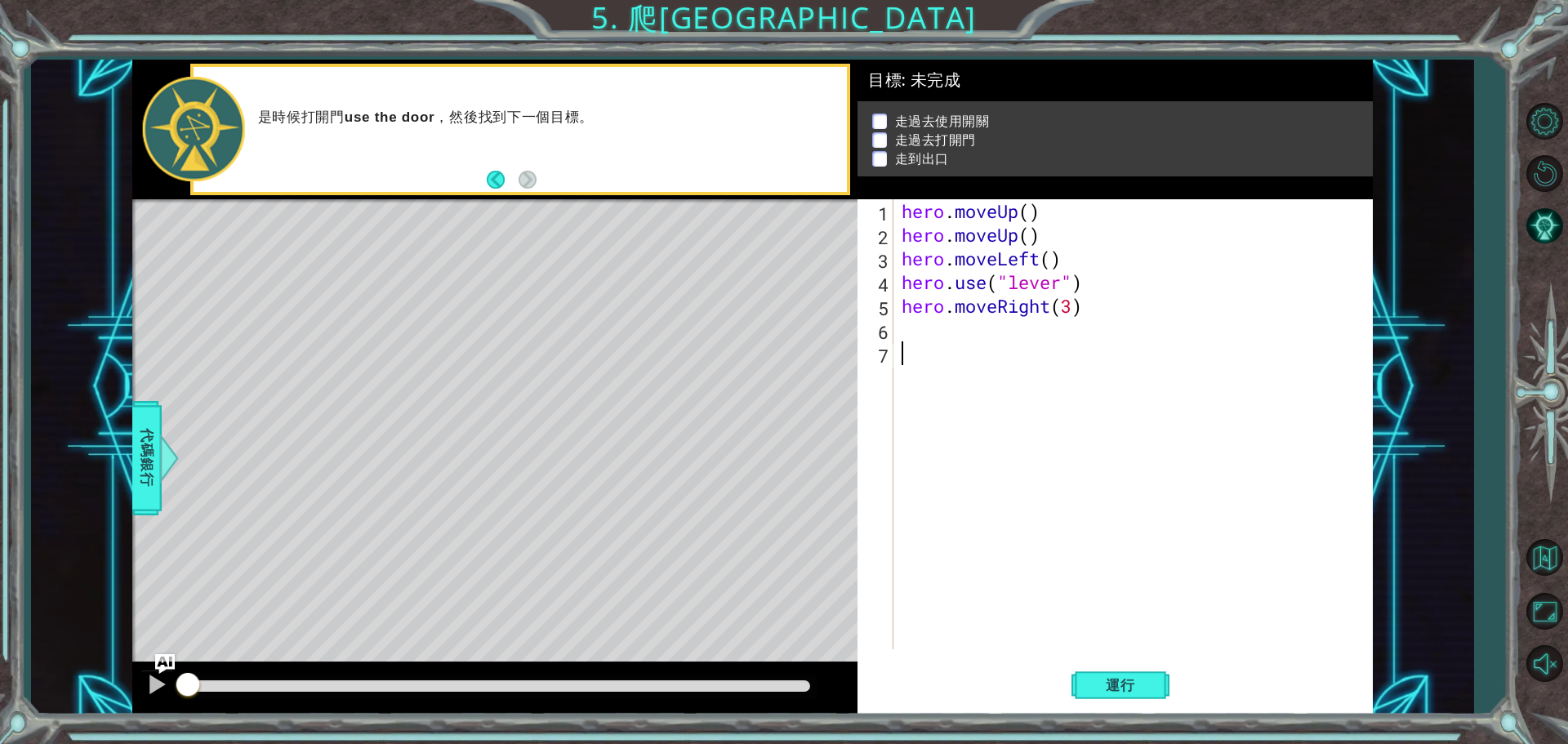
scroll to position [0, 0]
click at [955, 338] on div "hero . moveUp ( ) hero . moveUp ( ) hero . moveLeft ( ) hero . use ( "lever" ) …" at bounding box center [1137, 448] width 478 height 497
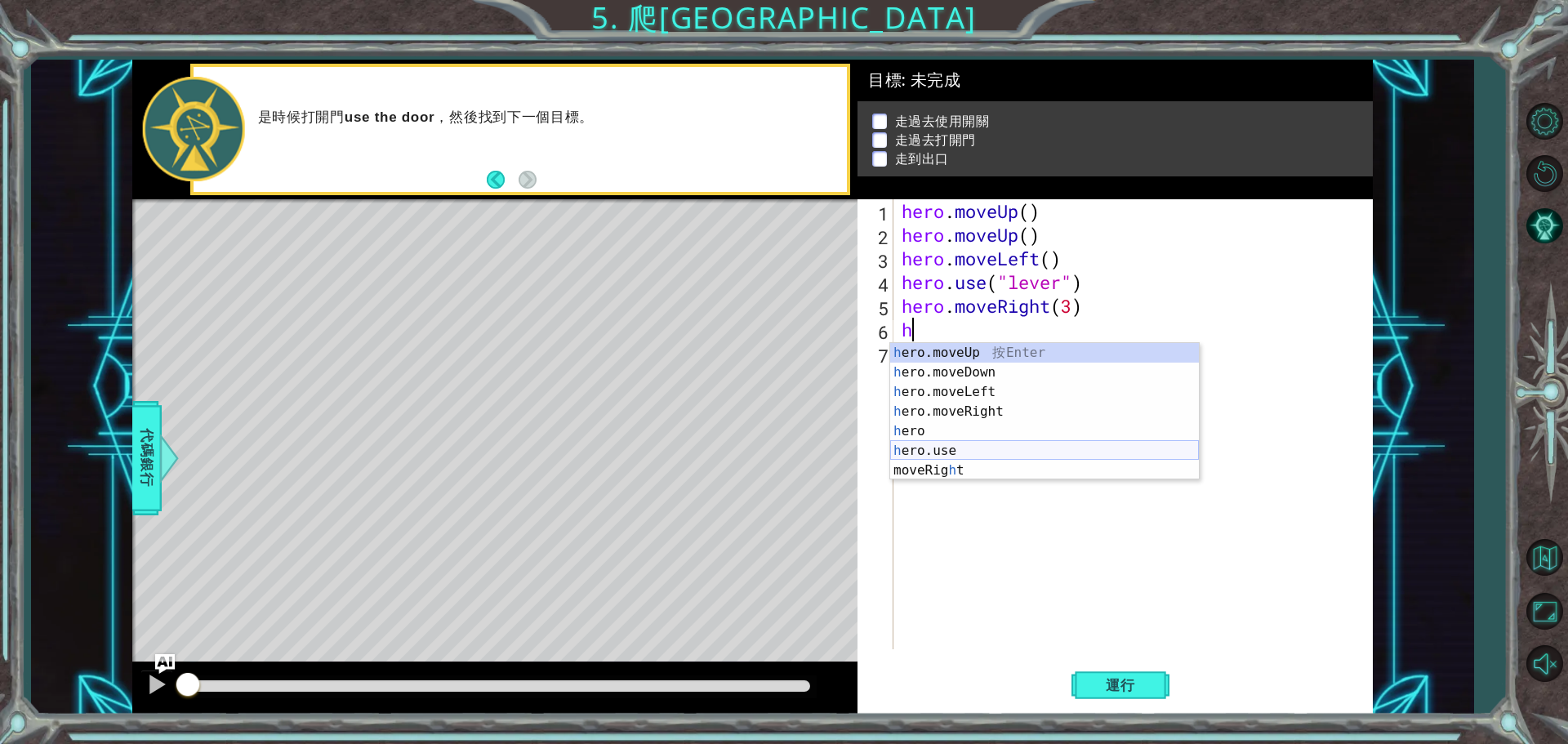
click at [983, 447] on div "h ero.moveUp 按 Enter h ero.moveDown 按 Enter h ero.moveLeft 按 Enter h ero.moveRi…" at bounding box center [1044, 431] width 308 height 176
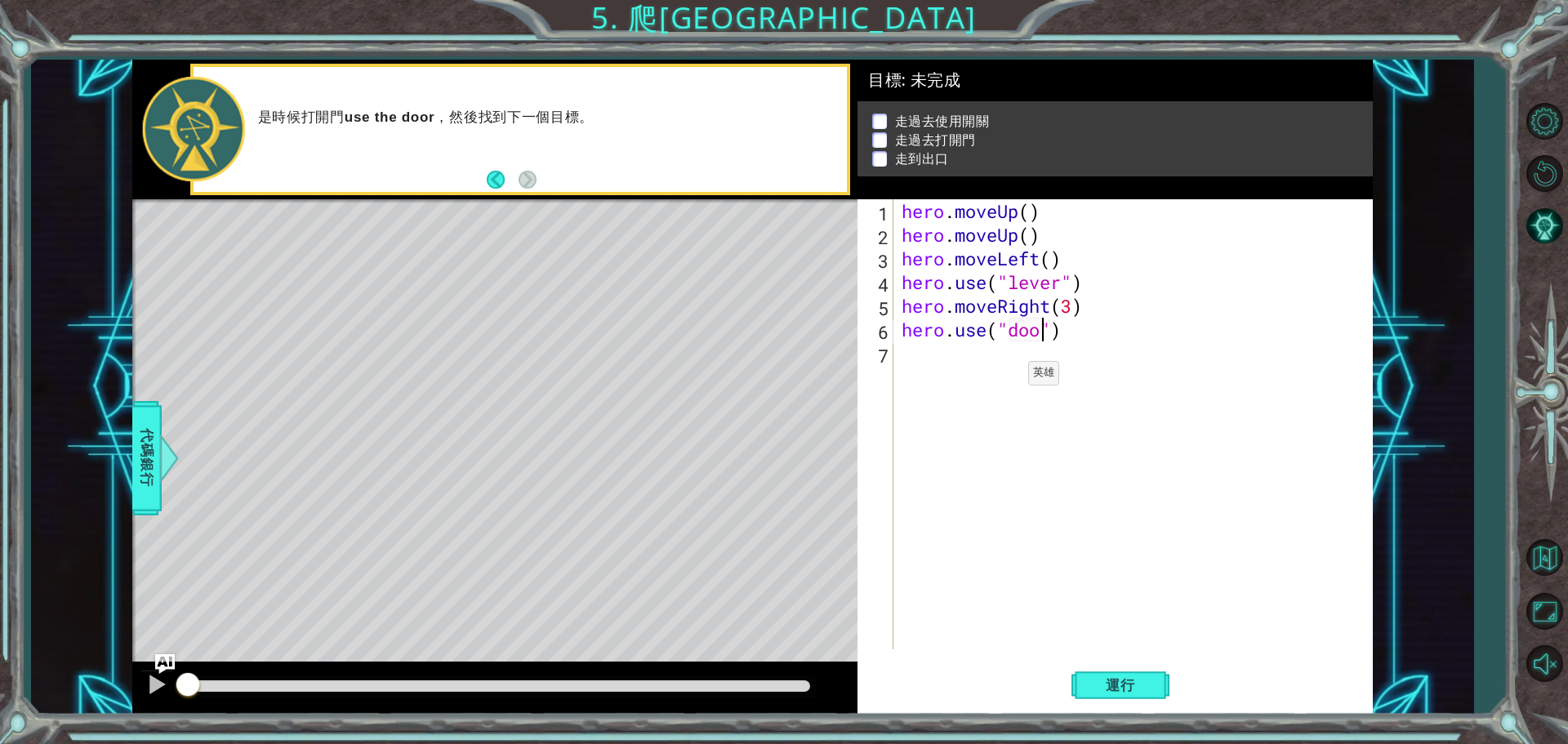
type textarea "hero.use("door")"
click at [1015, 366] on div "hero . moveUp ( ) hero . moveUp ( ) hero . moveLeft ( ) hero . use ( "lever" ) …" at bounding box center [1137, 448] width 478 height 497
type textarea "h"
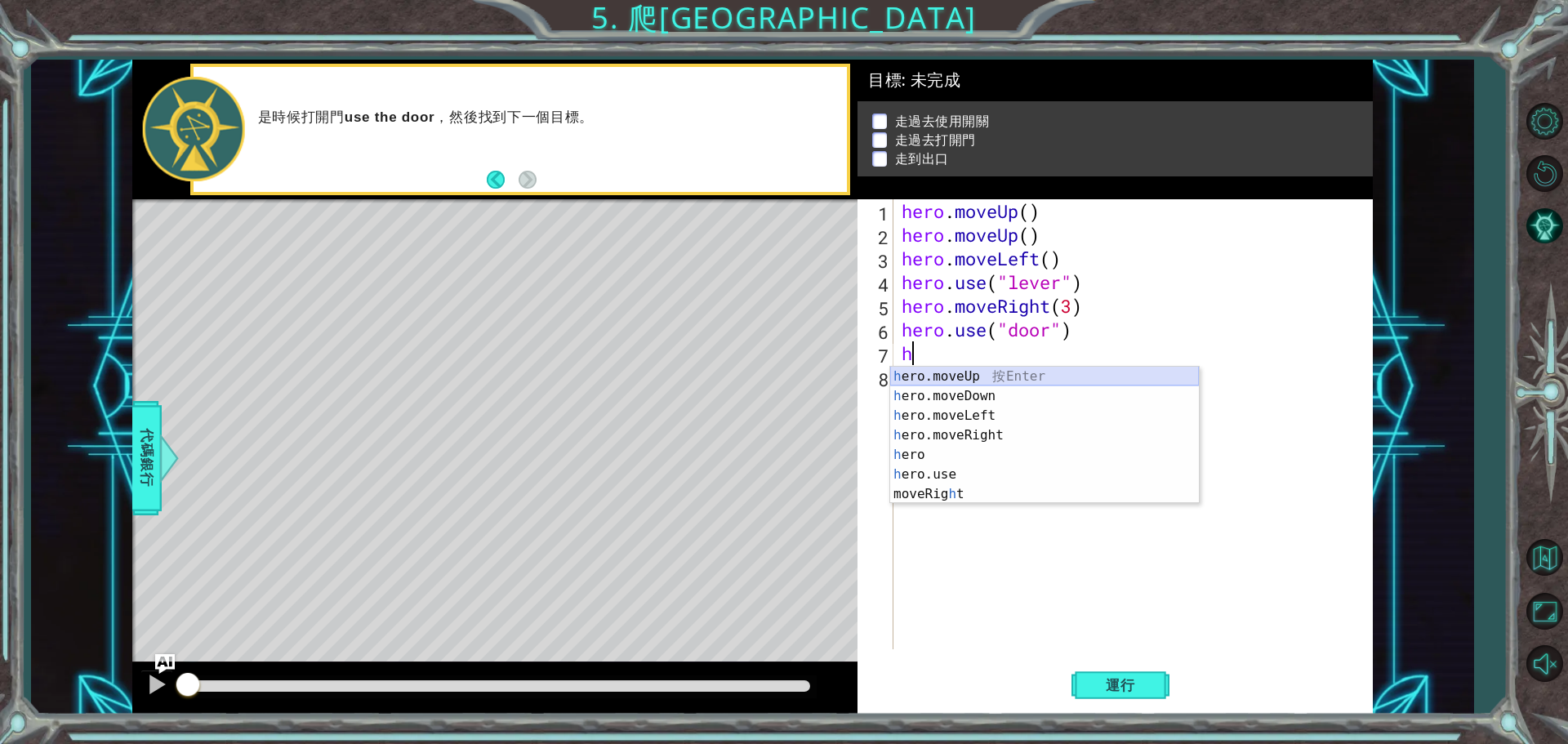
click at [1020, 373] on div "h ero.moveUp 按 Enter h ero.moveDown 按 Enter h ero.moveLeft 按 Enter h ero.moveRi…" at bounding box center [1044, 455] width 308 height 176
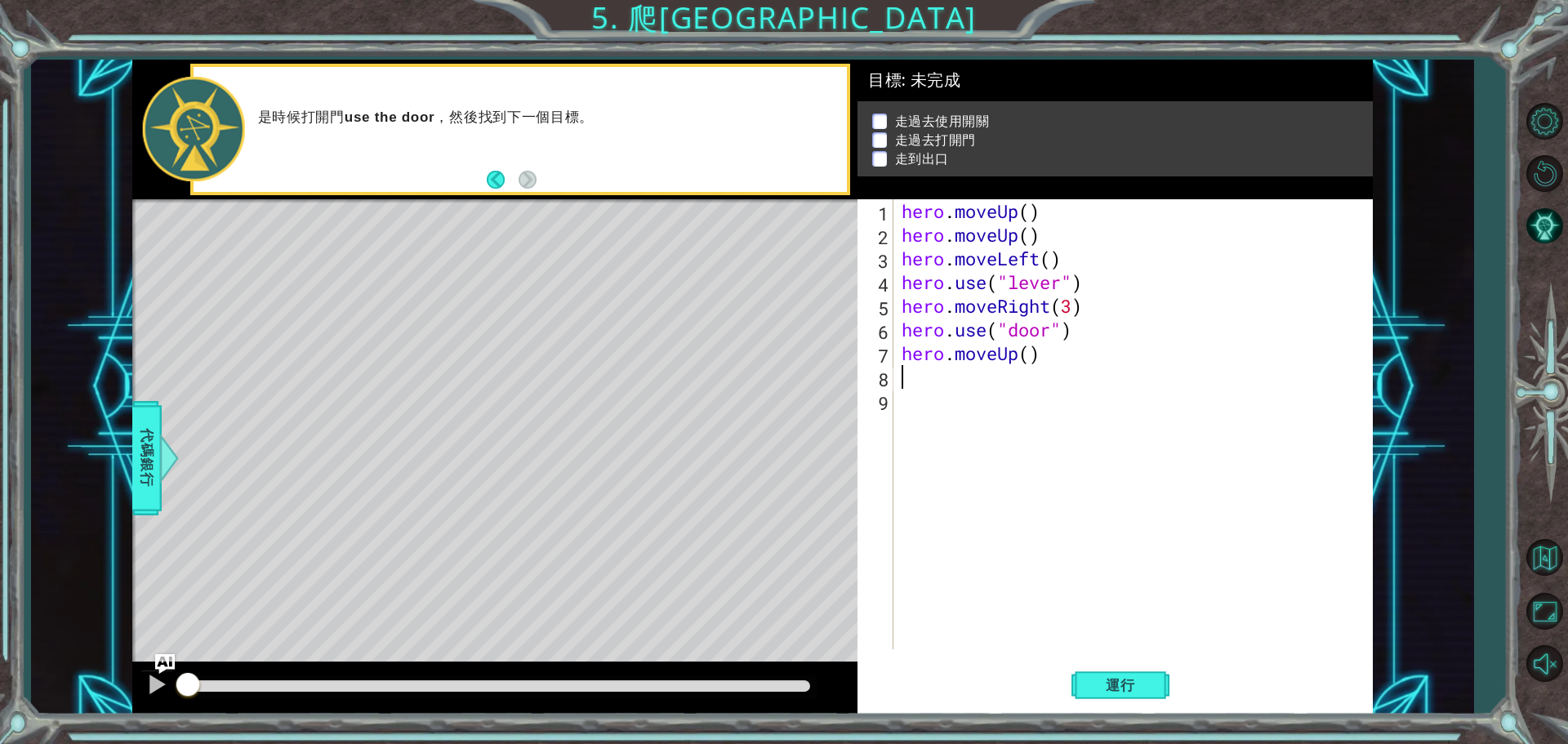
type textarea "h"
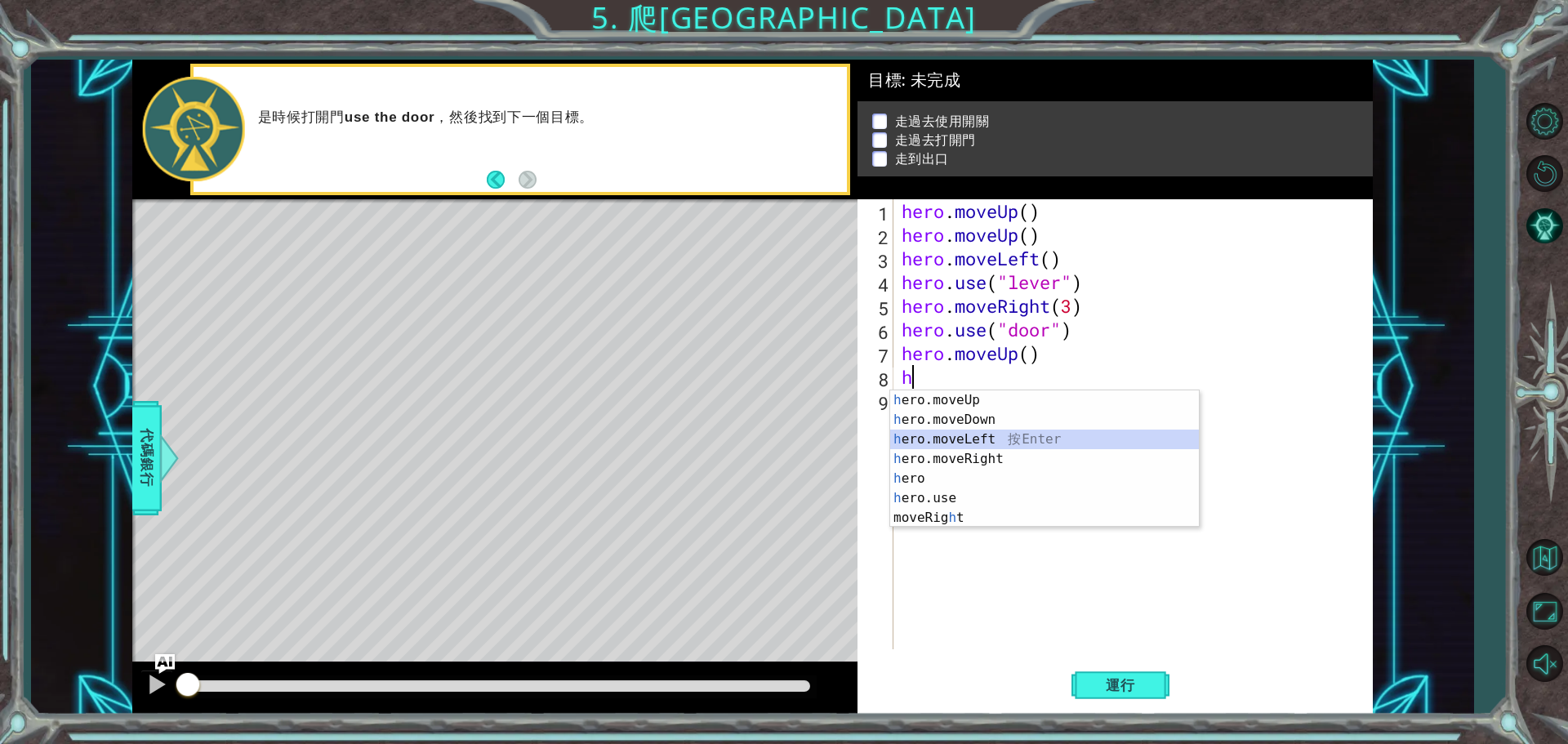
click at [1012, 433] on div "h ero.moveUp 按 Enter h ero.moveDown 按 Enter h ero.moveLeft 按 Enter h ero.moveRi…" at bounding box center [1044, 479] width 308 height 176
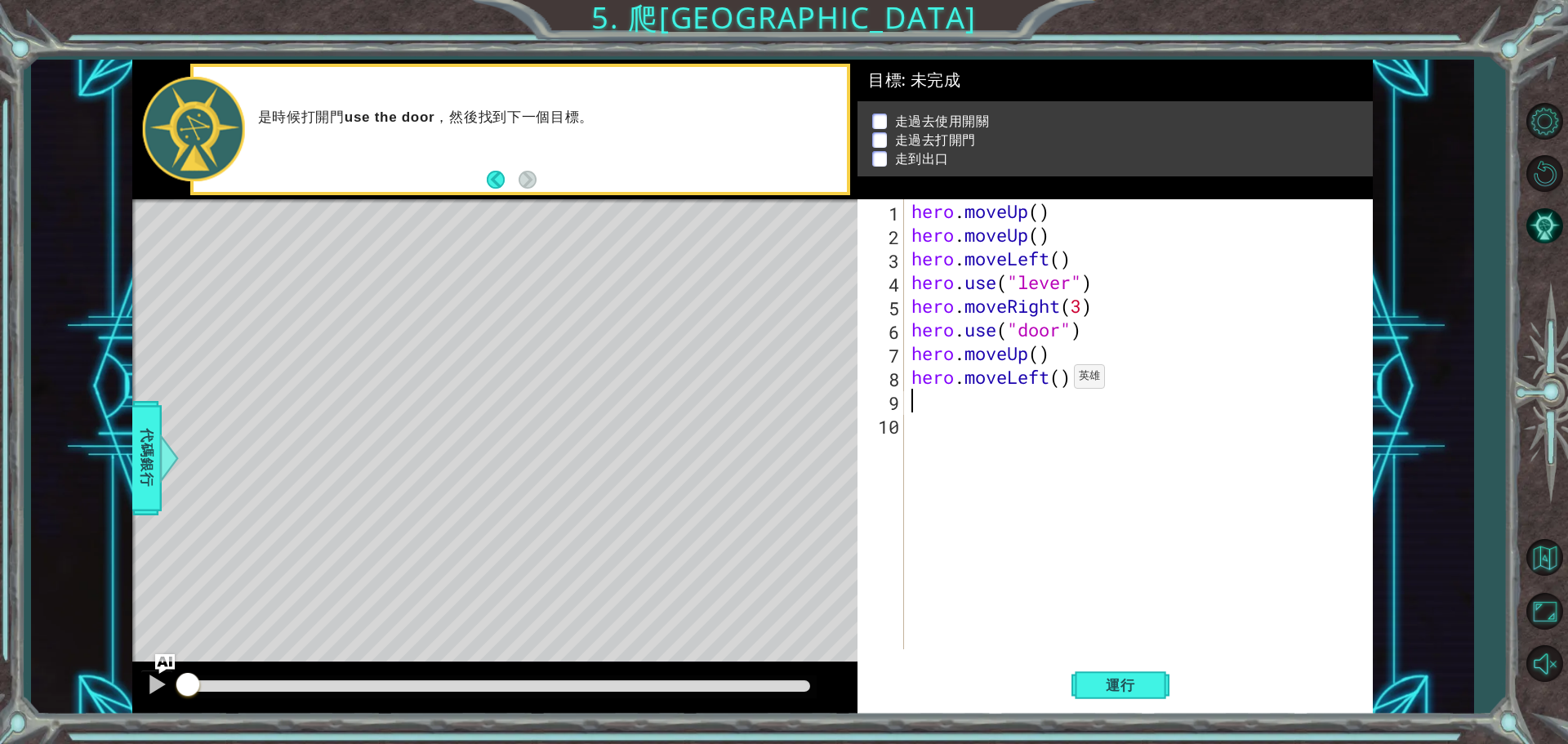
click at [1059, 381] on div "hero . moveUp ( ) hero . moveUp ( ) hero . moveLeft ( ) hero . use ( "lever" ) …" at bounding box center [1142, 448] width 468 height 497
click at [1147, 678] on span "運行" at bounding box center [1120, 685] width 62 height 17
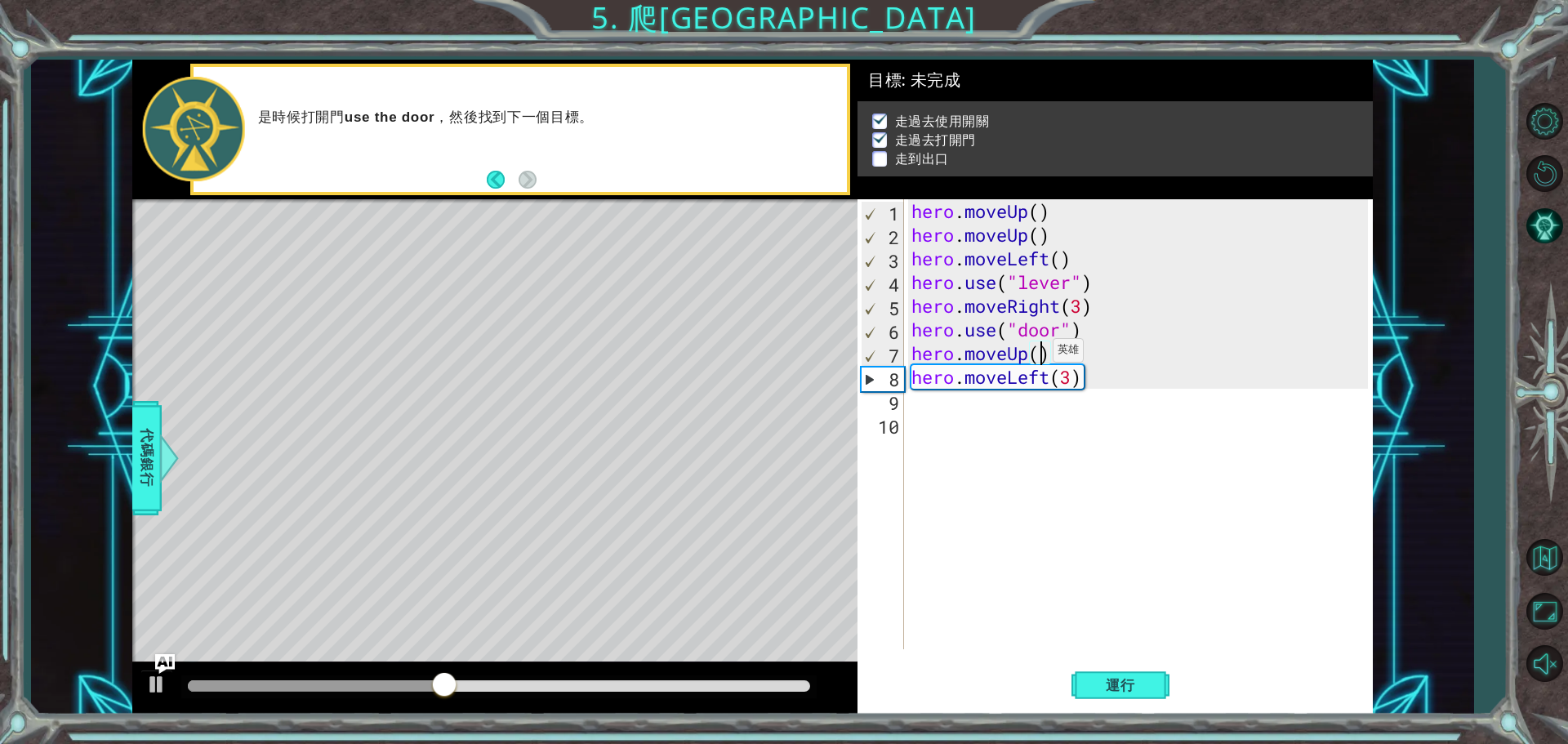
click at [1038, 354] on div "hero . moveUp ( ) hero . moveUp ( ) hero . moveLeft ( ) hero . use ( "lever" ) …" at bounding box center [1142, 448] width 468 height 497
type textarea "hero.moveUp(2)"
click at [1075, 398] on div "hero . moveUp ( ) hero . moveUp ( ) hero . moveLeft ( ) hero . use ( "lever" ) …" at bounding box center [1142, 448] width 468 height 497
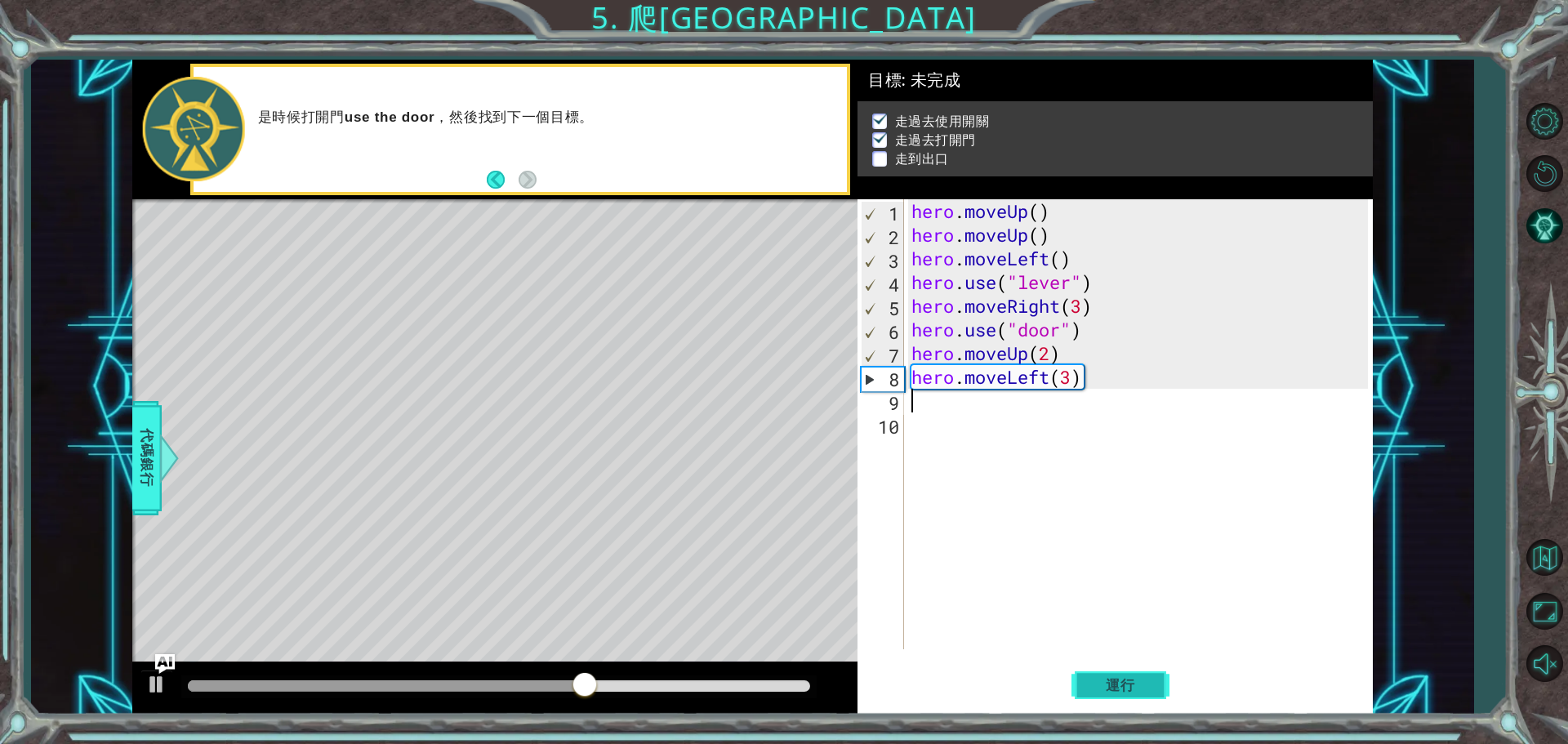
click at [1137, 680] on span "運行" at bounding box center [1120, 685] width 62 height 17
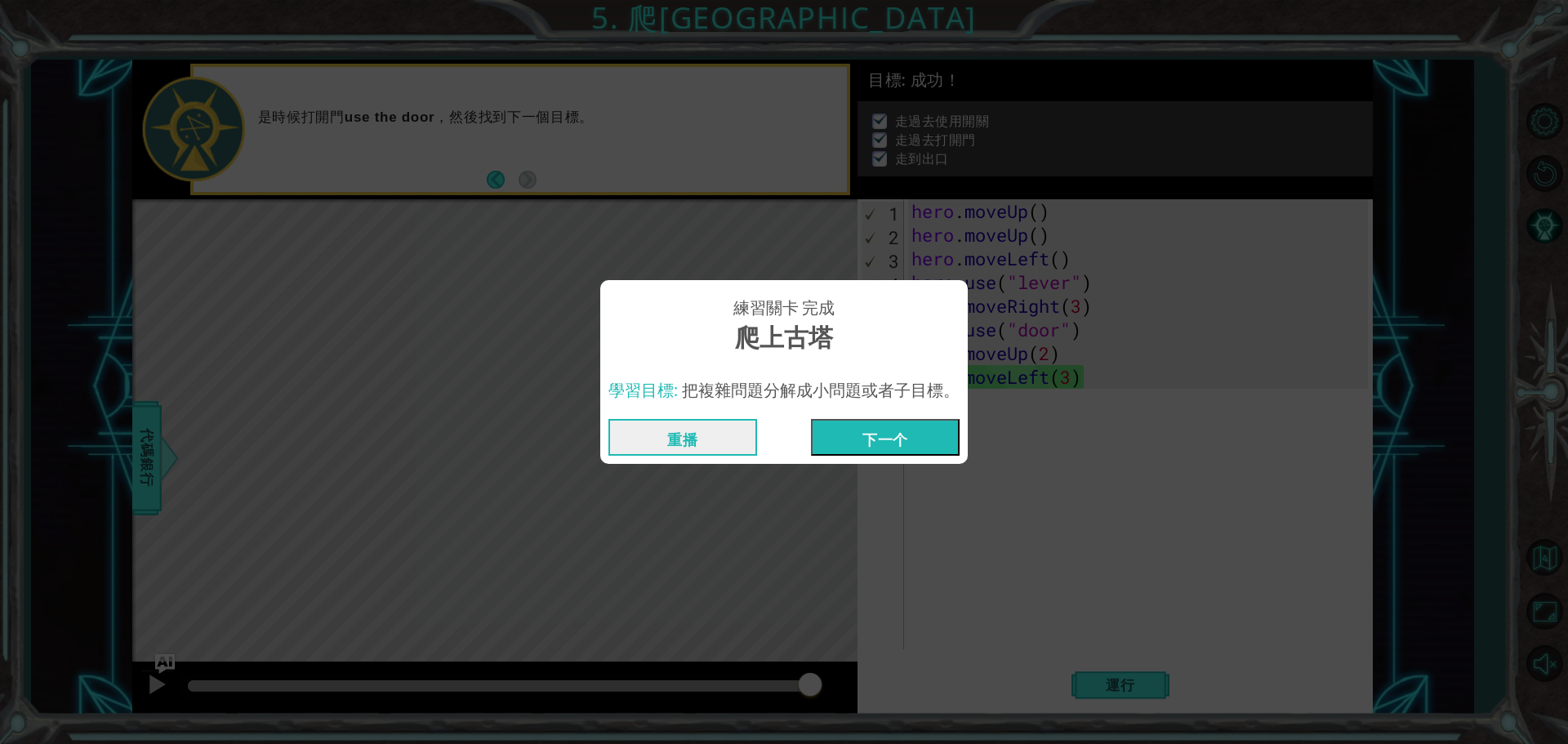
click at [931, 447] on button "下一个" at bounding box center [886, 438] width 149 height 37
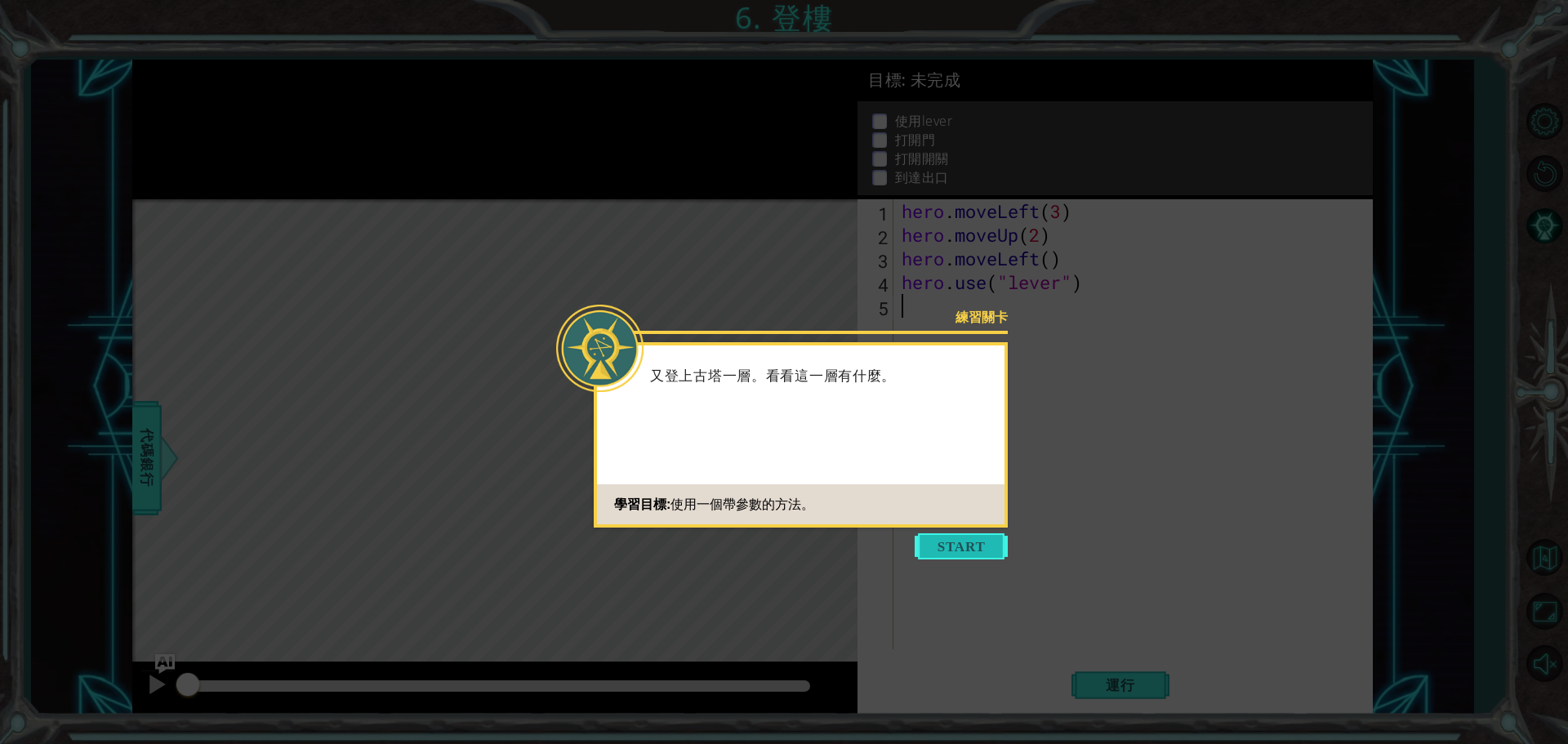
click at [964, 547] on button "Start" at bounding box center [961, 546] width 93 height 26
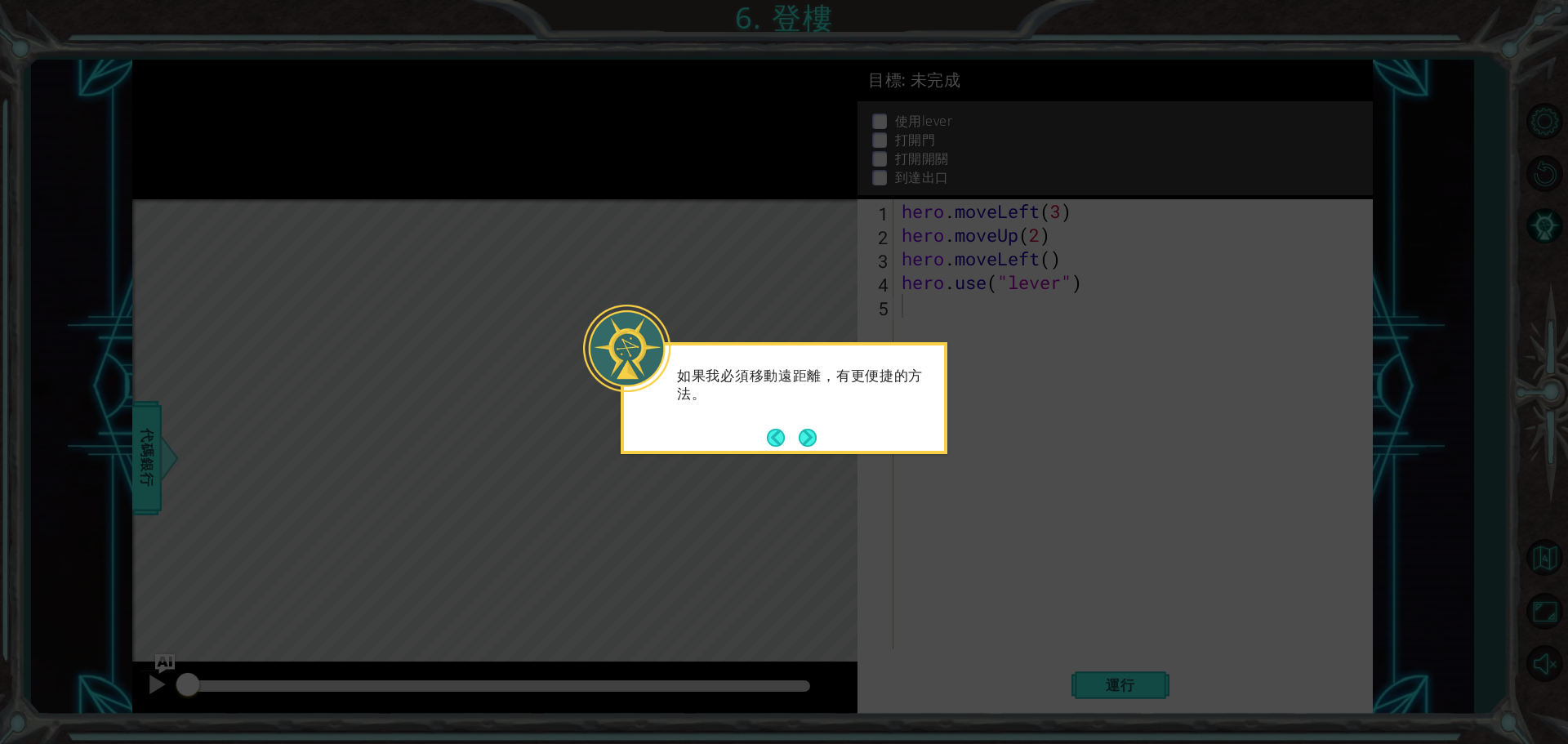
click at [805, 430] on button "Next" at bounding box center [807, 437] width 19 height 19
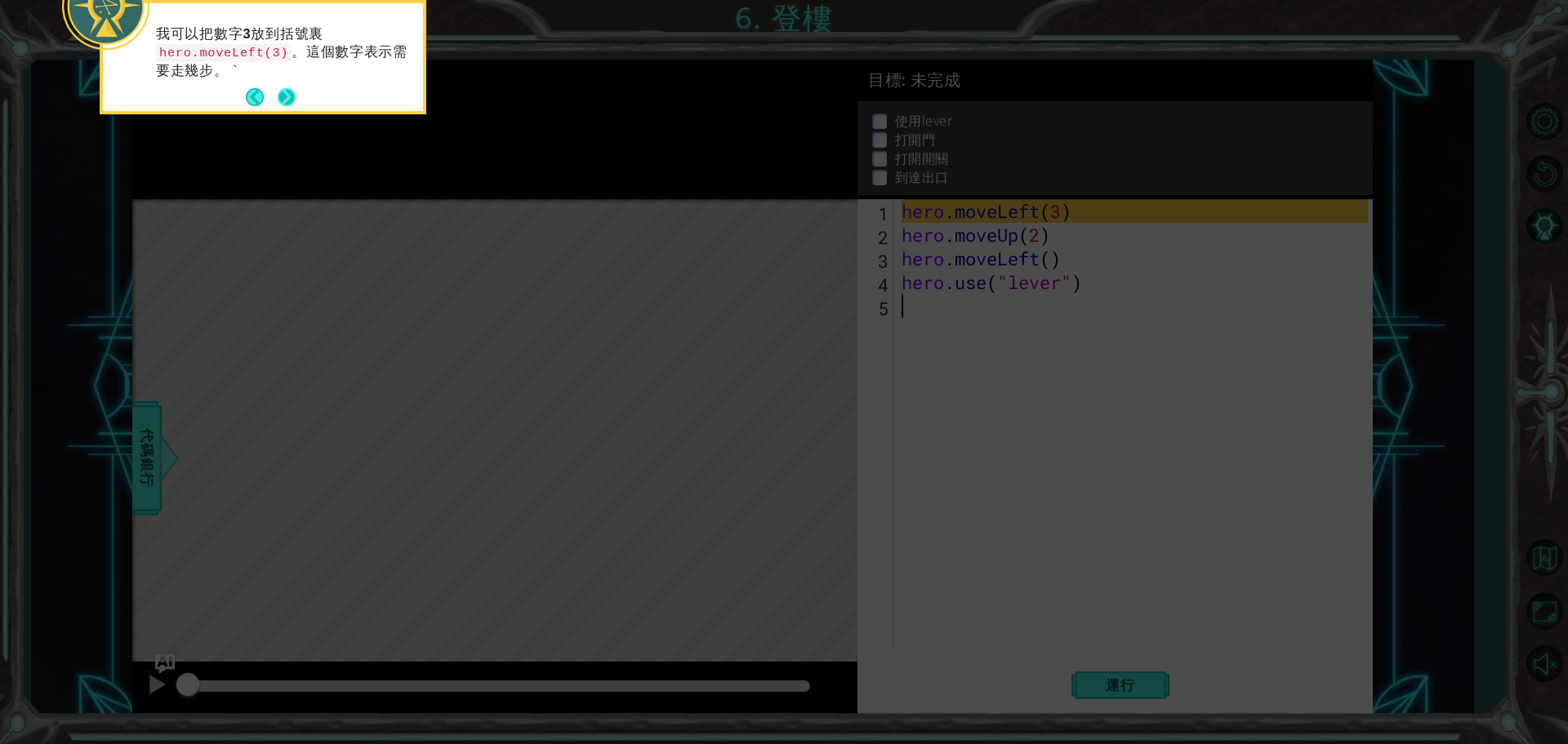
click at [296, 98] on button "Next" at bounding box center [286, 97] width 19 height 19
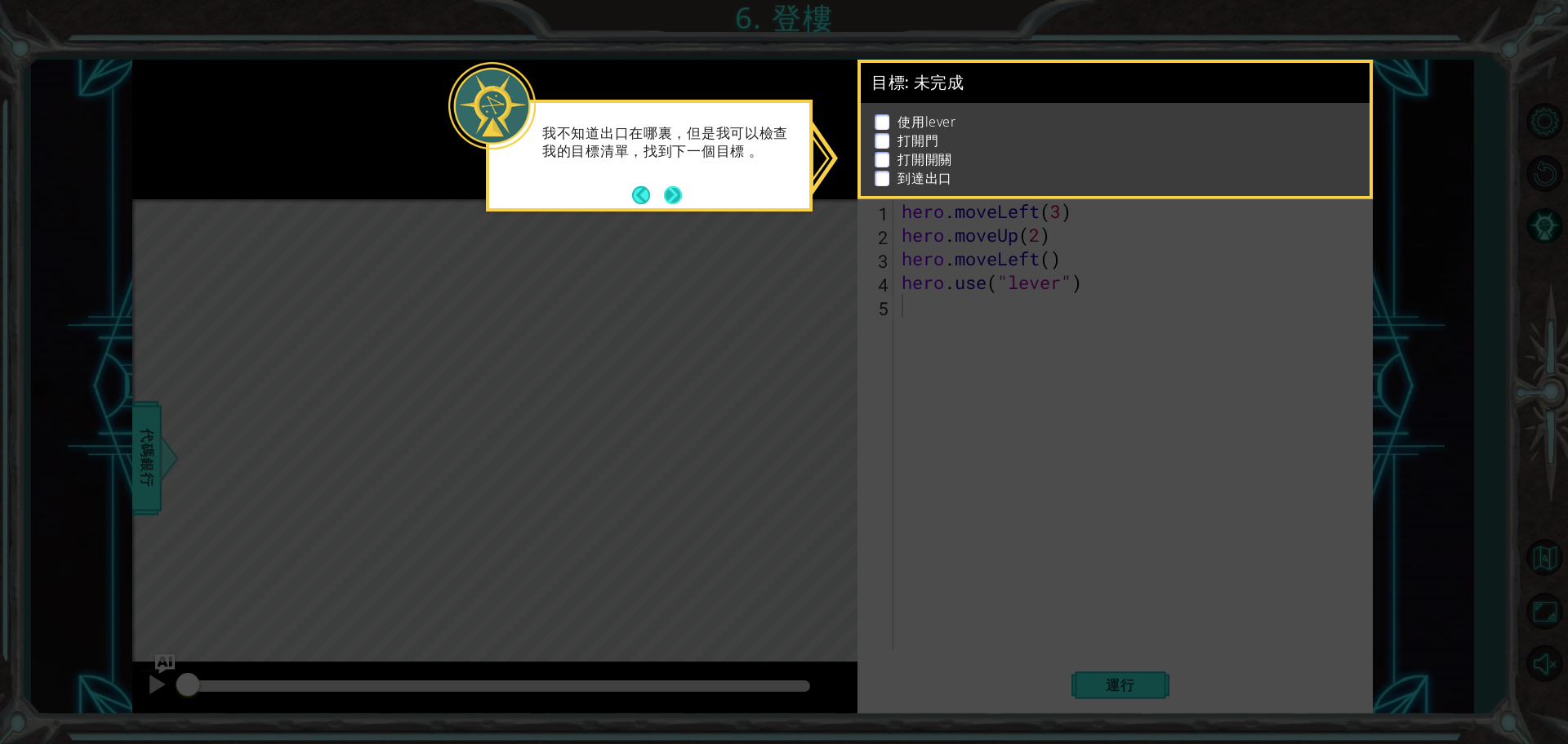
click at [677, 197] on button "Next" at bounding box center [672, 195] width 18 height 18
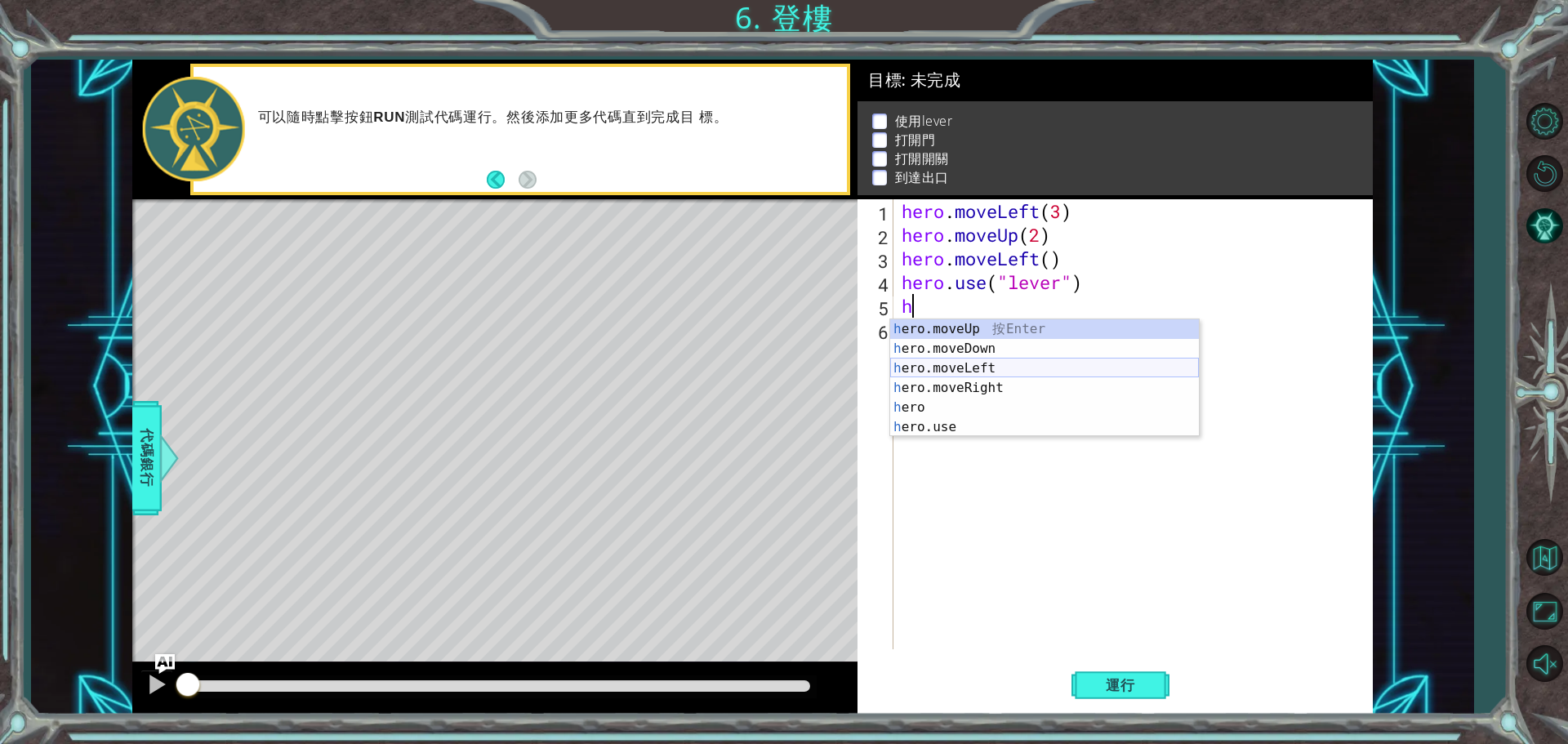
click at [977, 374] on div "h ero.moveUp 按 Enter h ero.moveDown 按 Enter h ero.moveLeft 按 Enter h ero.moveRi…" at bounding box center [1044, 397] width 308 height 157
type textarea "hero.moveLeft(1)"
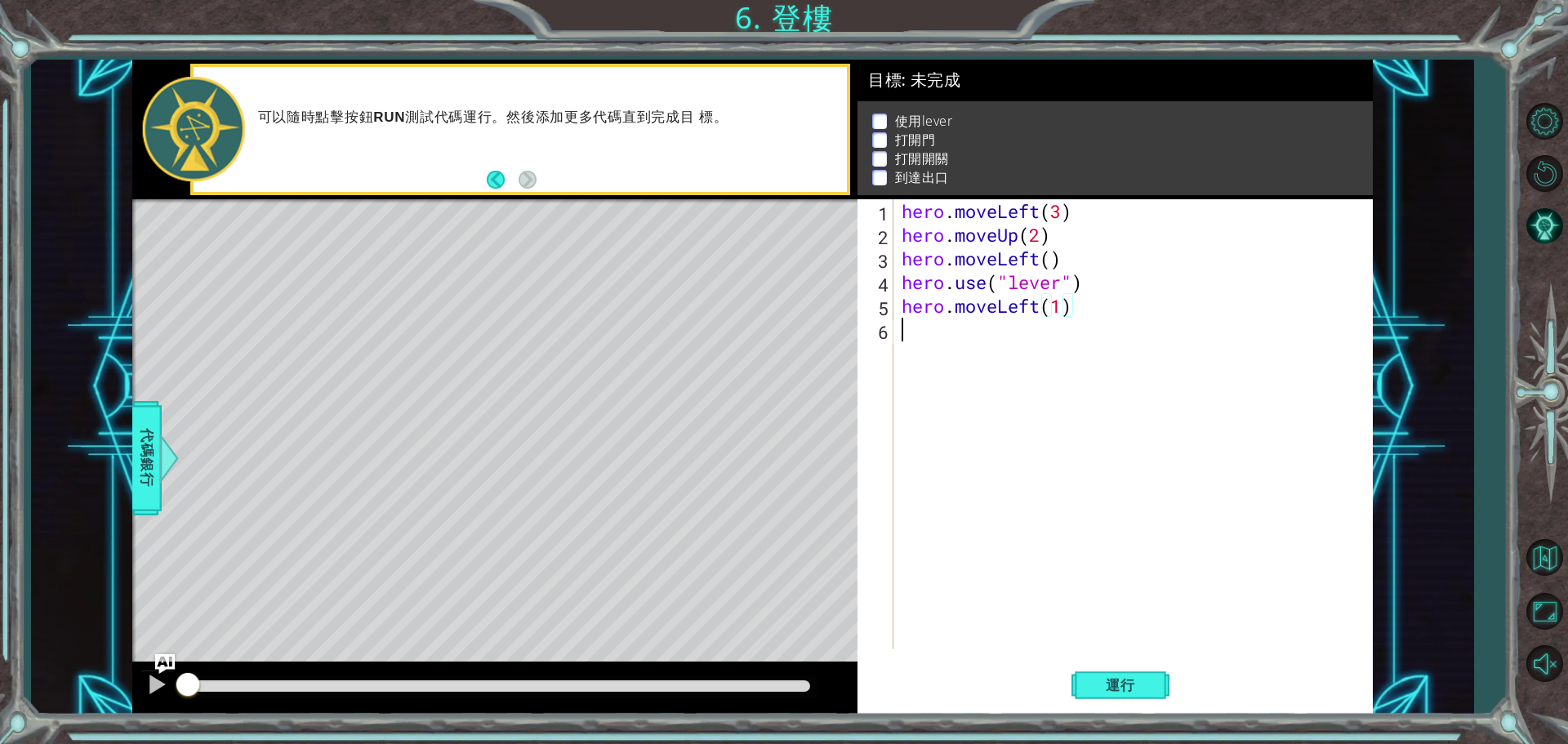
click at [992, 354] on div "hero . moveLeft ( 3 ) hero . moveUp ( 2 ) hero . moveLeft ( ) hero . use ( "lev…" at bounding box center [1137, 448] width 478 height 497
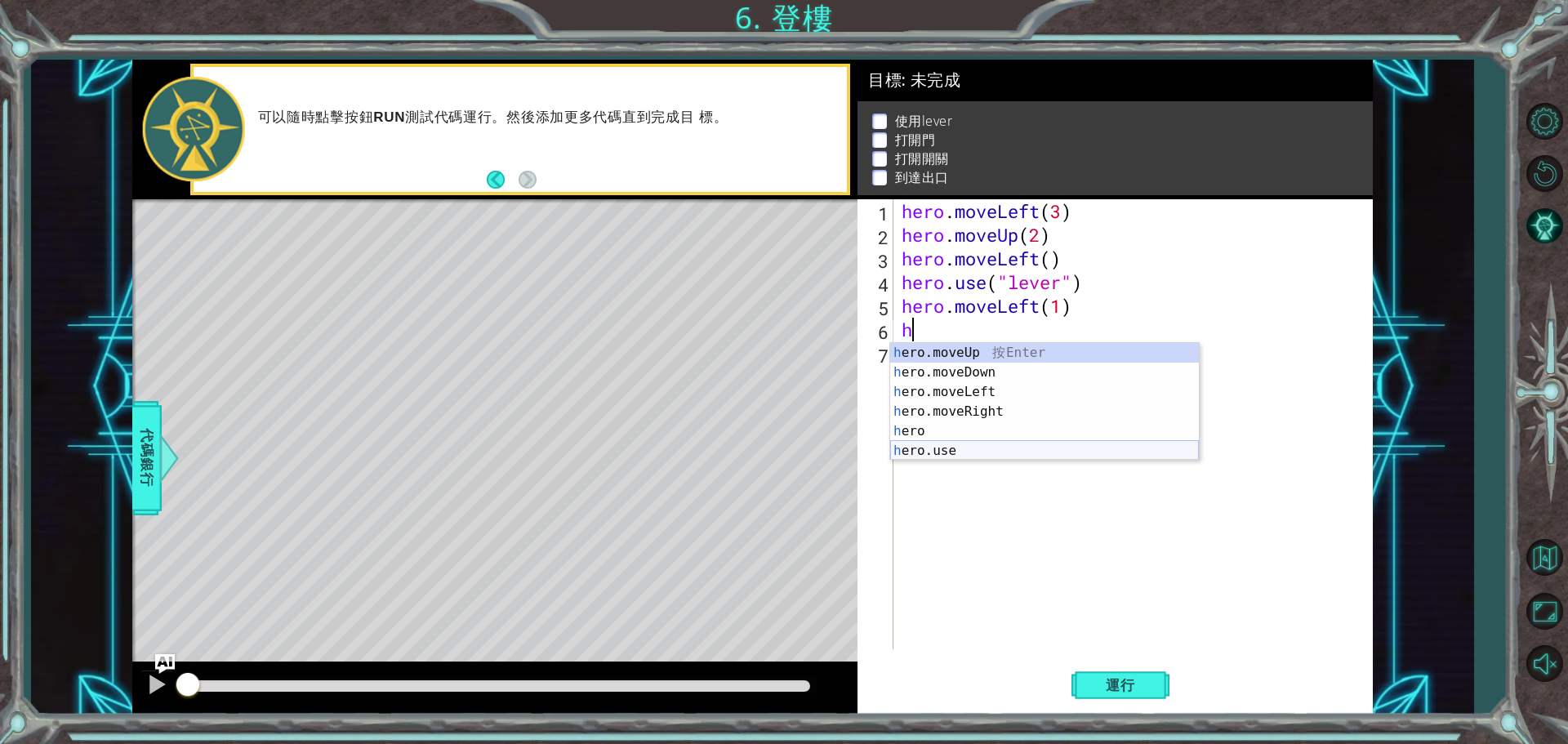
click at [984, 446] on div "h ero.moveUp 按 Enter h ero.moveDown 按 Enter h ero.moveLeft 按 Enter h ero.moveRi…" at bounding box center [1044, 421] width 308 height 157
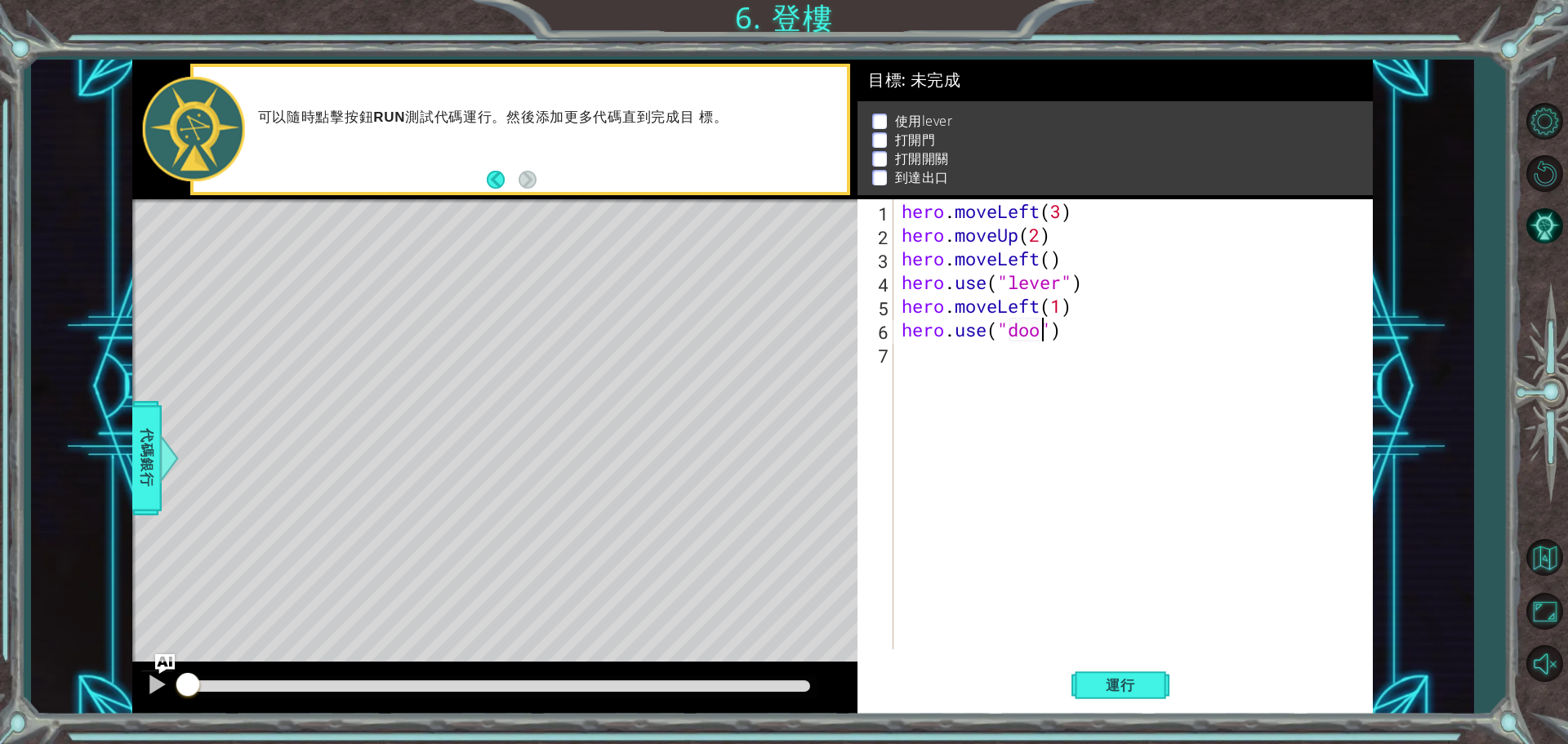
type textarea "hero.use("door")"
click at [999, 373] on div "hero . moveLeft ( 3 ) hero . moveUp ( 2 ) hero . moveLeft ( ) hero . use ( "lev…" at bounding box center [1137, 448] width 478 height 497
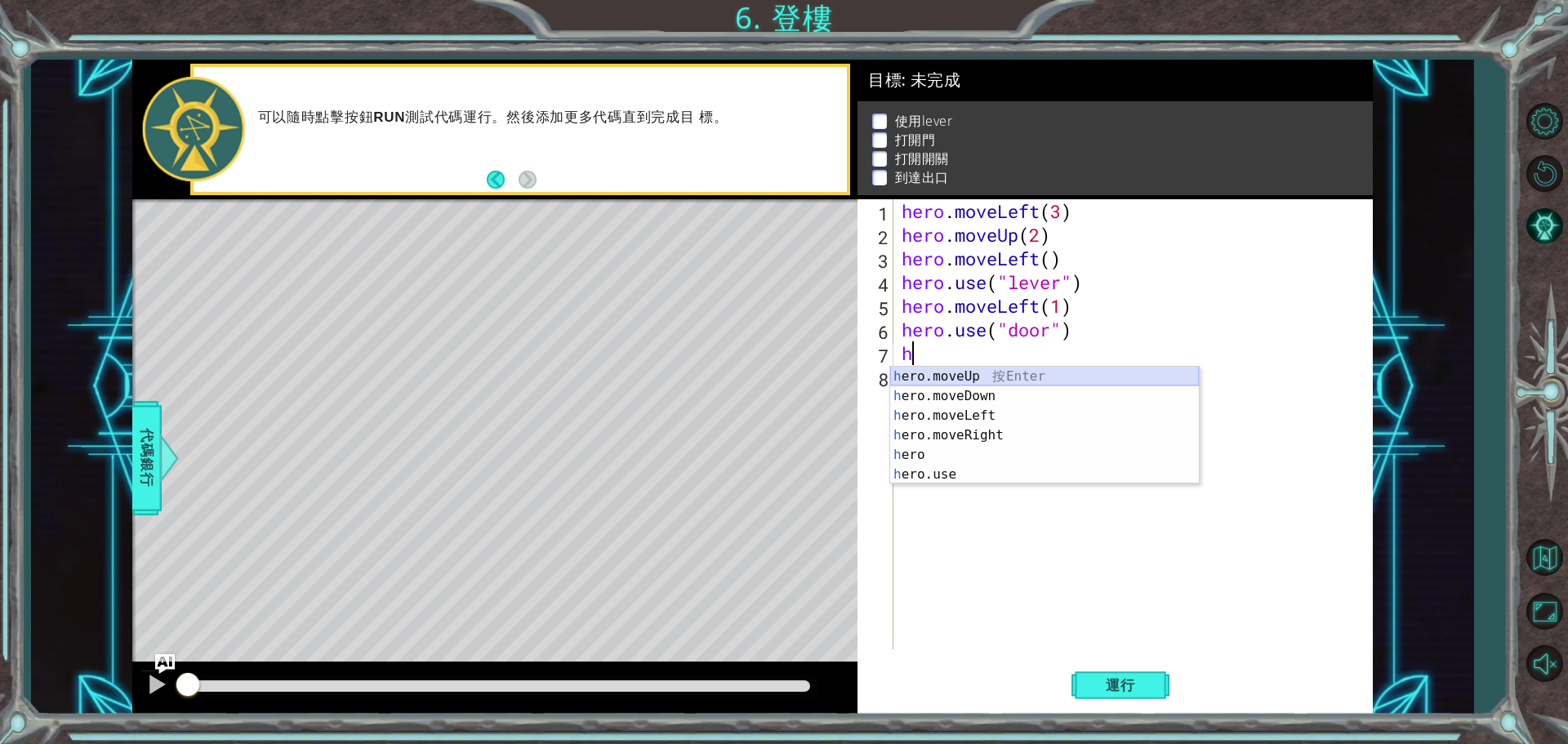
click at [936, 376] on div "h ero.moveUp 按 Enter h ero.moveDown 按 Enter h ero.moveLeft 按 Enter h ero.moveRi…" at bounding box center [1044, 445] width 308 height 157
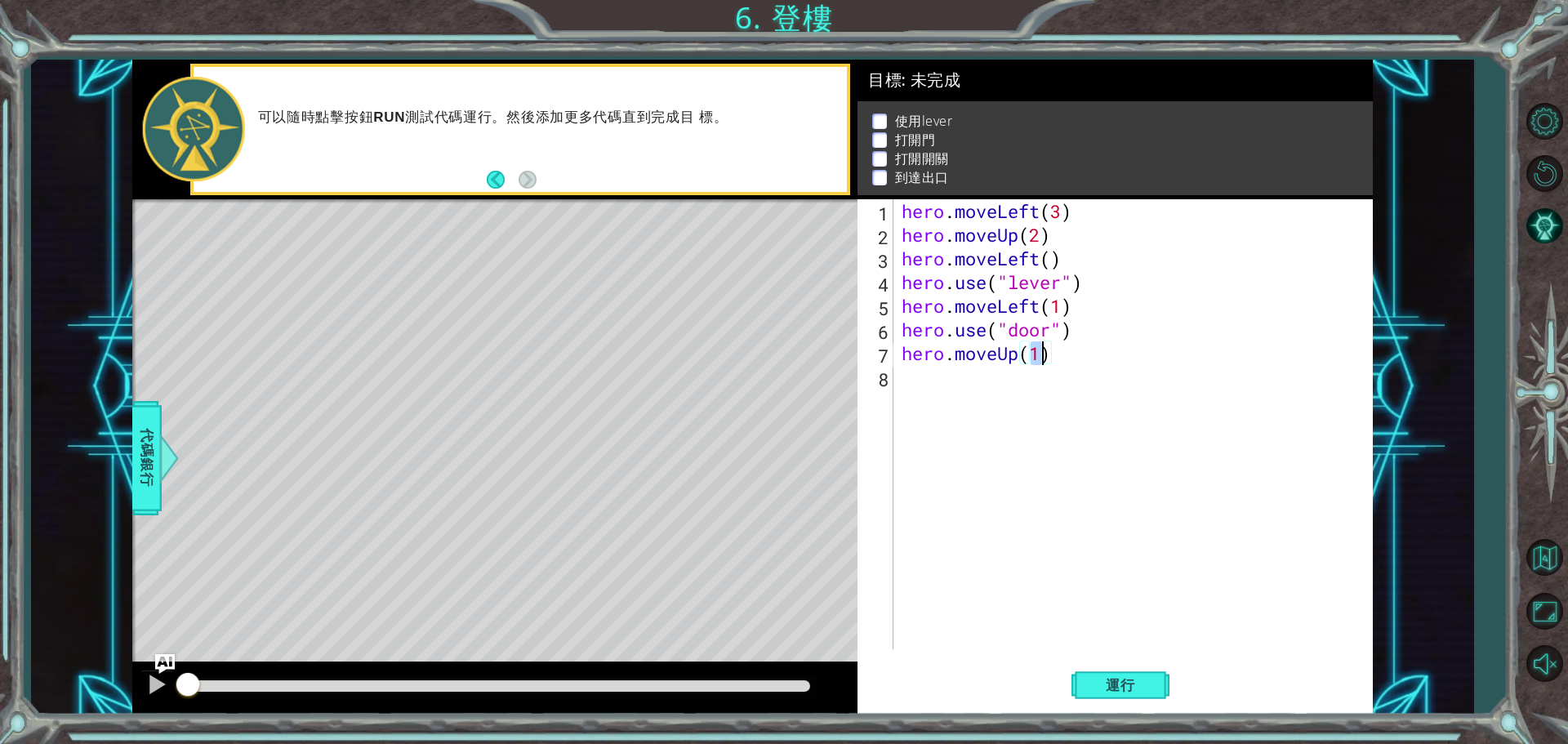
type textarea "hero.moveUp(2)"
click at [996, 392] on div "hero . moveLeft ( 3 ) hero . moveUp ( 2 ) hero . moveLeft ( ) hero . use ( "lev…" at bounding box center [1137, 448] width 478 height 497
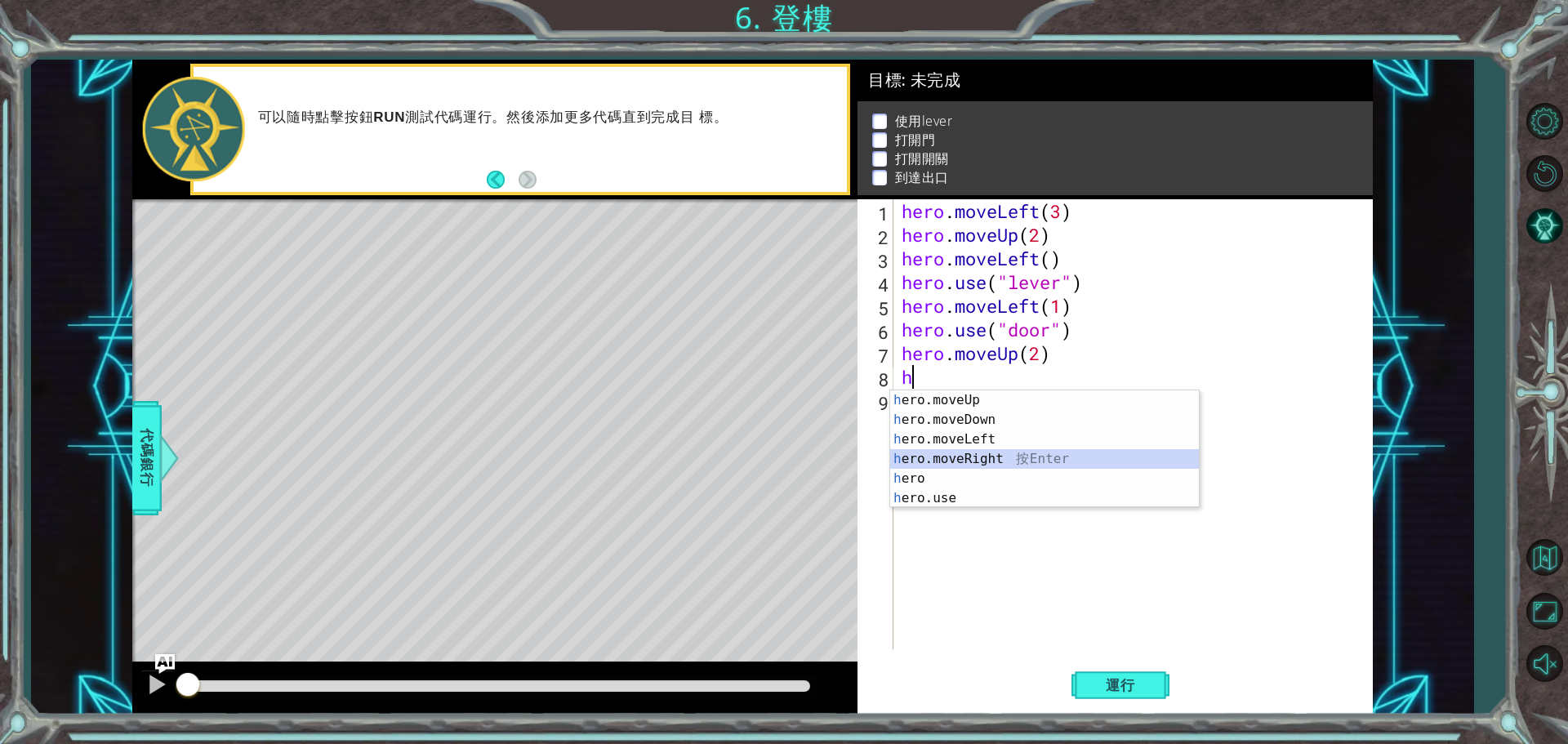
click at [1021, 456] on div "h ero.moveUp 按 Enter h ero.moveDown 按 Enter h ero.moveLeft 按 Enter h ero.moveRi…" at bounding box center [1044, 469] width 308 height 157
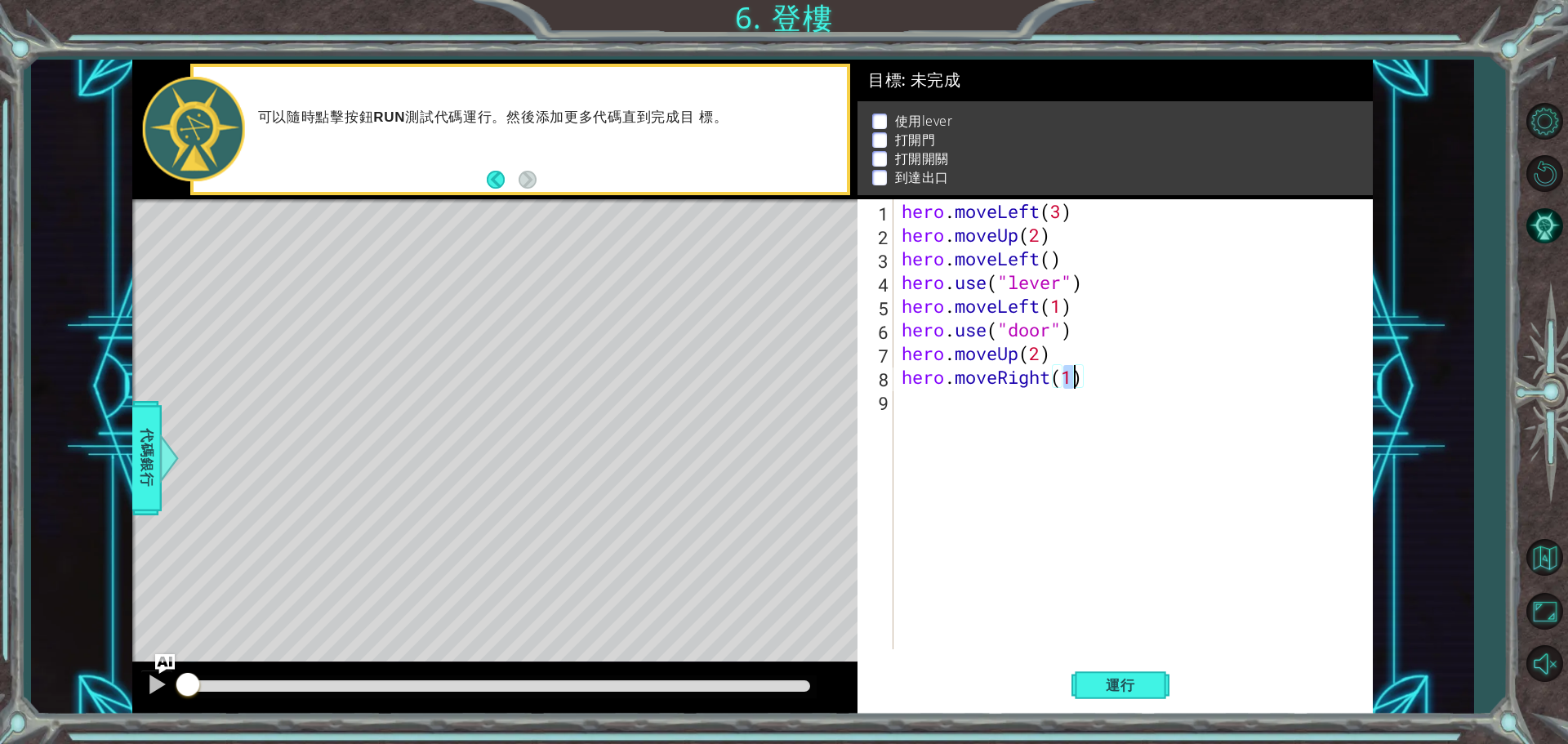
type textarea "hero.moveRight(2)"
click at [971, 423] on div "hero . moveLeft ( 3 ) hero . moveUp ( 2 ) hero . moveLeft ( ) hero . use ( "lev…" at bounding box center [1137, 448] width 478 height 497
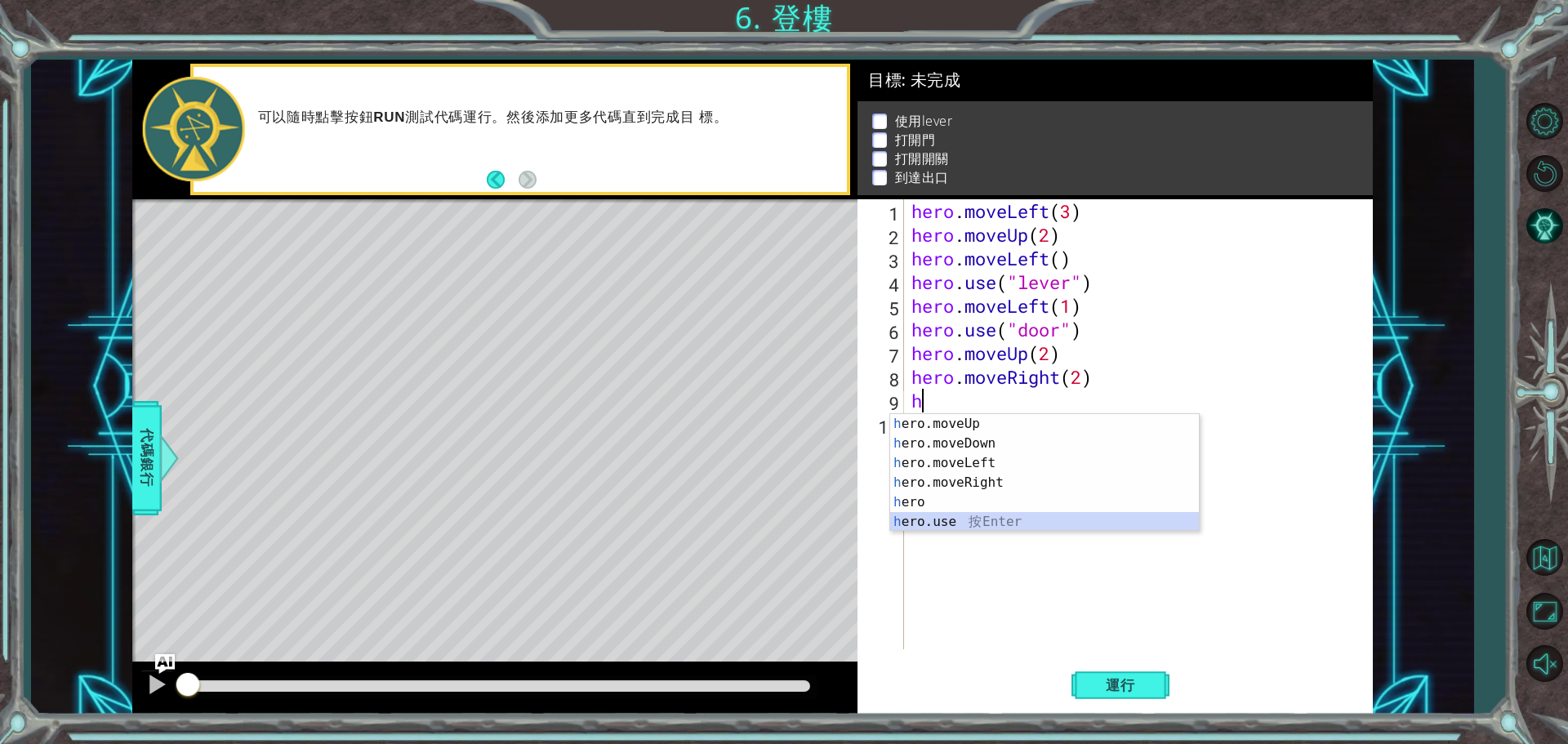
click at [1017, 521] on div "h ero.moveUp 按 Enter h ero.moveDown 按 Enter h ero.moveLeft 按 Enter h ero.moveRi…" at bounding box center [1044, 492] width 308 height 157
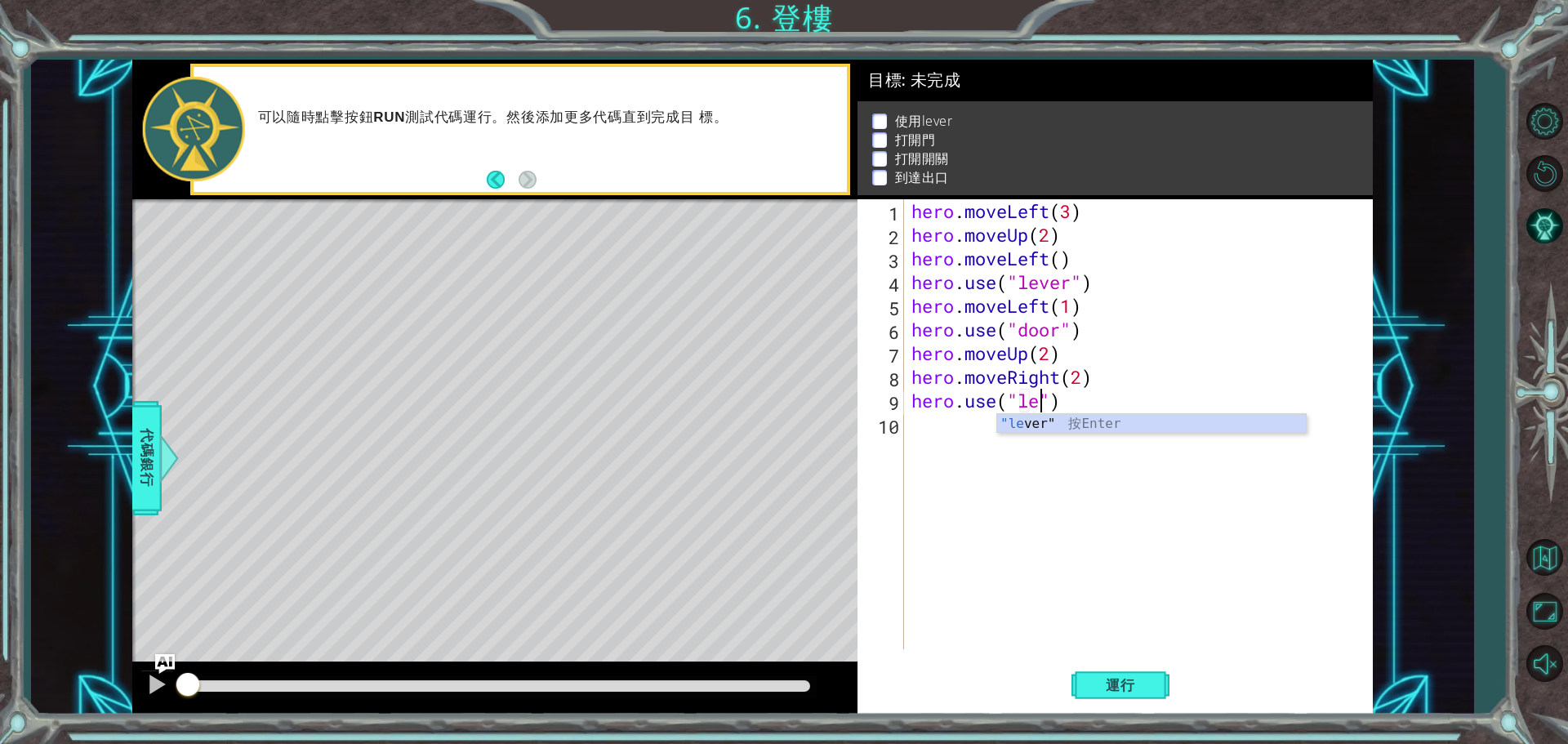
scroll to position [0, 6]
type textarea "hero.use("lever")"
click at [1123, 470] on div "hero . moveLeft ( 3 ) hero . moveUp ( 2 ) hero . moveLeft ( ) hero . use ( "lev…" at bounding box center [1142, 448] width 468 height 497
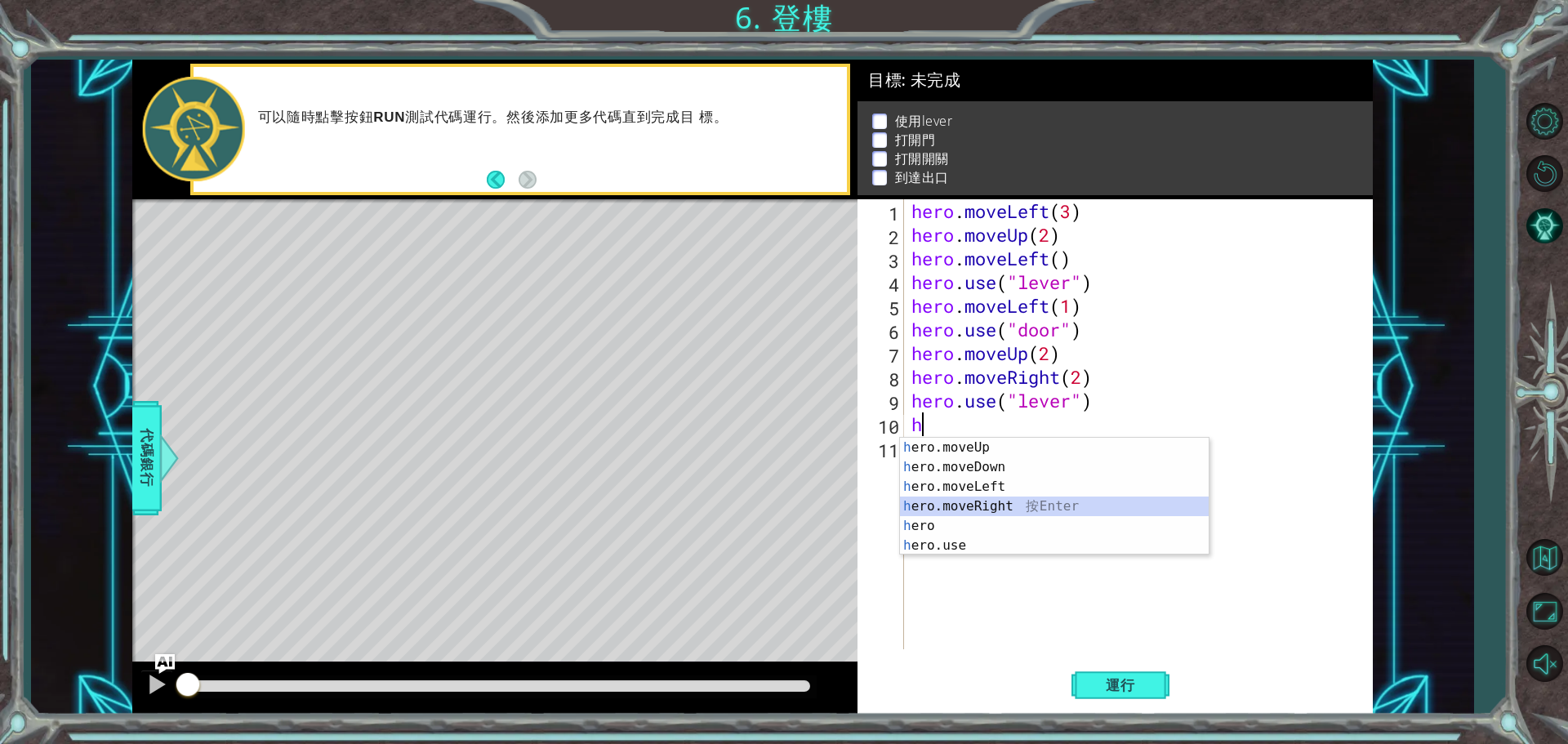
click at [1084, 506] on div "h ero.moveUp 按 Enter h ero.moveDown 按 Enter h ero.moveLeft 按 Enter h ero.moveRi…" at bounding box center [1054, 516] width 308 height 157
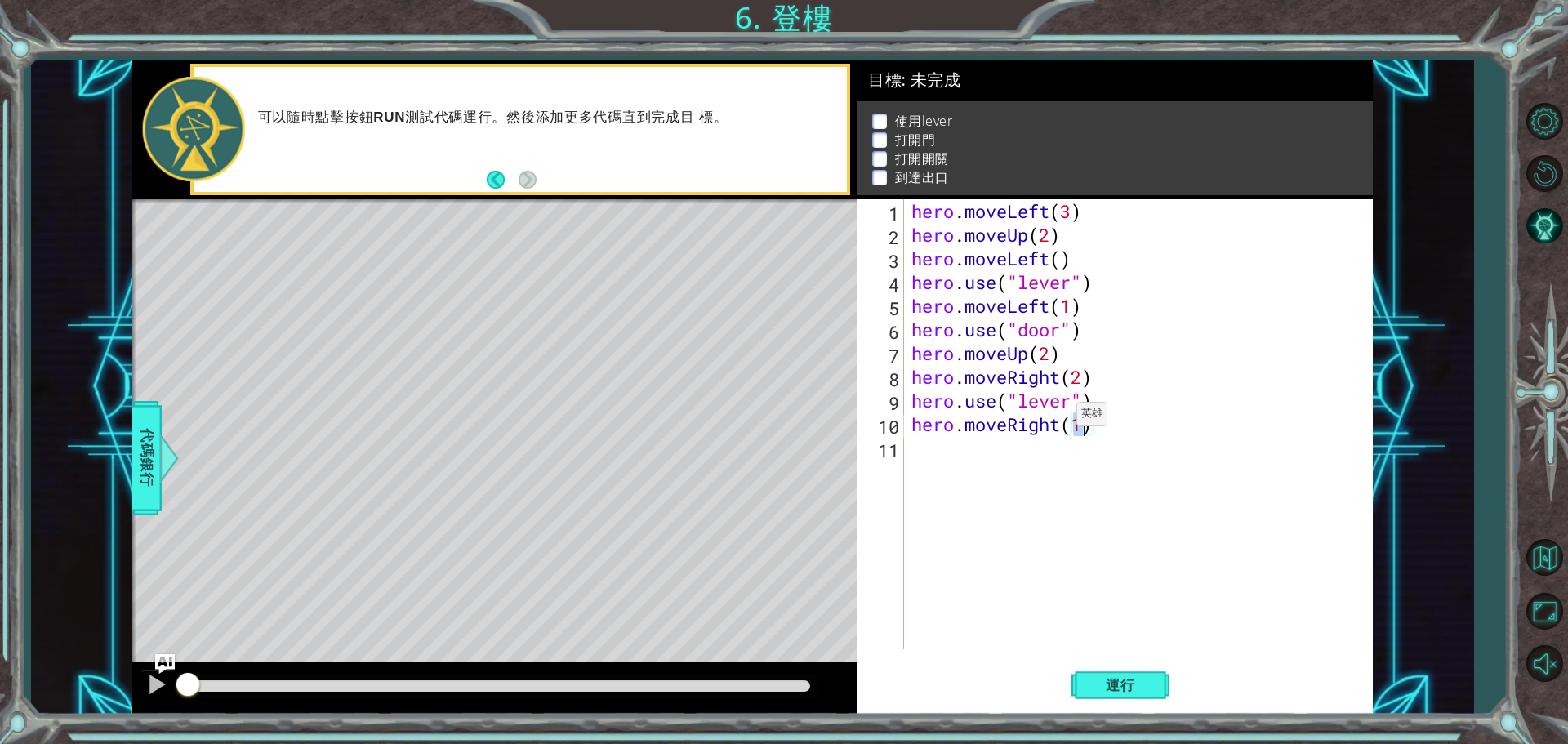
scroll to position [0, 8]
drag, startPoint x: 1130, startPoint y: 687, endPoint x: 1154, endPoint y: 575, distance: 114.5
click at [1130, 686] on span "運行" at bounding box center [1120, 685] width 62 height 17
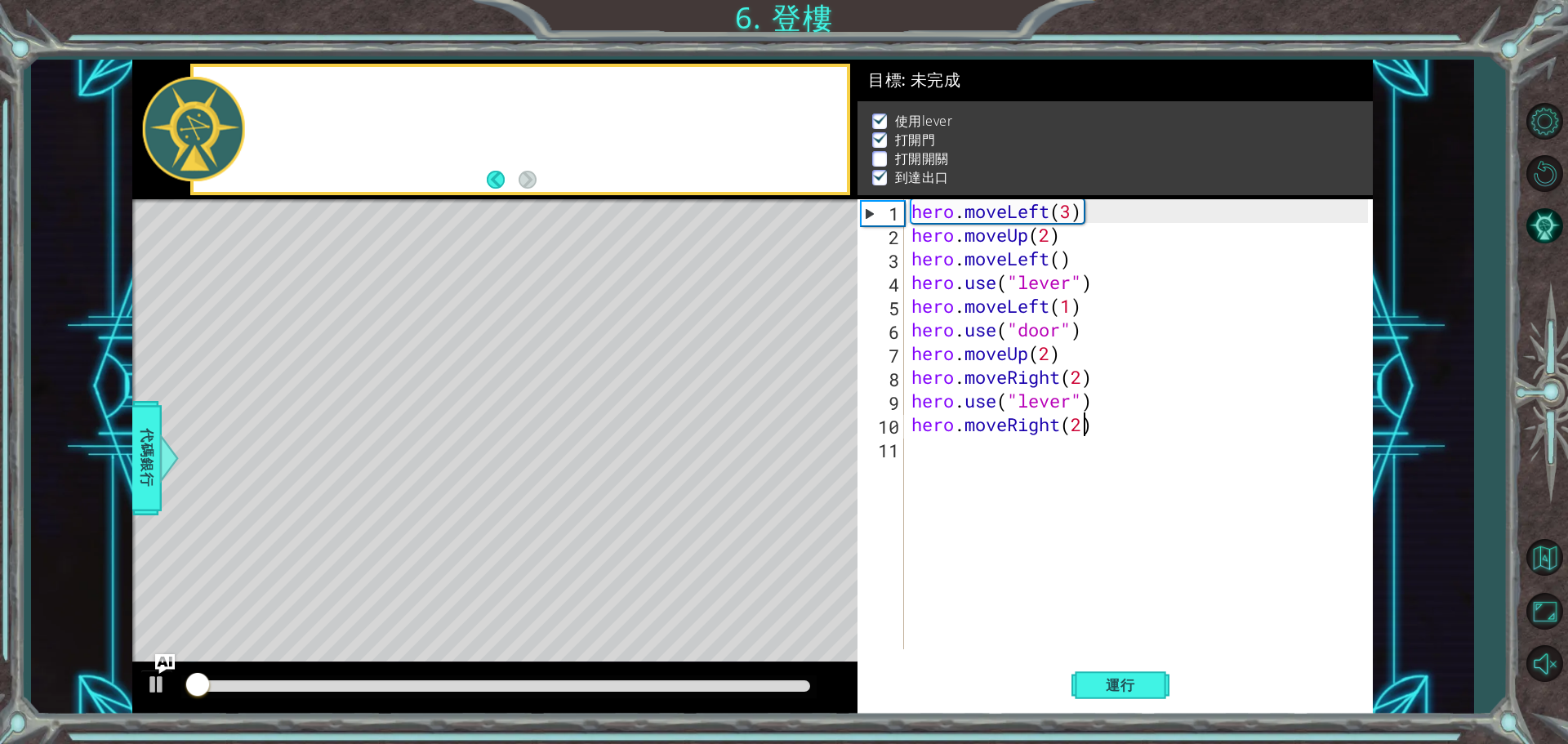
scroll to position [8, 0]
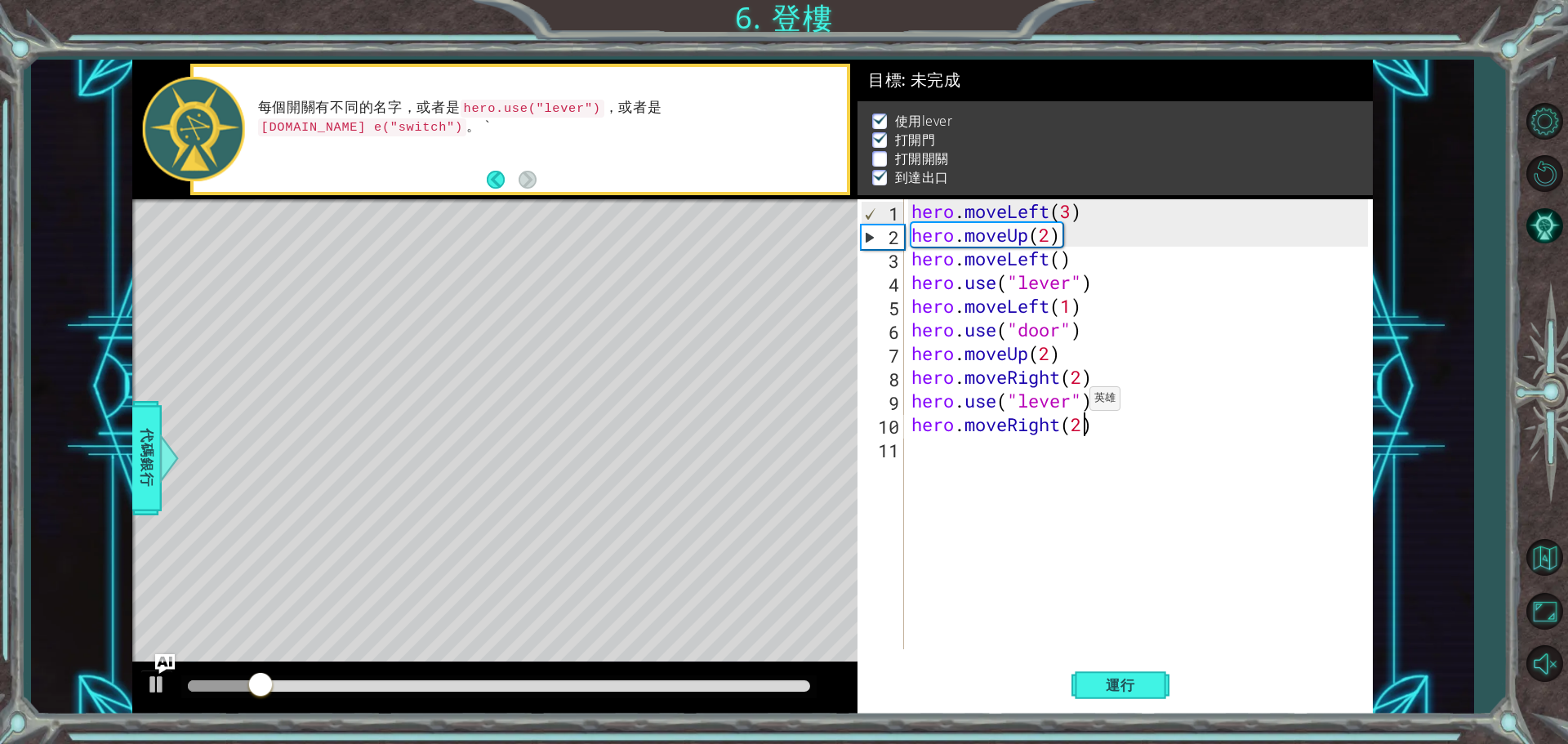
click at [1077, 402] on div "hero . moveLeft ( 3 ) hero . moveUp ( 2 ) hero . moveLeft ( ) hero . use ( "lev…" at bounding box center [1142, 448] width 468 height 497
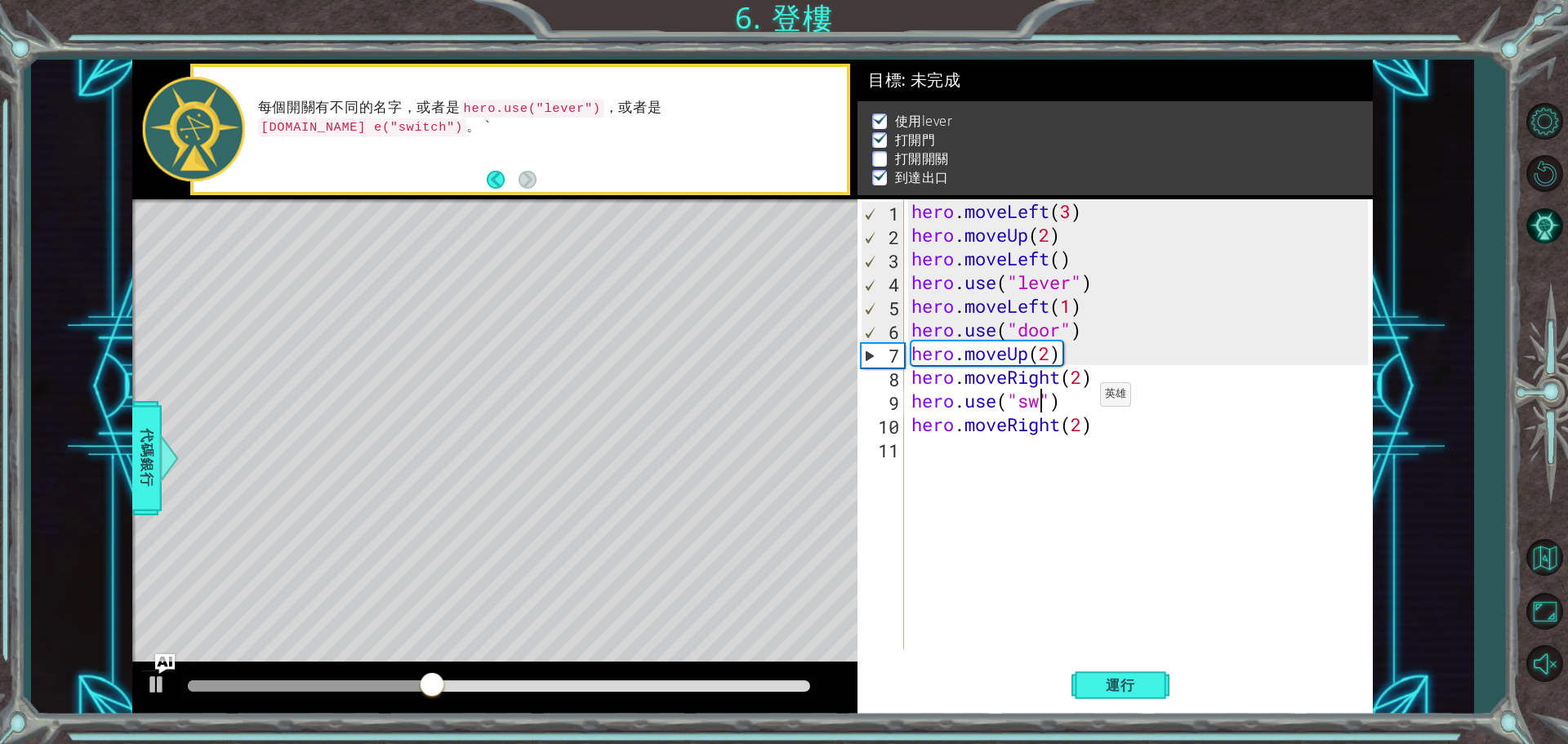
scroll to position [0, 6]
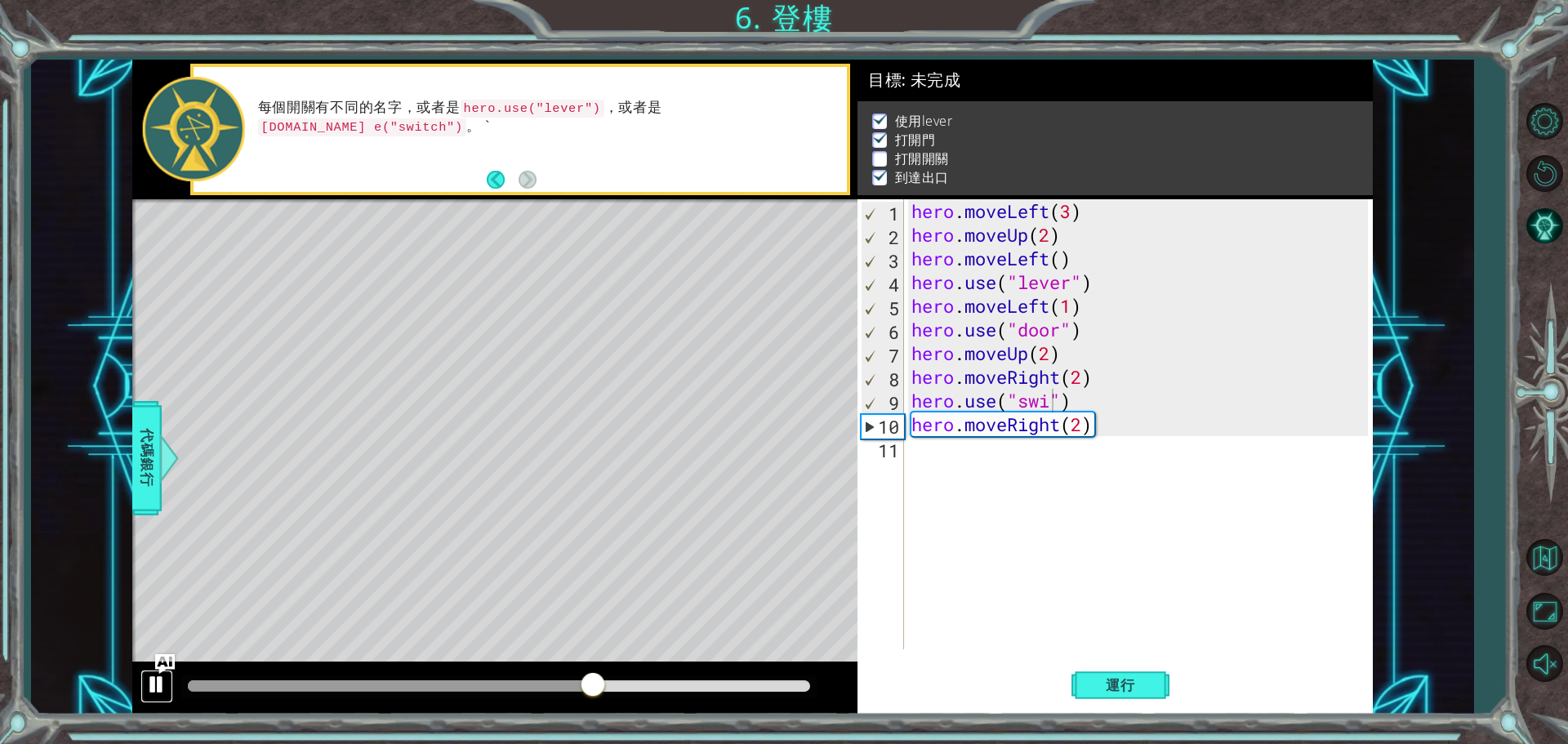
click at [161, 692] on div at bounding box center [157, 684] width 22 height 22
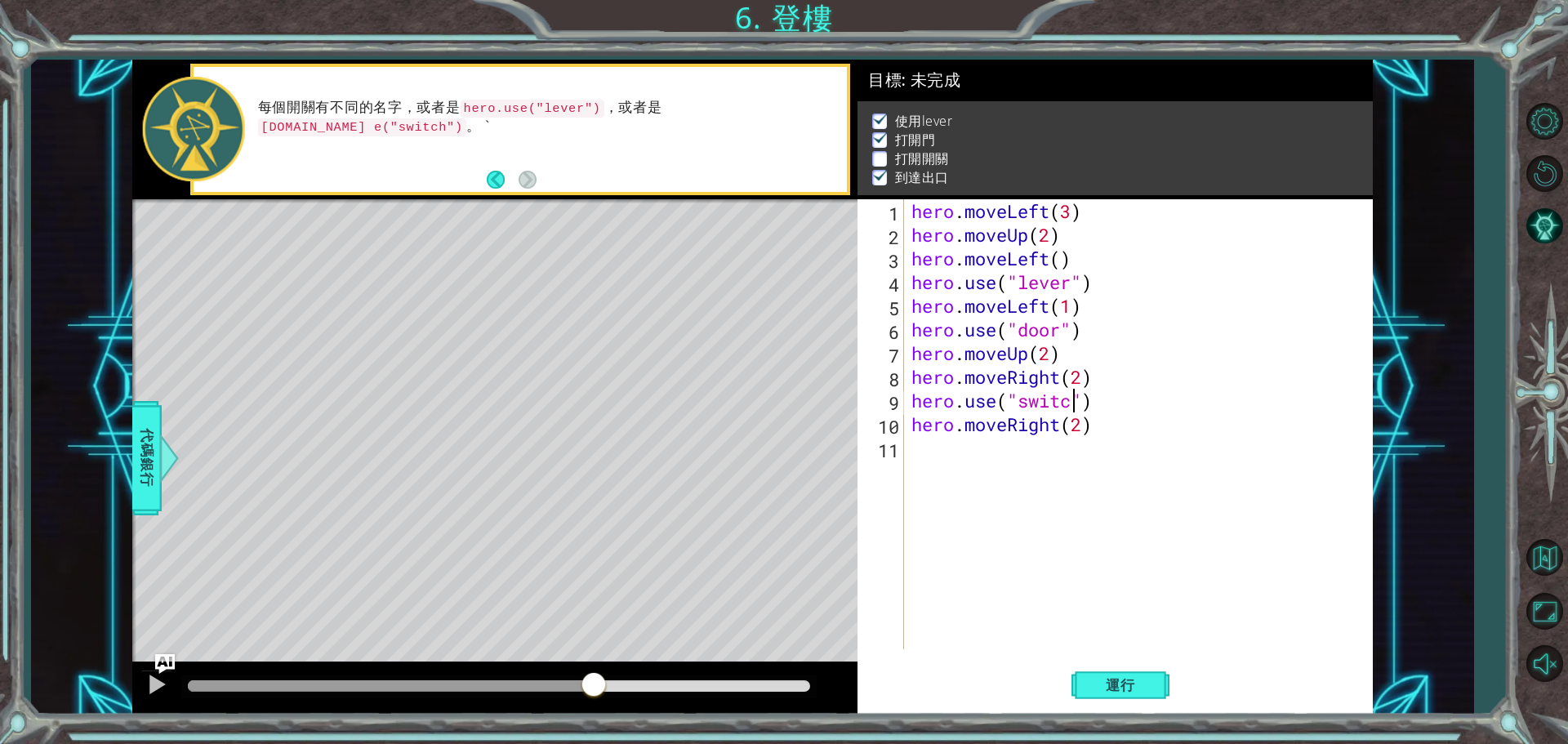
scroll to position [0, 8]
click at [1084, 429] on div "hero . moveLeft ( 3 ) hero . moveUp ( 2 ) hero . moveLeft ( ) hero . use ( "lev…" at bounding box center [1142, 448] width 468 height 497
type textarea "hero.moveRight(1)"
click at [1145, 685] on span "運行" at bounding box center [1120, 685] width 62 height 17
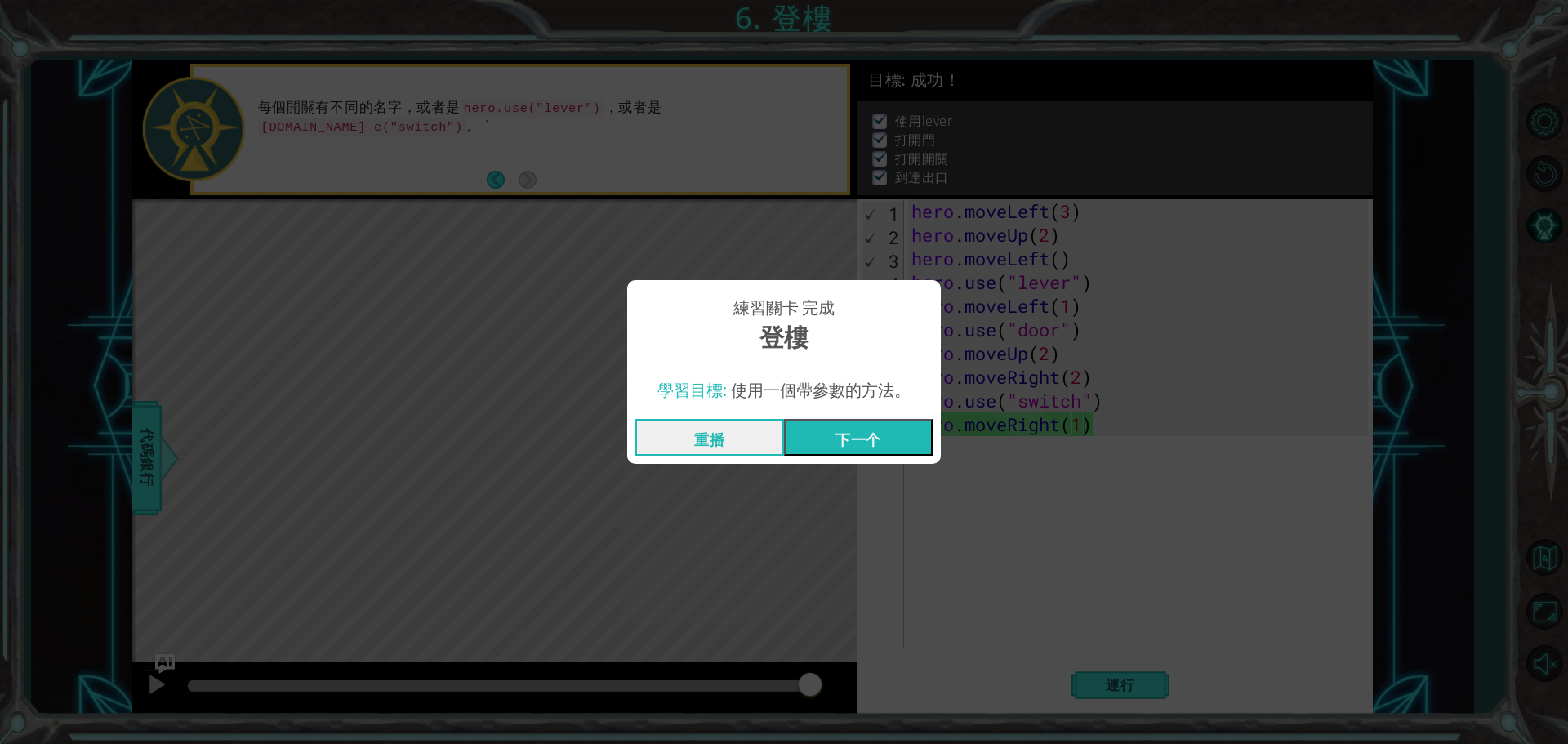
click at [832, 426] on button "下一个" at bounding box center [858, 438] width 149 height 37
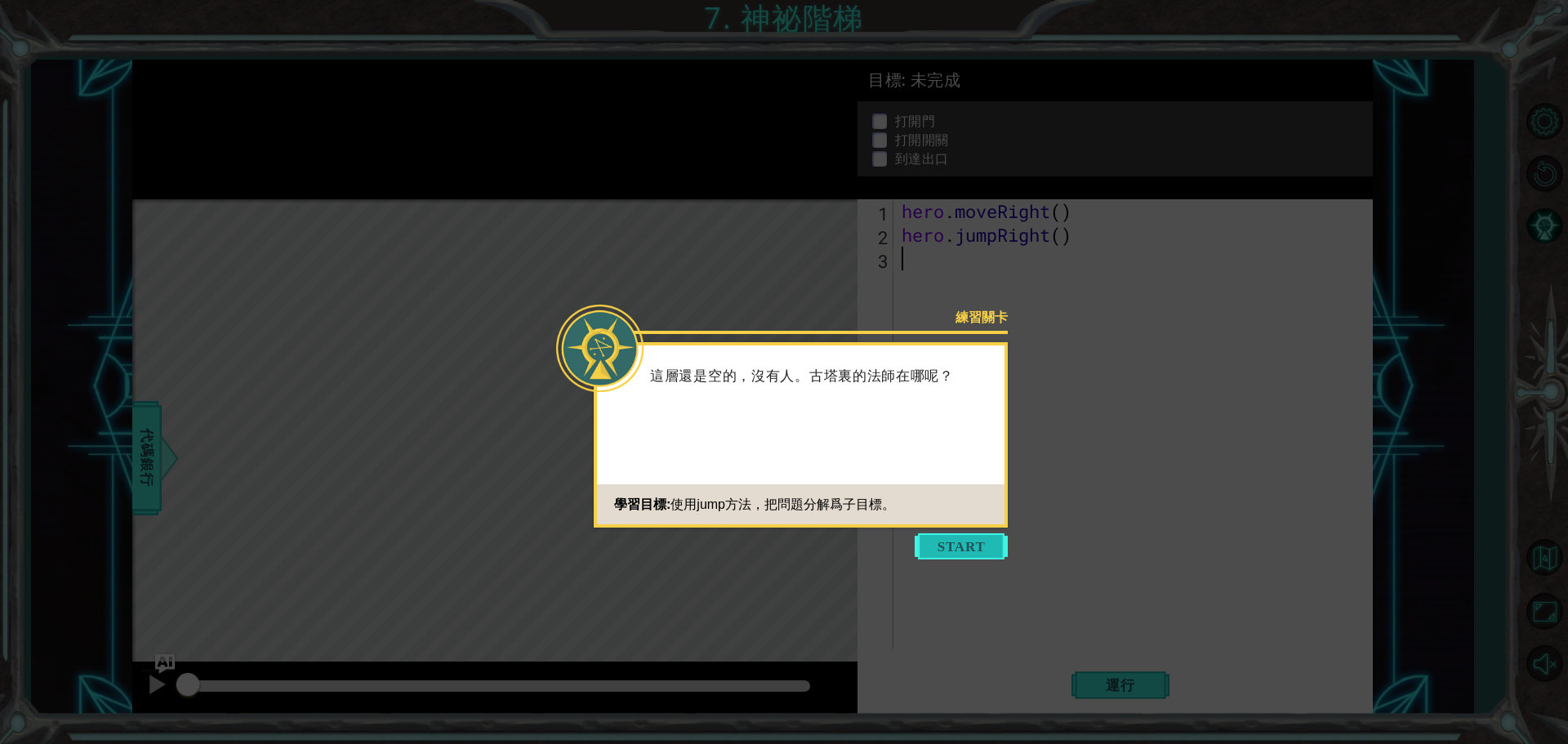
click at [967, 550] on button "Start" at bounding box center [961, 546] width 93 height 26
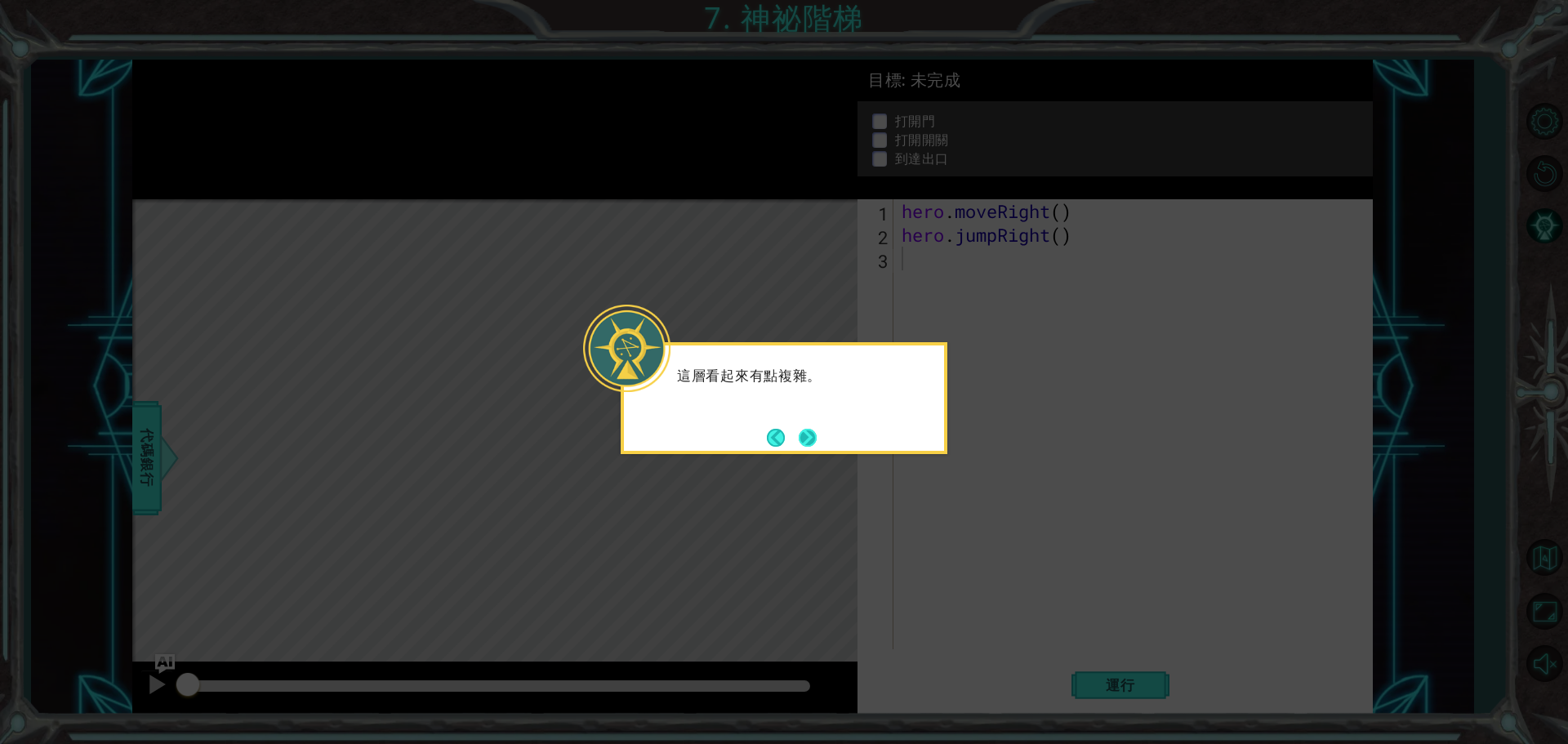
click at [816, 436] on button "Next" at bounding box center [807, 438] width 18 height 18
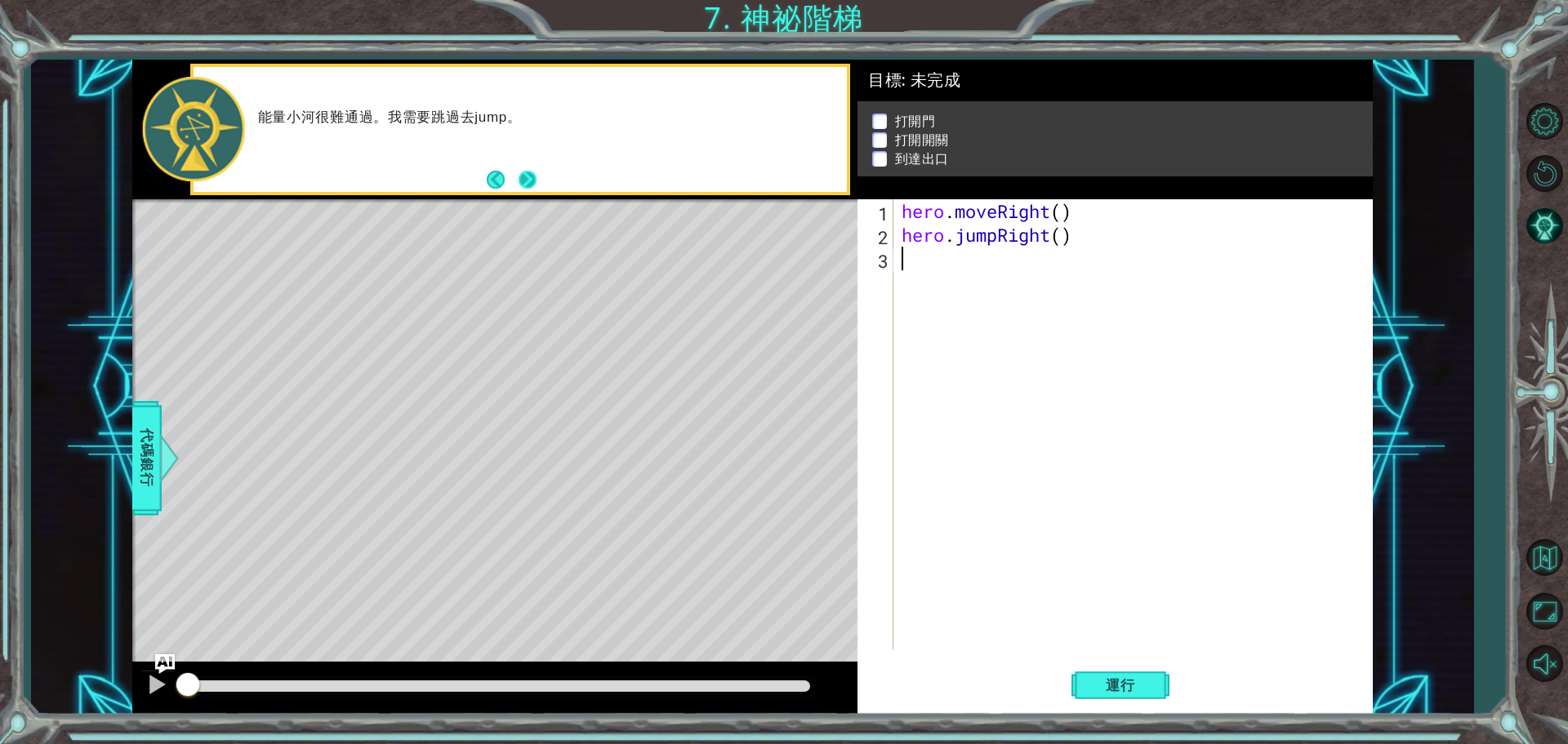
click at [535, 182] on button "Next" at bounding box center [528, 179] width 18 height 18
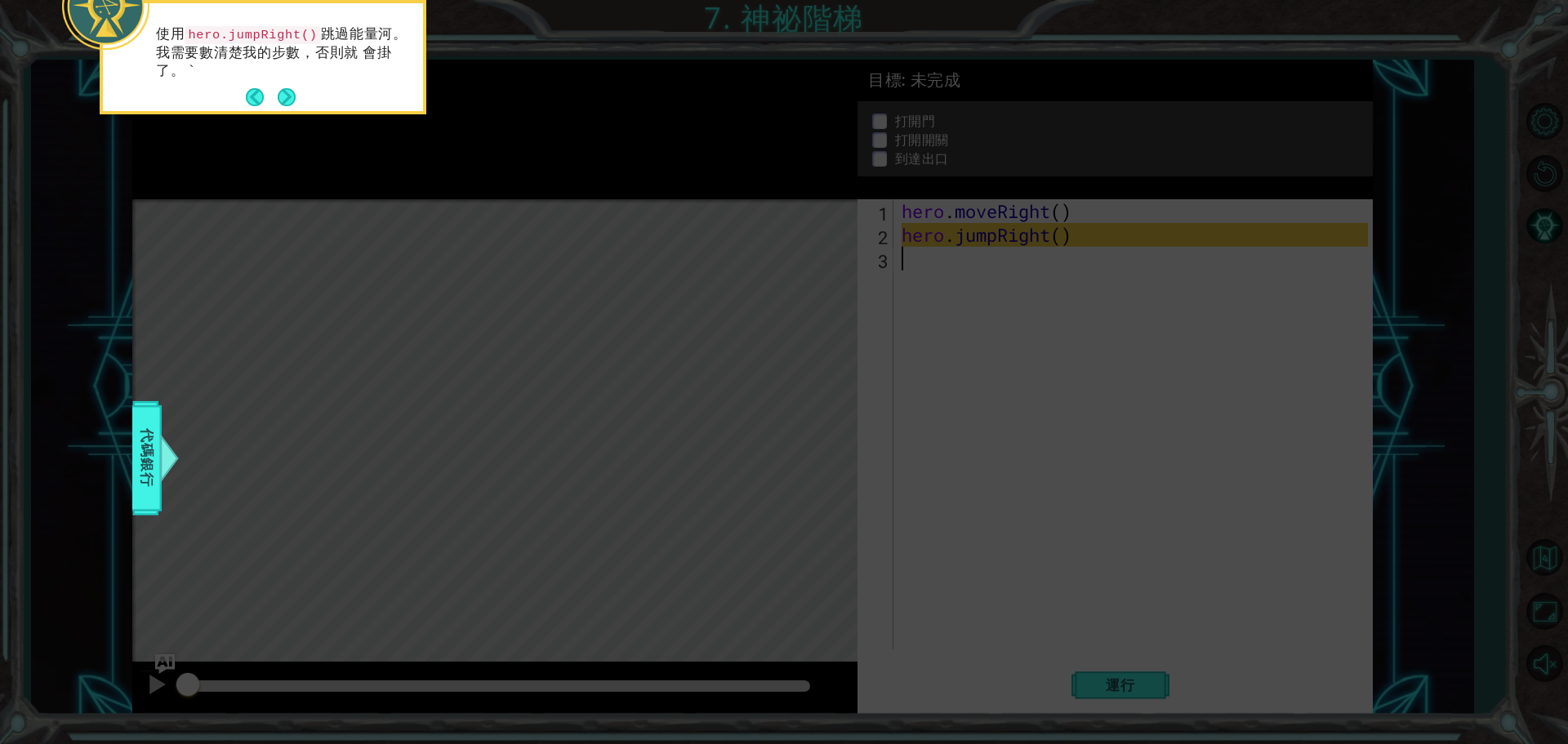
click at [289, 101] on button "Next" at bounding box center [287, 97] width 18 height 18
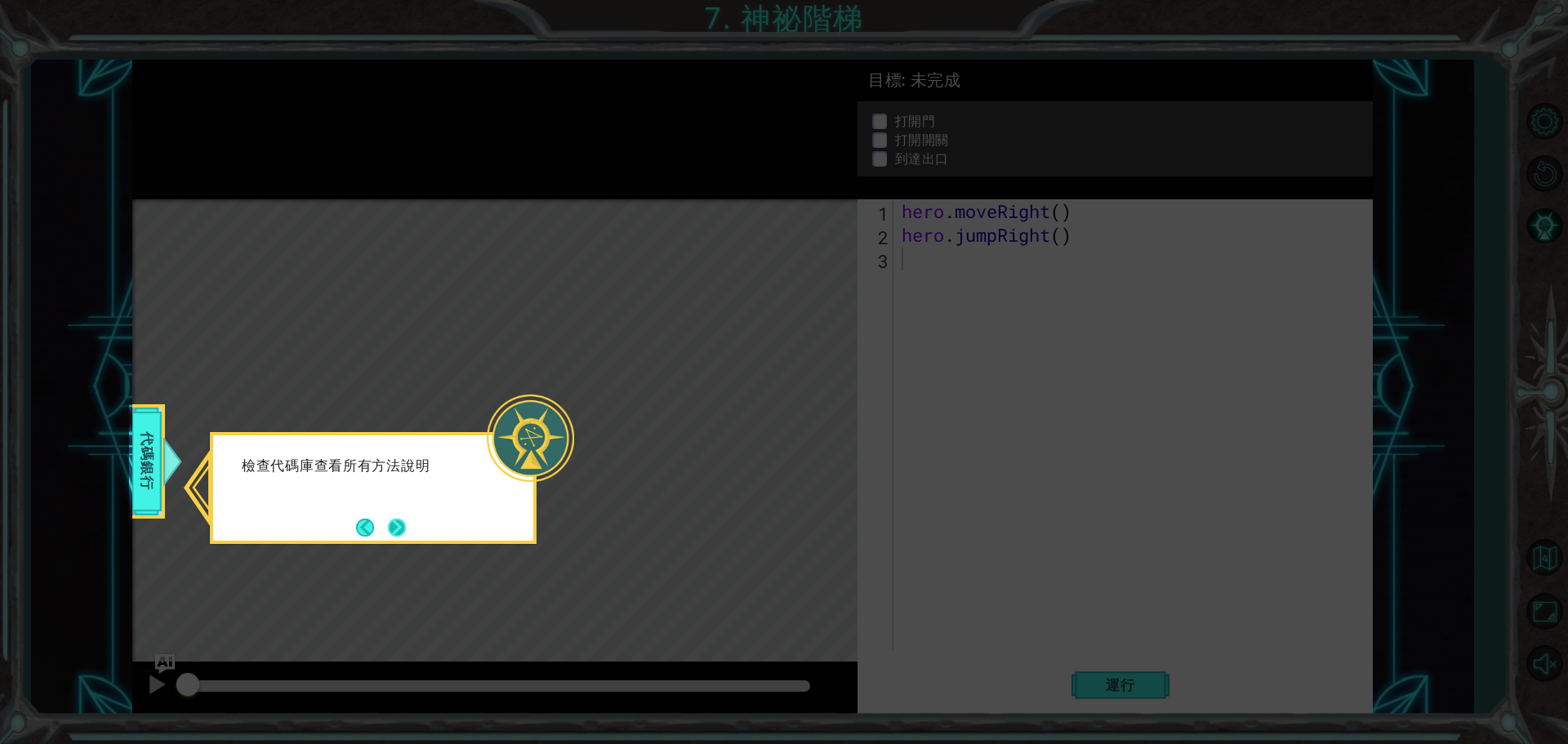
click at [406, 526] on button "Next" at bounding box center [396, 528] width 18 height 18
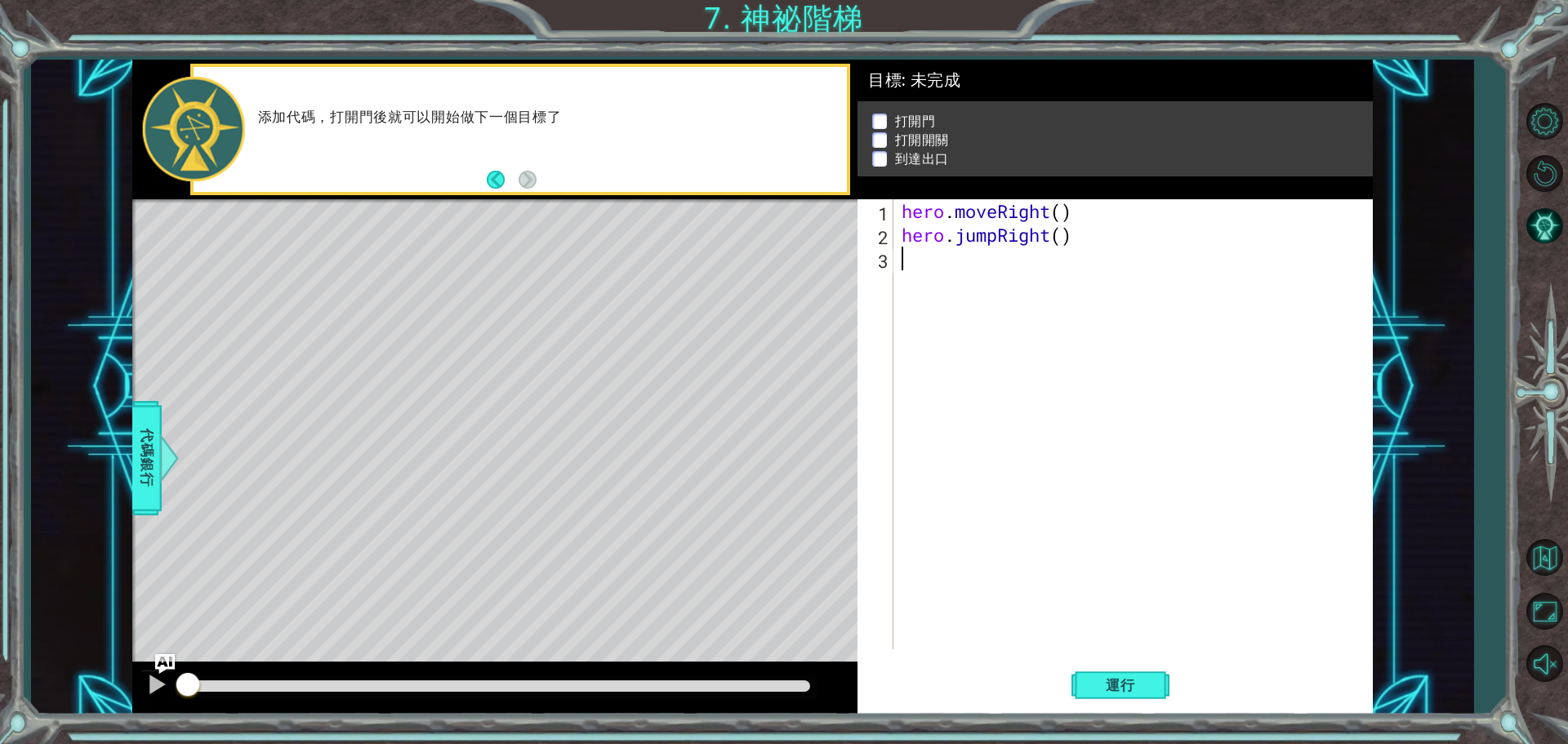
type textarea "h"
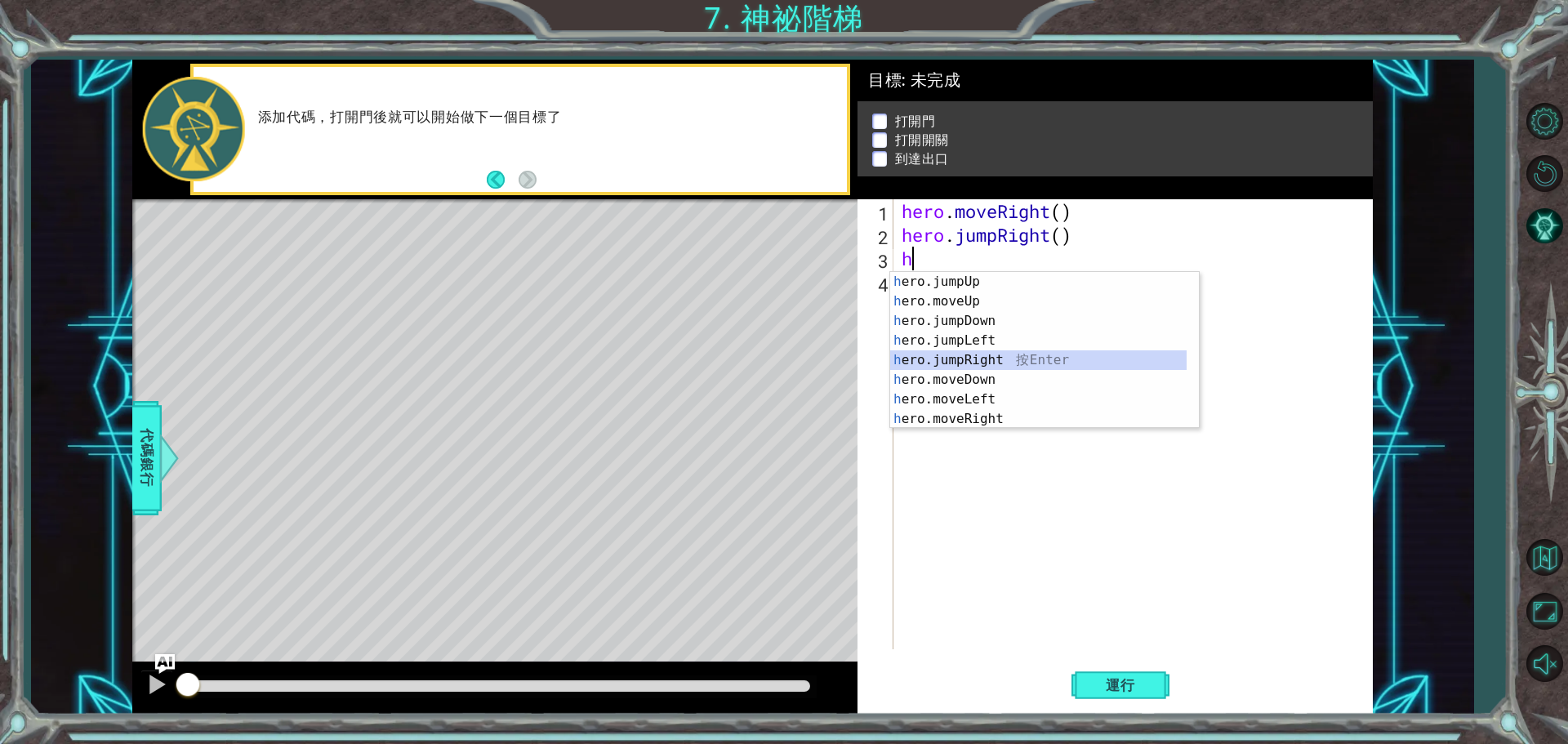
click at [1011, 351] on div "h ero.jumpUp 按 Enter h ero.moveUp 按 Enter h ero.jumpDown 按 Enter h ero.jumpLeft…" at bounding box center [1038, 370] width 297 height 196
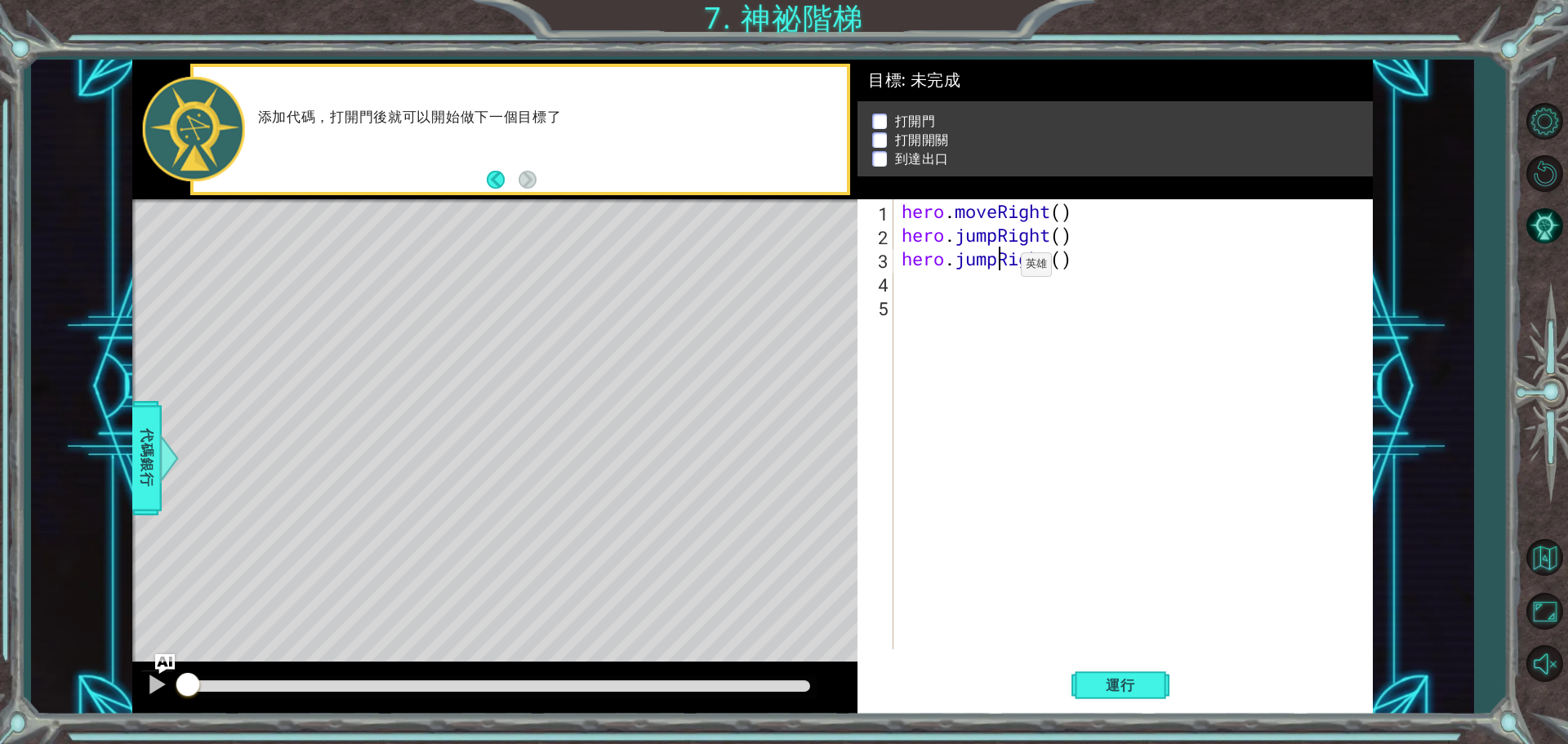
click at [996, 269] on div "hero . moveRight ( ) hero . jumpRight ( ) hero . jumpRight ( )" at bounding box center [1137, 448] width 478 height 497
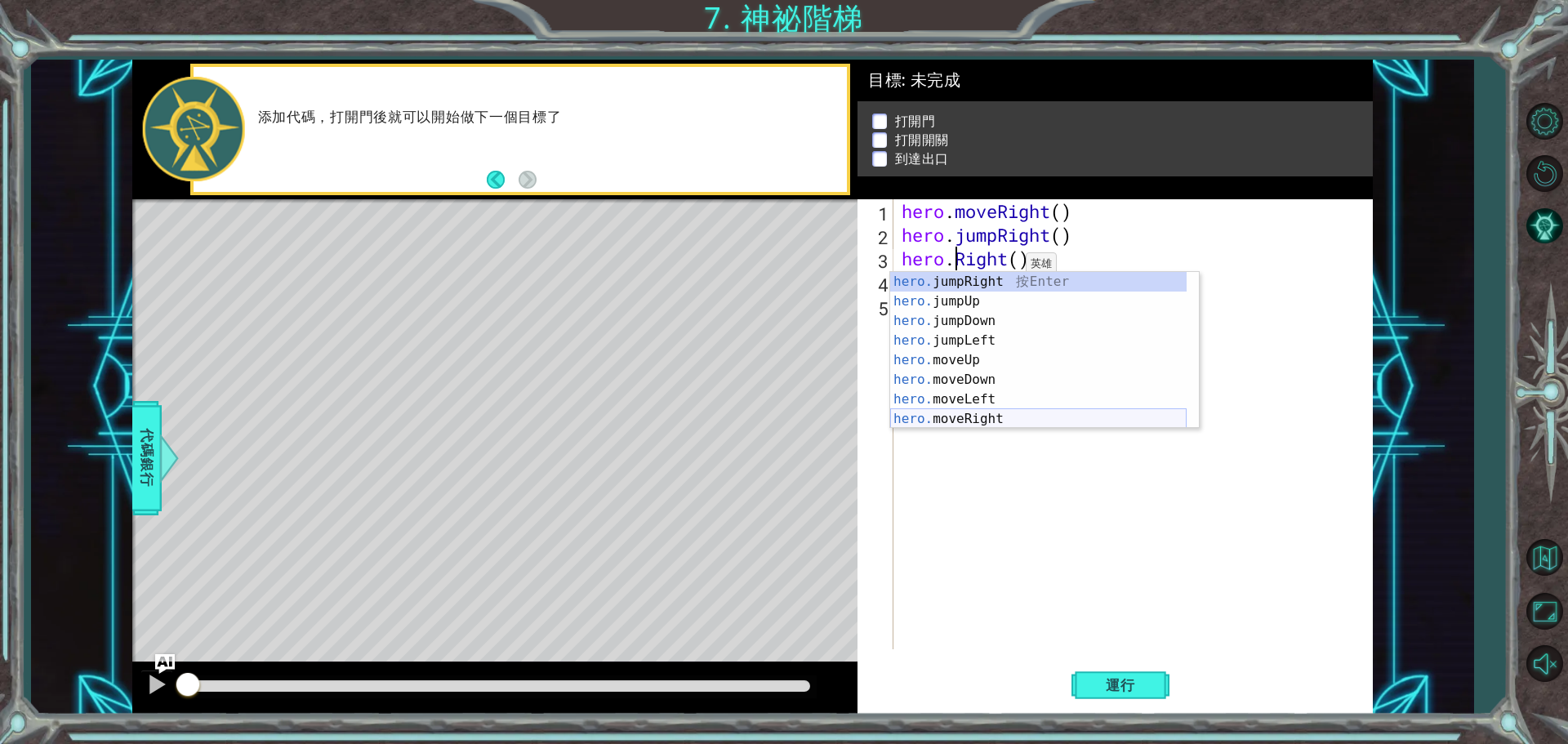
click at [1033, 416] on div "hero. jumpRight 按 Enter hero. jumpUp 按 Enter hero. jumpDown 按 Enter hero. jumpL…" at bounding box center [1038, 370] width 297 height 196
type textarea "hero.moveRight(1)"
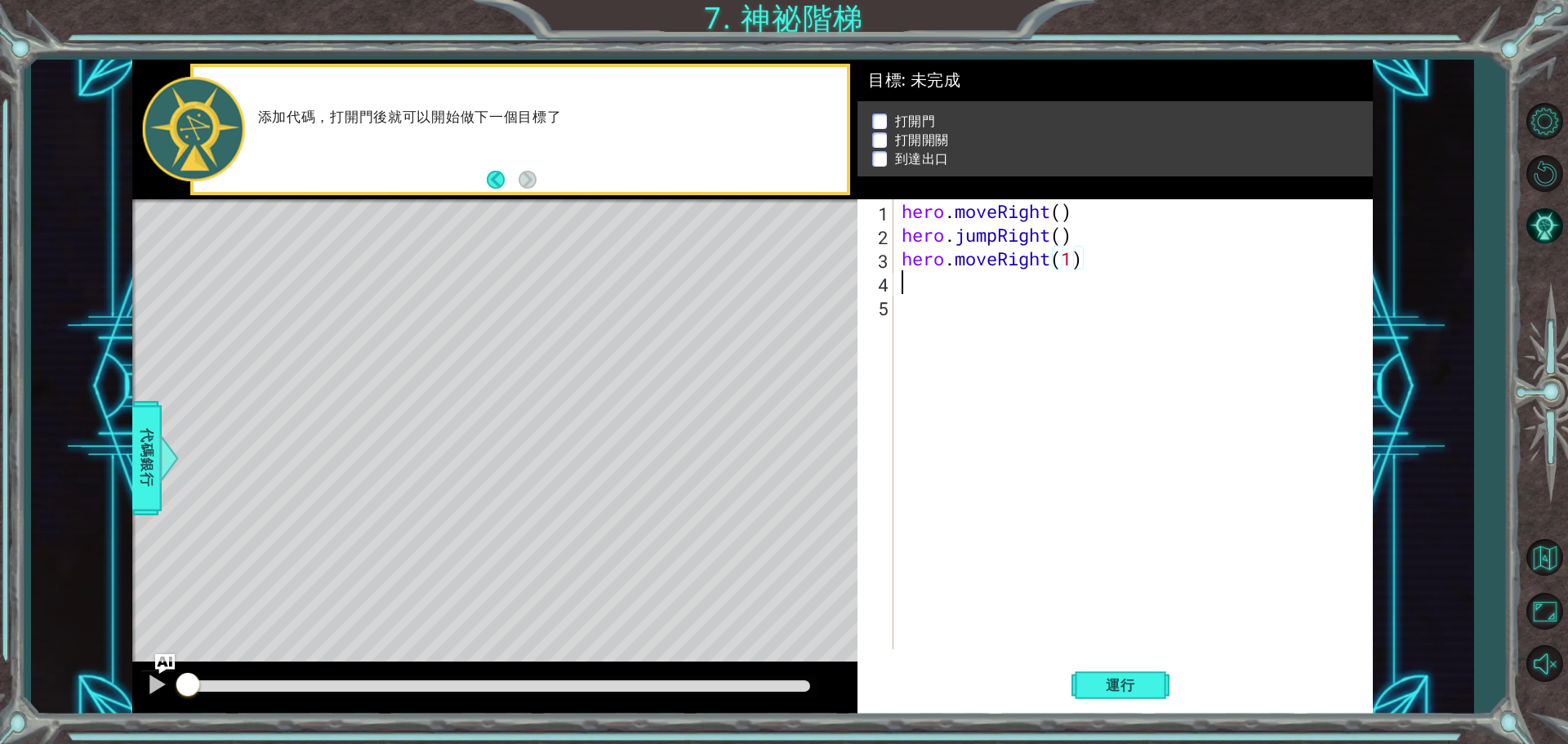
click at [1039, 289] on div "hero . moveRight ( ) hero . jumpRight ( ) hero . moveRight ( 1 )" at bounding box center [1137, 448] width 478 height 497
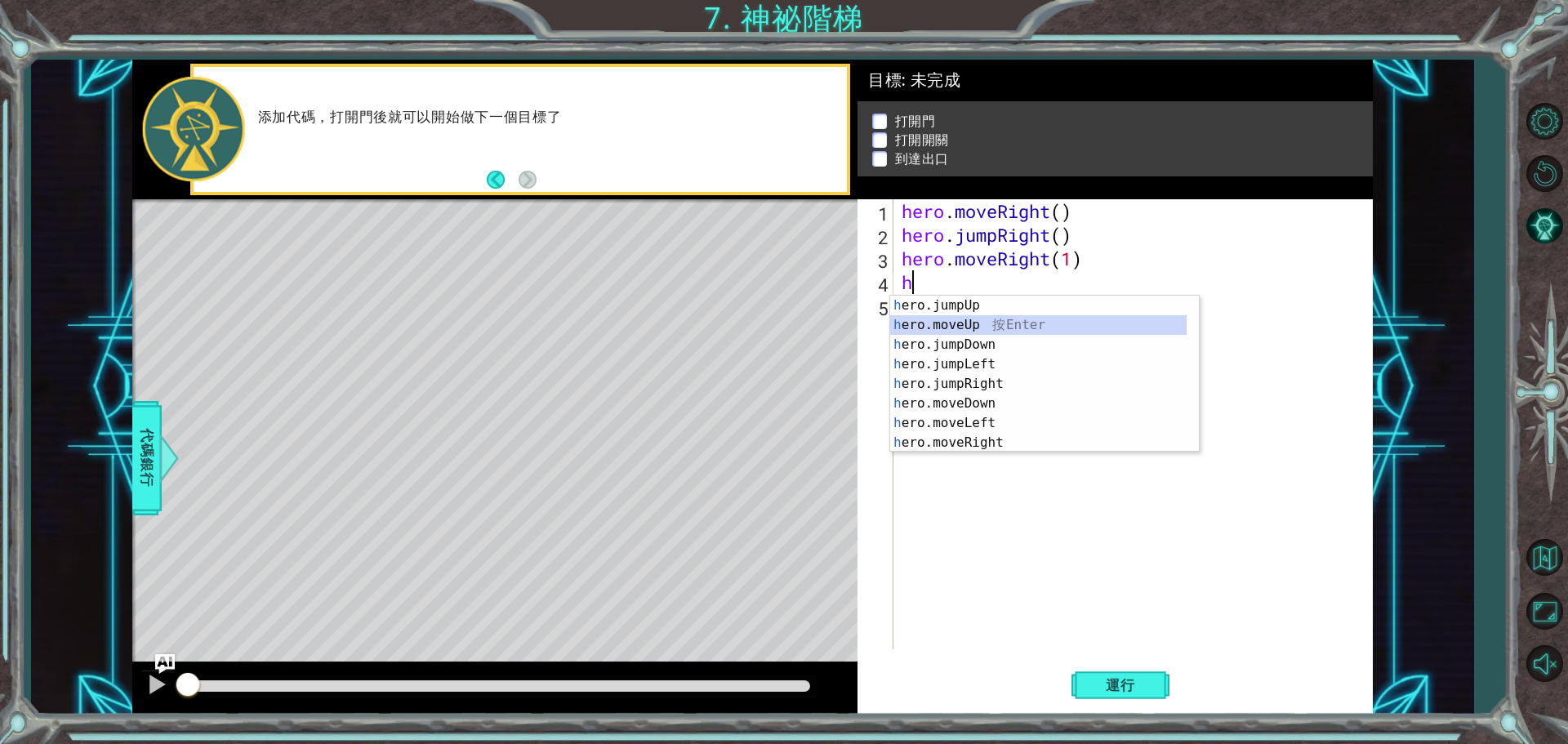
click at [963, 318] on div "h ero.jumpUp 按 Enter h ero.moveUp 按 Enter h ero.jumpDown 按 Enter h ero.jumpLeft…" at bounding box center [1038, 394] width 297 height 196
type textarea "hero.moveUp(1)"
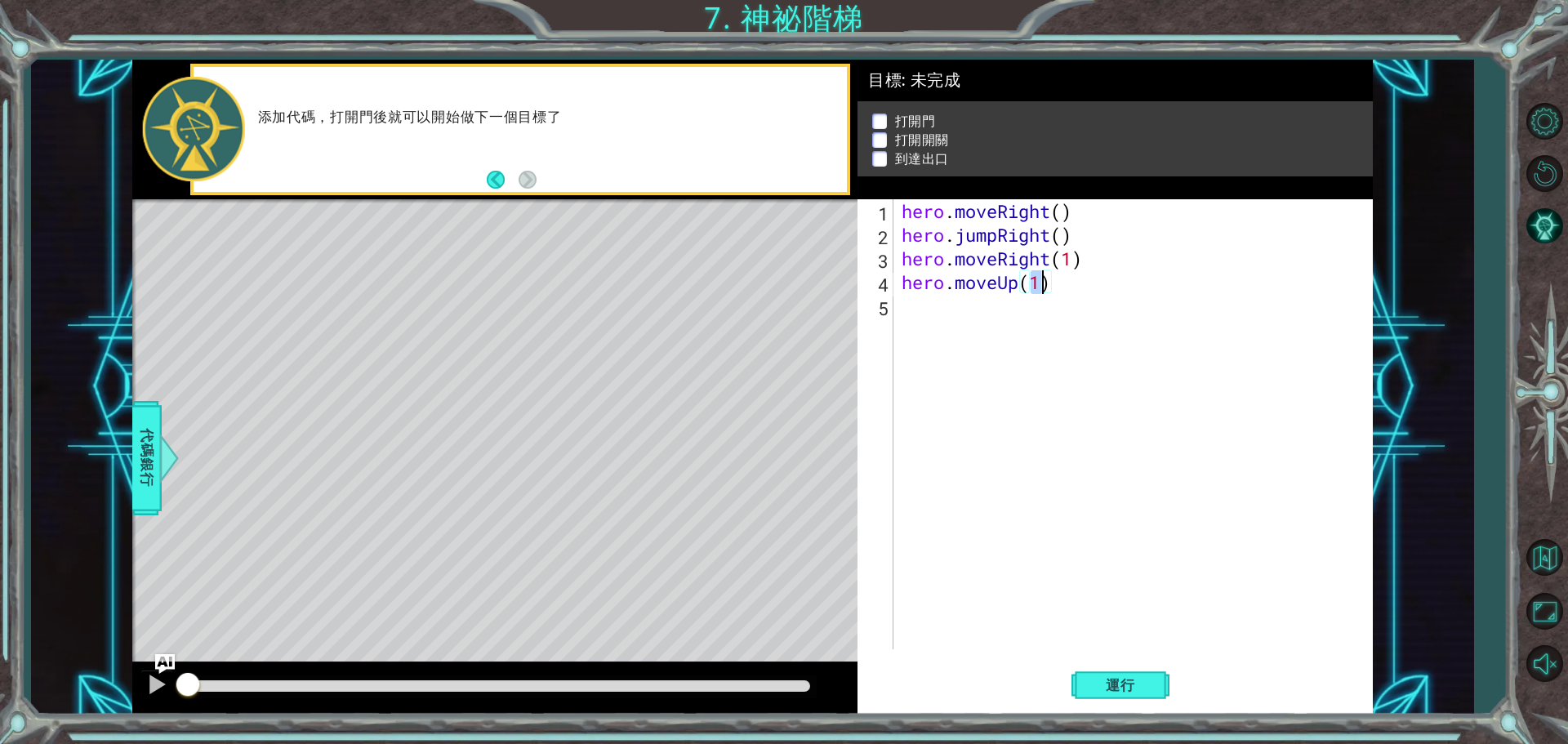
click at [929, 320] on div "hero . moveRight ( ) hero . jumpRight ( ) hero . moveRight ( 1 ) hero . moveUp …" at bounding box center [1137, 448] width 478 height 497
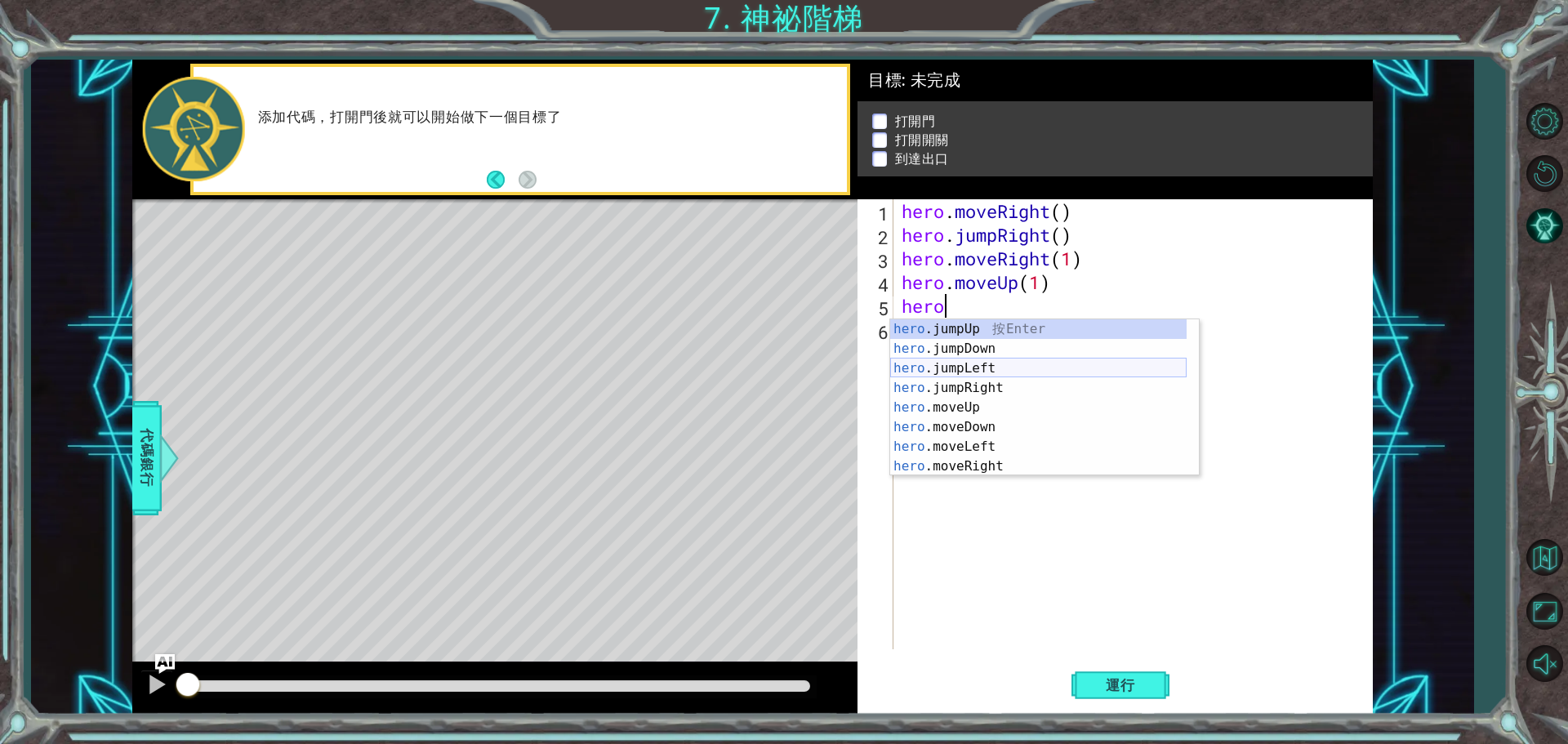
scroll to position [0, 2]
click at [998, 327] on div "hero.u se 按 Enter hero. j u mpUp 按 Enter hero. j u mpDown 按 Enter hero. j u mpL…" at bounding box center [1044, 397] width 308 height 157
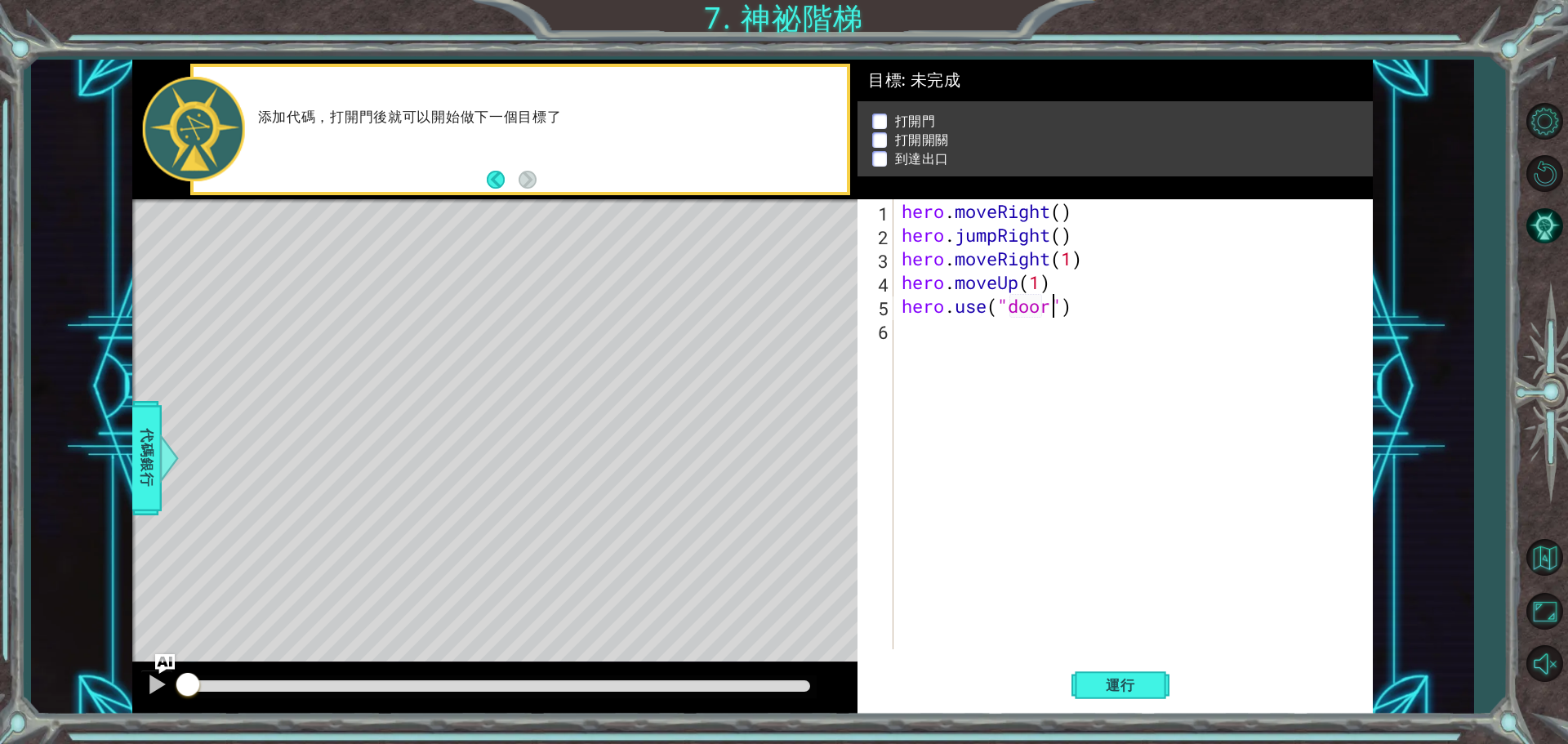
scroll to position [0, 7]
type textarea "hero.use("door")"
click at [1113, 683] on span "運行" at bounding box center [1120, 685] width 62 height 17
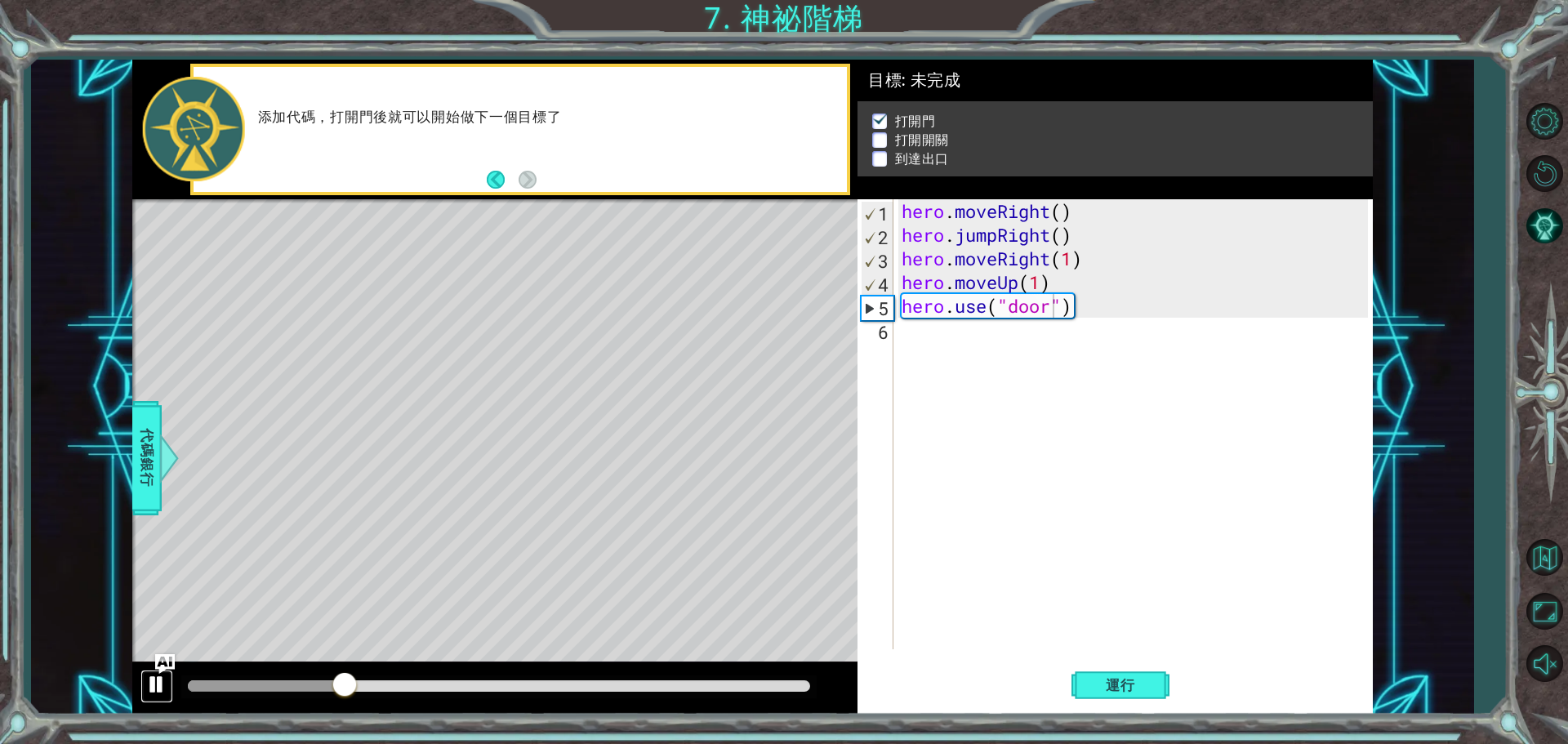
click at [158, 680] on div at bounding box center [157, 684] width 22 height 22
click at [982, 339] on div "hero . moveRight ( ) hero . jumpRight ( ) hero . moveRight ( 1 ) hero . moveUp …" at bounding box center [1137, 448] width 478 height 497
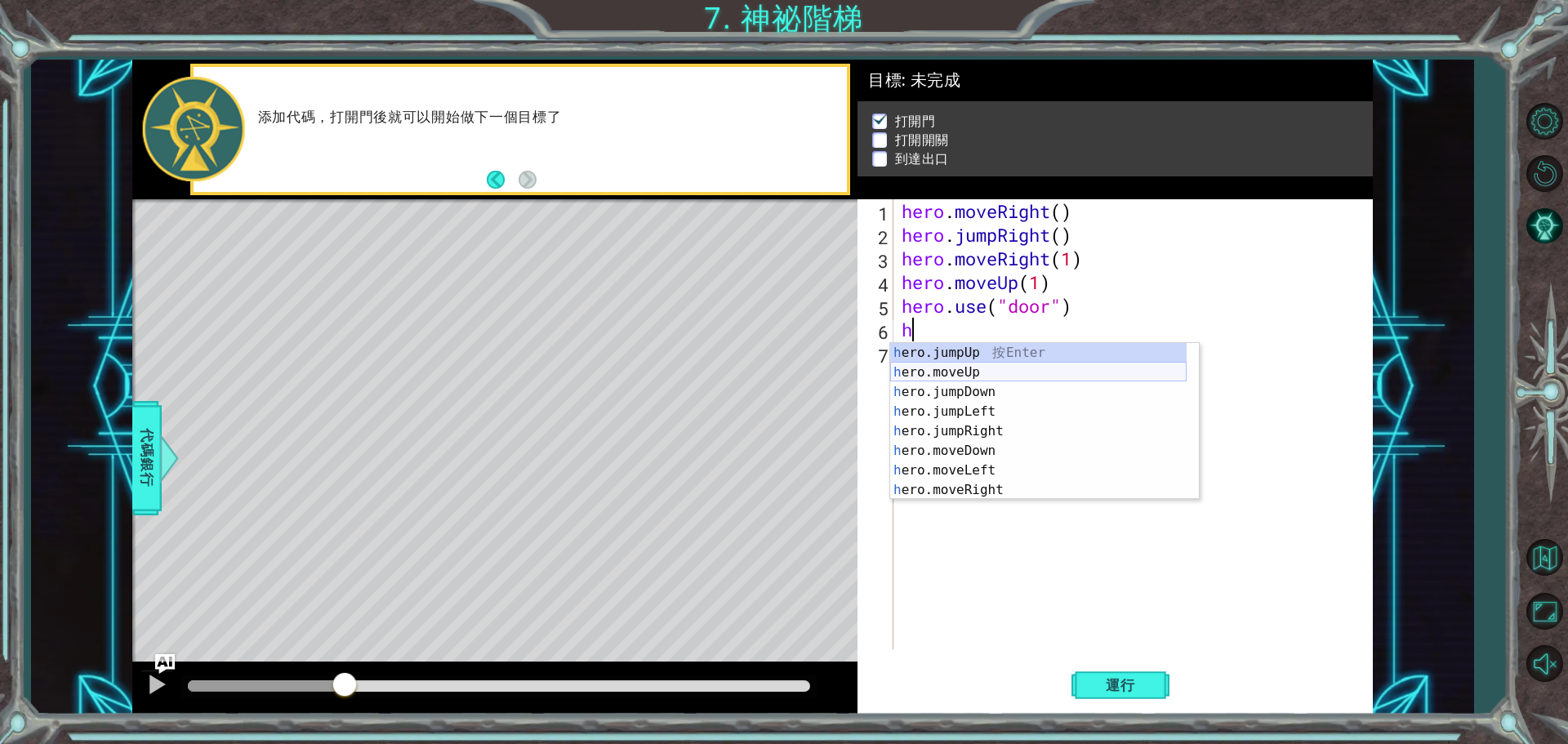
click at [997, 371] on div "h ero.jumpUp 按 Enter h ero.moveUp 按 Enter h ero.jumpDown 按 Enter h ero.jumpLeft…" at bounding box center [1038, 441] width 297 height 196
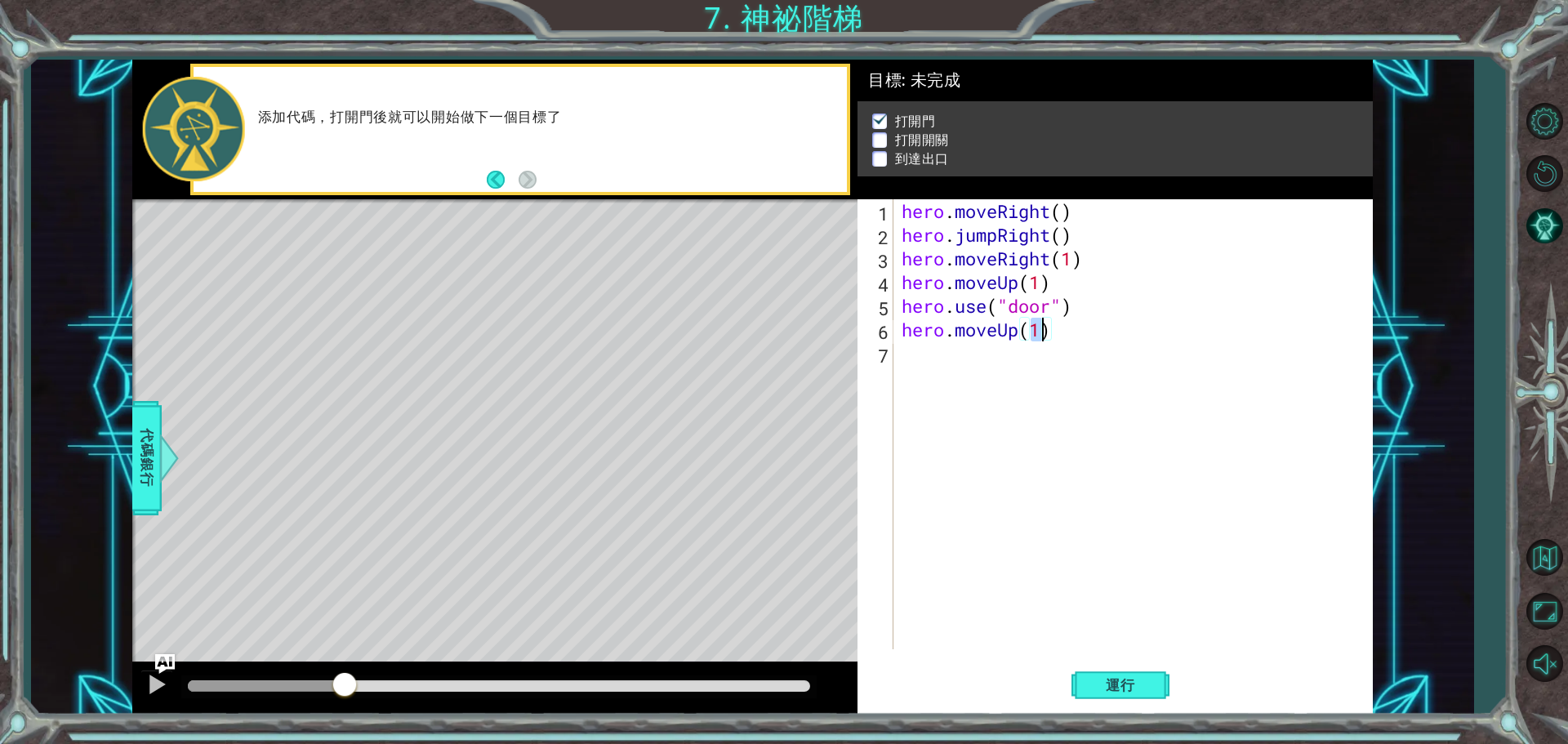
type textarea "hero.moveUp(2)"
click at [1030, 367] on div "hero . moveRight ( ) hero . jumpRight ( ) hero . moveRight ( 1 ) hero . moveUp …" at bounding box center [1137, 448] width 478 height 497
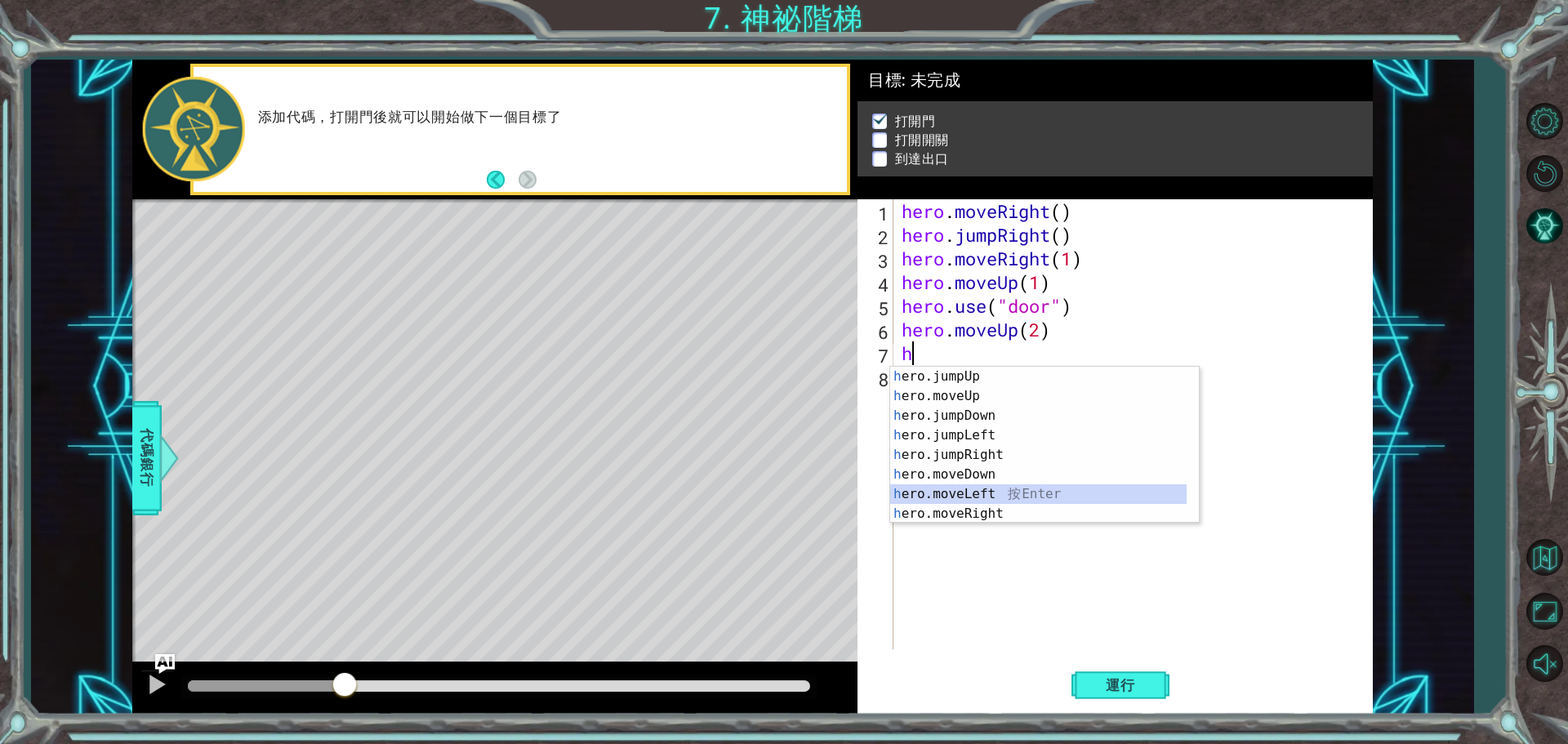
click at [994, 493] on div "h ero.jumpUp 按 Enter h ero.moveUp 按 Enter h ero.jumpDown 按 Enter h ero.jumpLeft…" at bounding box center [1038, 465] width 297 height 196
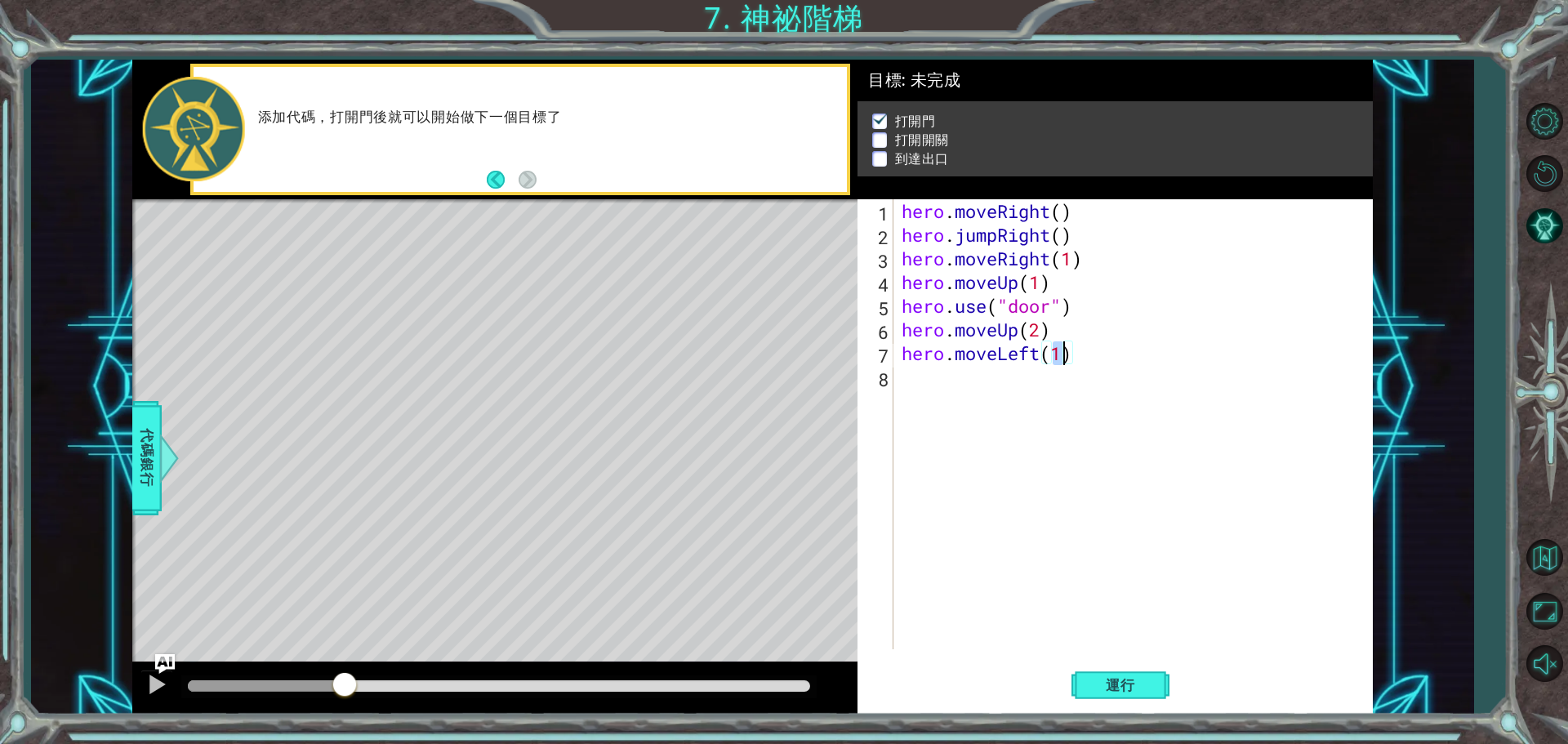
type textarea "hero.moveLeft(2)"
click at [995, 383] on div "hero . moveRight ( ) hero . jumpRight ( ) hero . moveRight ( 1 ) hero . moveUp …" at bounding box center [1137, 448] width 478 height 497
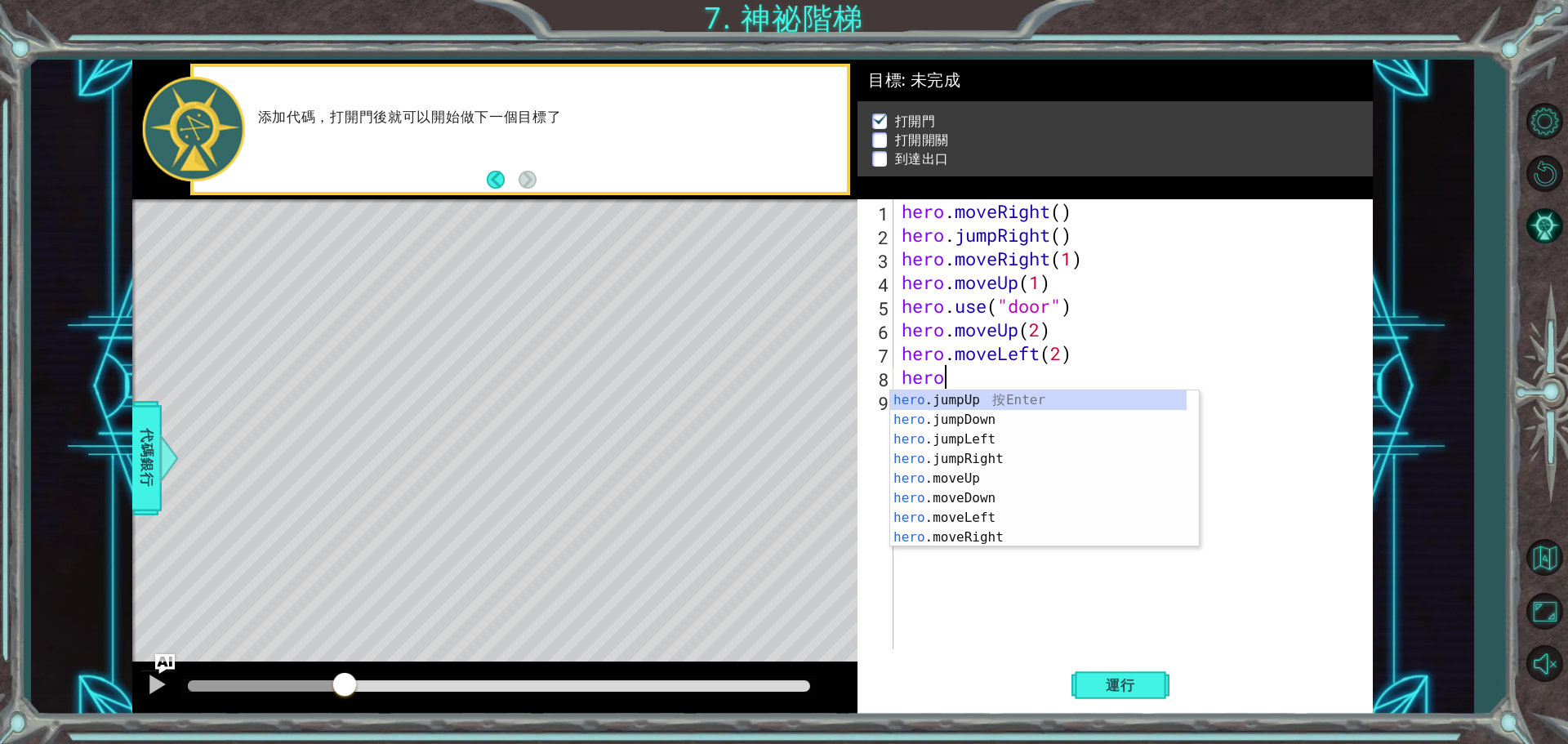
scroll to position [0, 2]
click at [1064, 393] on div "hero.u se 按 Enter hero. j u mpUp 按 Enter hero. j u mpDown 按 Enter hero. j u mpL…" at bounding box center [1044, 469] width 308 height 157
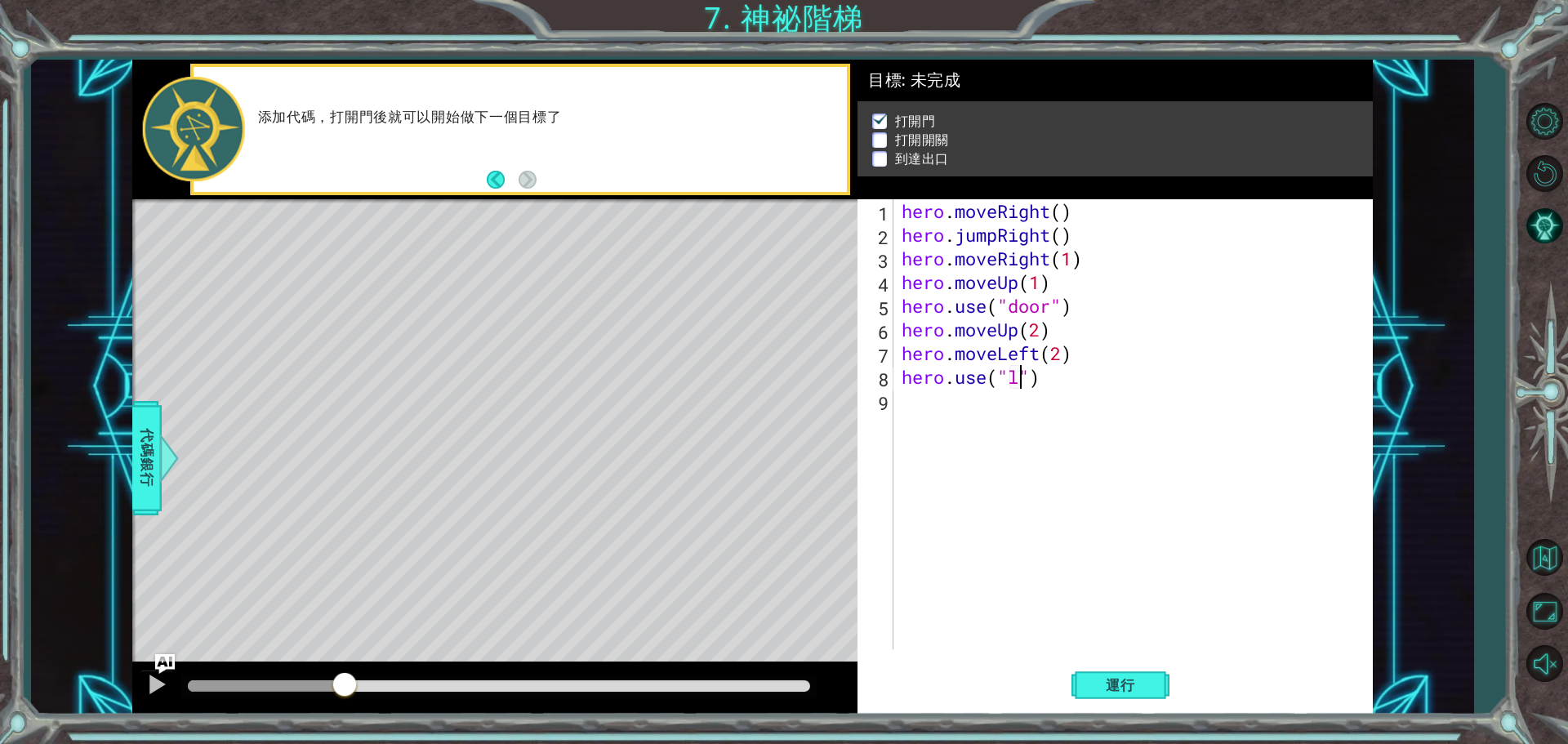
scroll to position [0, 6]
type textarea "hero.use("lever")"
click at [1094, 400] on div "hero . moveRight ( ) hero . jumpRight ( ) hero . moveRight ( 1 ) hero . moveUp …" at bounding box center [1137, 448] width 478 height 497
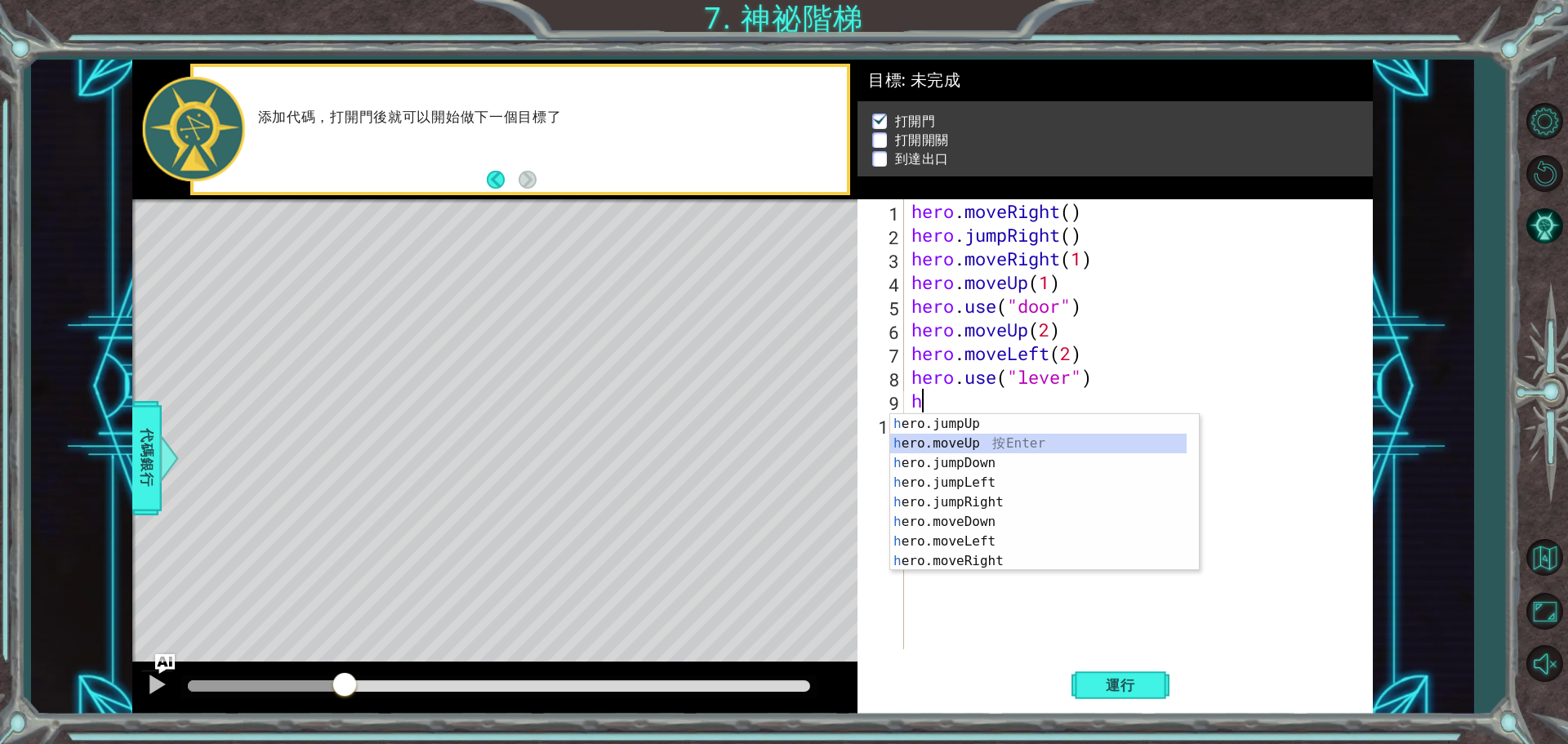
click at [984, 446] on div "h ero.jumpUp 按 Enter h ero.moveUp 按 Enter h ero.jumpDown 按 Enter h ero.jumpLeft…" at bounding box center [1038, 512] width 297 height 196
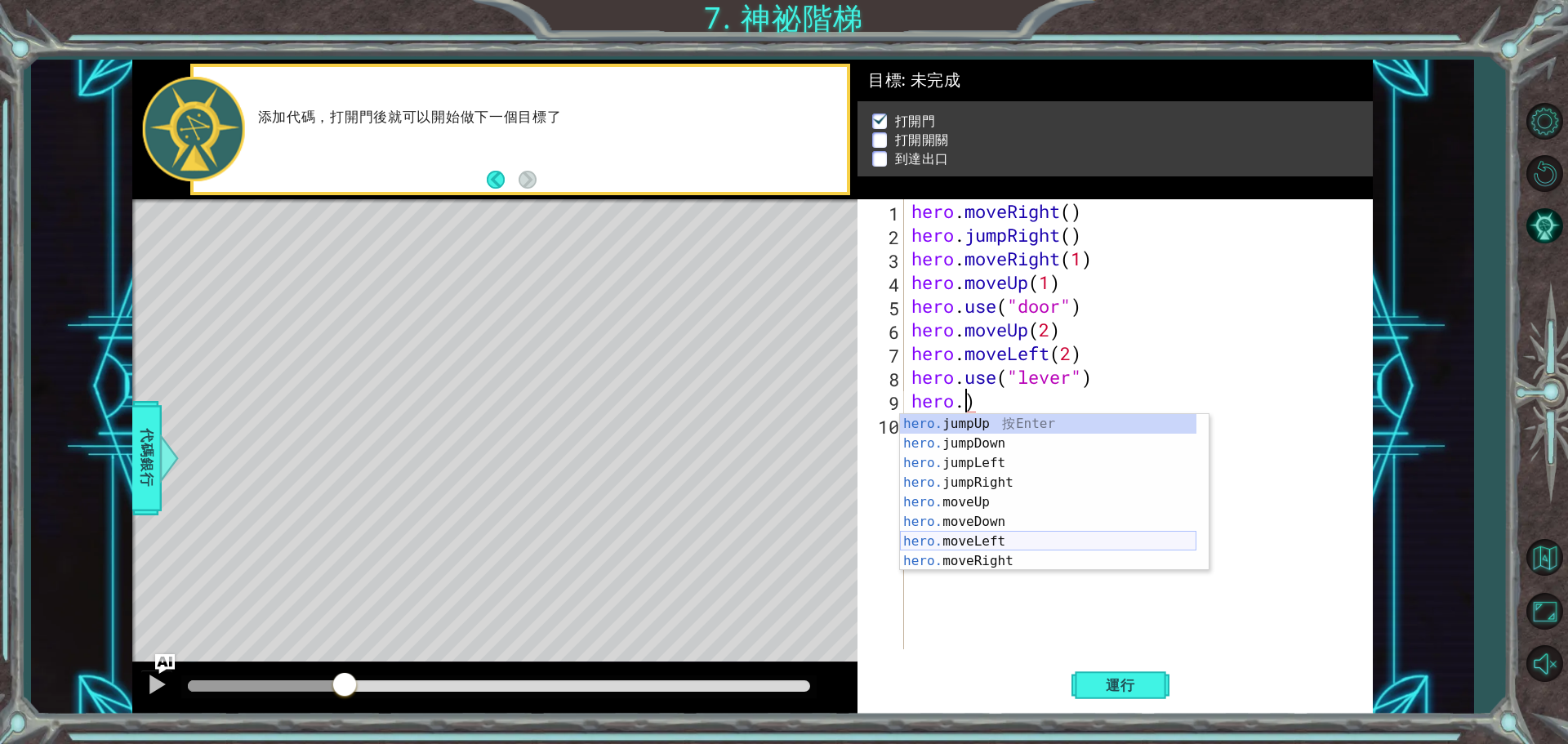
click at [1073, 536] on div "hero. jumpUp 按 Enter hero. jumpDown 按 Enter hero. jumpLeft 按 Enter hero. jumpRi…" at bounding box center [1048, 512] width 297 height 196
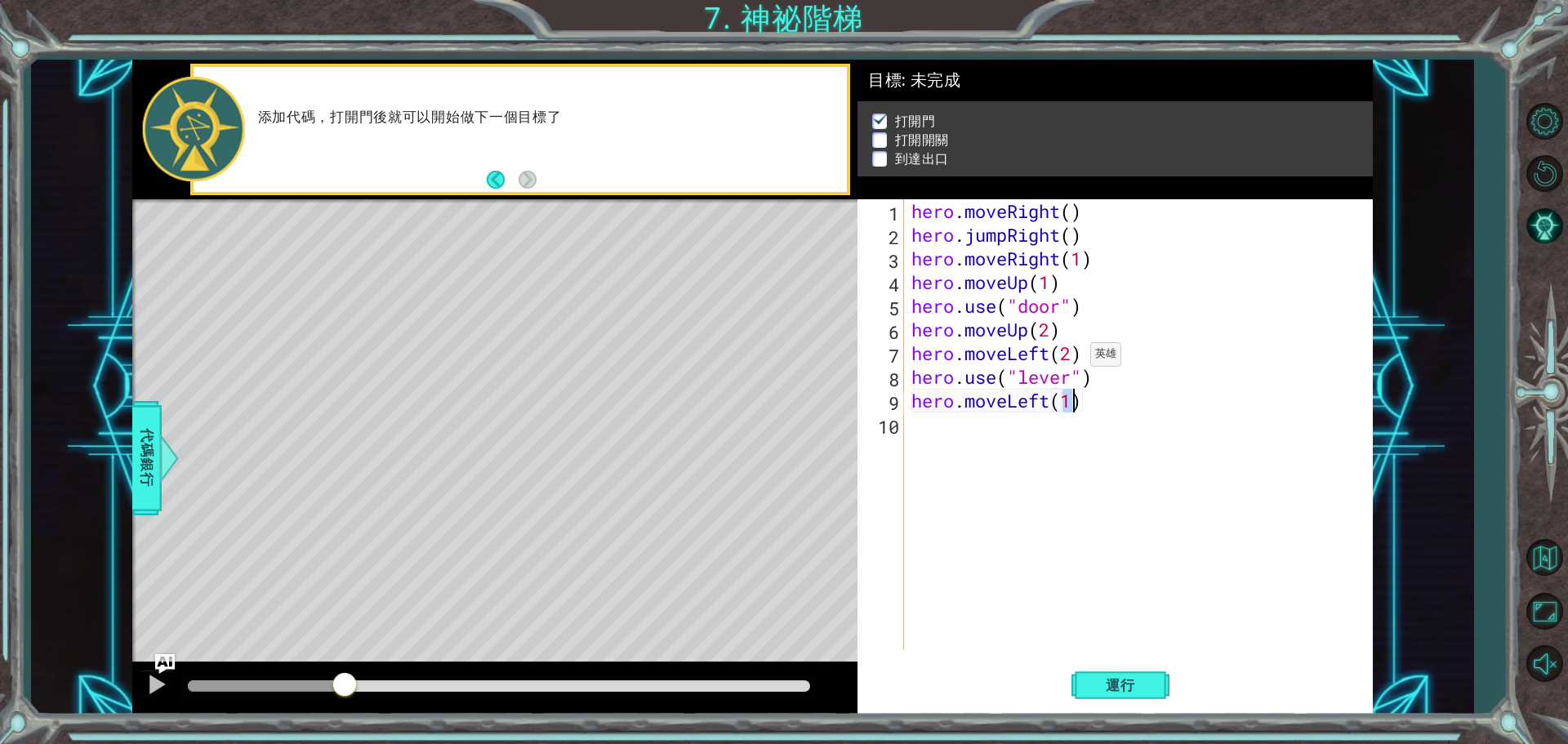
type textarea "hero.moveLeft(2)"
click at [1073, 427] on div "hero . moveRight ( ) hero . jumpRight ( ) hero . moveRight ( 1 ) hero . moveUp …" at bounding box center [1142, 448] width 468 height 497
type textarea "h"
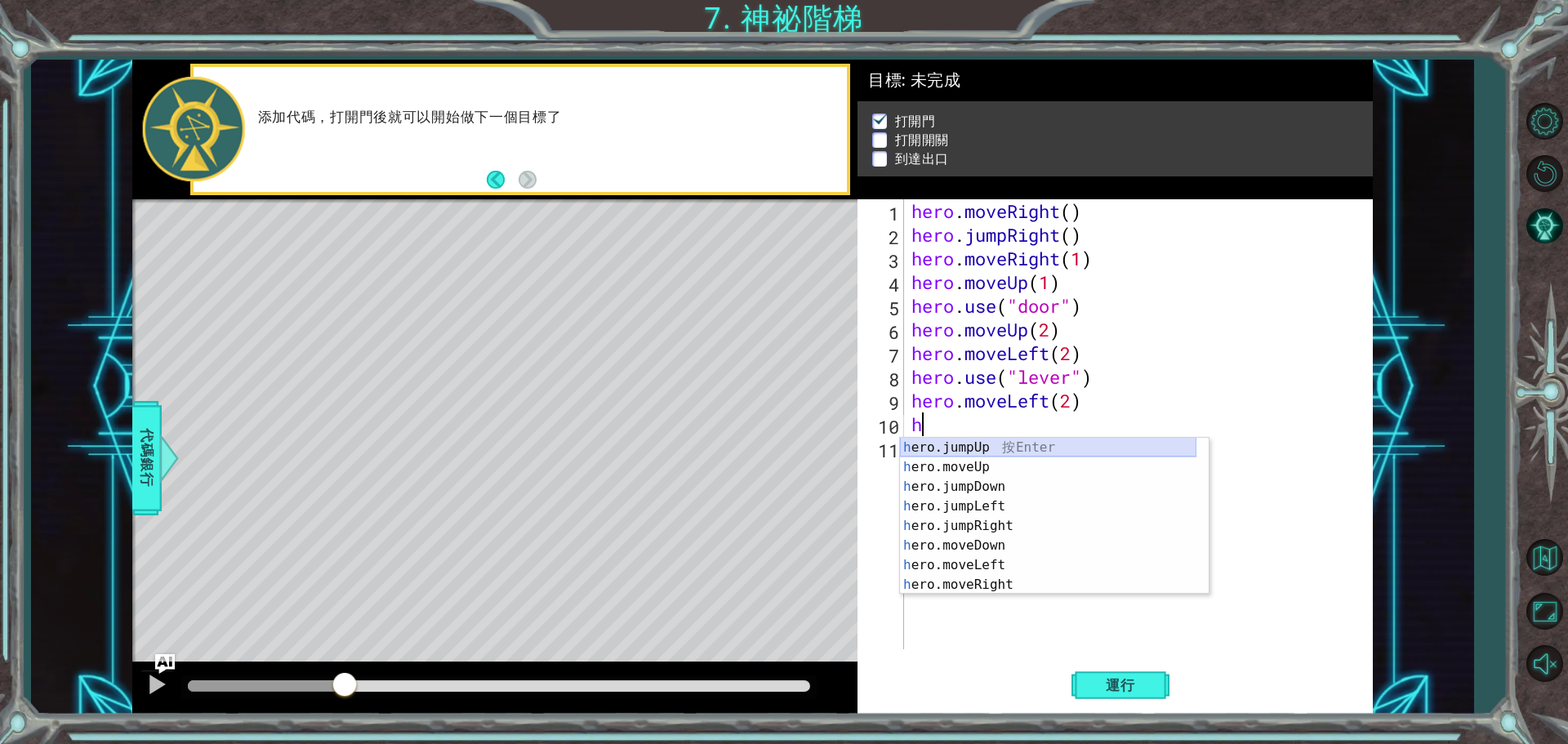
click at [988, 449] on div "h ero.jumpUp 按 Enter h ero.moveUp 按 Enter h ero.jumpDown 按 Enter h ero.jumpLeft…" at bounding box center [1048, 535] width 297 height 196
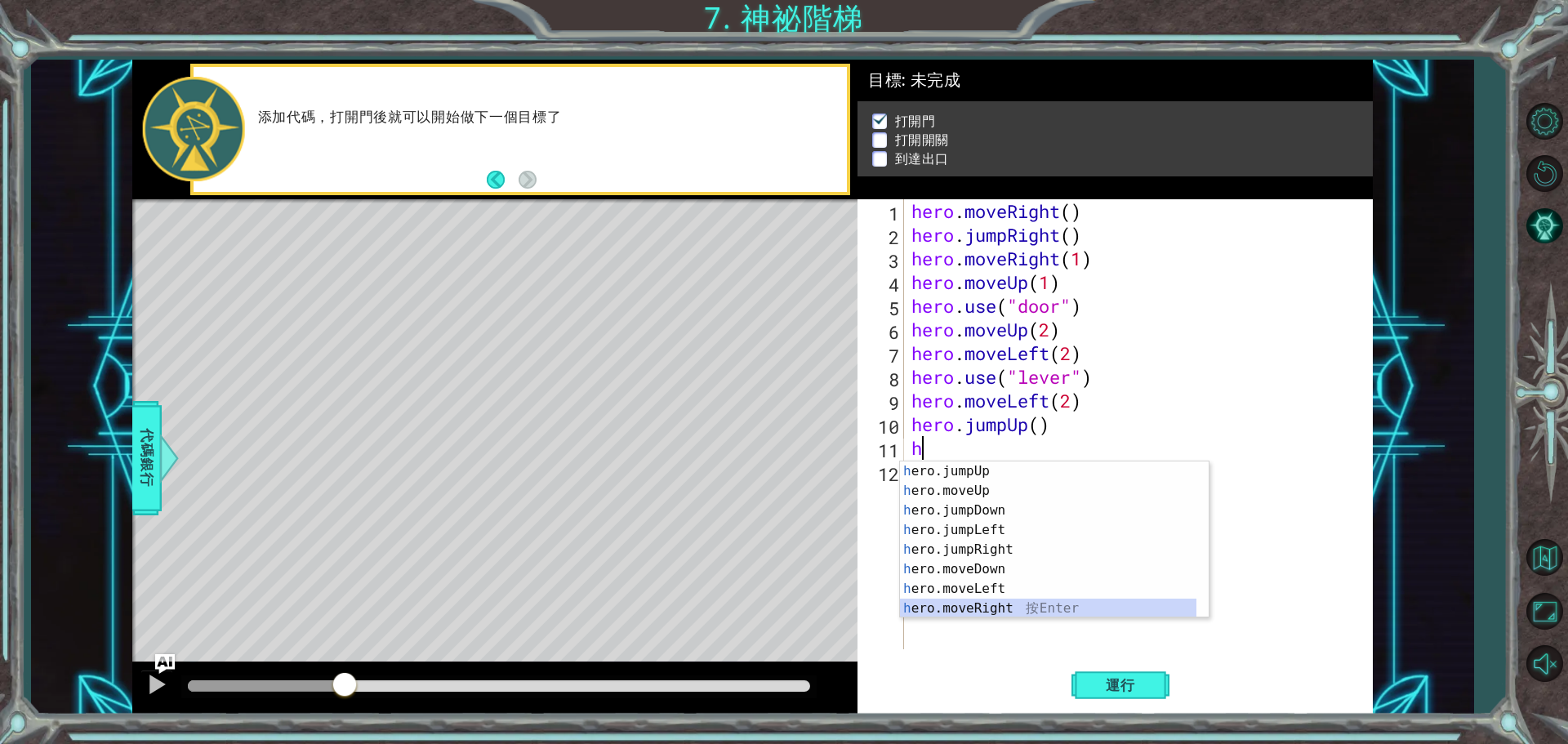
click at [998, 605] on div "h ero.jumpUp 按 Enter h ero.moveUp 按 Enter h ero.jumpDown 按 Enter h ero.jumpLeft…" at bounding box center [1048, 559] width 297 height 196
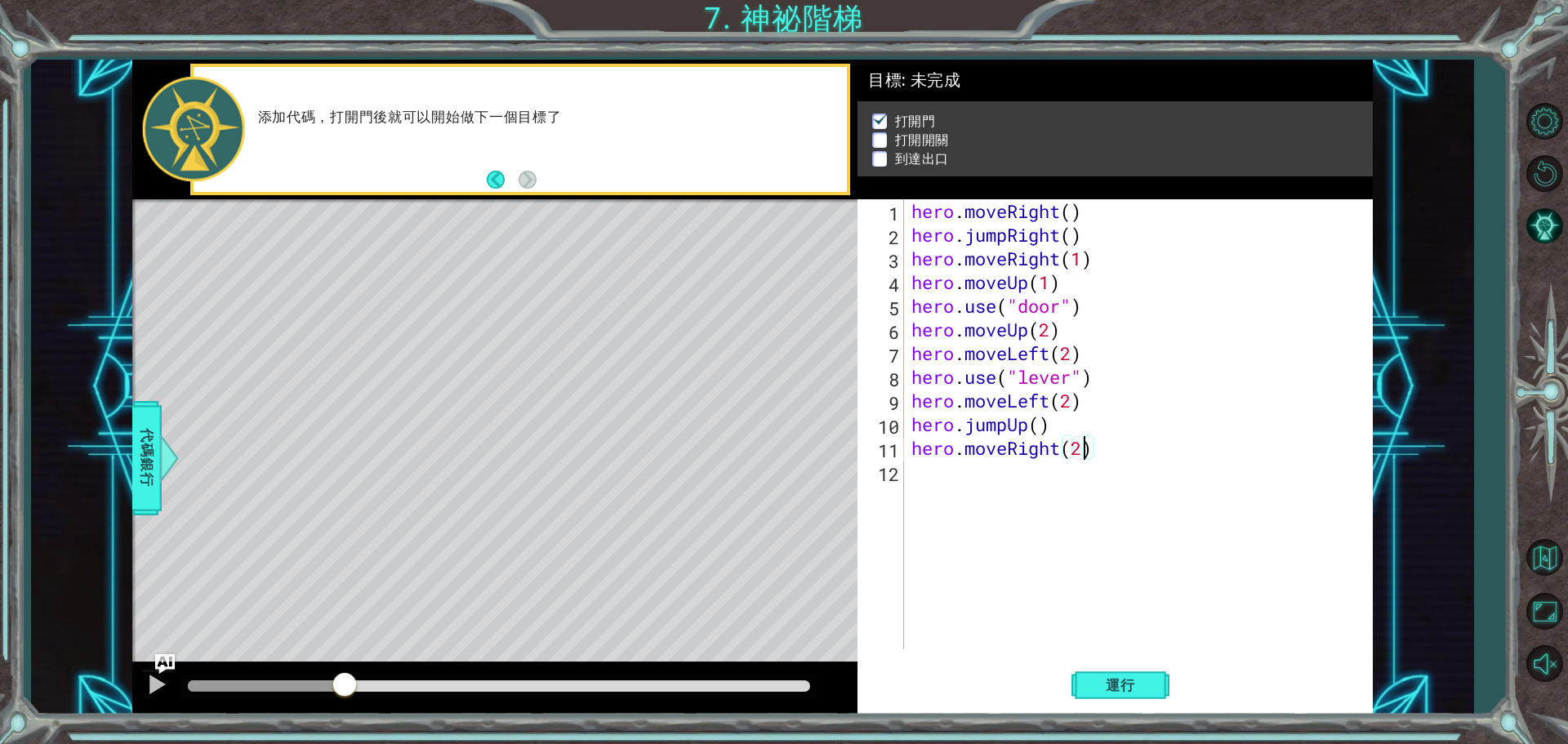
scroll to position [0, 8]
click at [1129, 685] on span "運行" at bounding box center [1120, 685] width 62 height 17
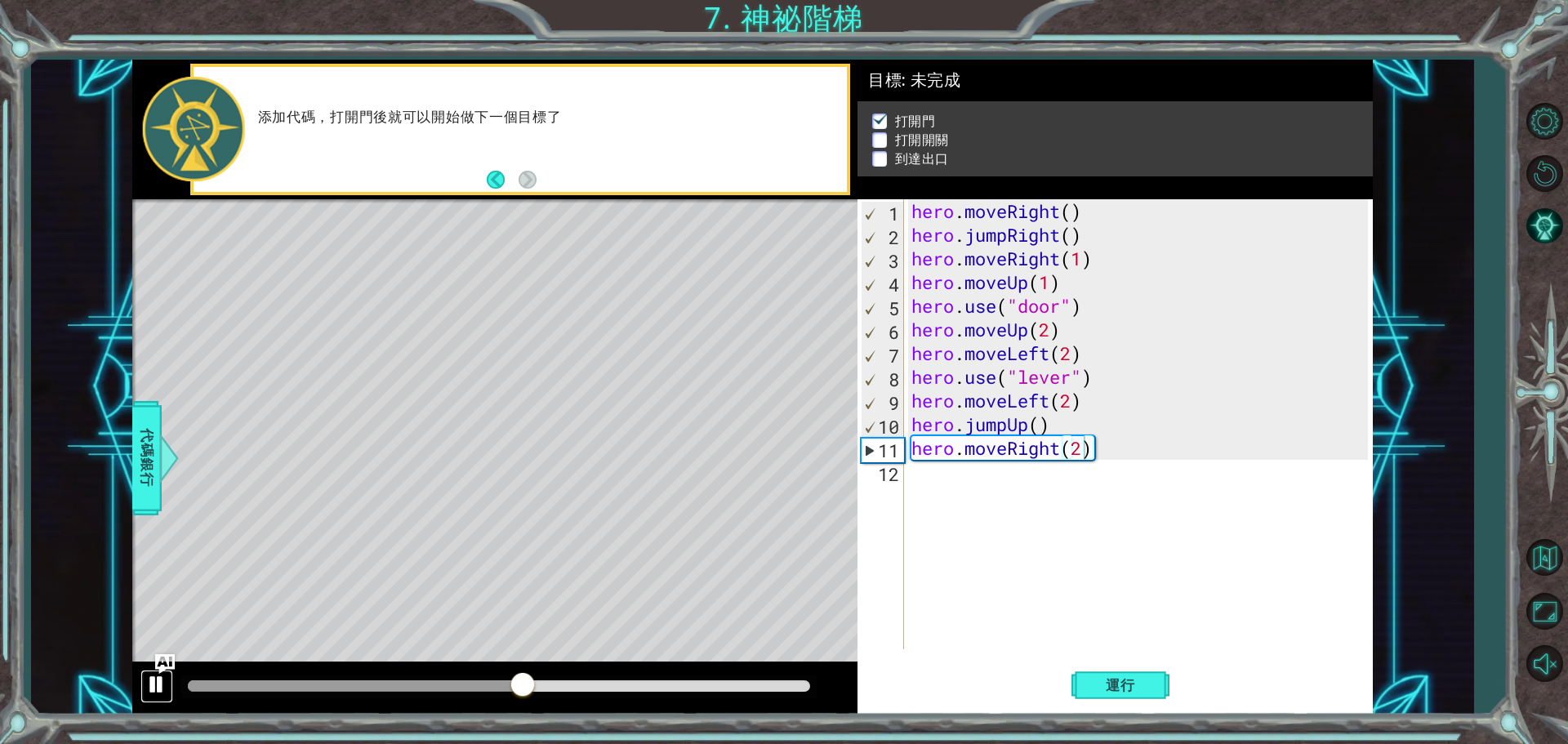
click at [163, 683] on div at bounding box center [157, 684] width 22 height 22
click at [1115, 687] on span "運行" at bounding box center [1120, 685] width 62 height 17
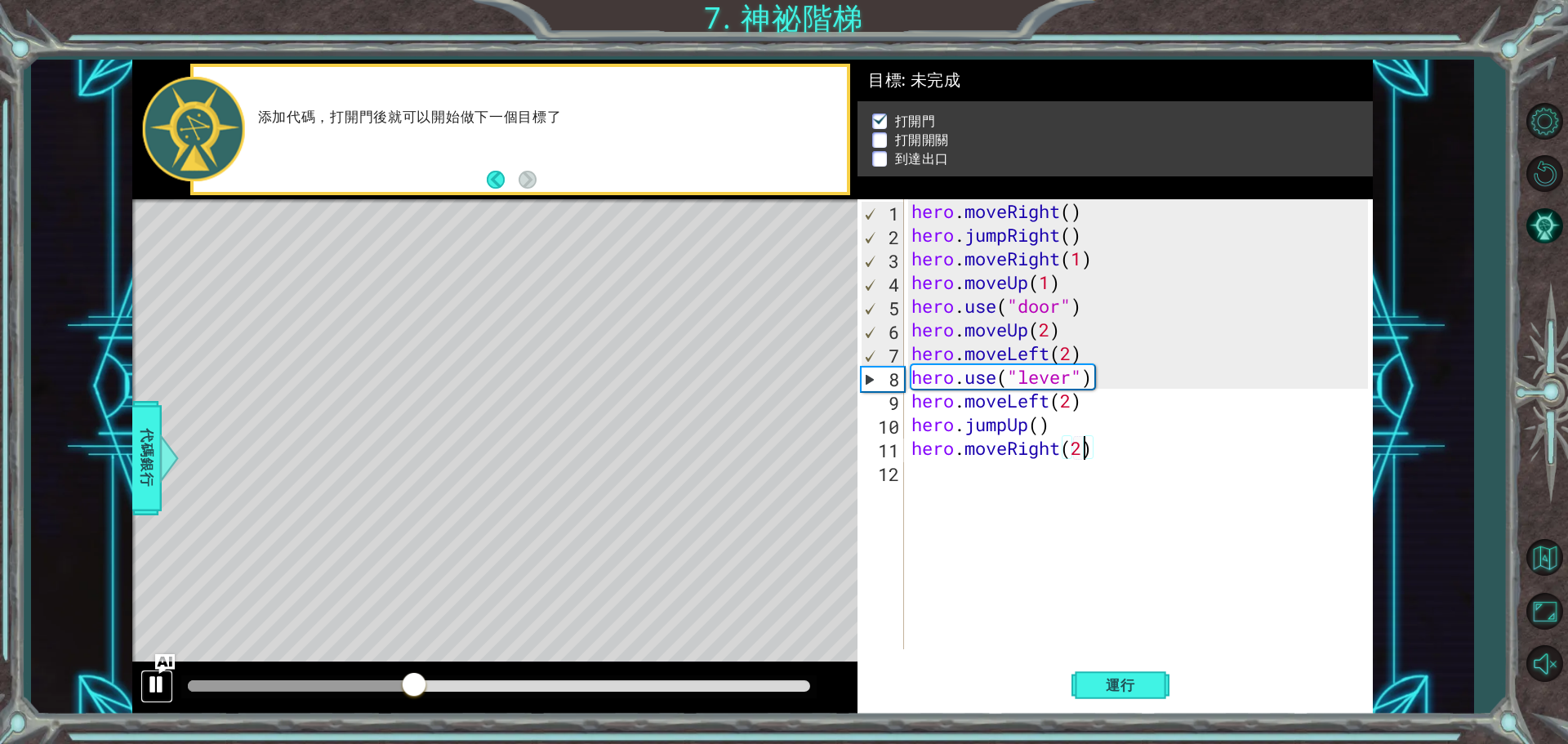
click at [161, 685] on div at bounding box center [157, 684] width 22 height 22
click at [1074, 357] on div "hero . moveRight ( ) hero . jumpRight ( ) hero . moveRight ( 1 ) hero . moveUp …" at bounding box center [1142, 448] width 468 height 497
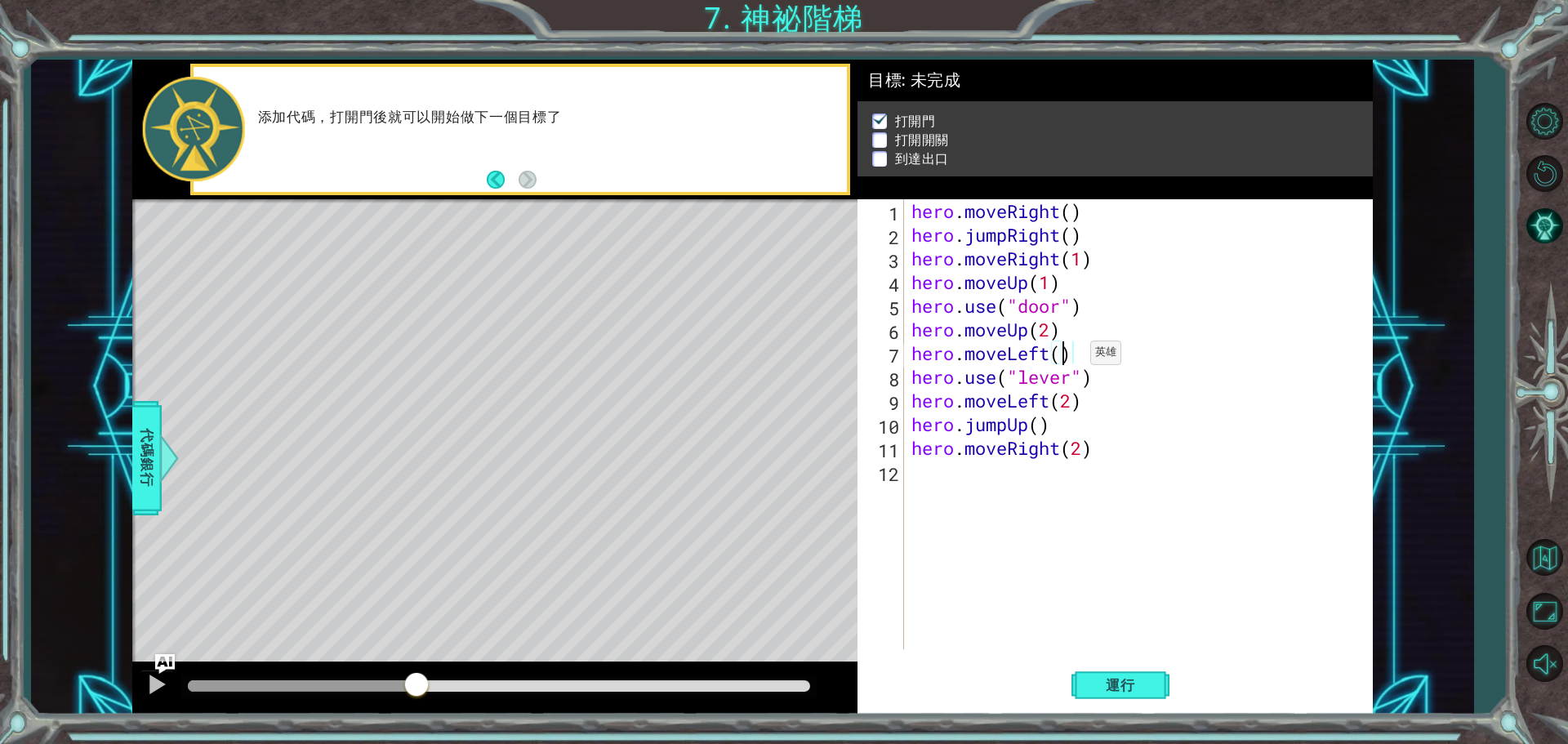
scroll to position [0, 7]
type textarea "hero.moveLeft(1)"
click at [1116, 678] on span "運行" at bounding box center [1120, 685] width 62 height 17
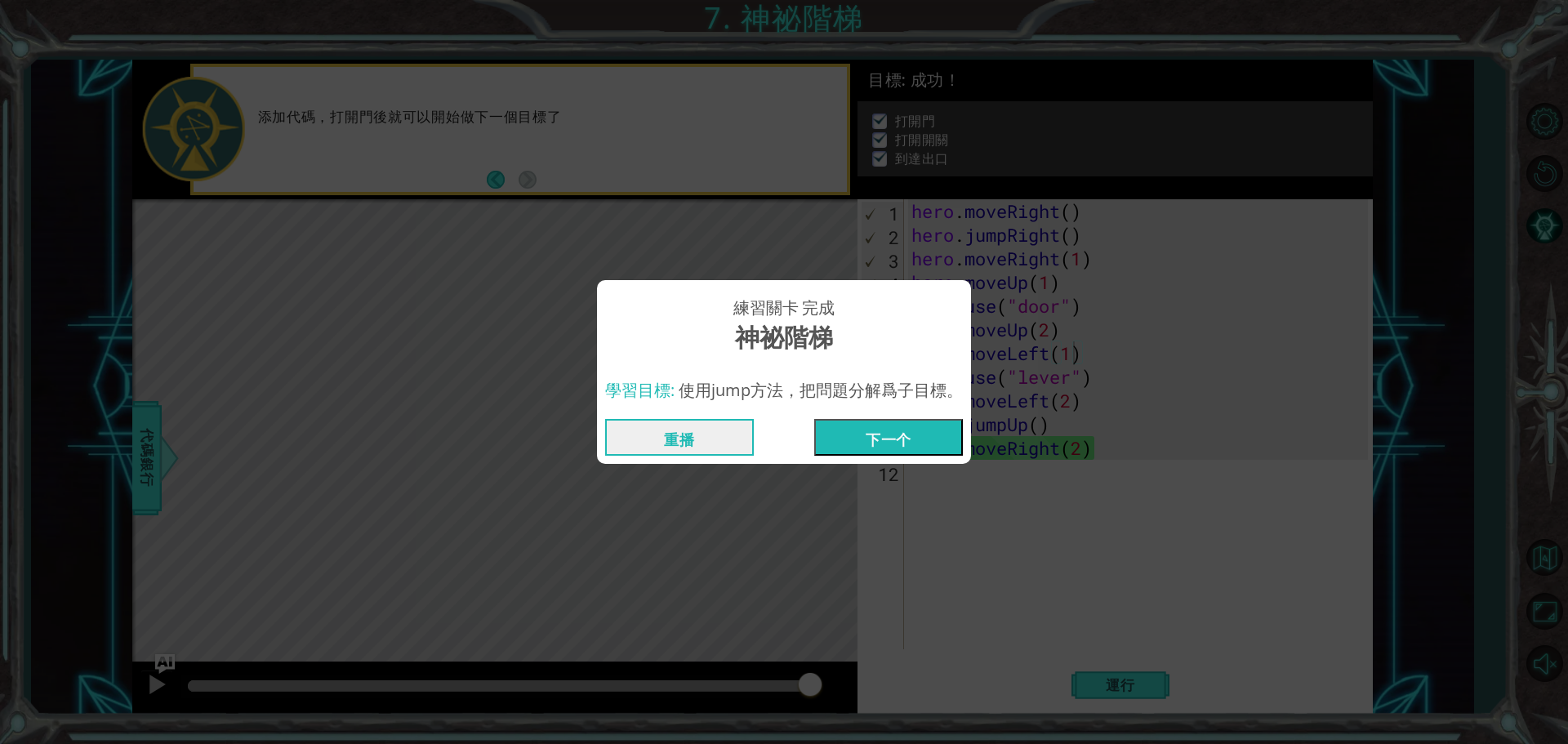
click at [866, 442] on button "下一个" at bounding box center [889, 438] width 149 height 37
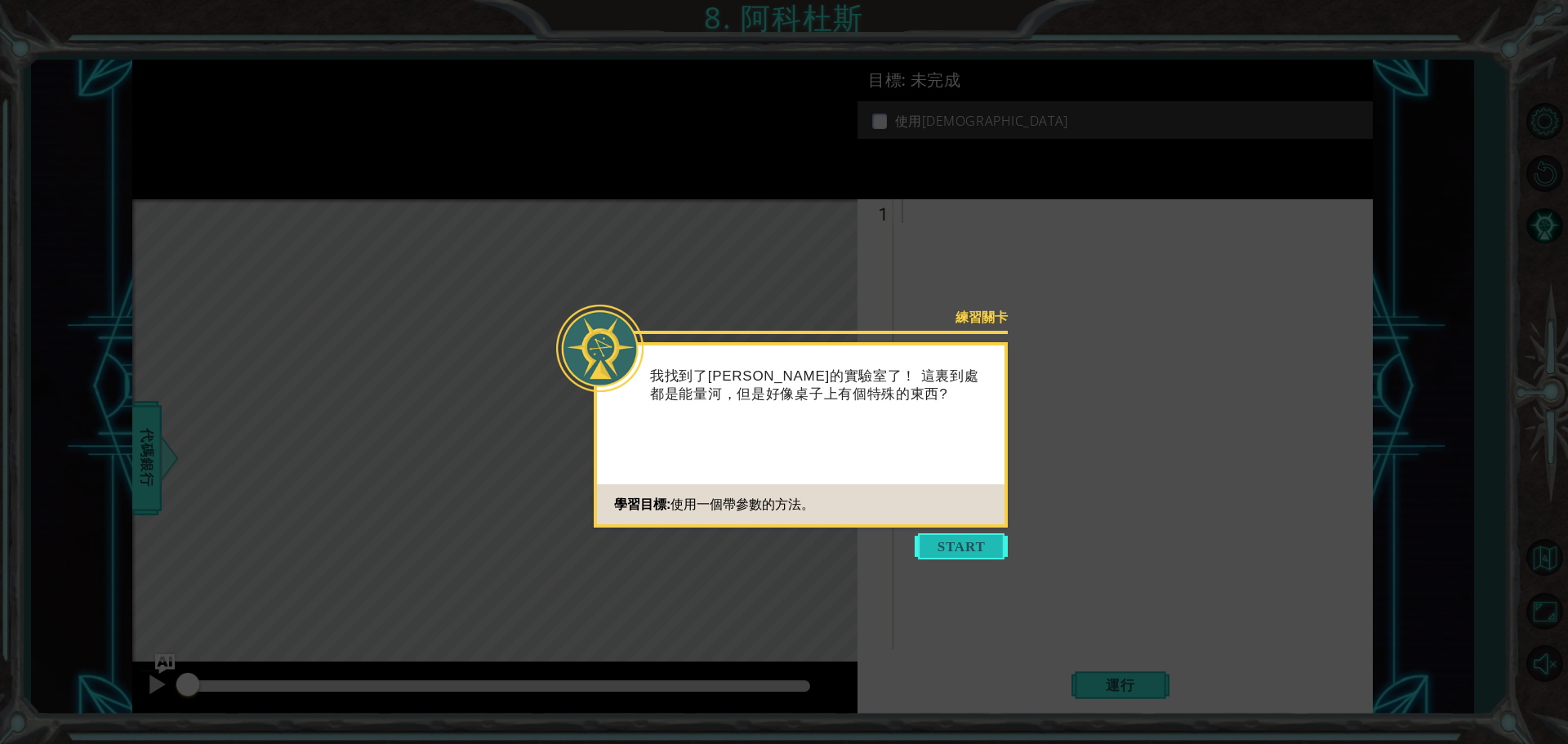
click at [954, 547] on button "Start" at bounding box center [961, 546] width 93 height 26
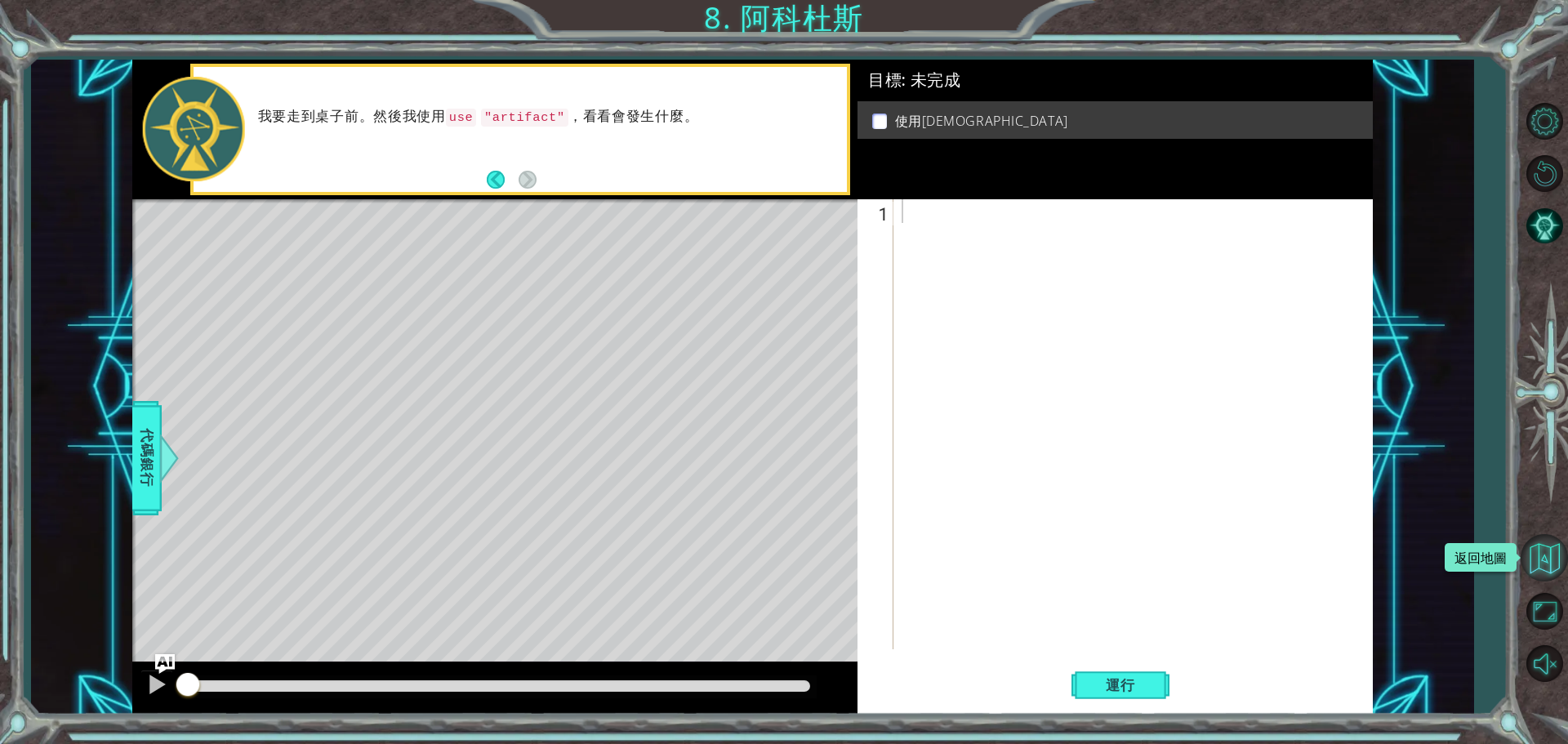
click at [1550, 564] on button "返回地圖" at bounding box center [1545, 558] width 47 height 47
